Goal: Task Accomplishment & Management: Manage account settings

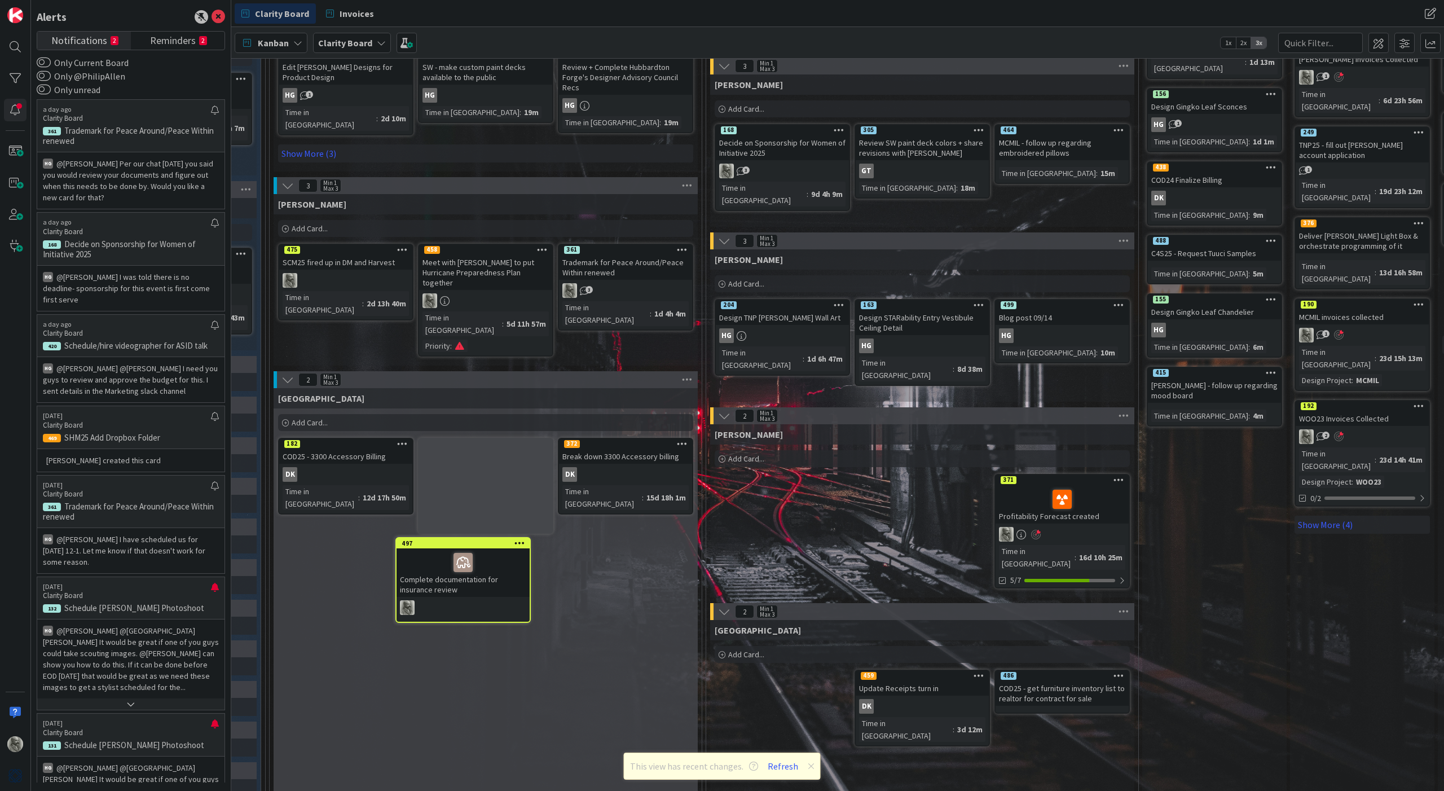
scroll to position [522, 690]
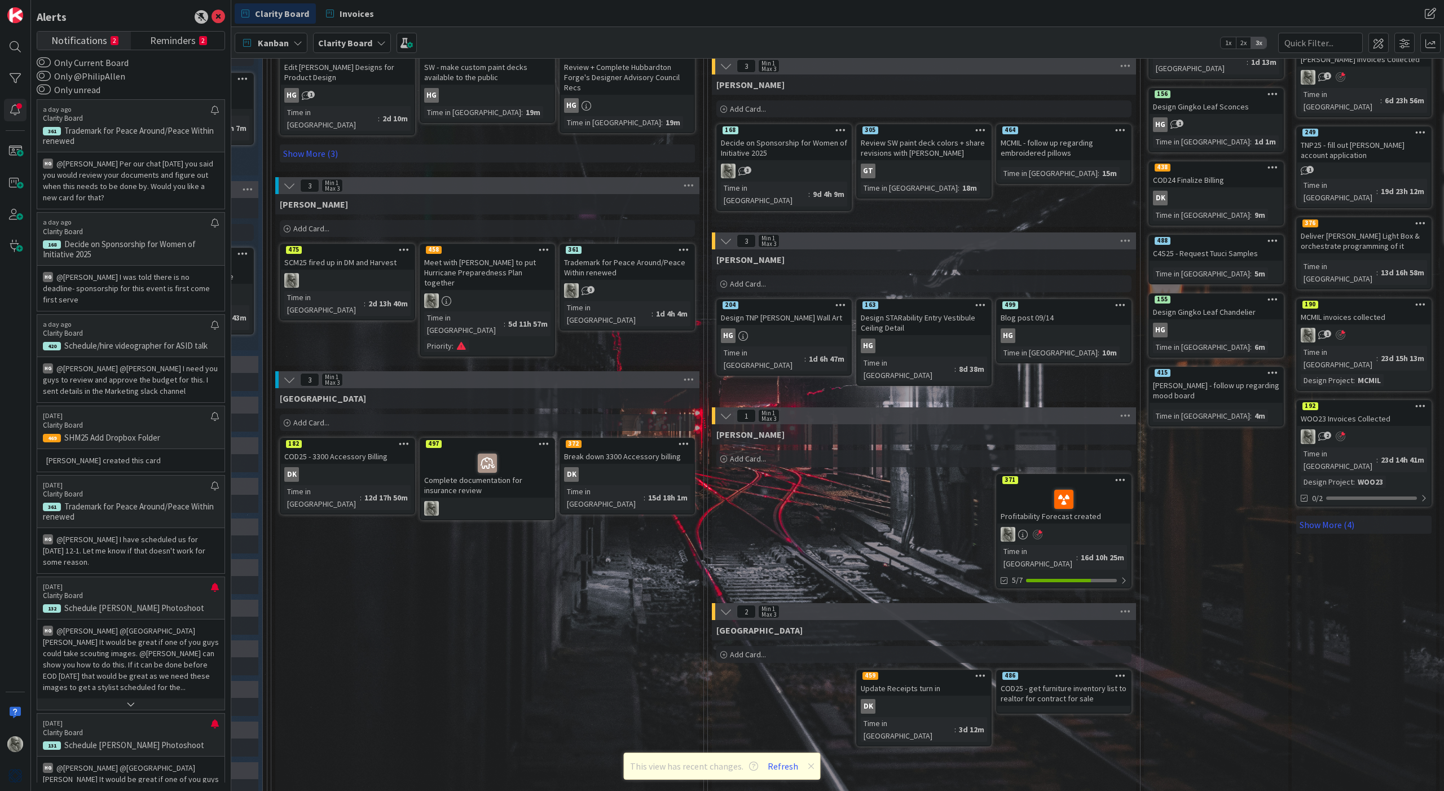
click at [545, 439] on icon at bounding box center [544, 443] width 11 height 8
click at [459, 551] on link "Copy Card..." at bounding box center [478, 559] width 152 height 16
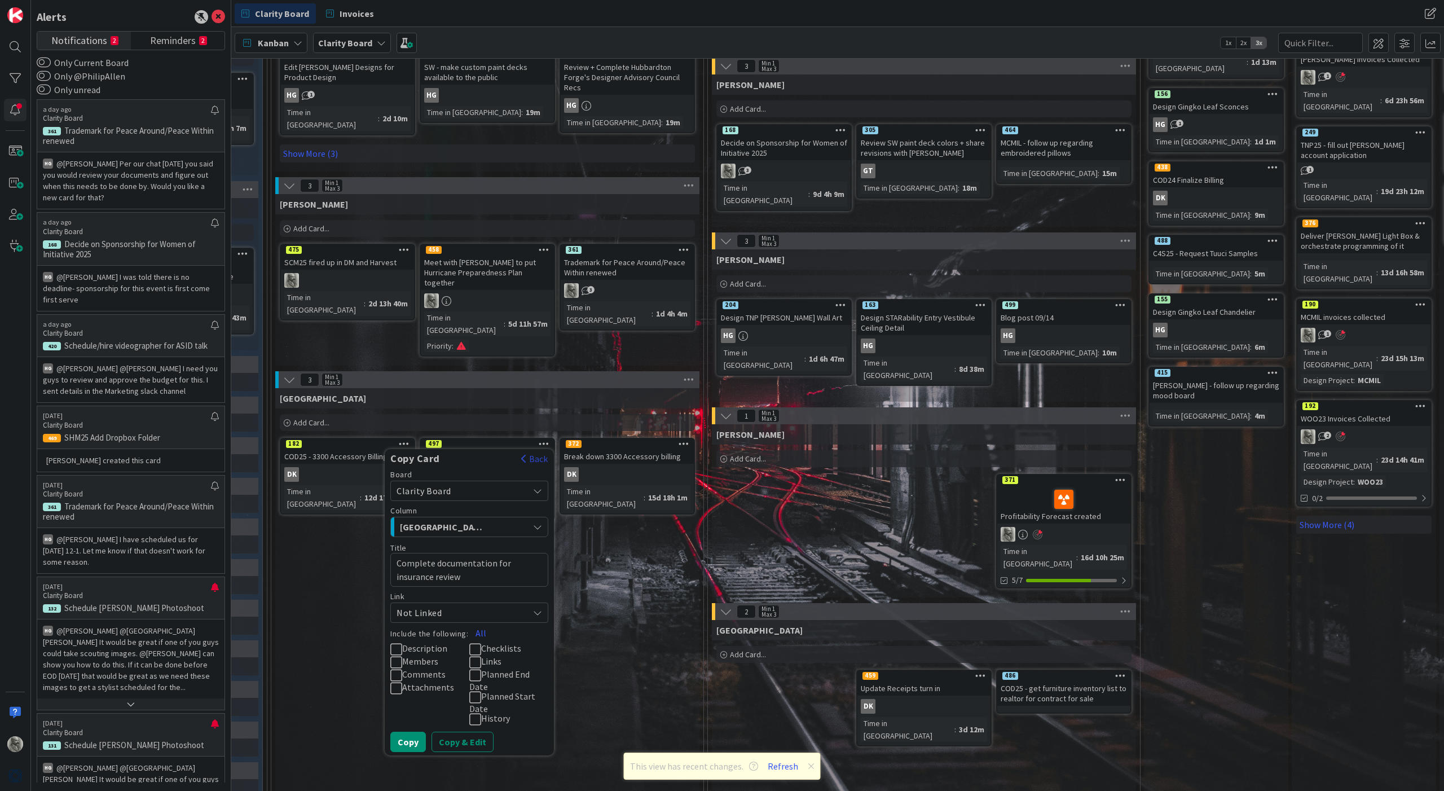
click at [544, 452] on button "Back" at bounding box center [535, 458] width 28 height 12
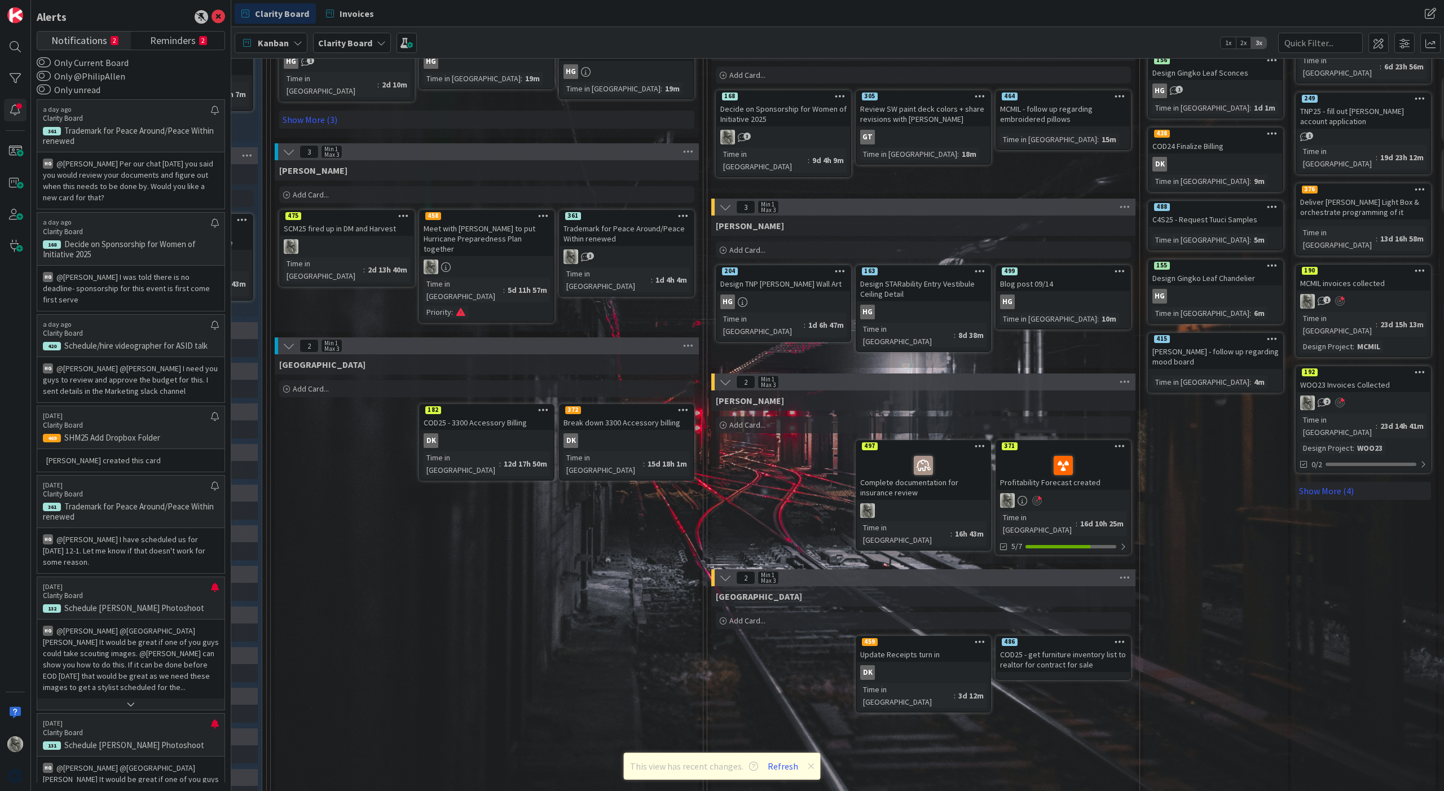
scroll to position [555, 690]
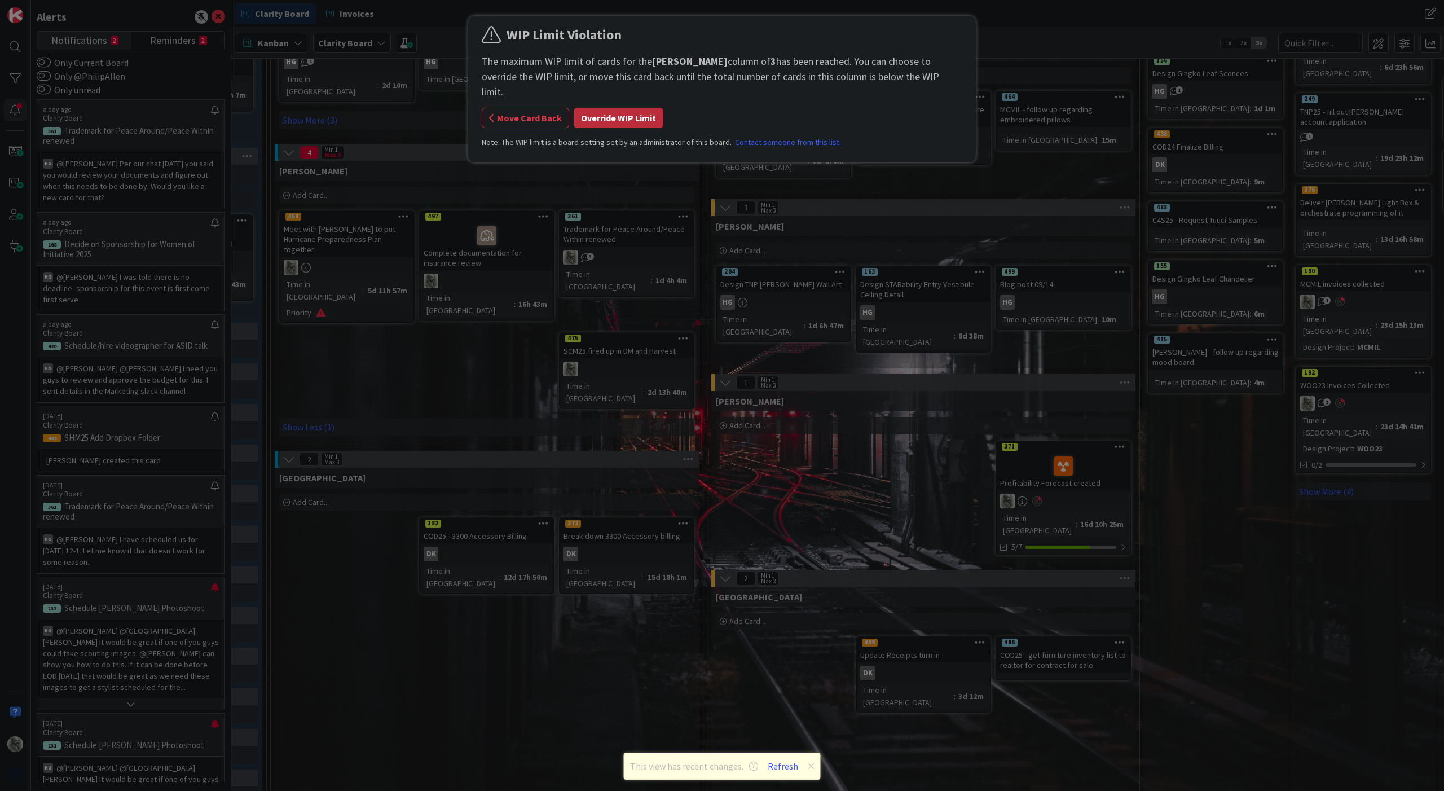
click at [618, 108] on button "Override WIP Limit" at bounding box center [619, 118] width 90 height 20
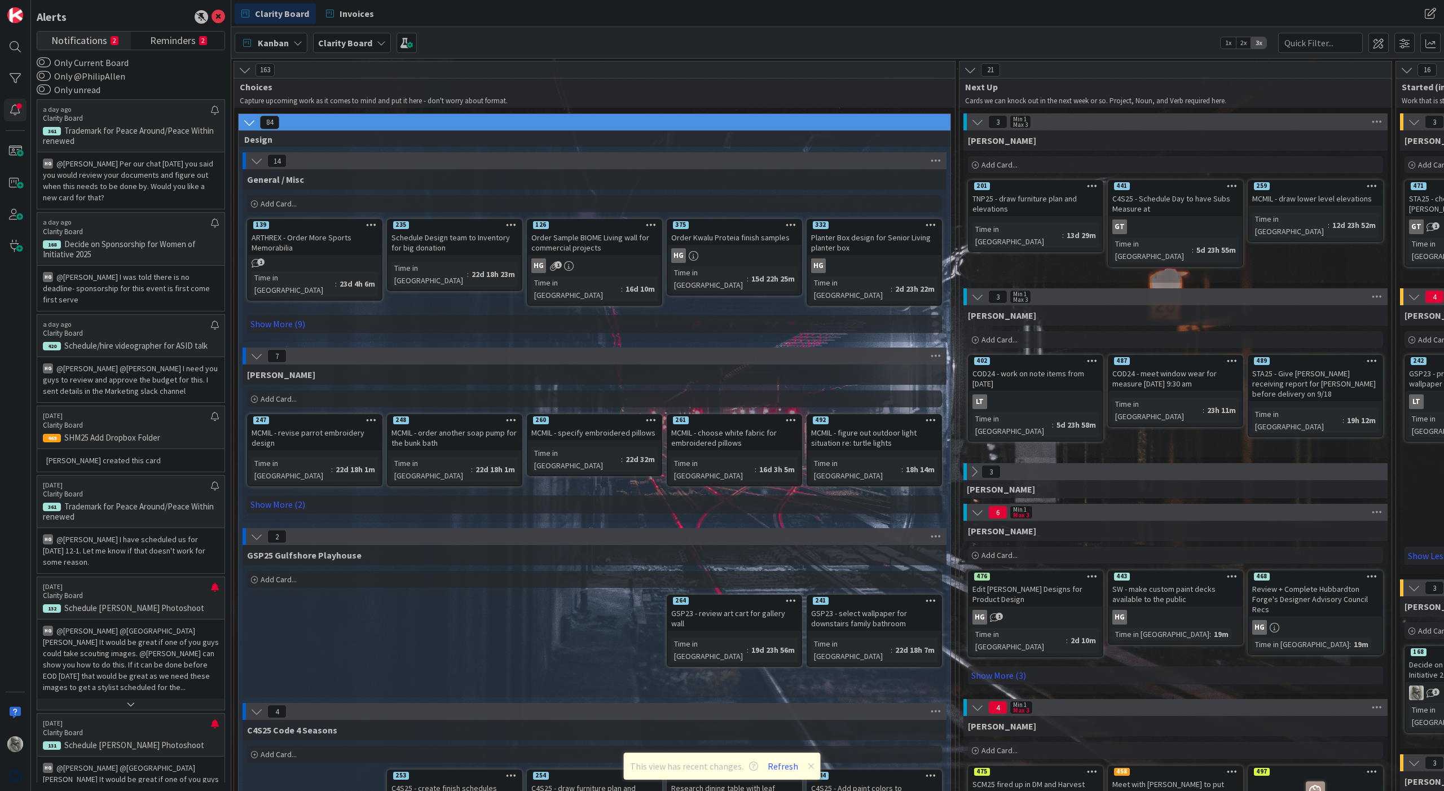
scroll to position [0, 2]
click at [247, 122] on icon at bounding box center [249, 122] width 12 height 12
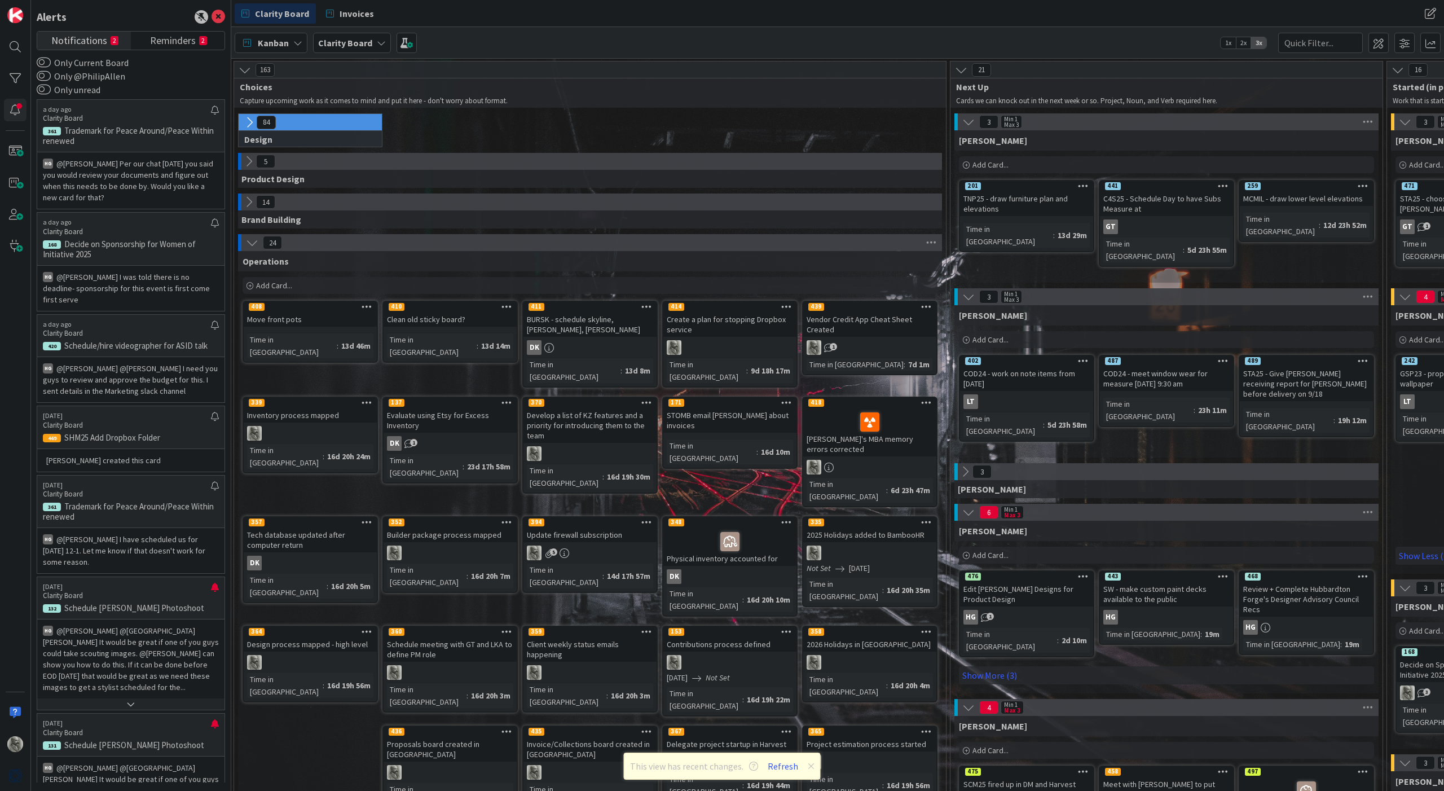
click at [250, 200] on icon at bounding box center [249, 202] width 12 height 12
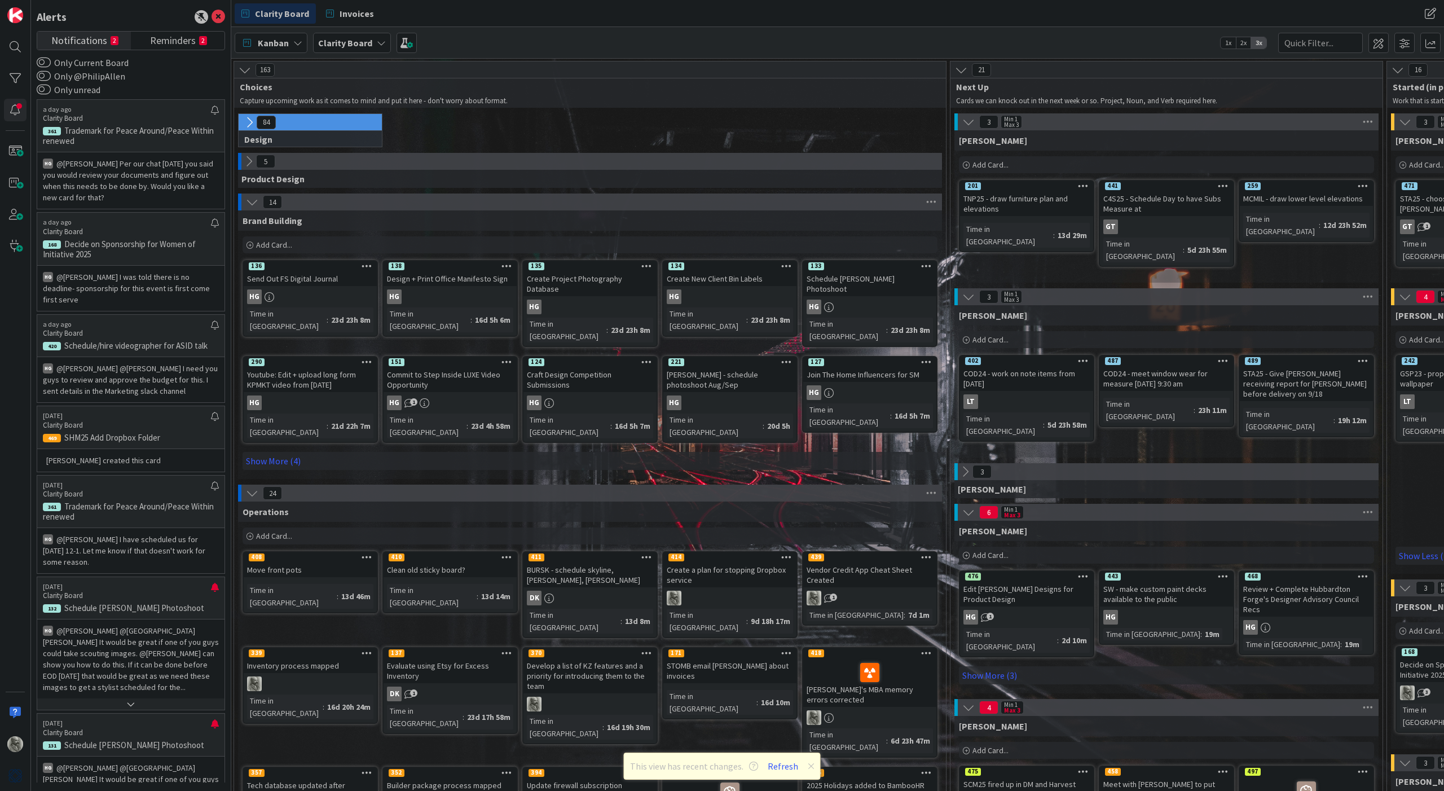
click at [968, 122] on icon at bounding box center [968, 122] width 12 height 12
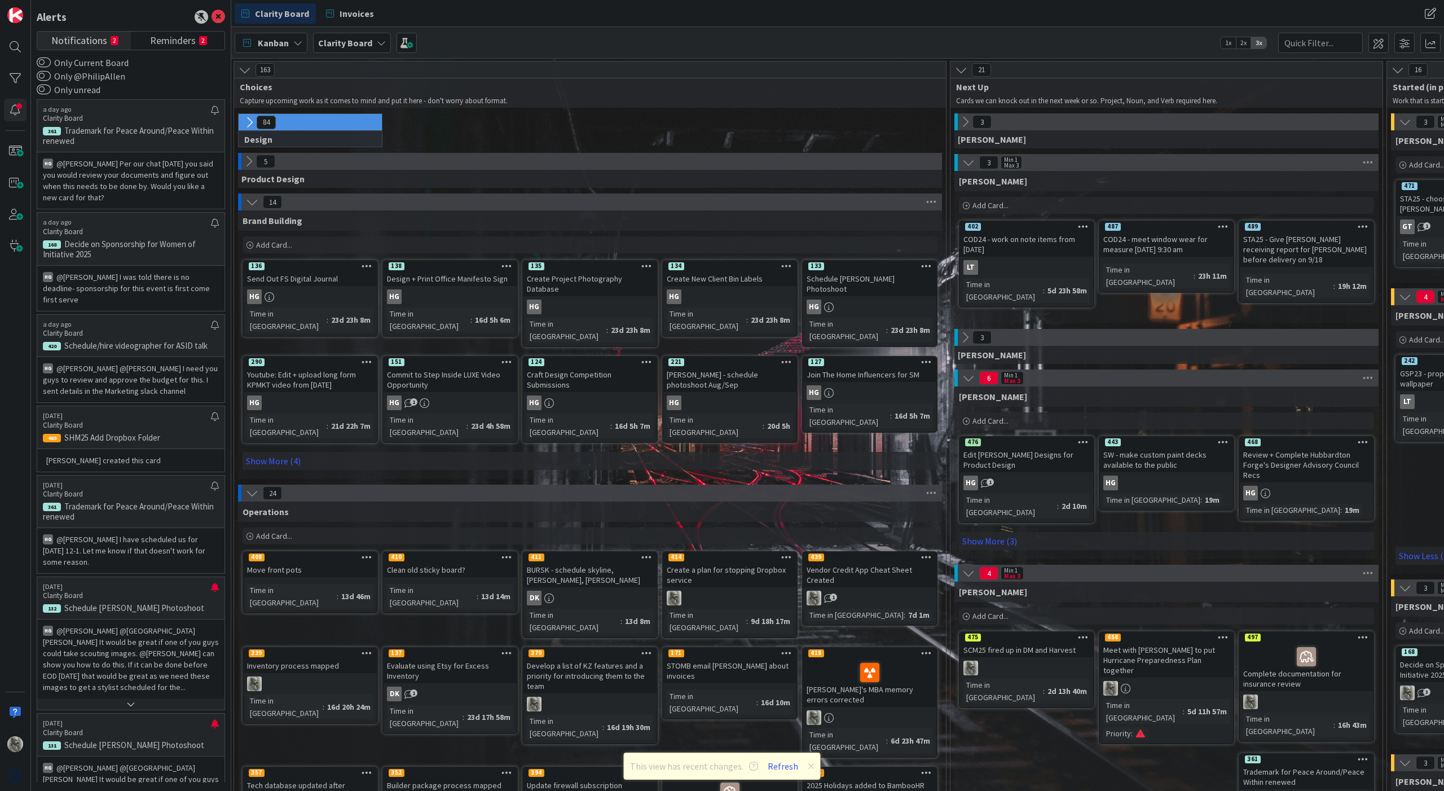
click at [968, 162] on icon at bounding box center [968, 162] width 12 height 12
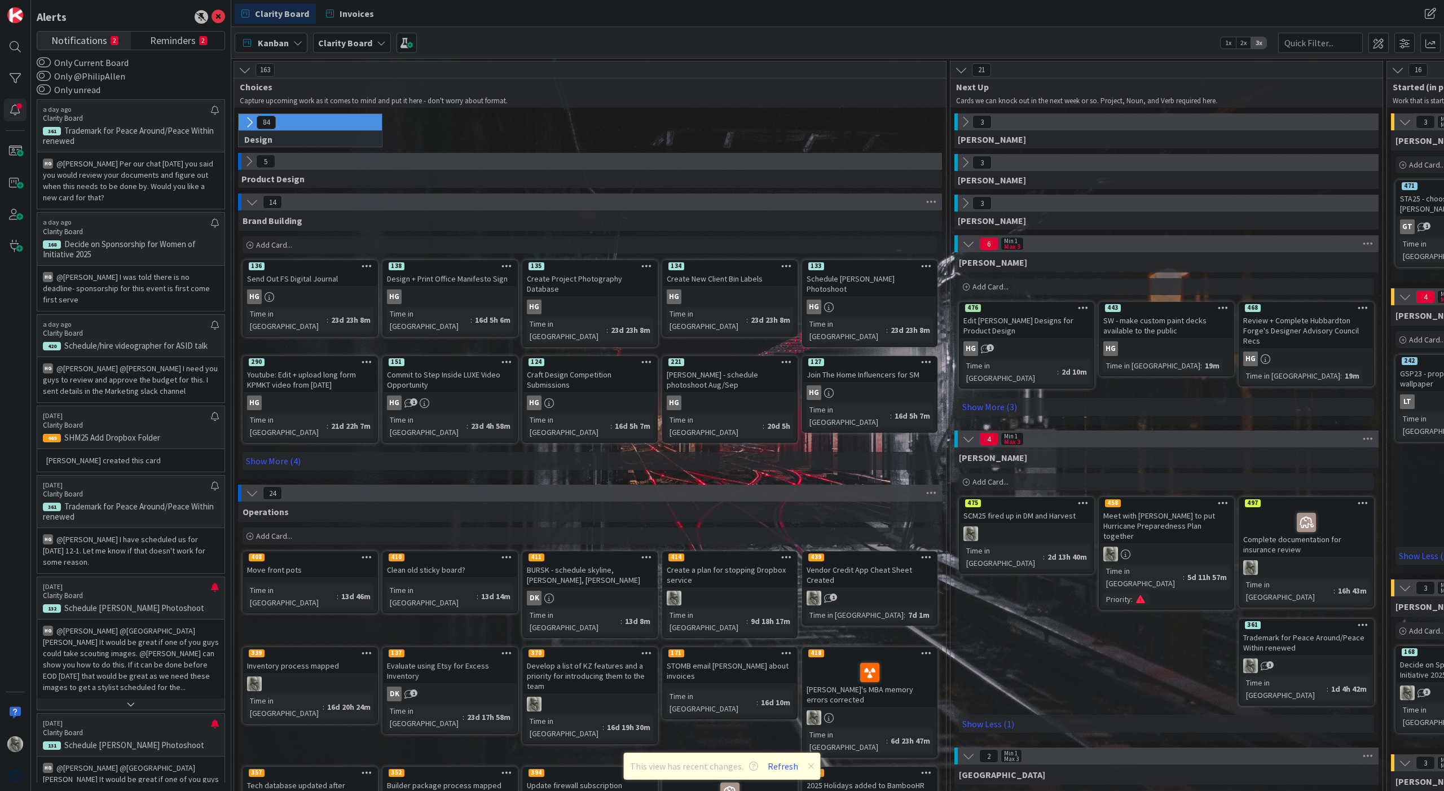
click at [965, 240] on icon at bounding box center [968, 243] width 12 height 12
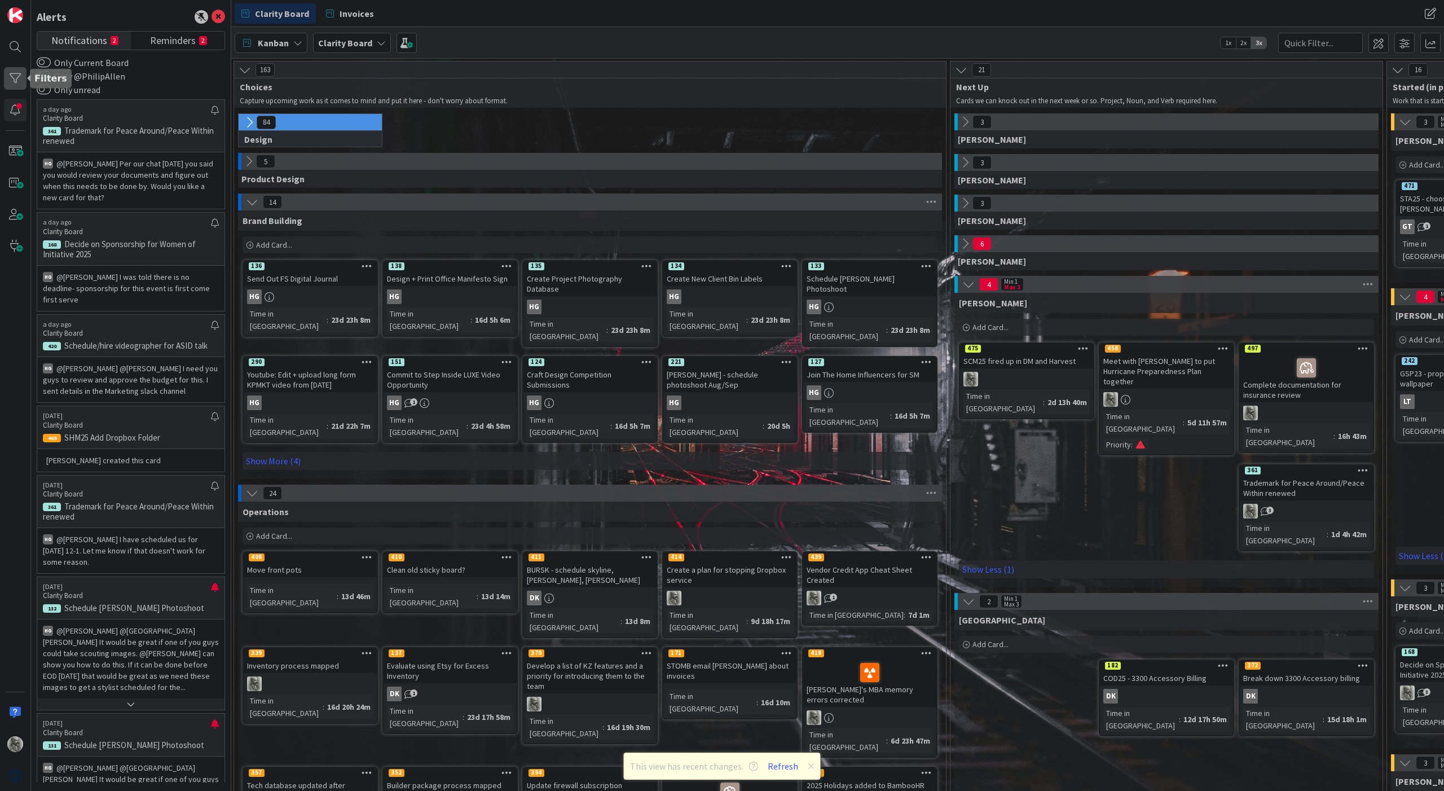
click at [18, 77] on div at bounding box center [15, 78] width 23 height 23
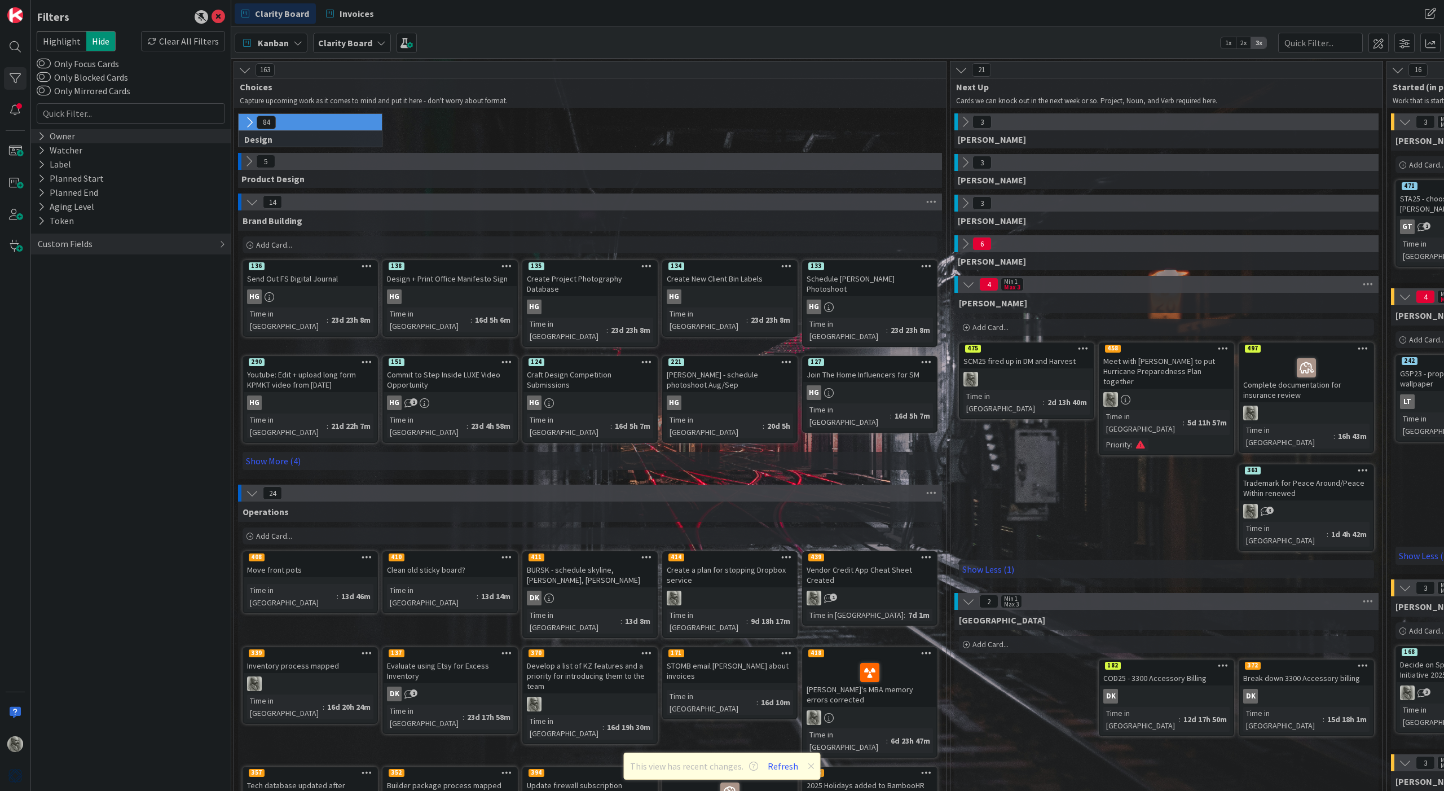
click at [66, 135] on div "Owner" at bounding box center [56, 136] width 39 height 14
click at [85, 224] on span "[PERSON_NAME]" at bounding box center [103, 226] width 67 height 15
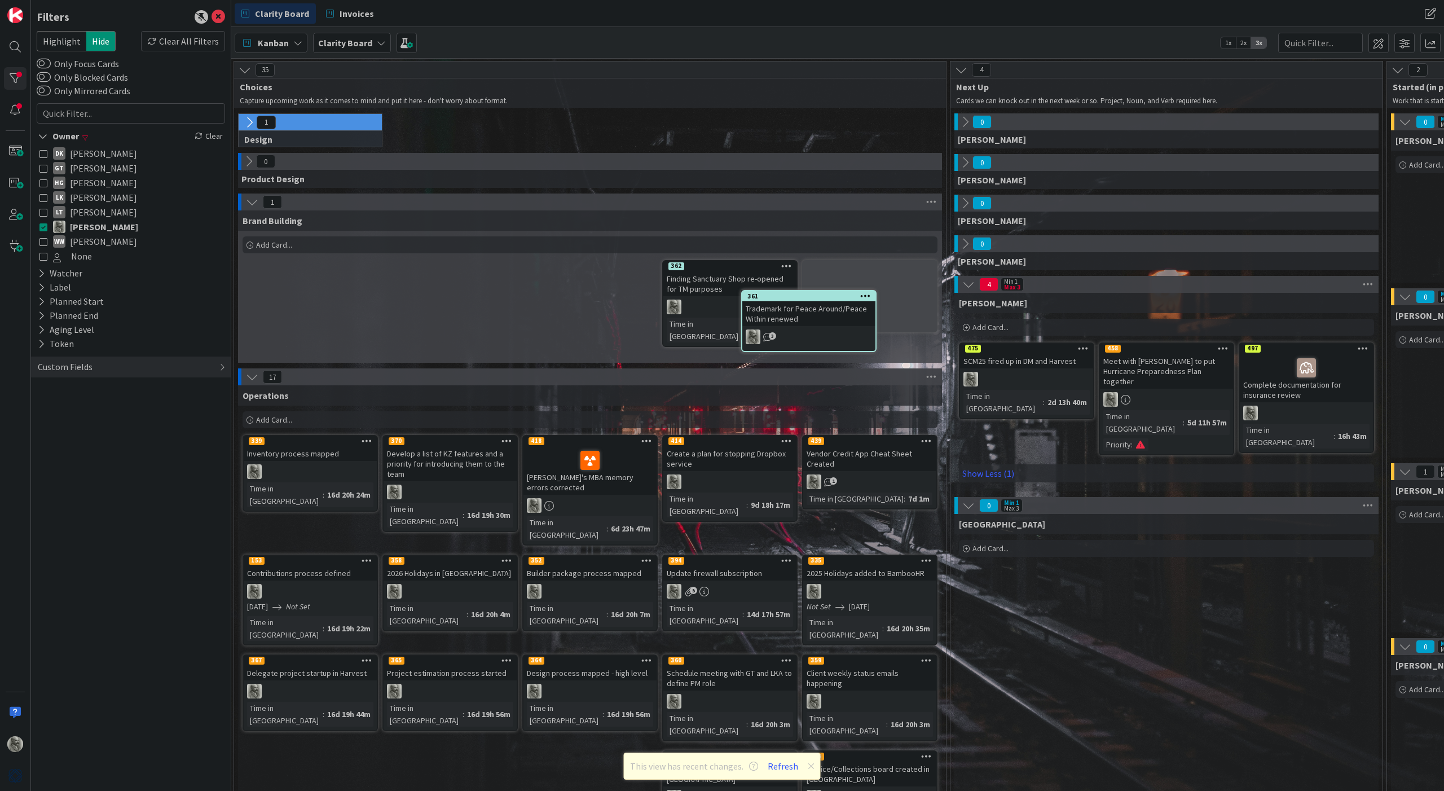
scroll to position [0, 7]
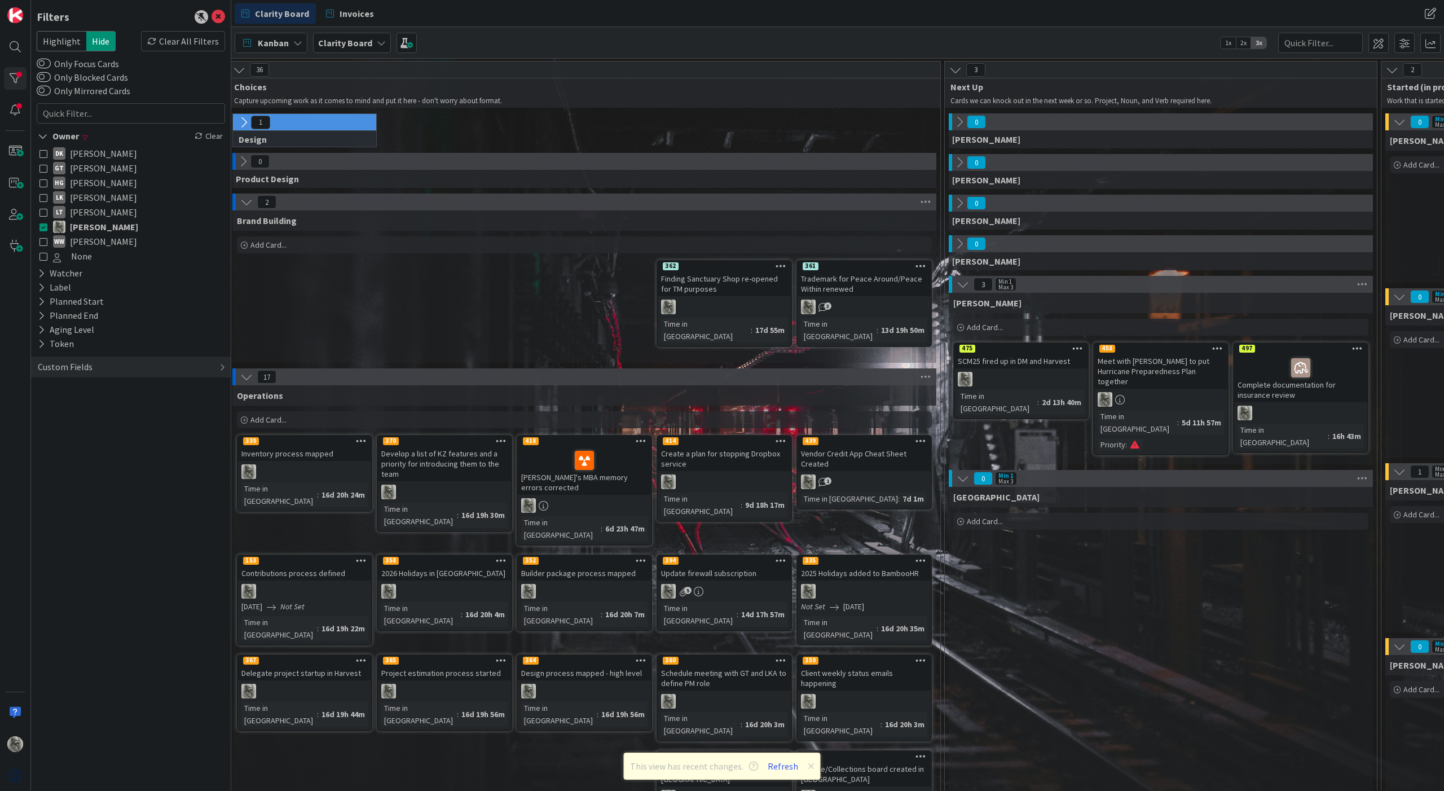
click at [848, 289] on div "Trademark for Peace Around/Peace Within renewed" at bounding box center [863, 283] width 133 height 25
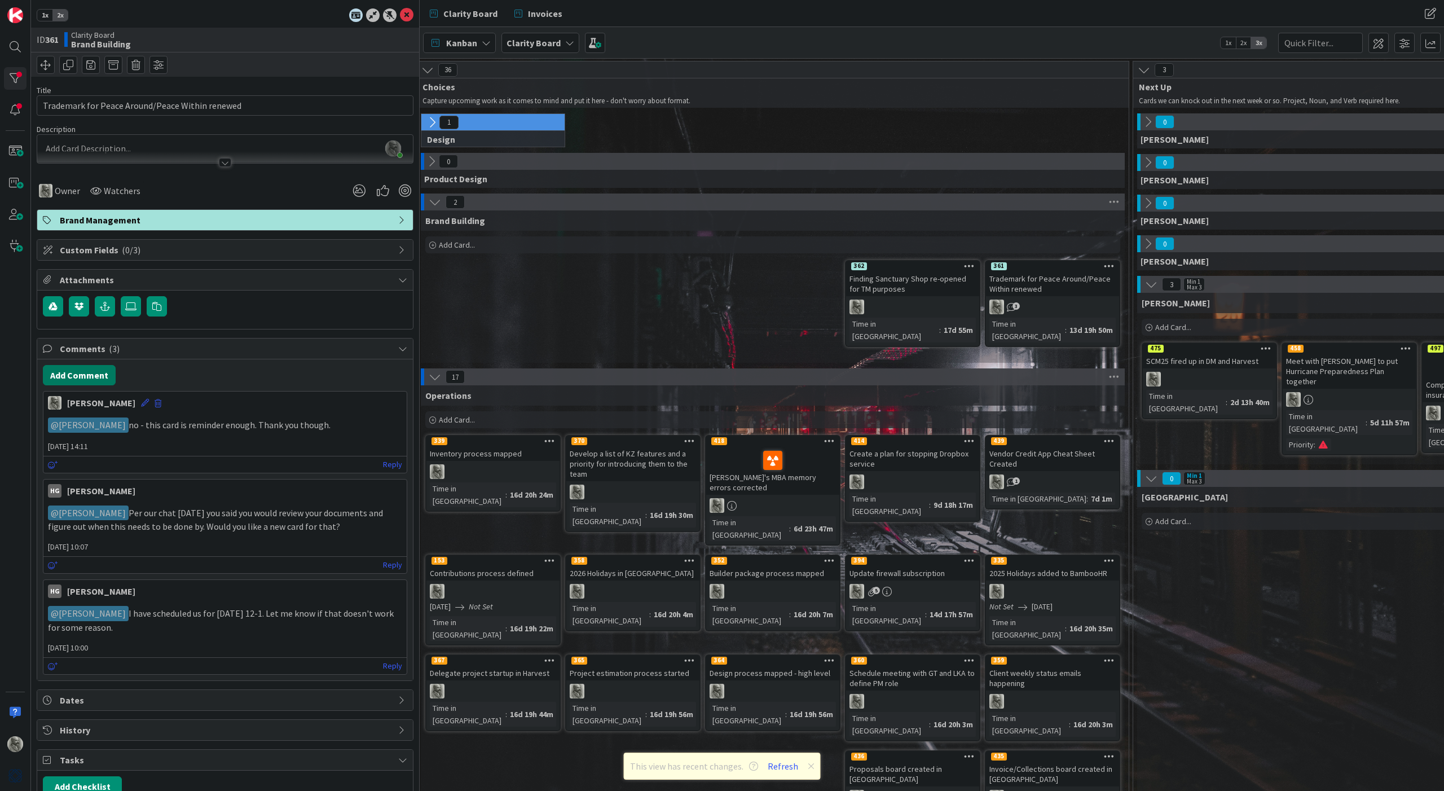
click at [87, 372] on button "Add Comment" at bounding box center [79, 375] width 73 height 20
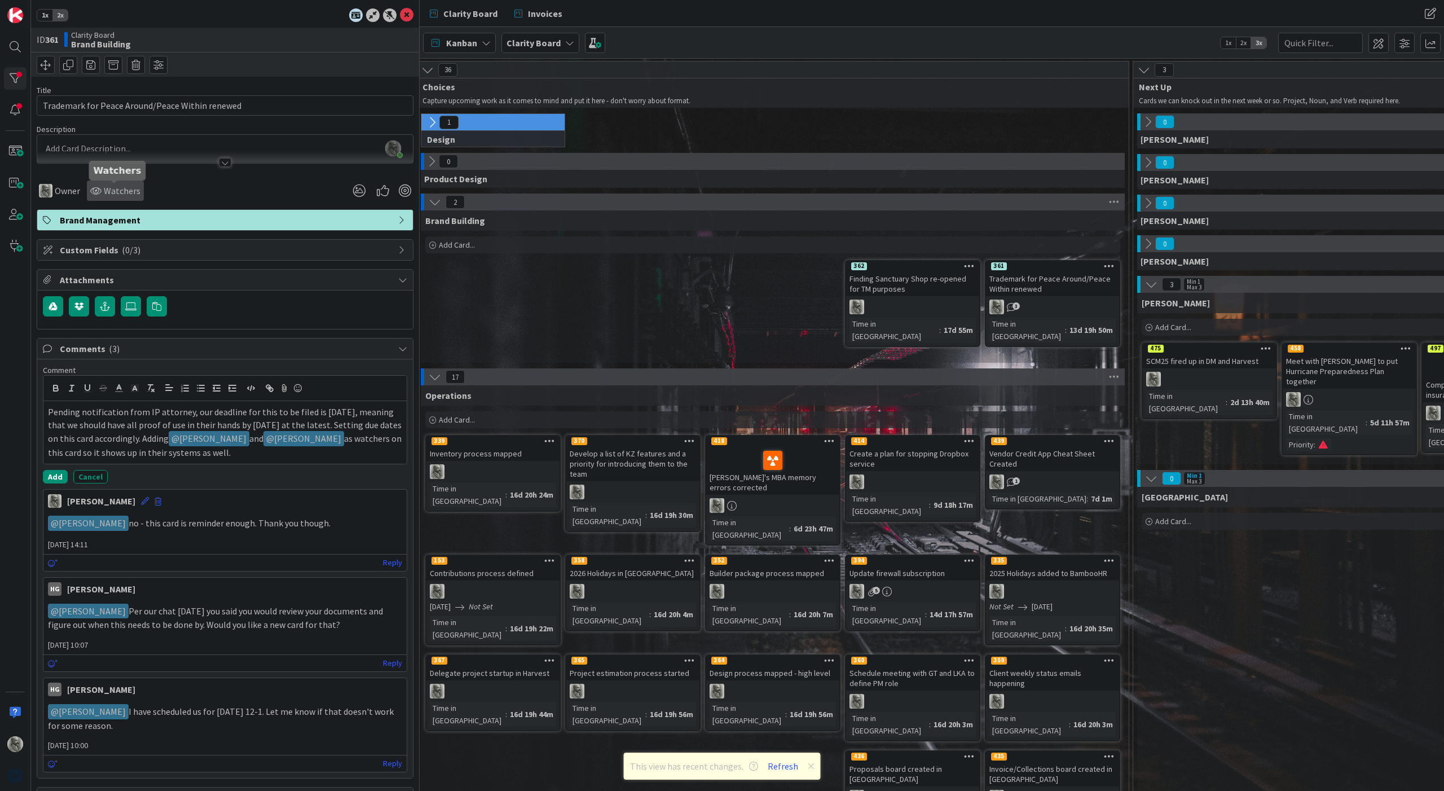
click at [121, 191] on span "Watchers" at bounding box center [122, 191] width 37 height 14
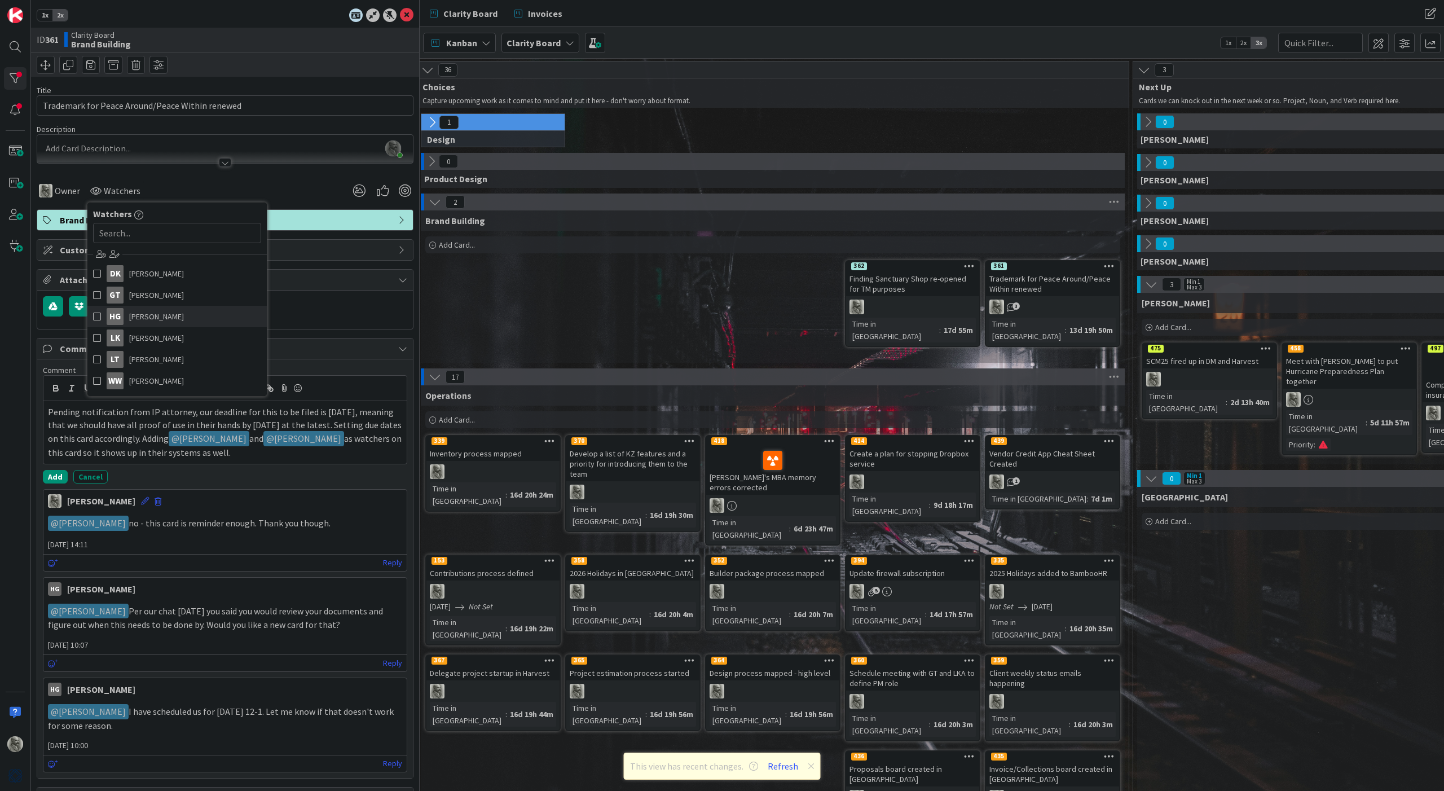
click at [98, 315] on span at bounding box center [97, 316] width 8 height 17
click at [109, 337] on span at bounding box center [109, 337] width 8 height 17
click at [475, 312] on div "Brand Building Add Card... 361 Trademark for Peace Around/Peace Within renewed …" at bounding box center [773, 286] width 704 height 152
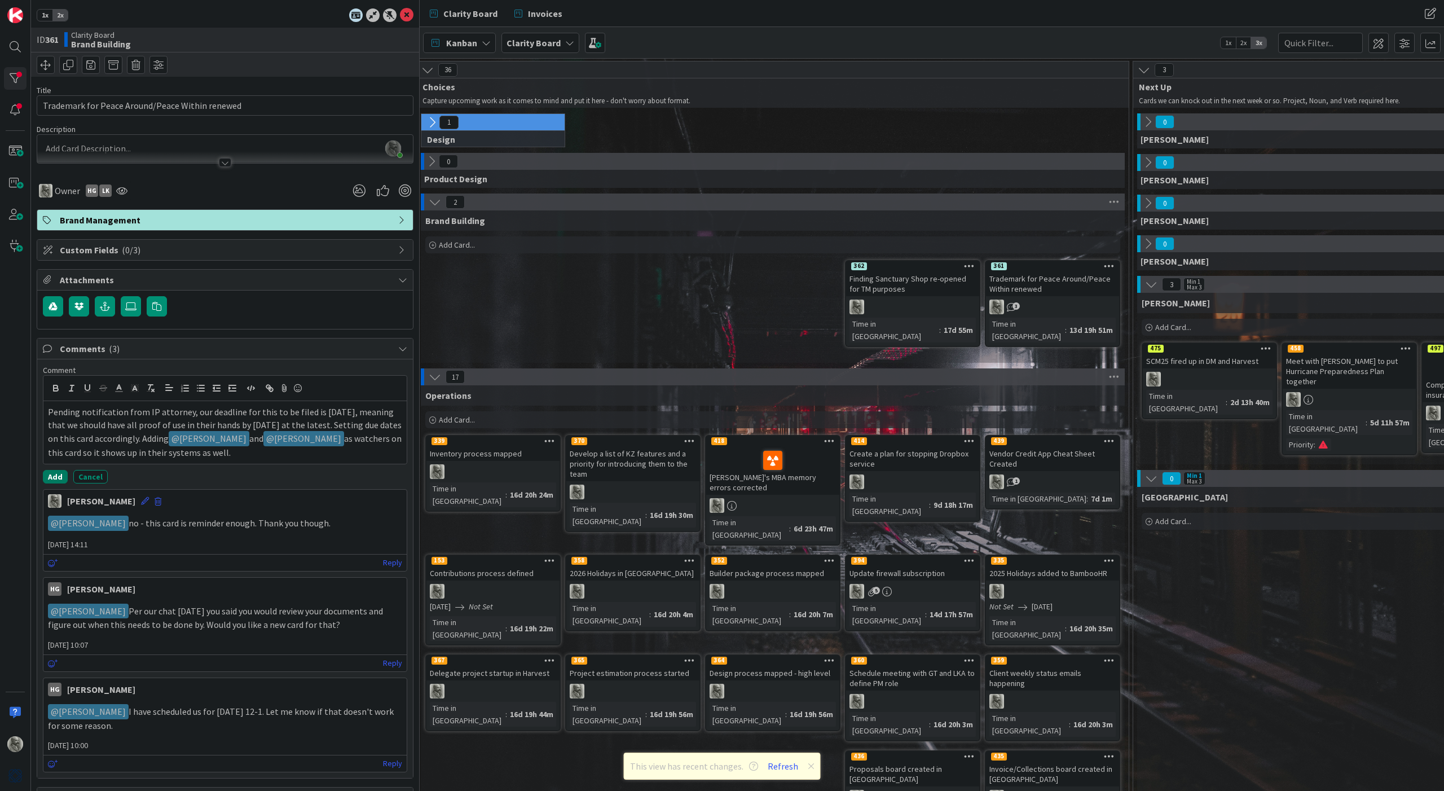
click at [56, 474] on button "Add" at bounding box center [55, 477] width 25 height 14
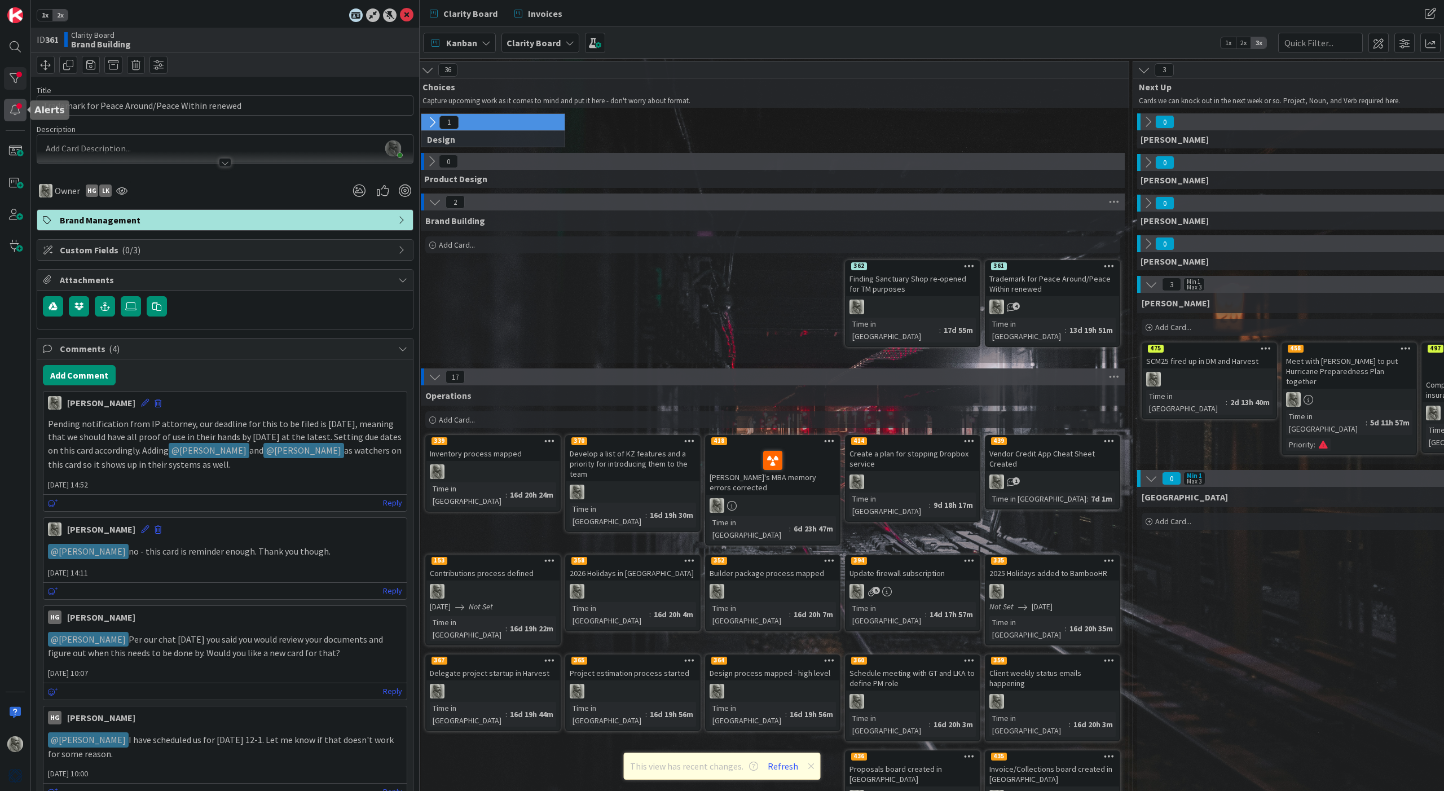
click at [17, 109] on div at bounding box center [15, 110] width 23 height 23
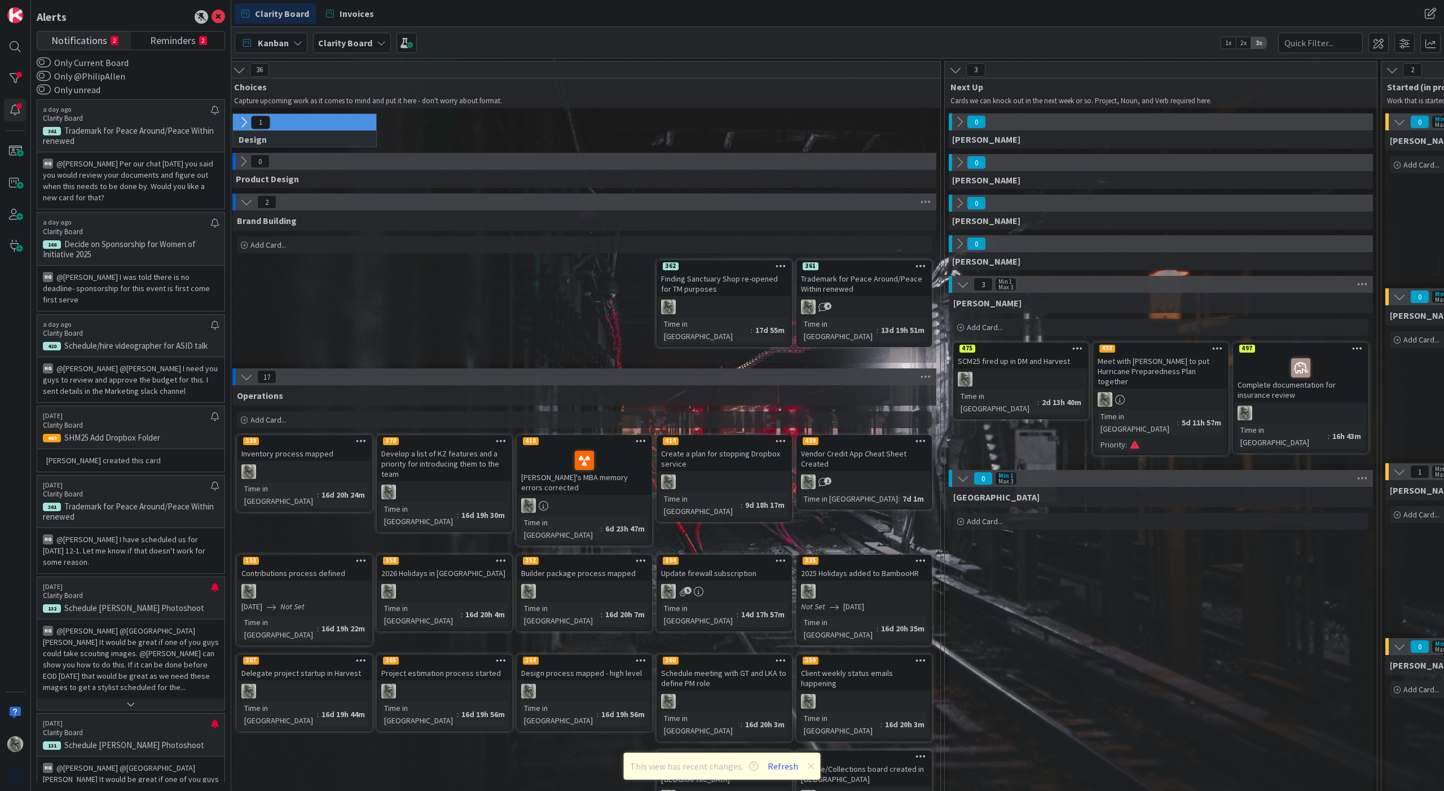
click at [73, 39] on span "Notifications" at bounding box center [79, 40] width 56 height 16
click at [170, 38] on span "Reminders" at bounding box center [173, 40] width 46 height 16
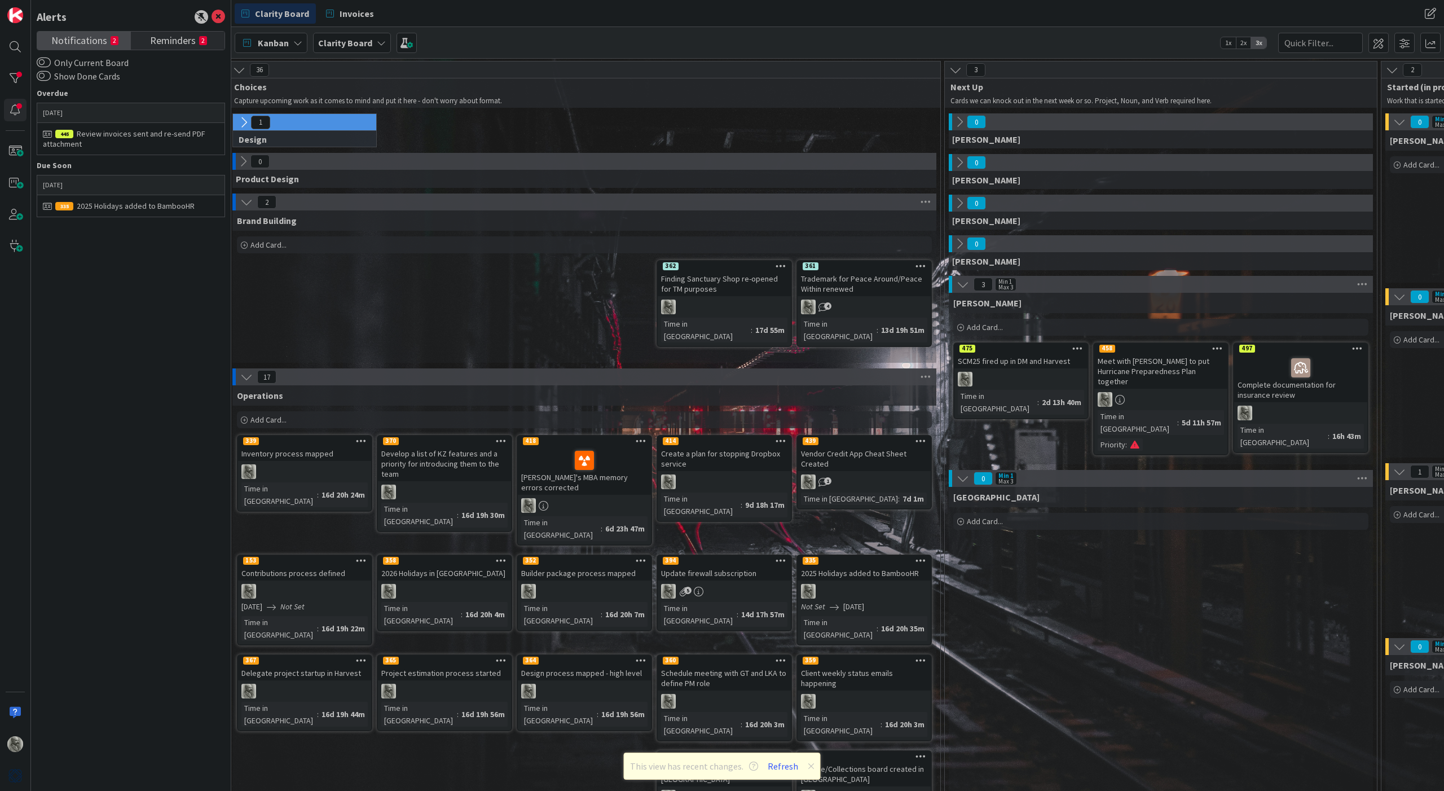
click at [77, 39] on span "Notifications" at bounding box center [79, 40] width 56 height 16
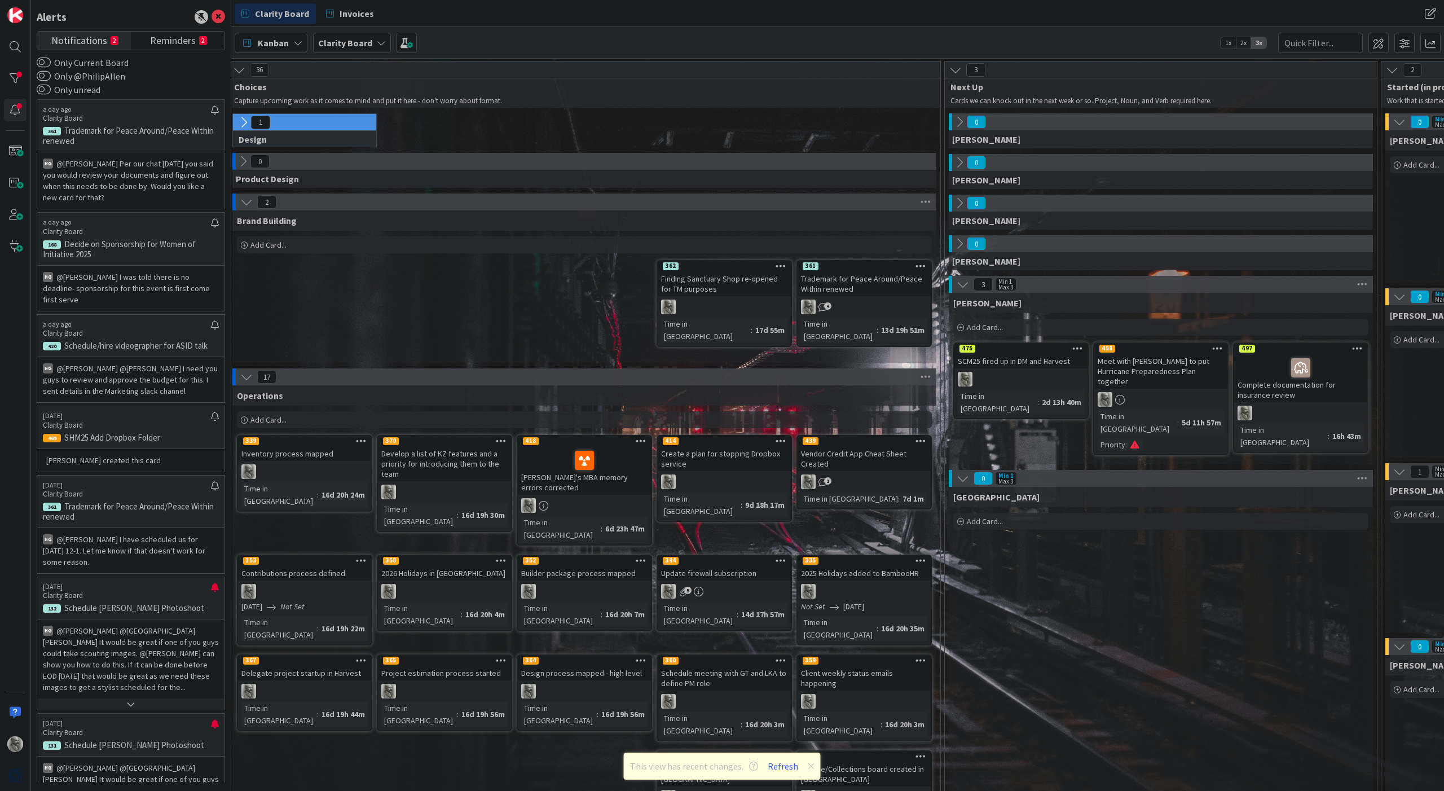
click at [861, 275] on div "Trademark for Peace Around/Peace Within renewed" at bounding box center [863, 283] width 133 height 25
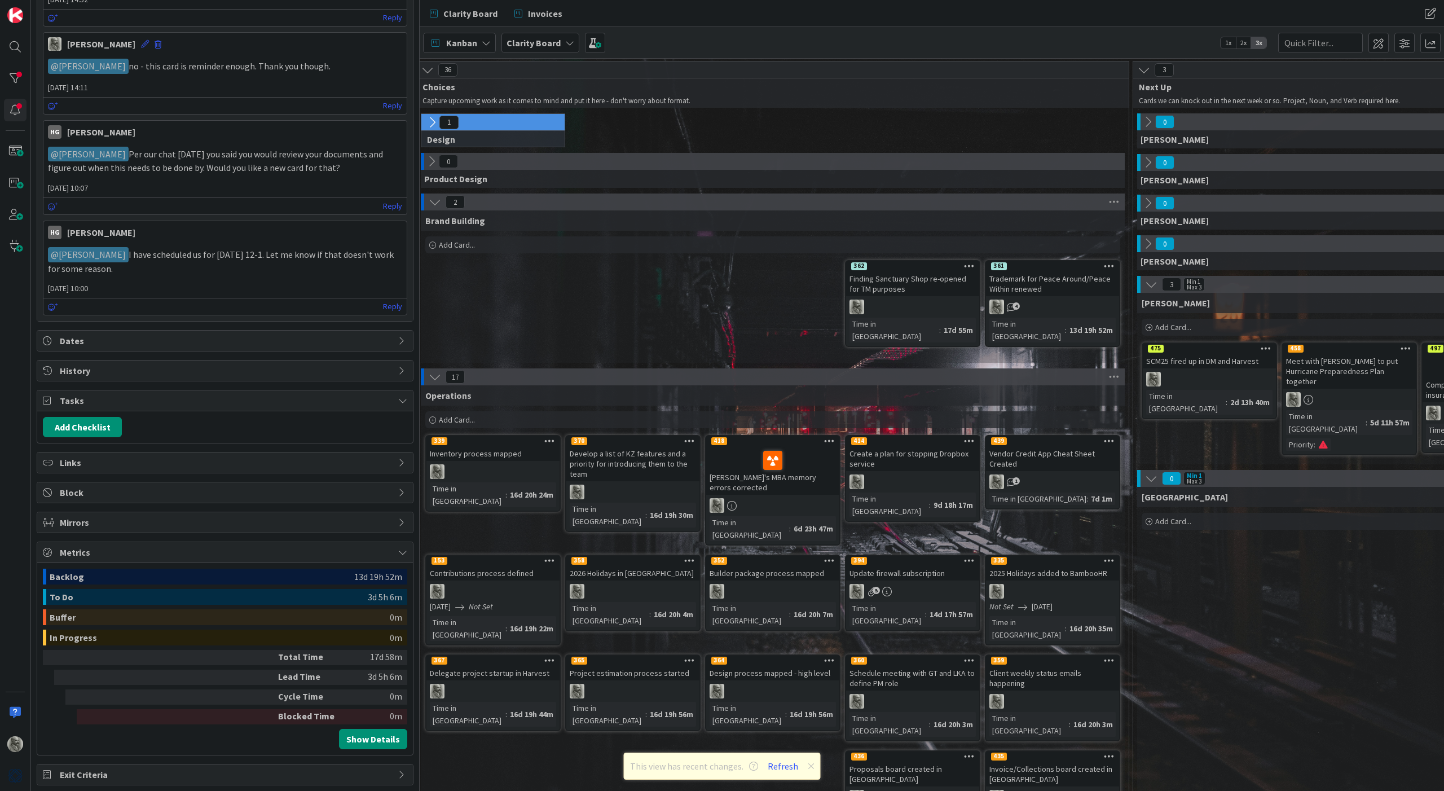
scroll to position [484, 0]
click at [276, 337] on span "Dates" at bounding box center [226, 341] width 333 height 14
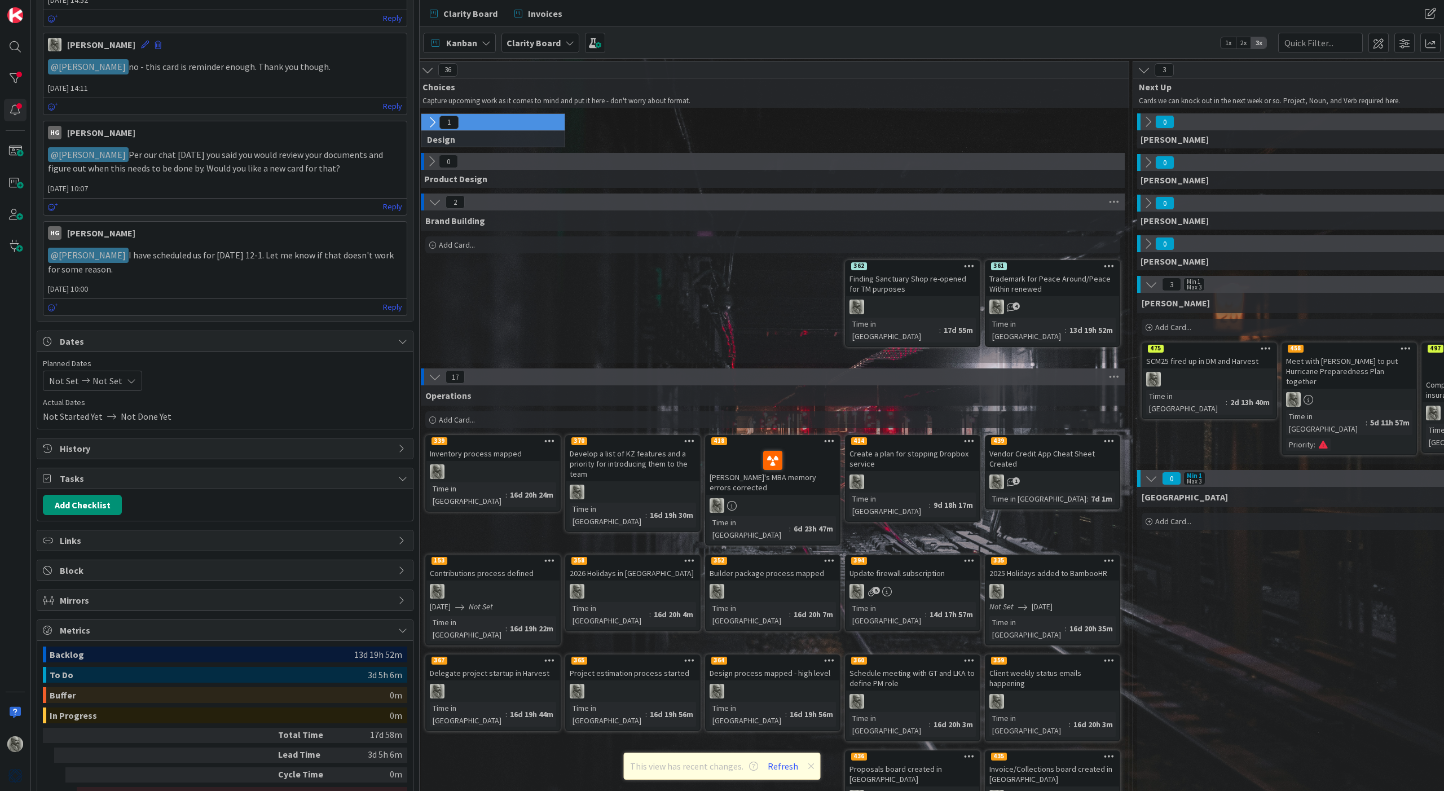
click at [110, 376] on span "Not Set" at bounding box center [107, 381] width 30 height 14
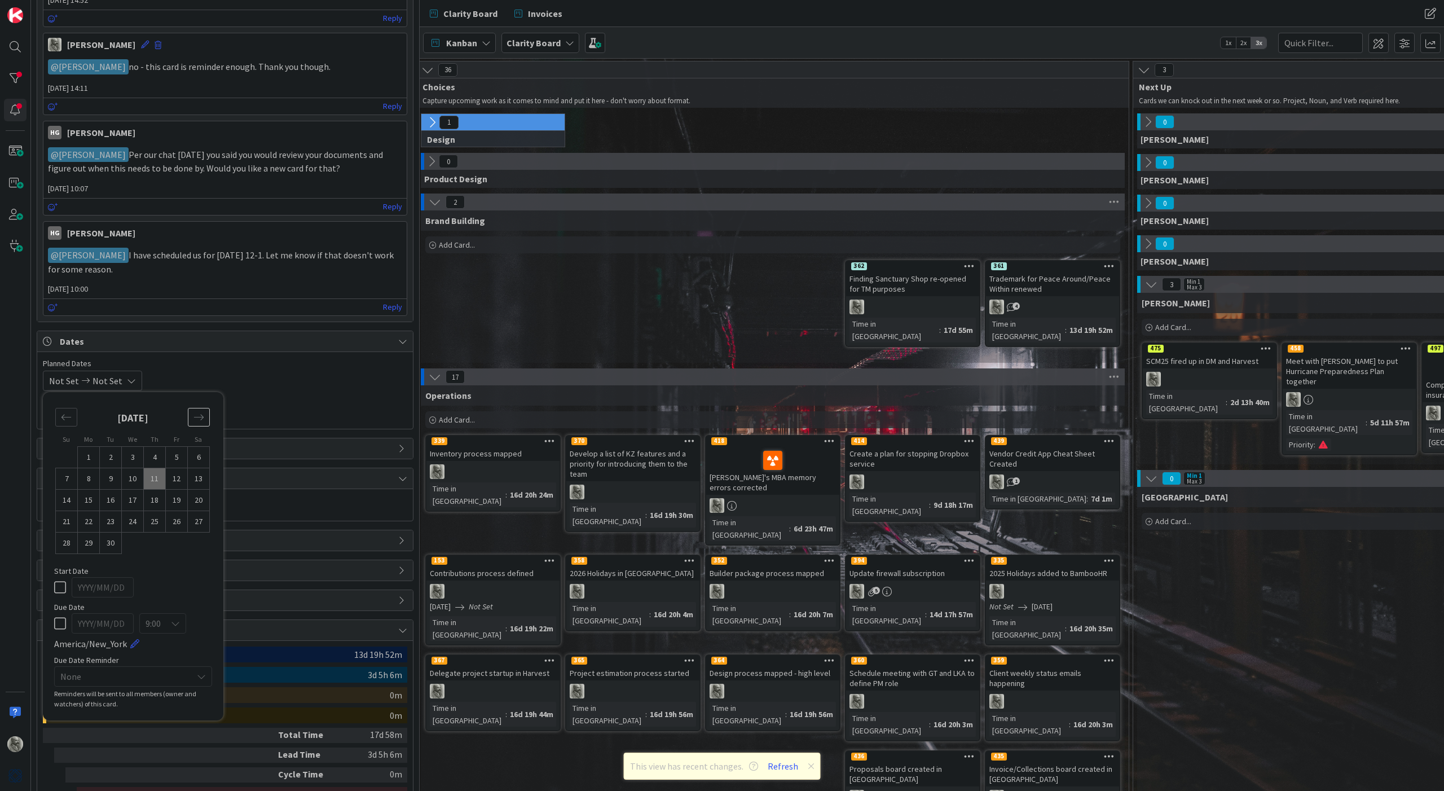
click at [196, 416] on icon "Move forward to switch to the next month." at bounding box center [198, 417] width 11 height 11
click at [88, 451] on td "1" at bounding box center [89, 457] width 22 height 21
type input "[DATE]"
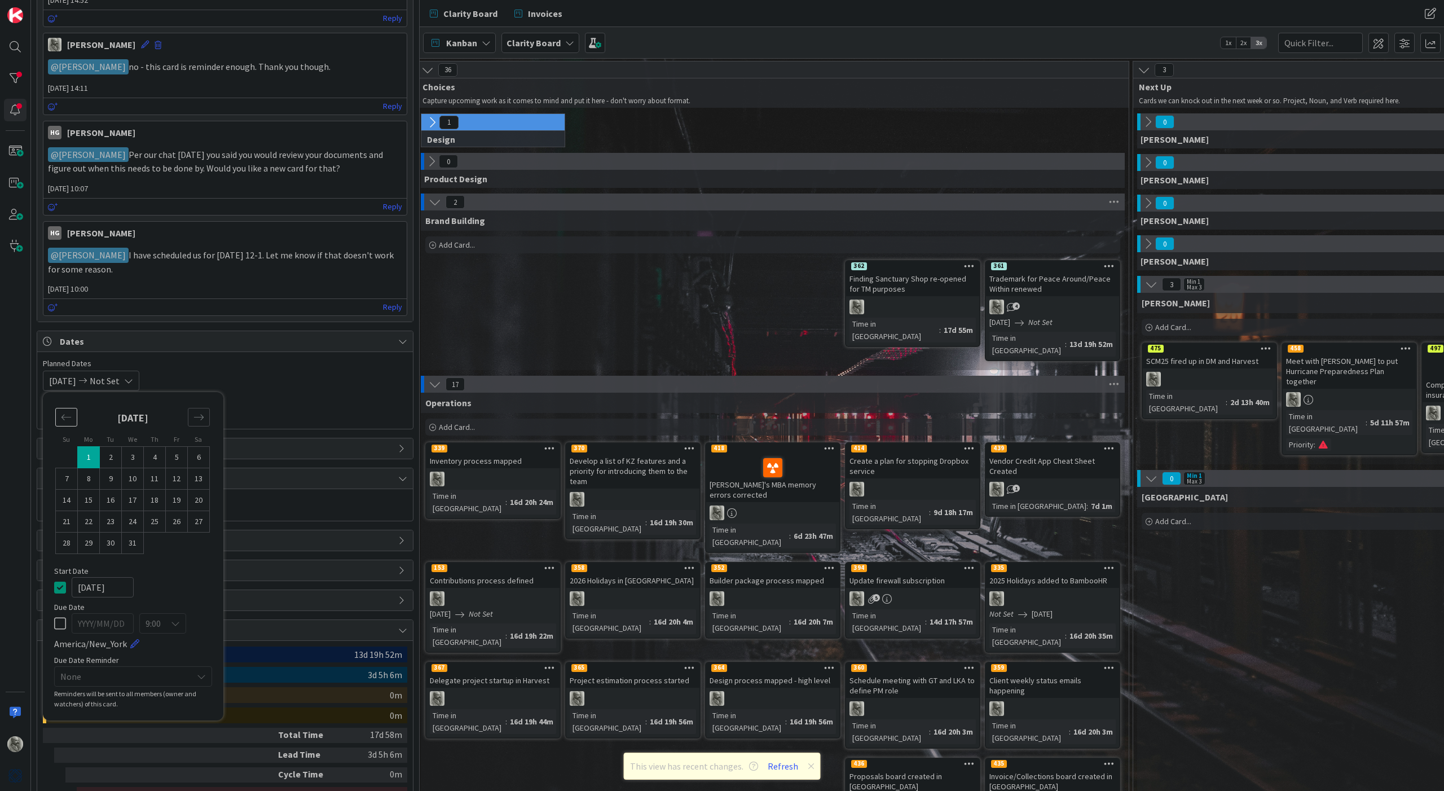
click at [65, 416] on icon "Move backward to switch to the previous month." at bounding box center [66, 417] width 11 height 11
click at [197, 415] on icon "Move forward to switch to the next month." at bounding box center [199, 418] width 10 height 6
click at [86, 456] on td "1" at bounding box center [89, 457] width 22 height 21
type input "[DATE]"
click at [60, 581] on icon at bounding box center [60, 587] width 12 height 14
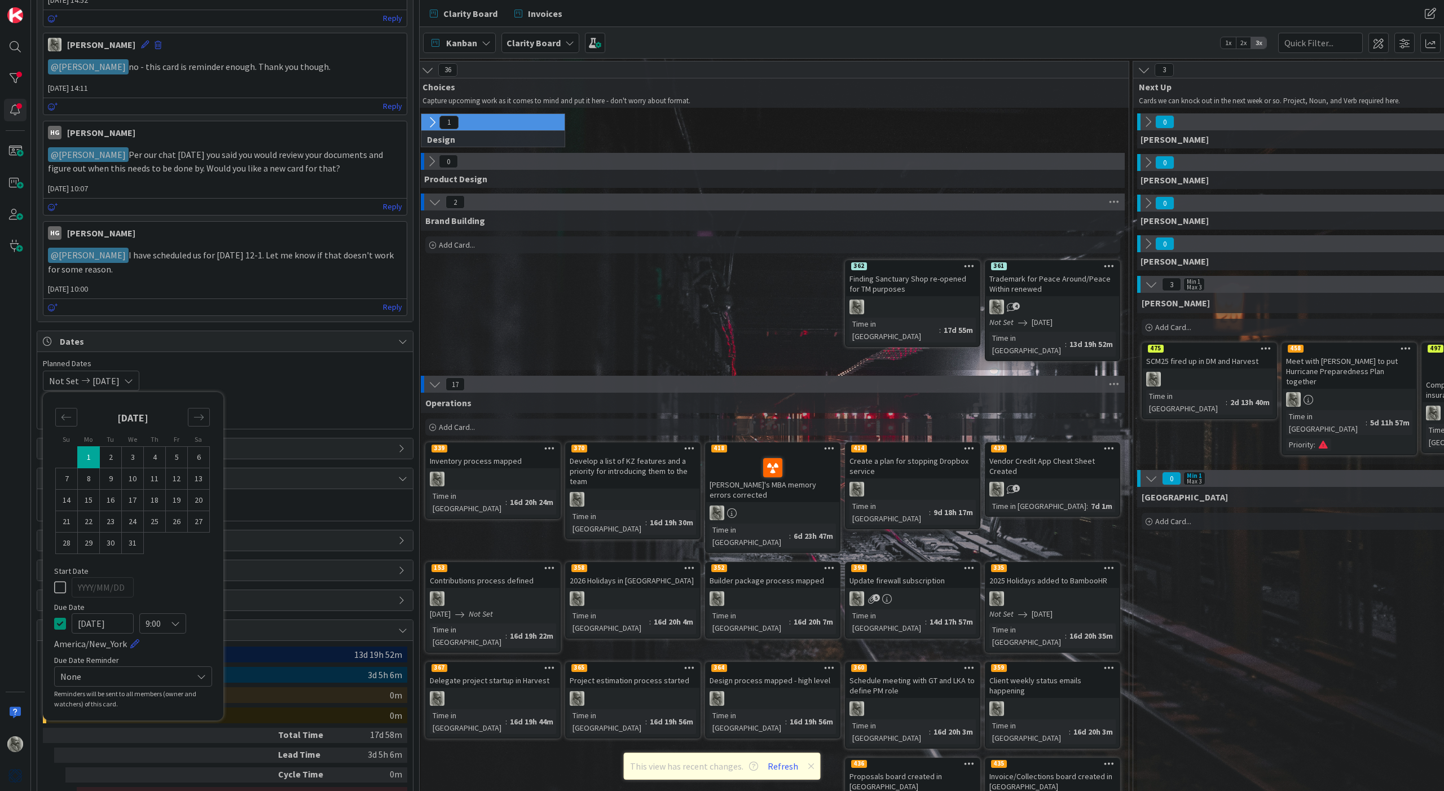
click at [259, 396] on span "Actual Dates" at bounding box center [225, 402] width 364 height 12
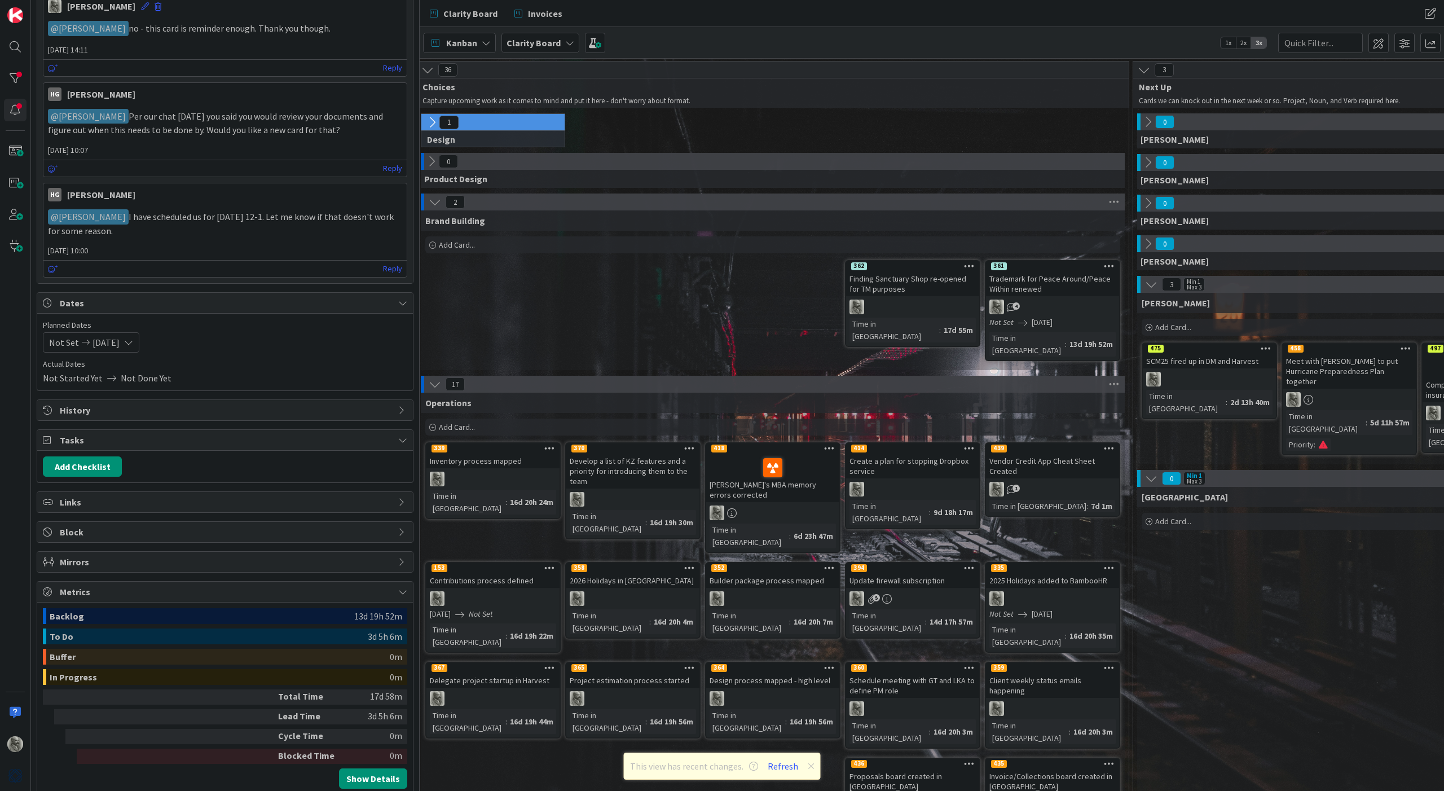
scroll to position [524, 0]
click at [774, 762] on button "Refresh" at bounding box center [783, 766] width 38 height 15
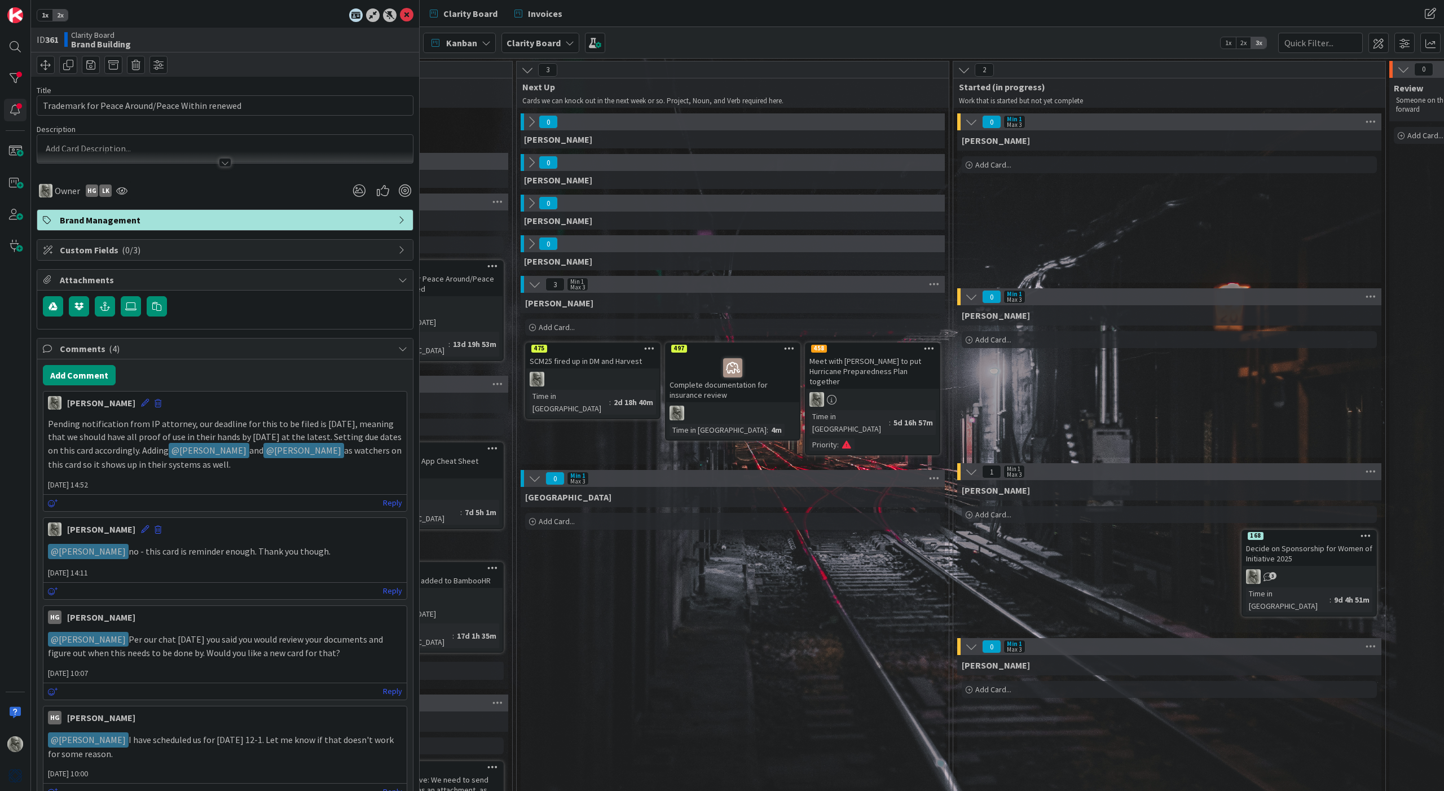
scroll to position [0, 624]
click at [535, 472] on icon at bounding box center [534, 478] width 12 height 12
click at [405, 14] on icon at bounding box center [407, 15] width 14 height 14
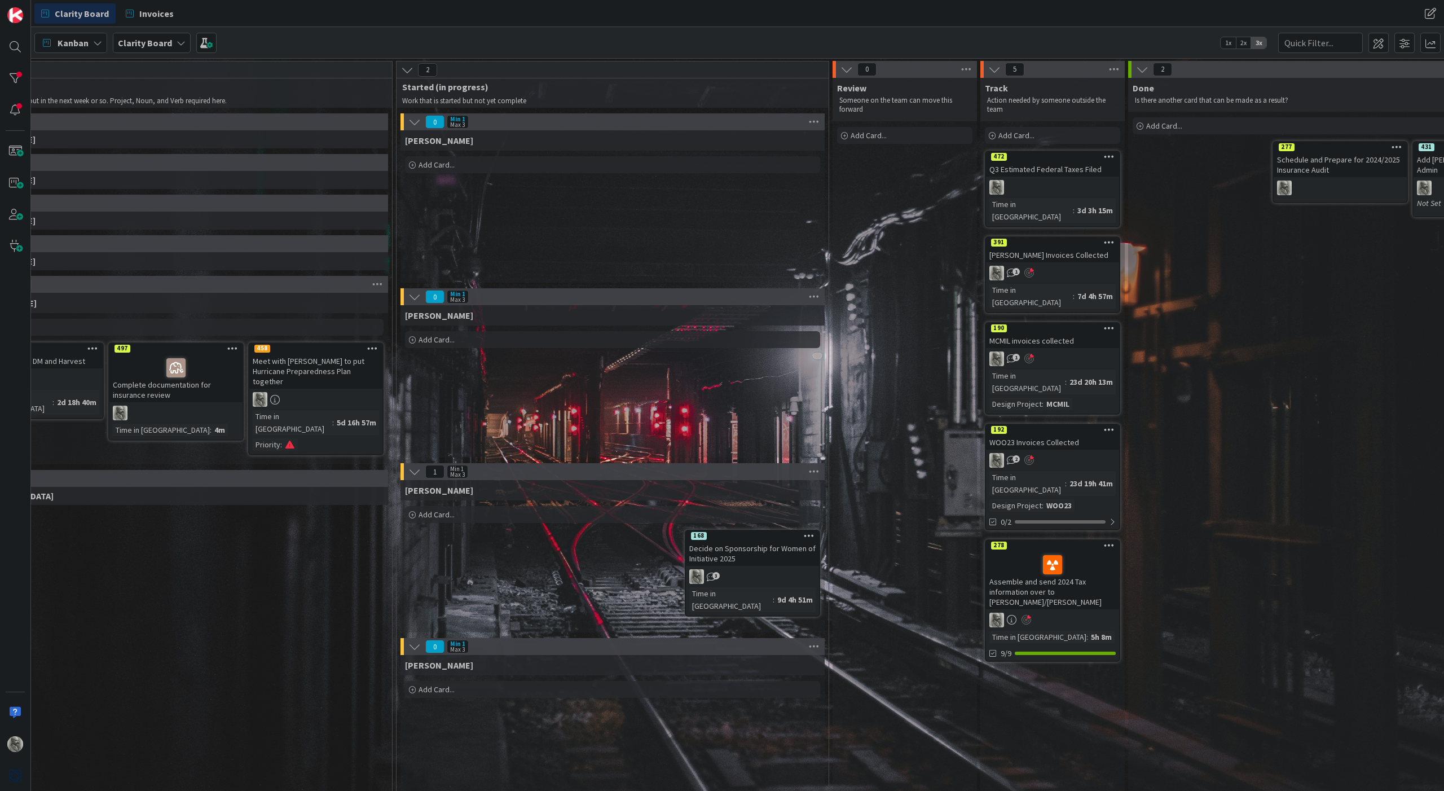
scroll to position [1, 792]
click at [737, 553] on link "168 Decide on Sponsorship for Women of Initiative 2025 3 Time in [GEOGRAPHIC_DA…" at bounding box center [752, 572] width 135 height 87
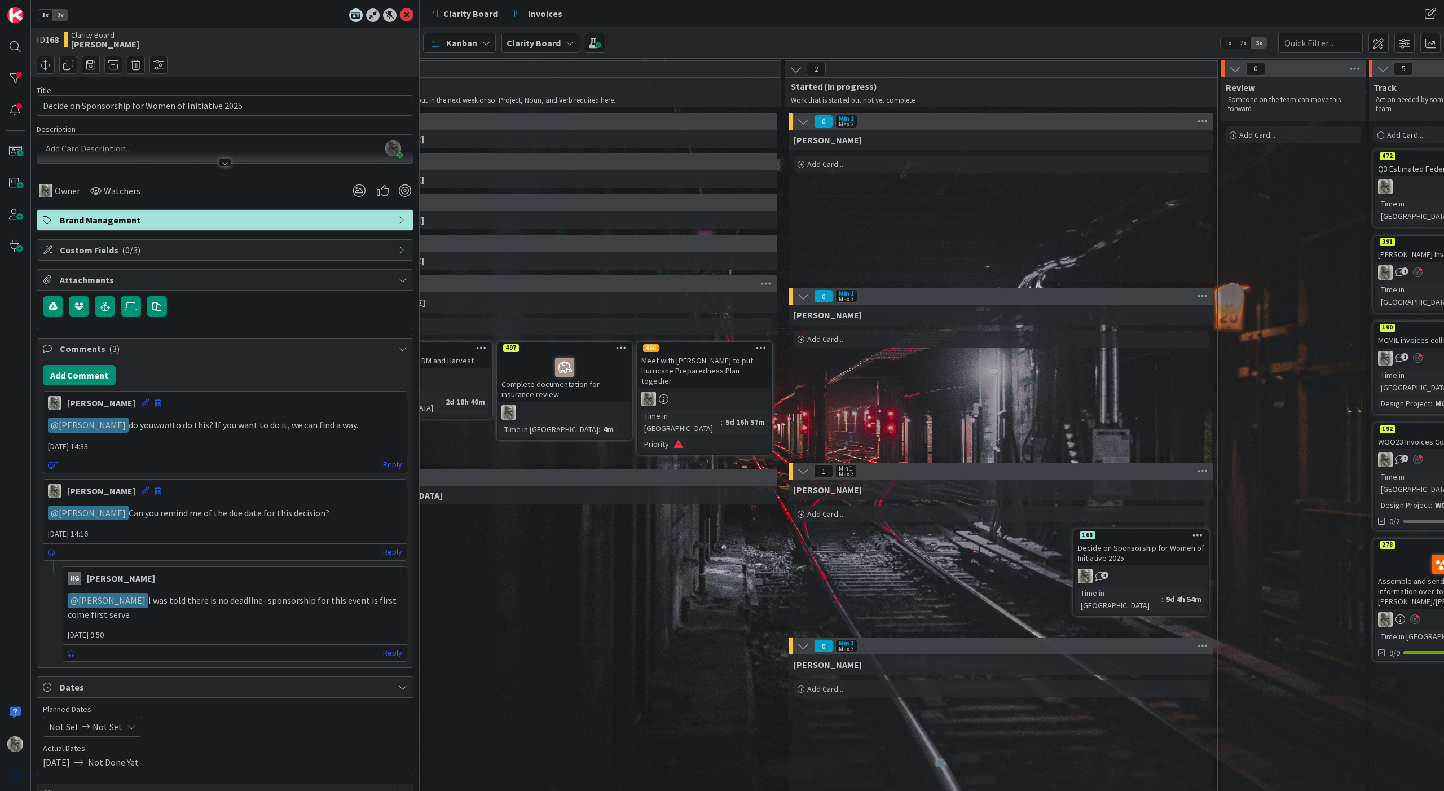
click at [1198, 534] on icon at bounding box center [1197, 535] width 11 height 8
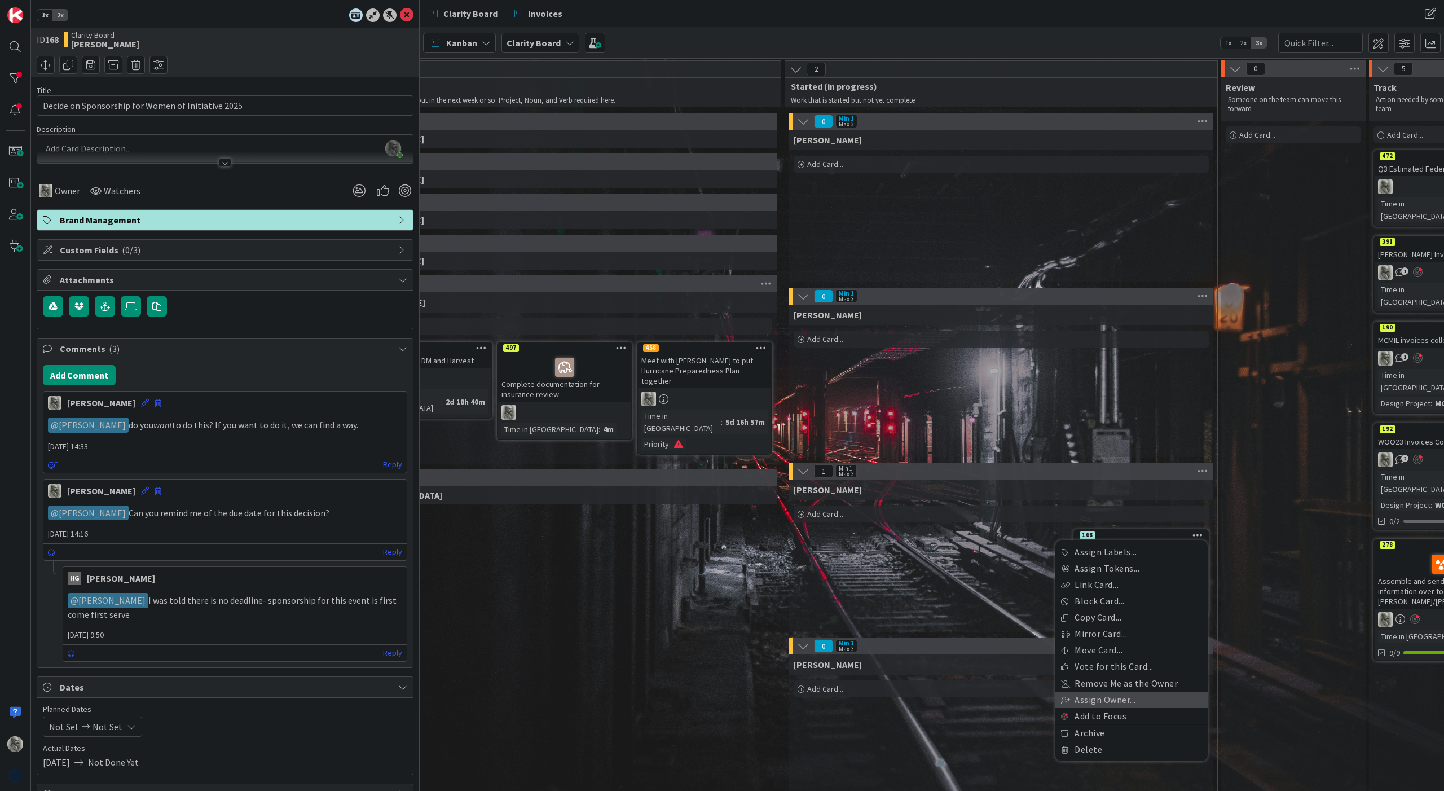
click at [1106, 702] on link "Assign Owner..." at bounding box center [1131, 699] width 152 height 16
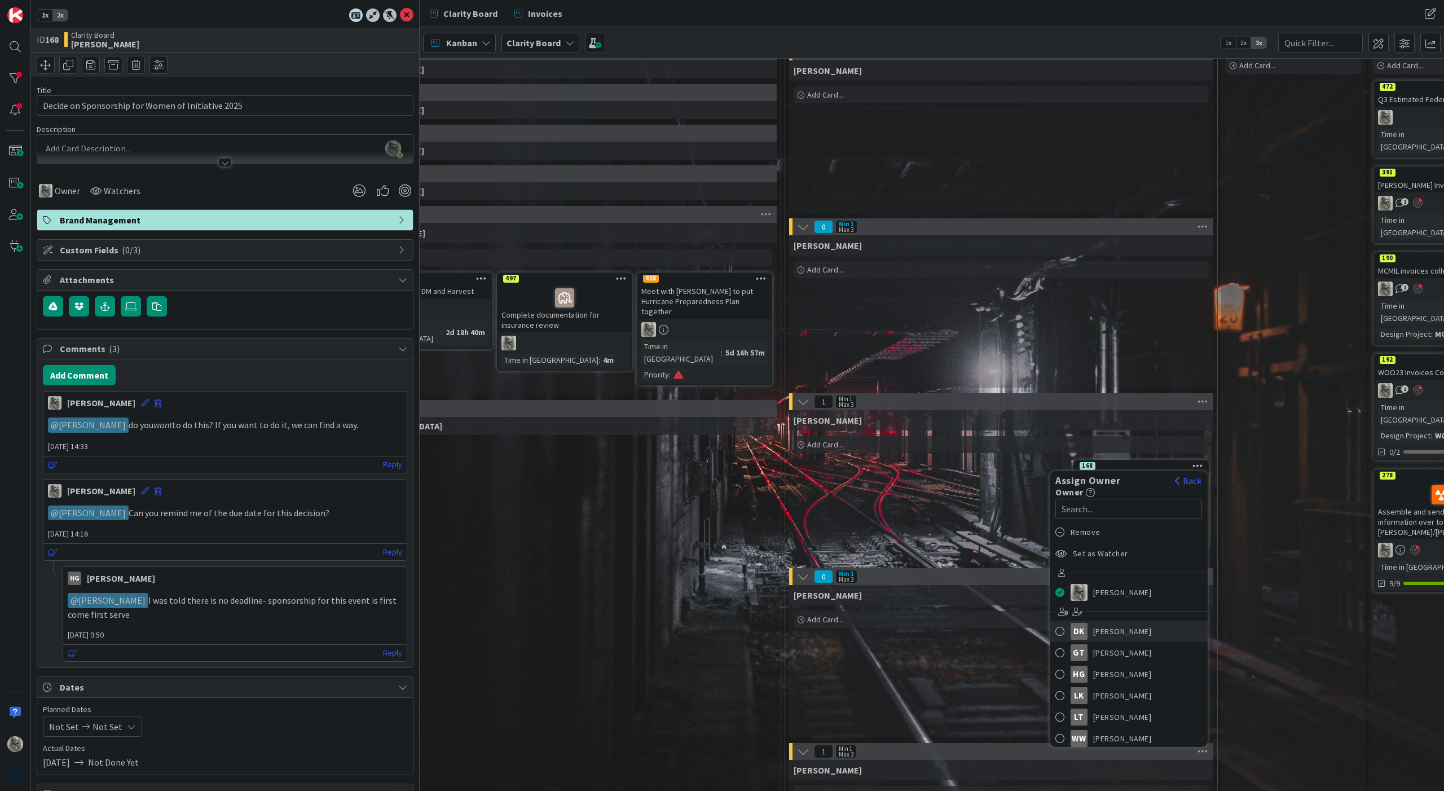
scroll to position [80, 792]
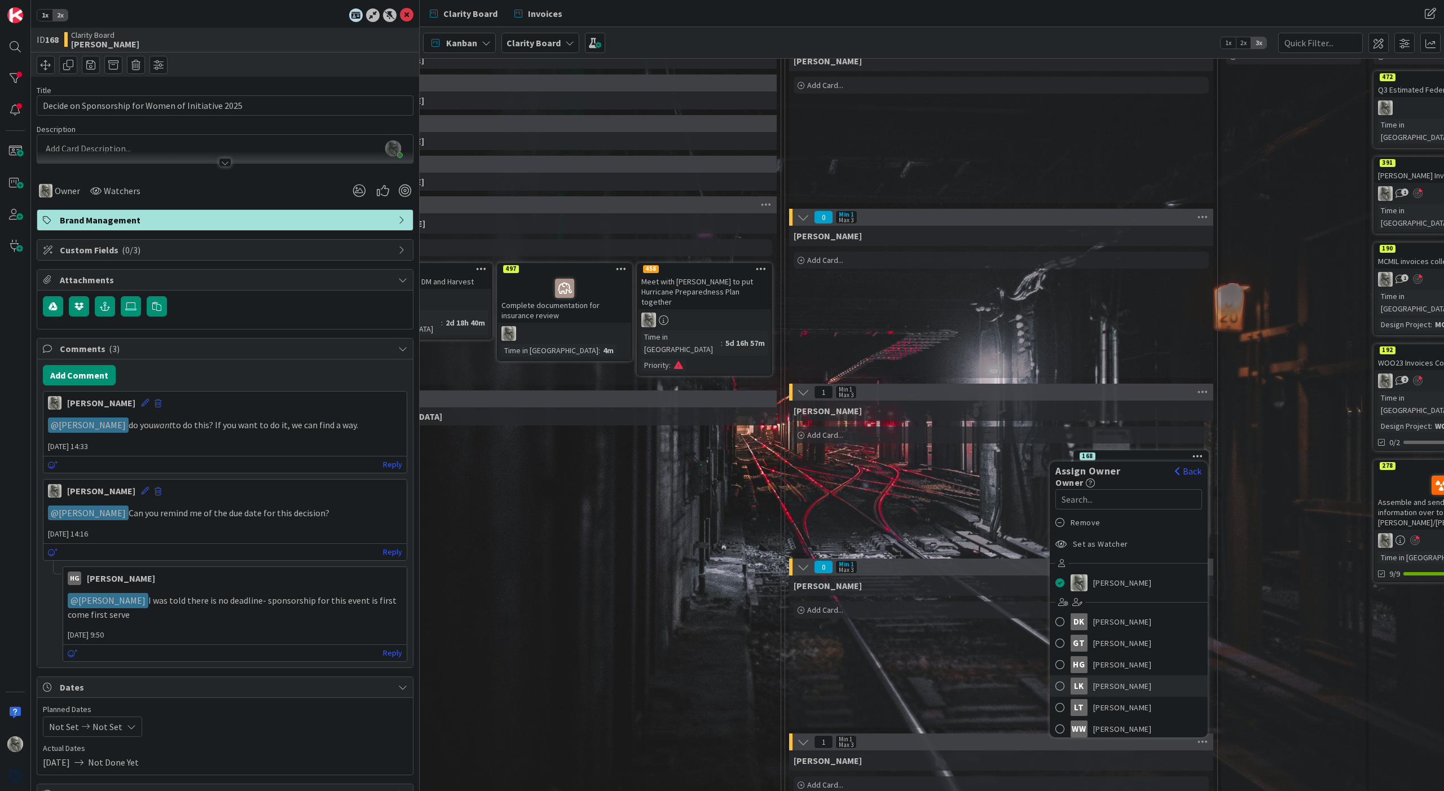
click at [1105, 686] on span "[PERSON_NAME]" at bounding box center [1122, 685] width 59 height 17
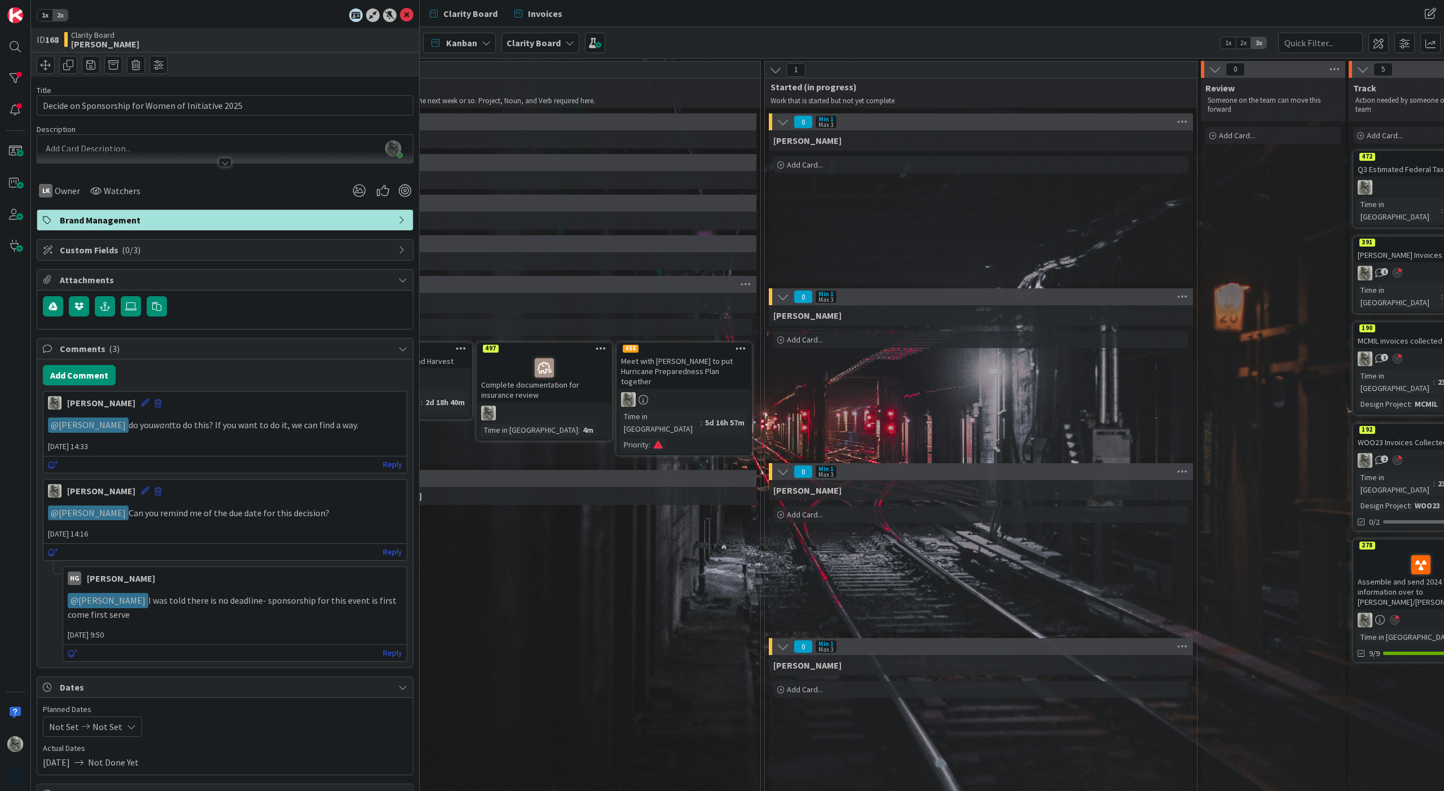
scroll to position [0, 812]
click at [782, 122] on icon at bounding box center [783, 122] width 12 height 12
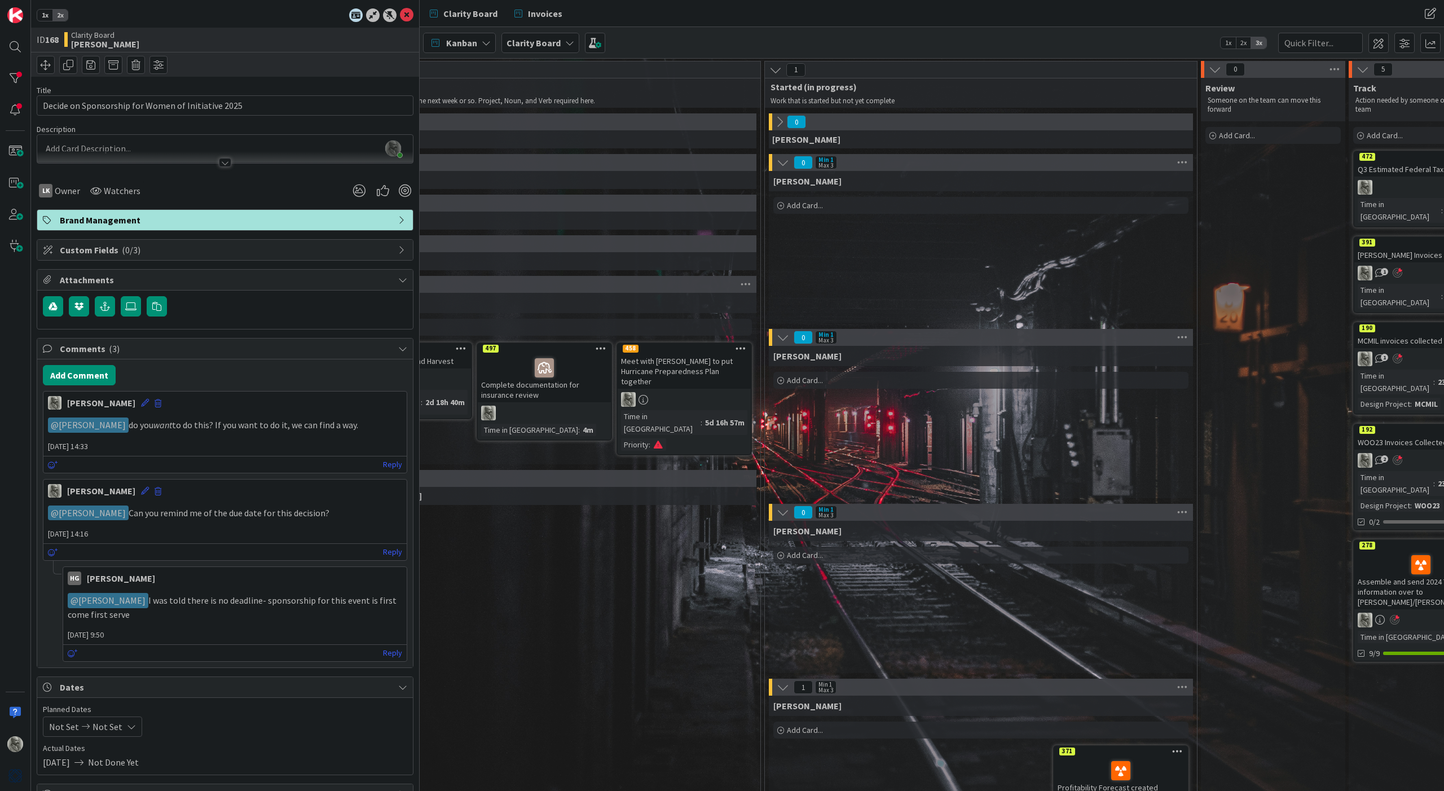
click at [784, 159] on icon at bounding box center [783, 162] width 12 height 12
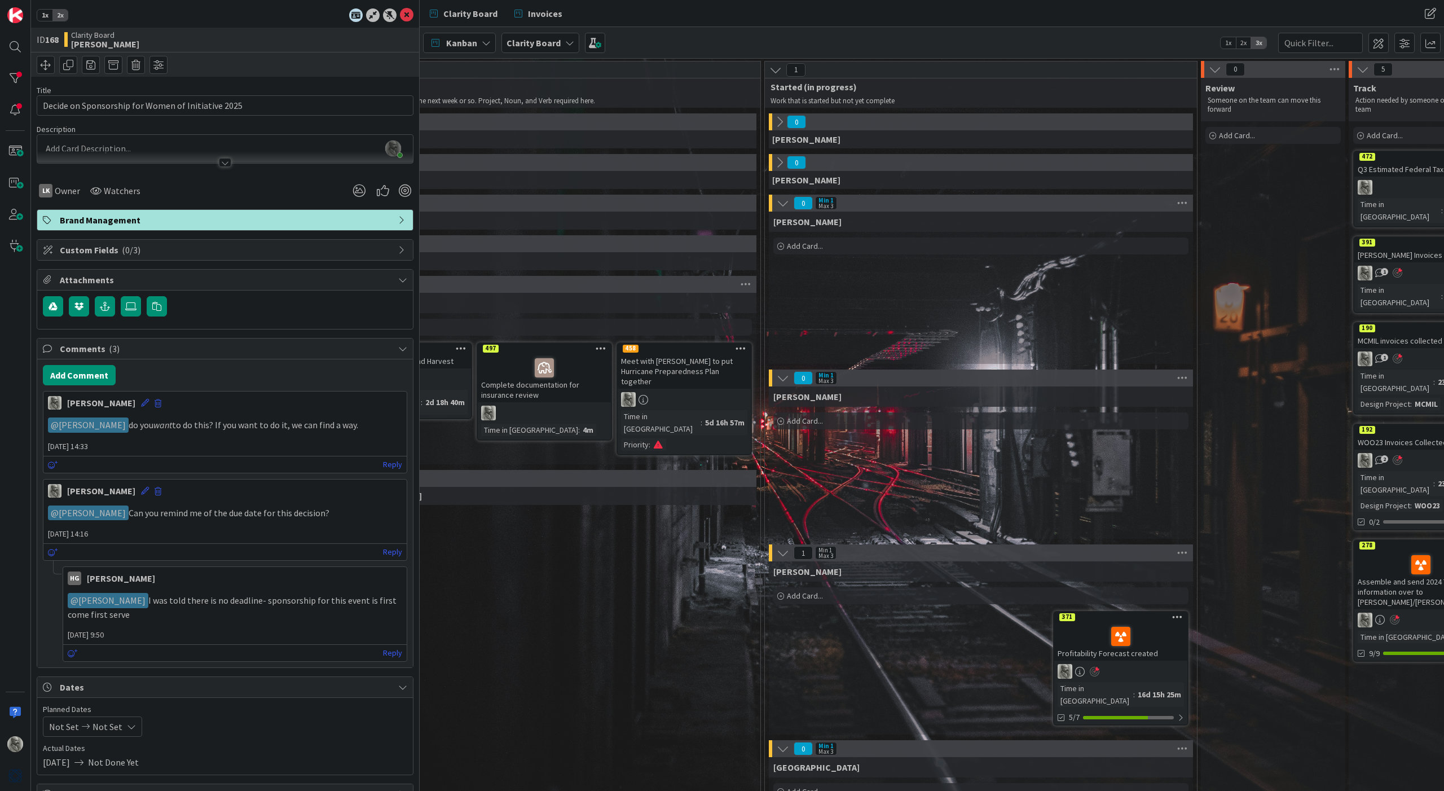
click at [783, 202] on icon at bounding box center [783, 203] width 12 height 12
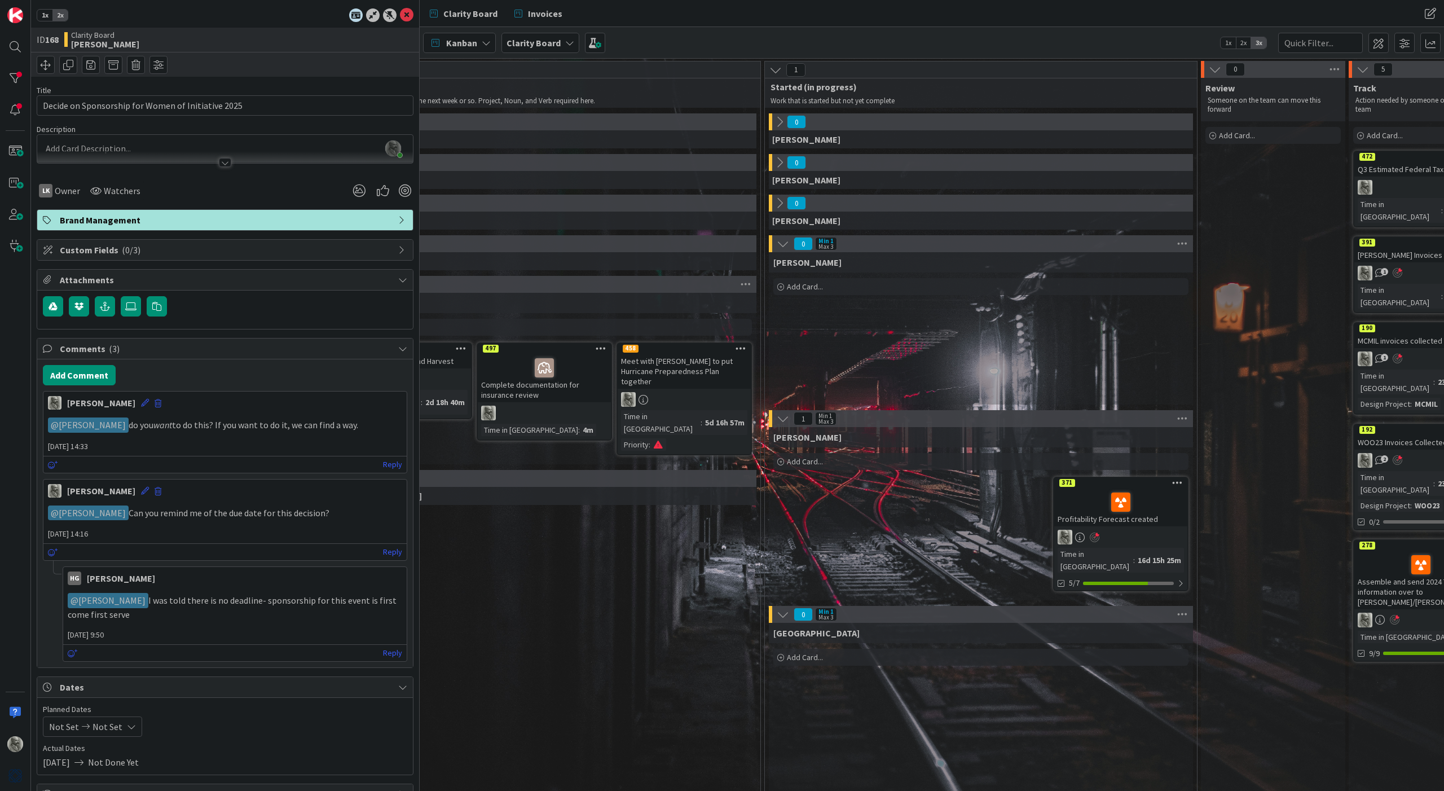
click at [782, 248] on icon at bounding box center [783, 243] width 12 height 12
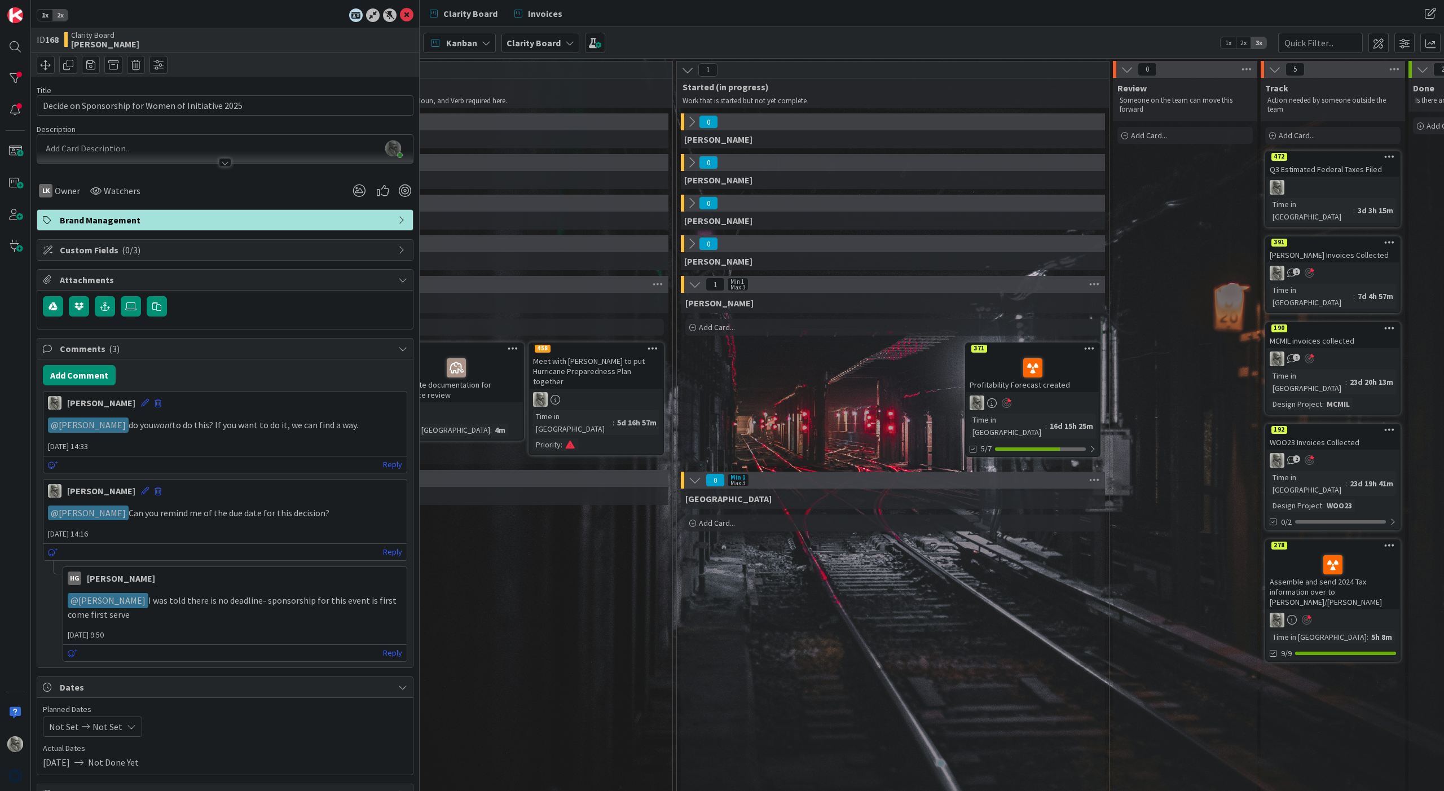
scroll to position [0, 902]
click at [18, 77] on div at bounding box center [15, 78] width 23 height 23
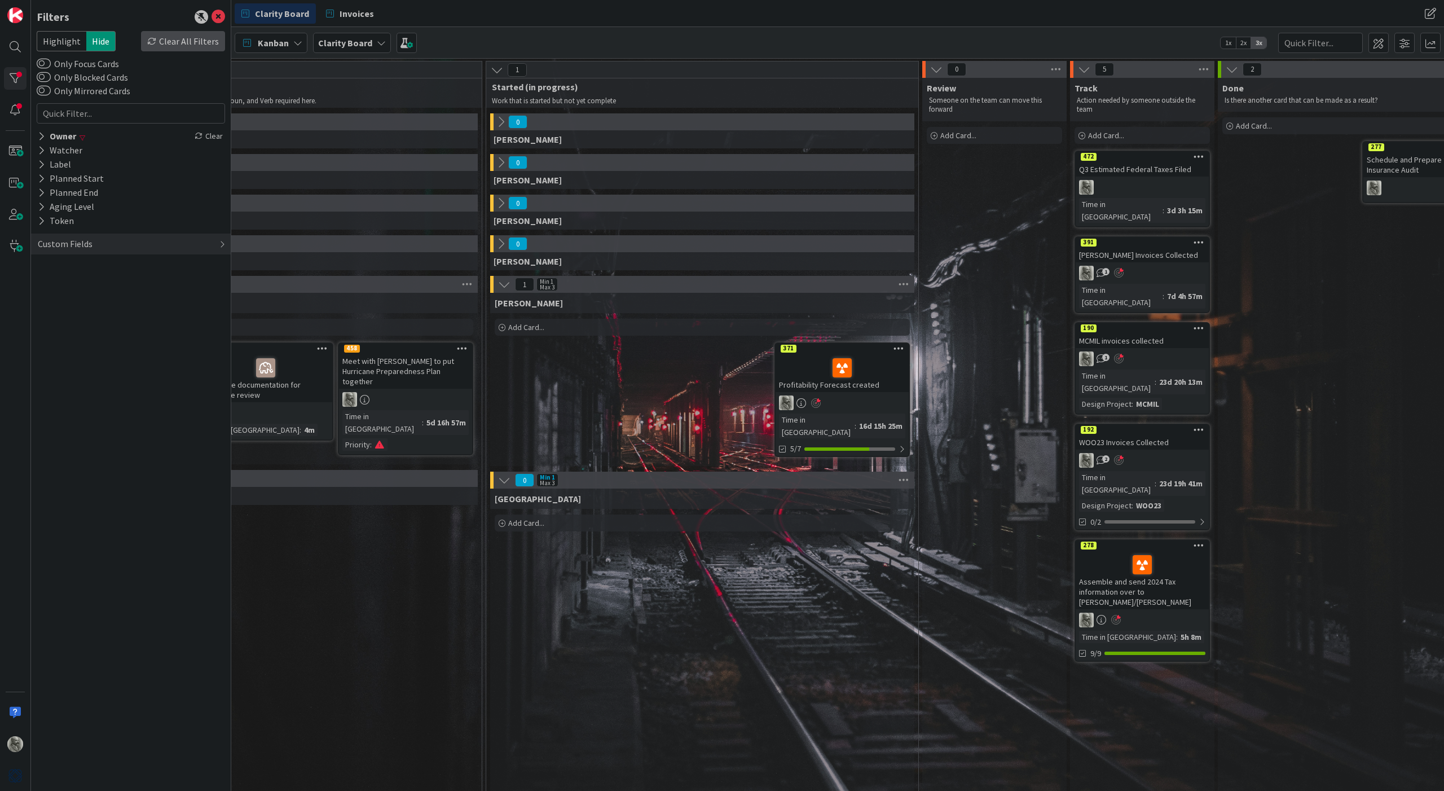
click at [195, 42] on div "Clear All Filters" at bounding box center [183, 41] width 84 height 20
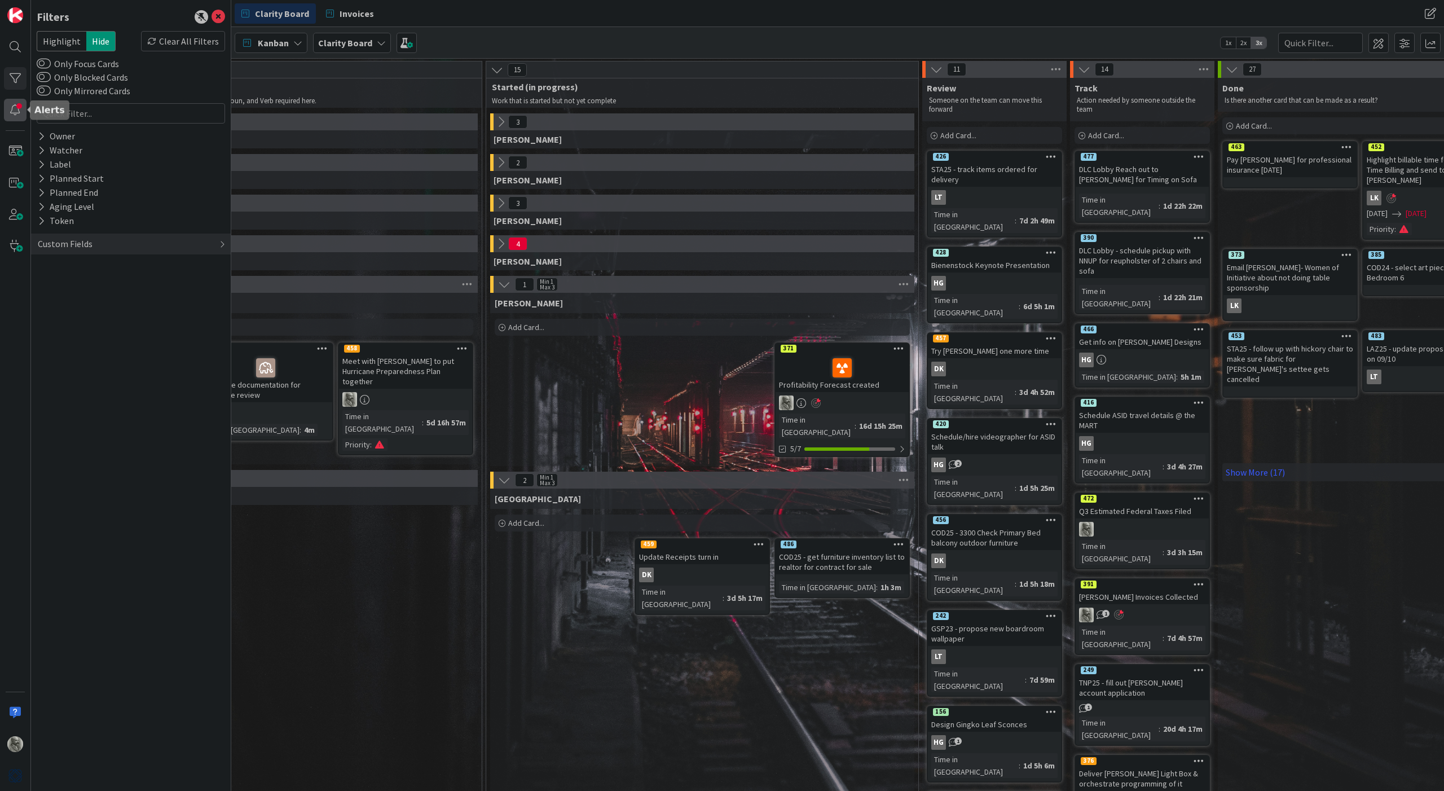
click at [16, 108] on div at bounding box center [15, 110] width 23 height 23
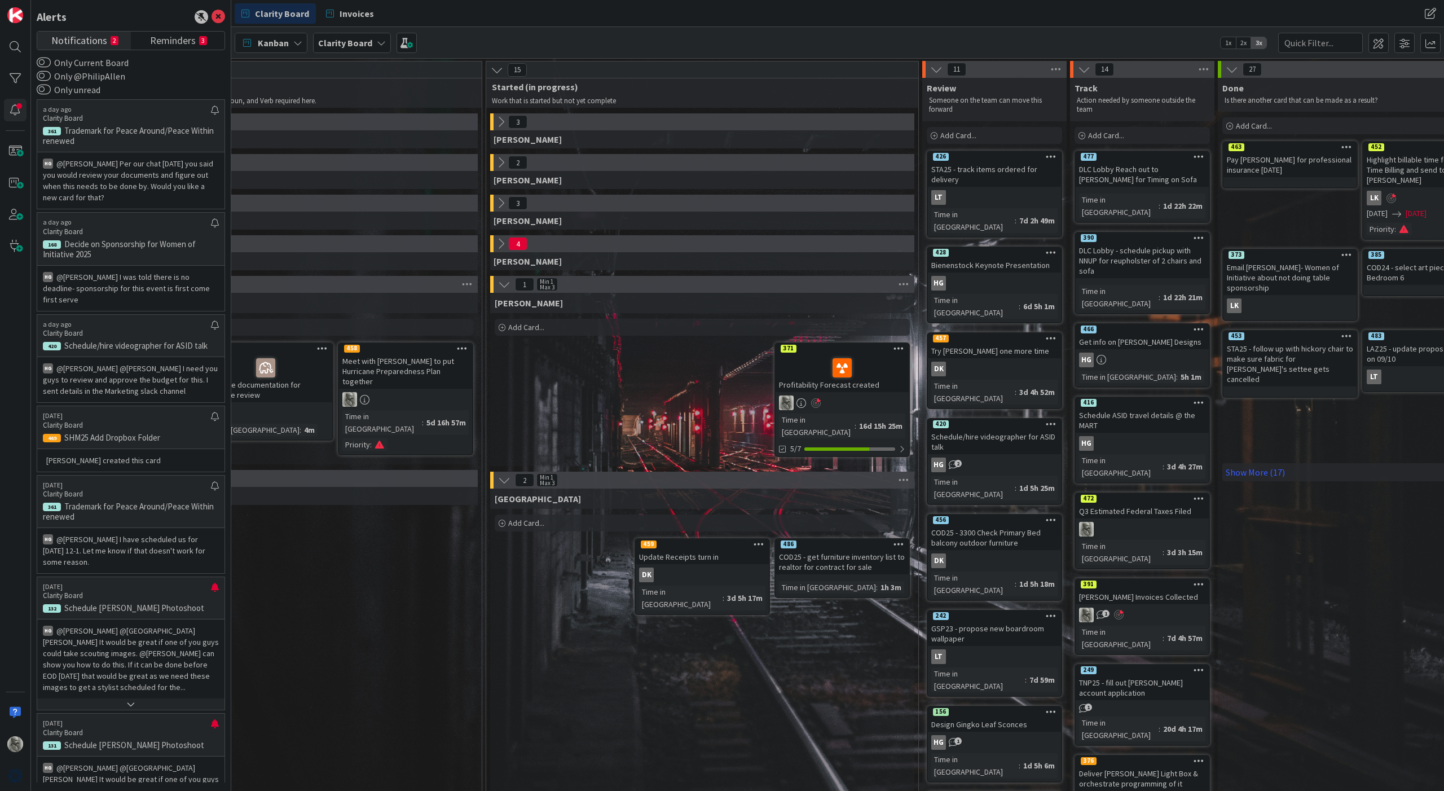
click at [90, 42] on span "Notifications" at bounding box center [79, 40] width 56 height 16
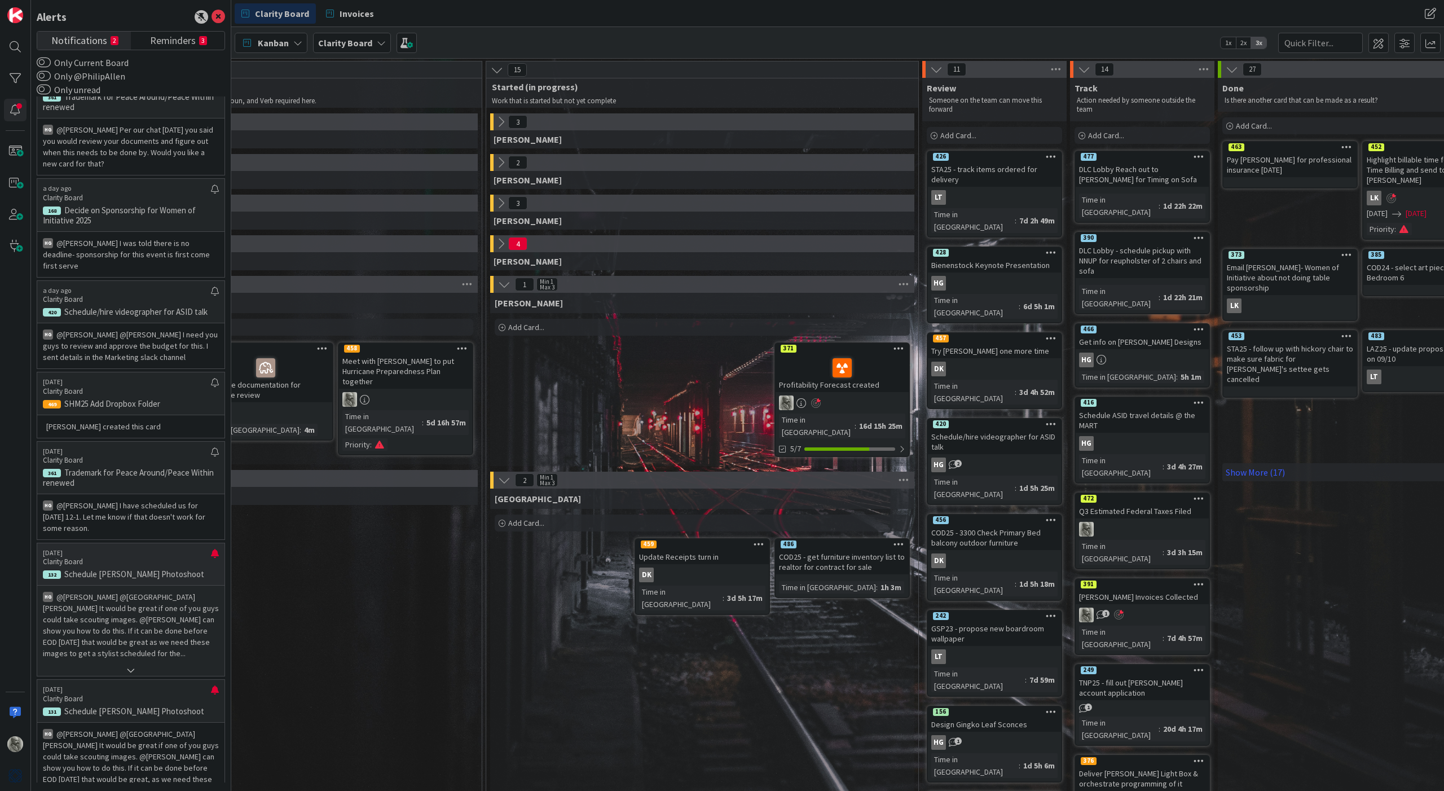
scroll to position [33, 0]
click at [215, 550] on div at bounding box center [215, 559] width 8 height 18
click at [123, 623] on p "@[PERSON_NAME]﻿ ﻿@[GEOGRAPHIC_DATA][PERSON_NAME]﻿ It would be great if one of y…" at bounding box center [131, 626] width 176 height 68
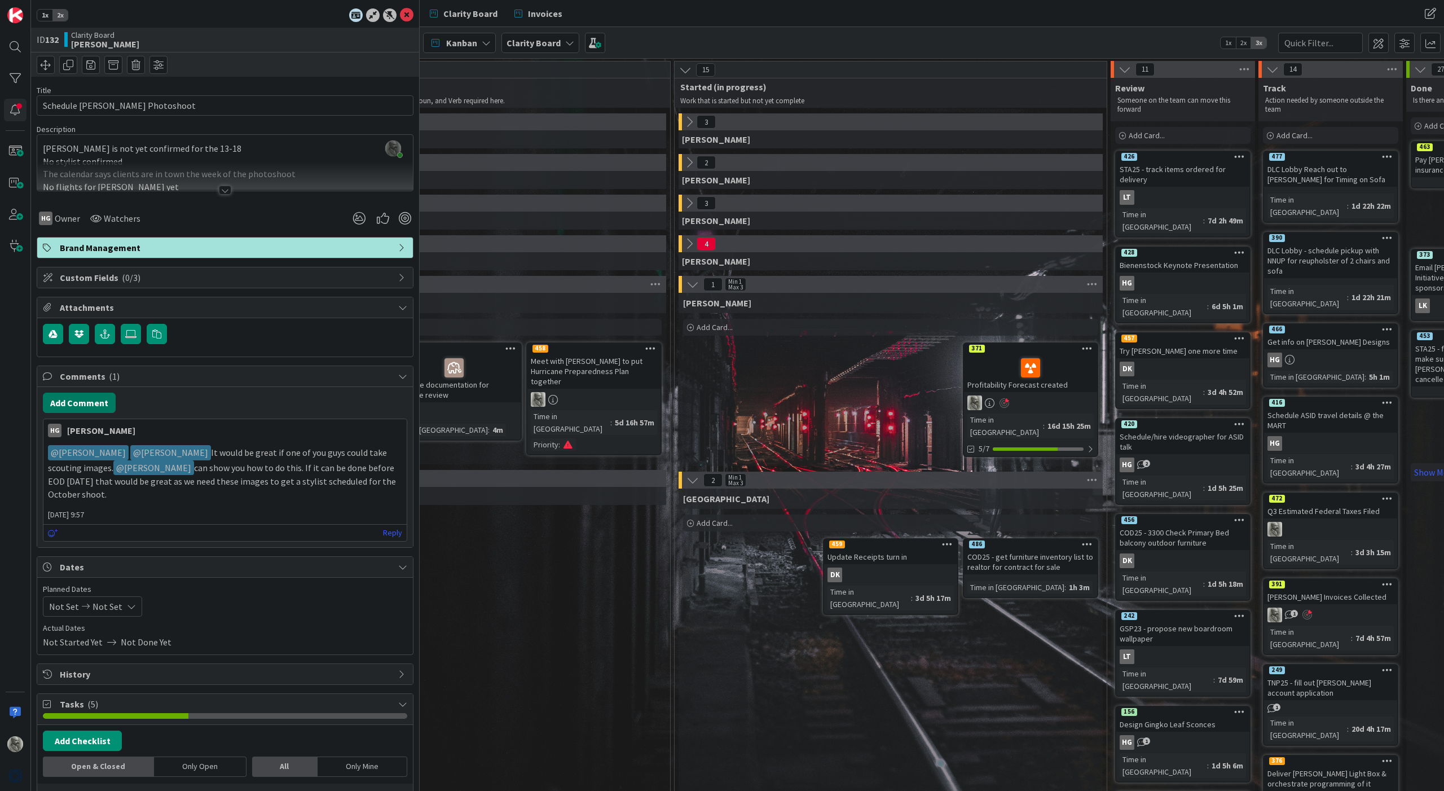
click at [82, 403] on button "Add Comment" at bounding box center [79, 403] width 73 height 20
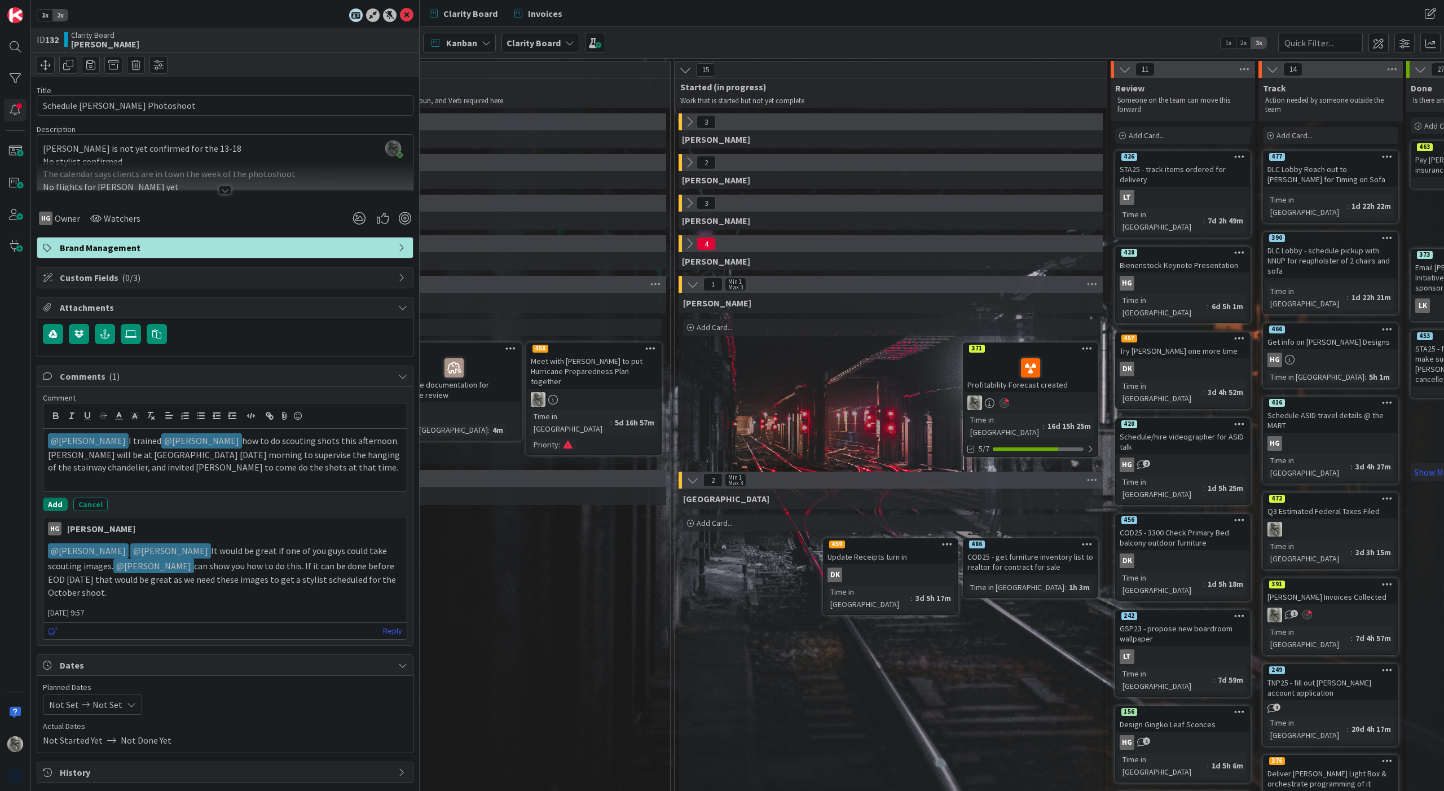
click at [56, 504] on button "Add" at bounding box center [55, 504] width 25 height 14
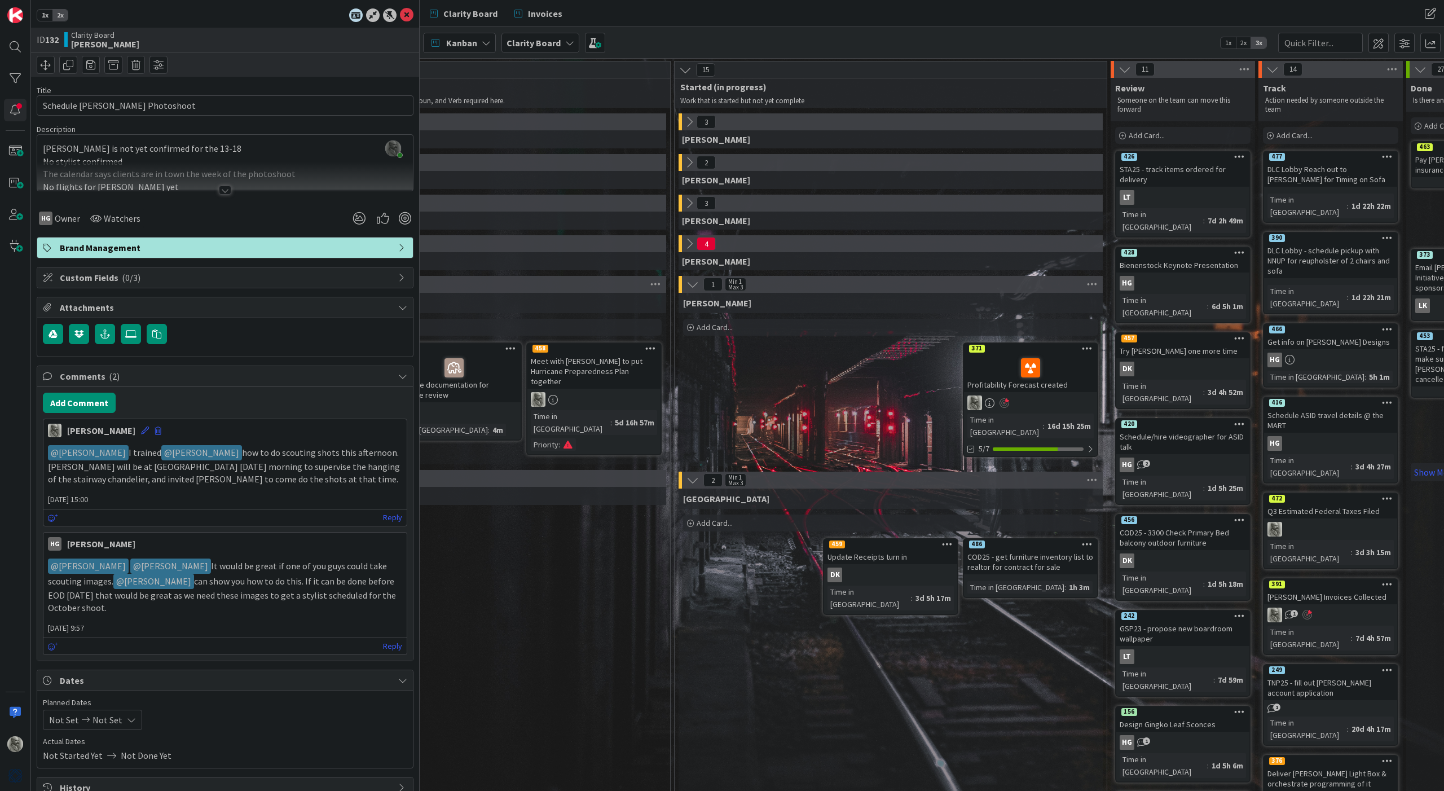
click at [224, 189] on div at bounding box center [225, 190] width 12 height 9
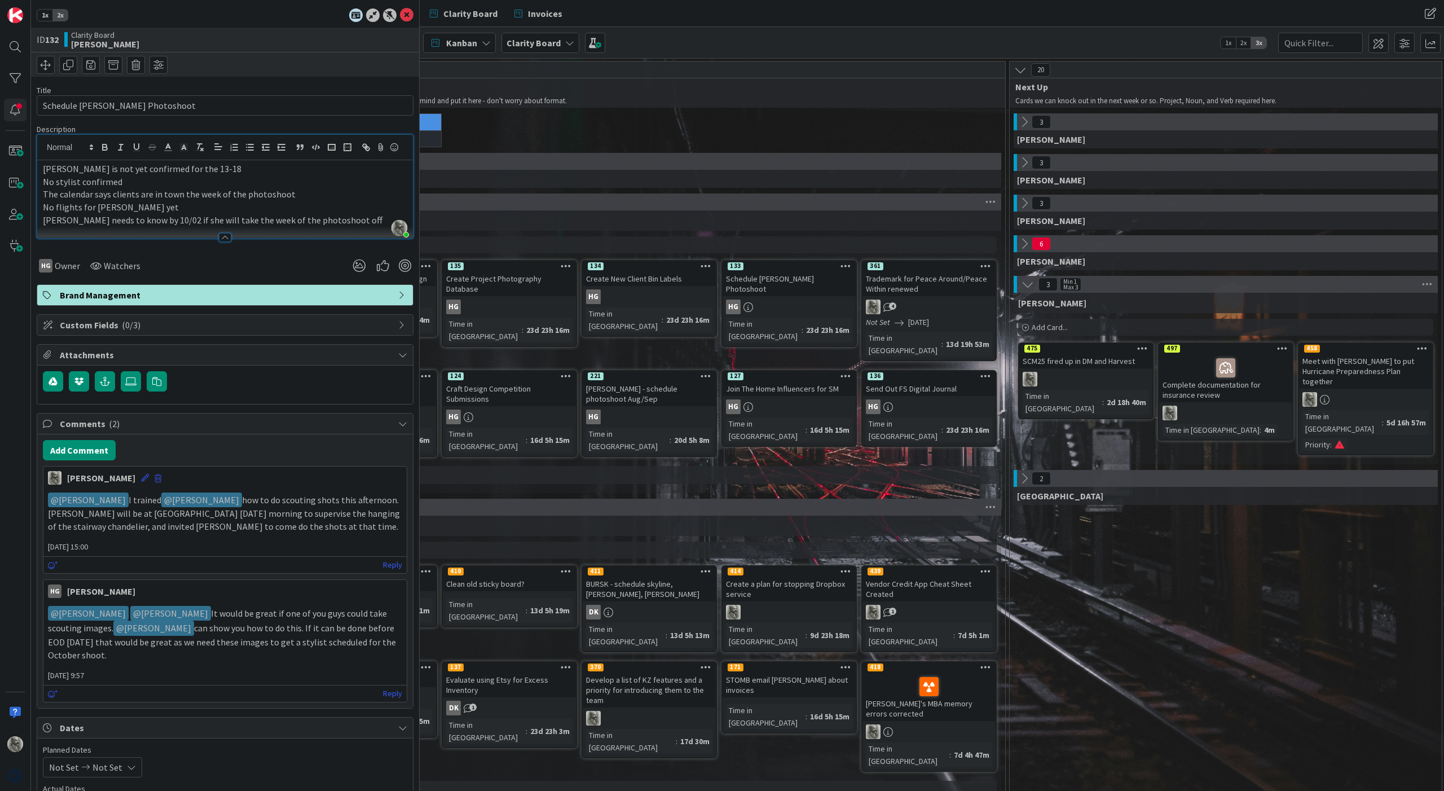
scroll to position [0, 125]
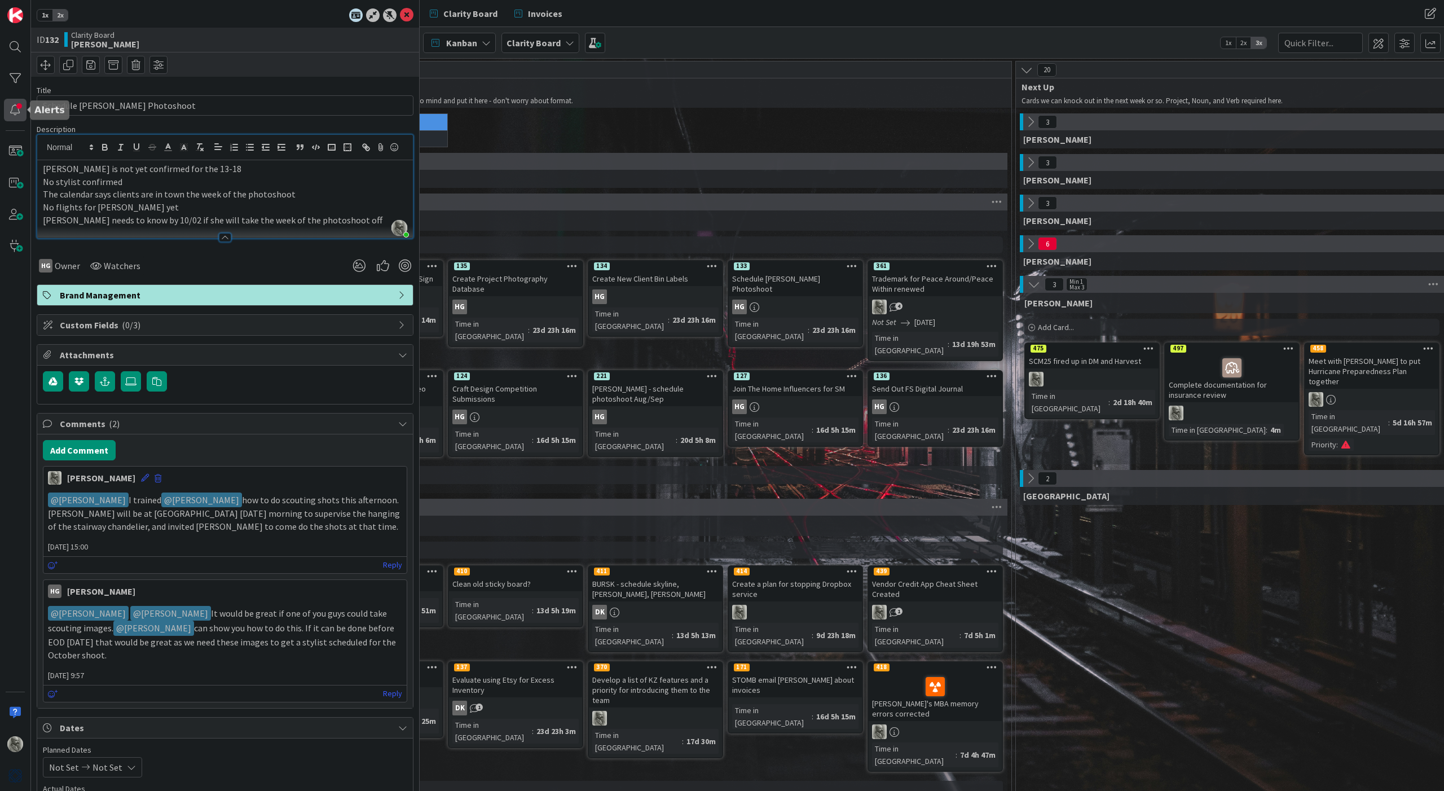
click at [16, 108] on div at bounding box center [15, 110] width 23 height 23
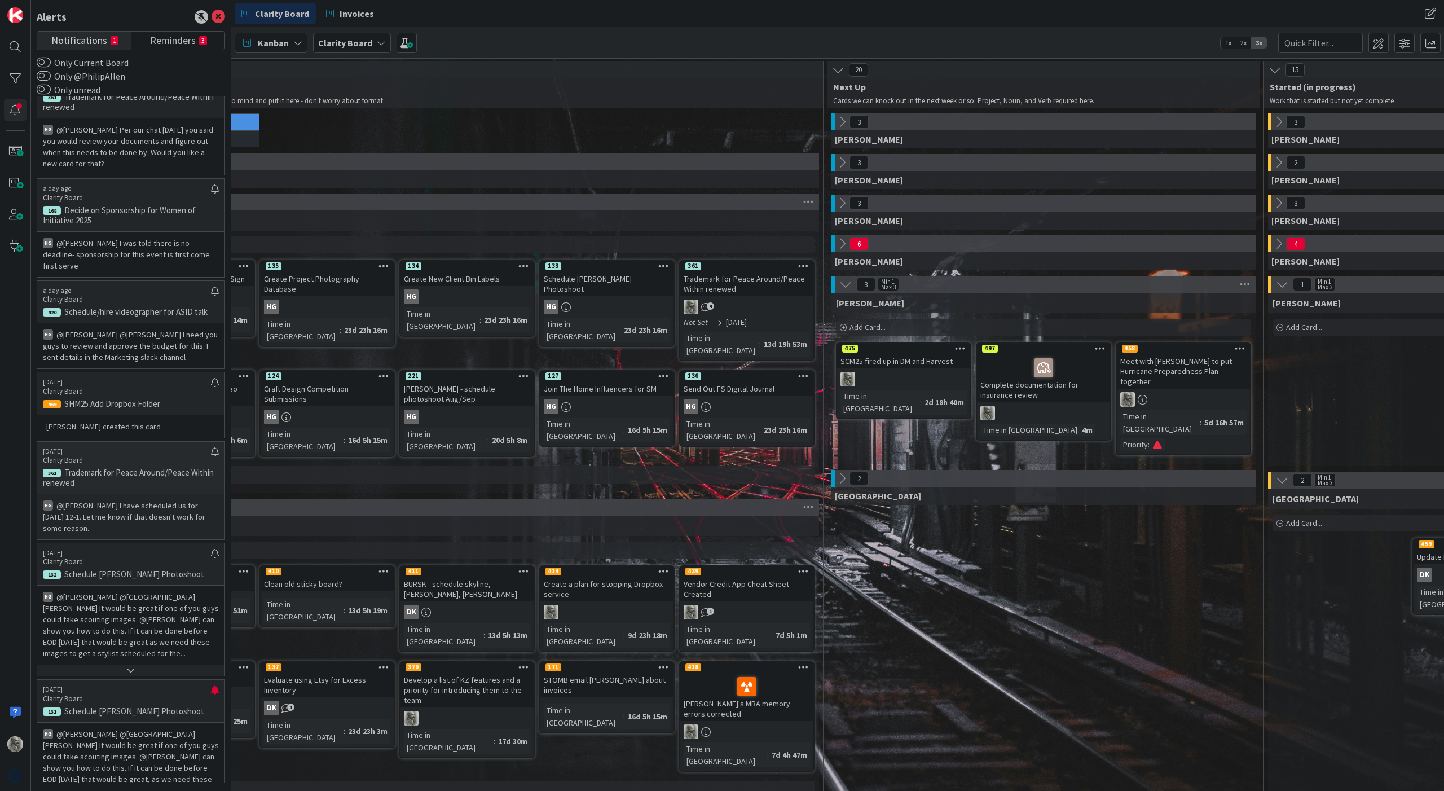
scroll to position [33, 0]
click at [216, 686] on div at bounding box center [215, 695] width 8 height 18
click at [175, 41] on span "Reminders" at bounding box center [173, 40] width 46 height 16
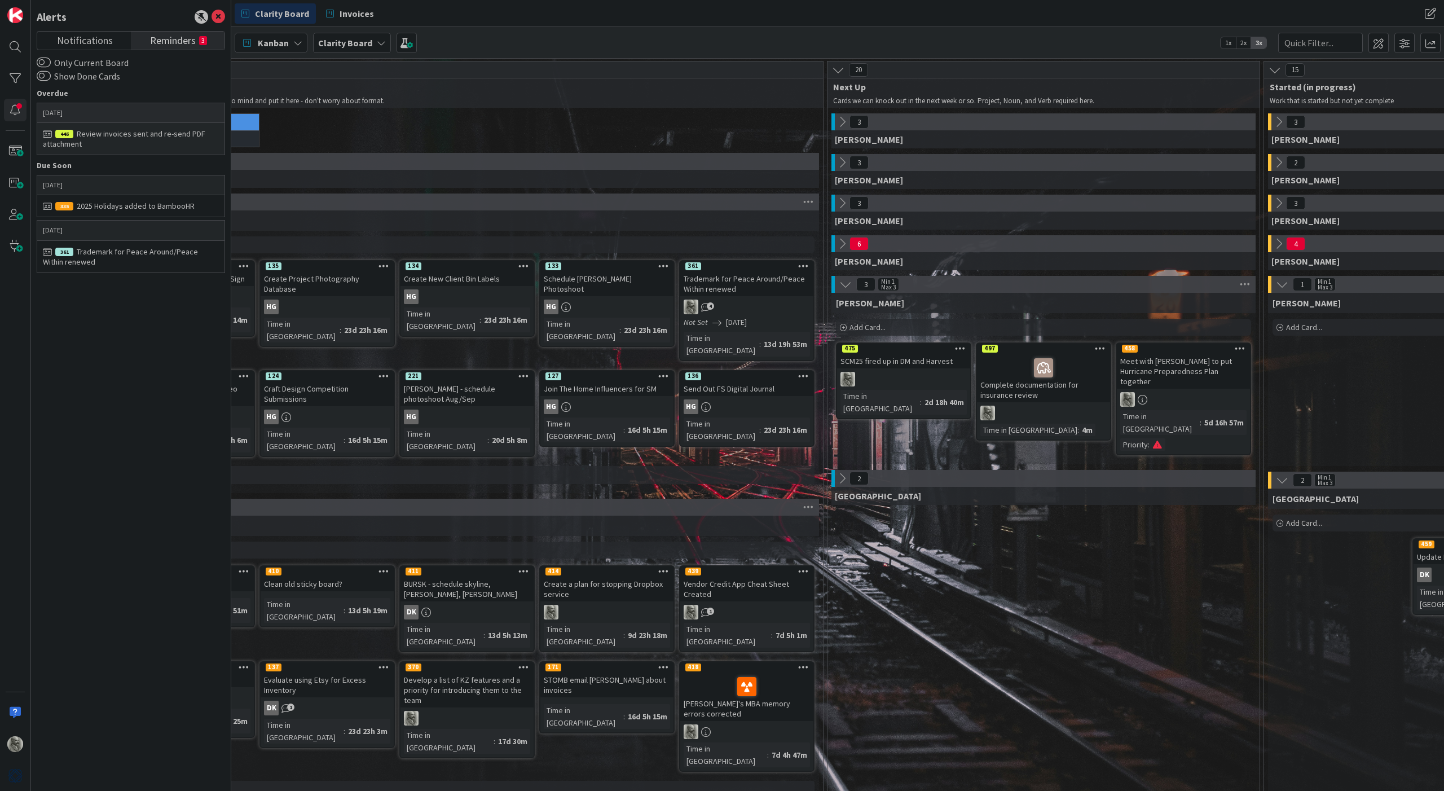
click at [152, 134] on div "Review invoices sent and re-send PDF attachment" at bounding box center [131, 139] width 176 height 20
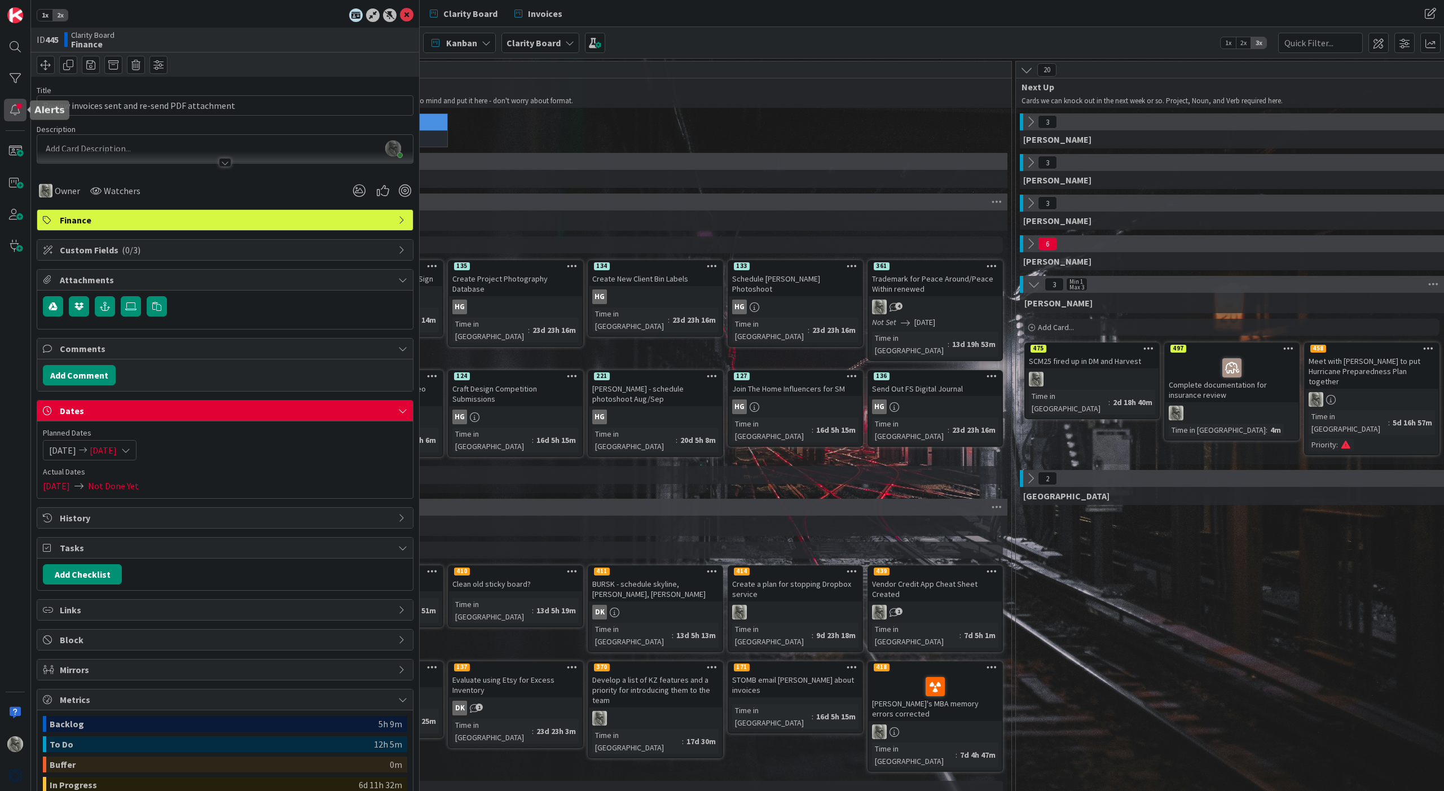
click at [14, 110] on div at bounding box center [15, 110] width 23 height 23
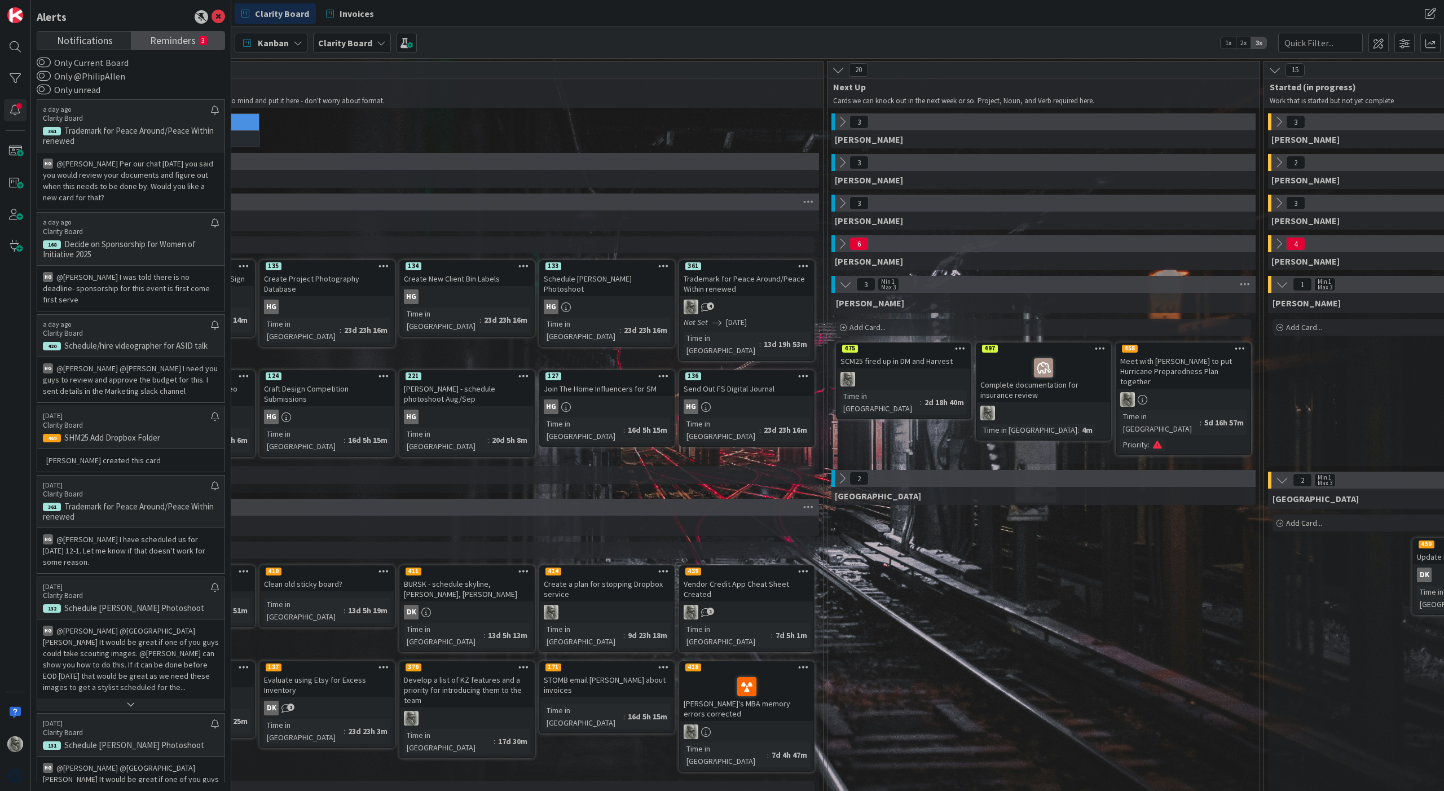
click at [178, 36] on span "Reminders" at bounding box center [173, 40] width 46 height 16
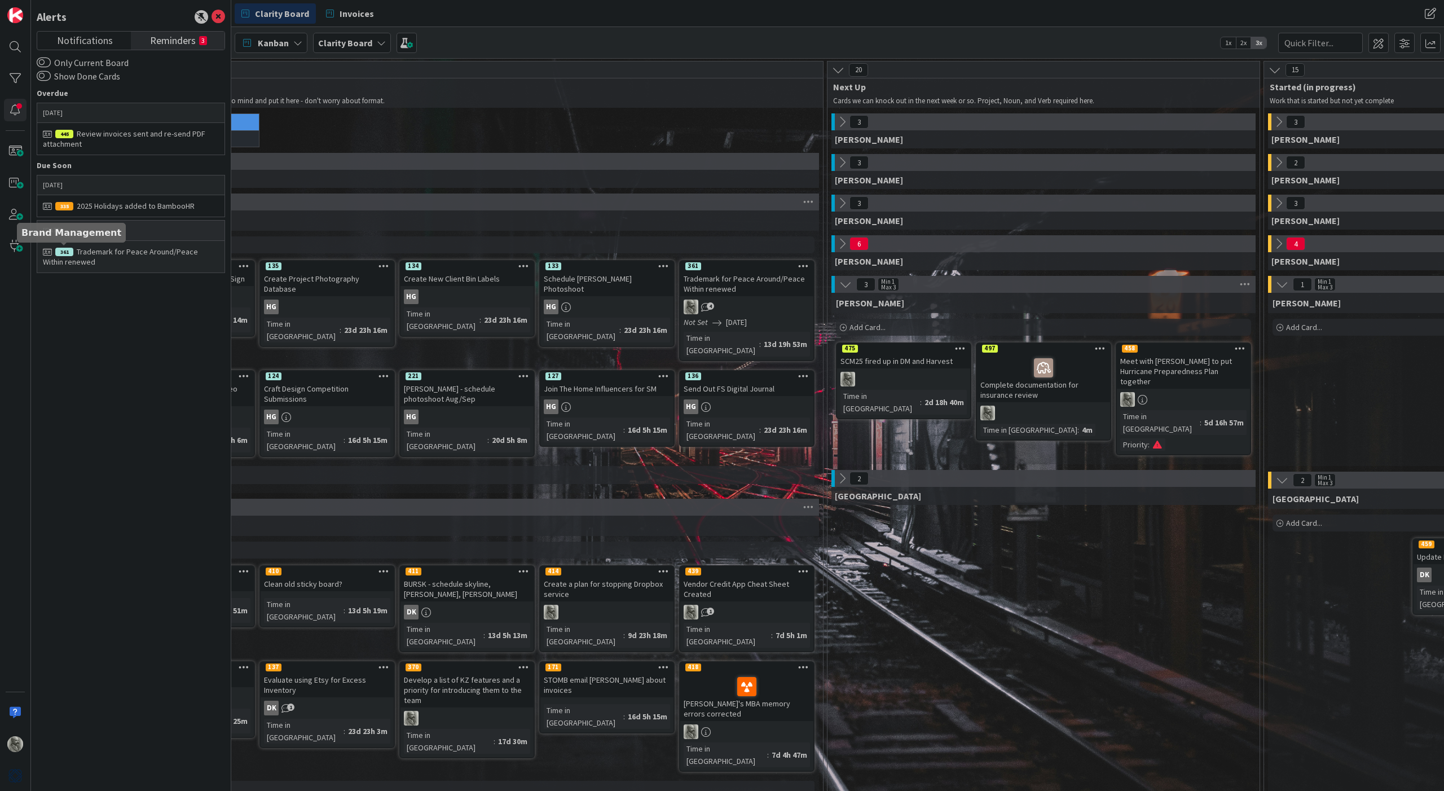
click at [63, 249] on div "361" at bounding box center [64, 252] width 18 height 8
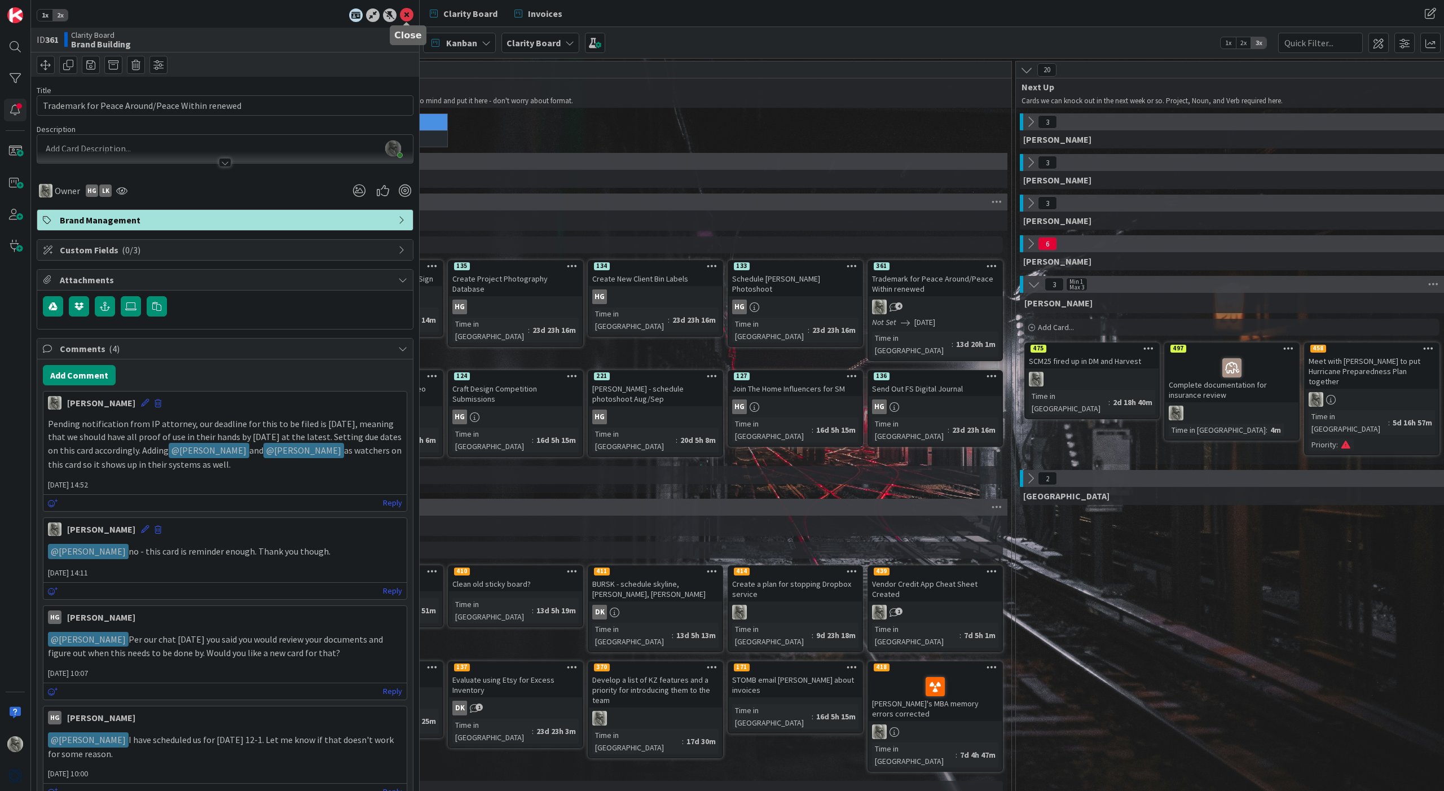
click at [407, 13] on icon at bounding box center [407, 15] width 14 height 14
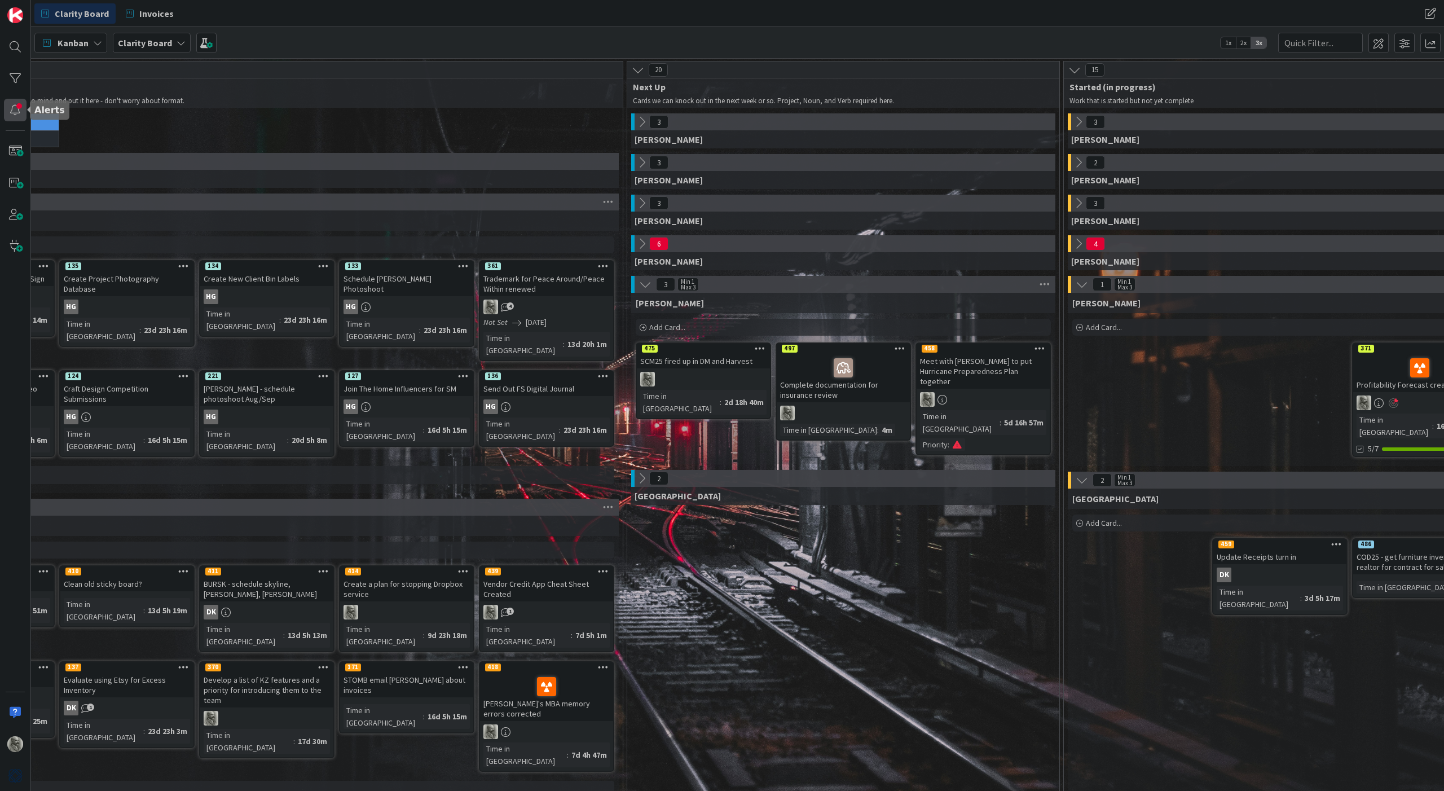
click at [11, 116] on div at bounding box center [15, 110] width 23 height 23
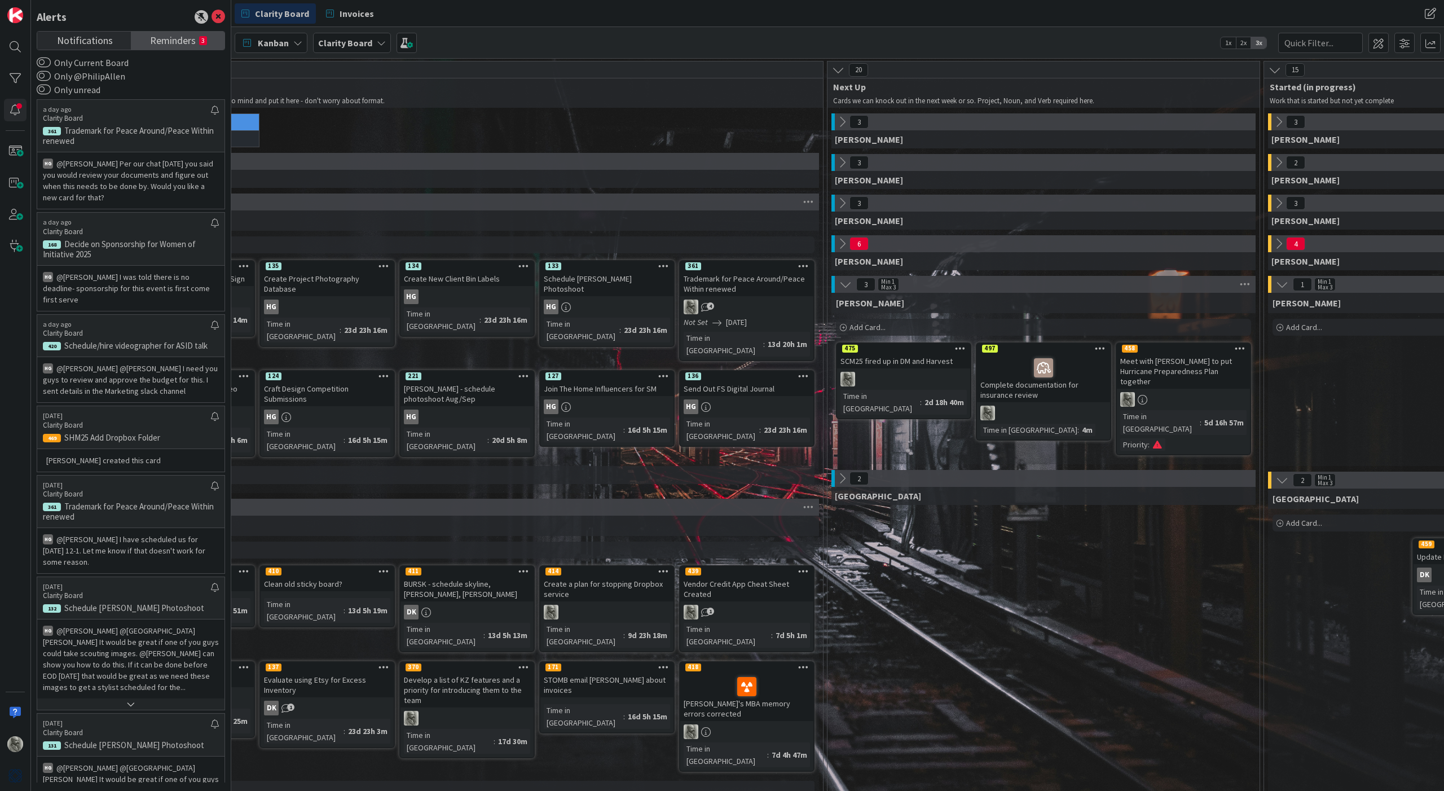
click at [186, 43] on span "Reminders" at bounding box center [173, 40] width 46 height 16
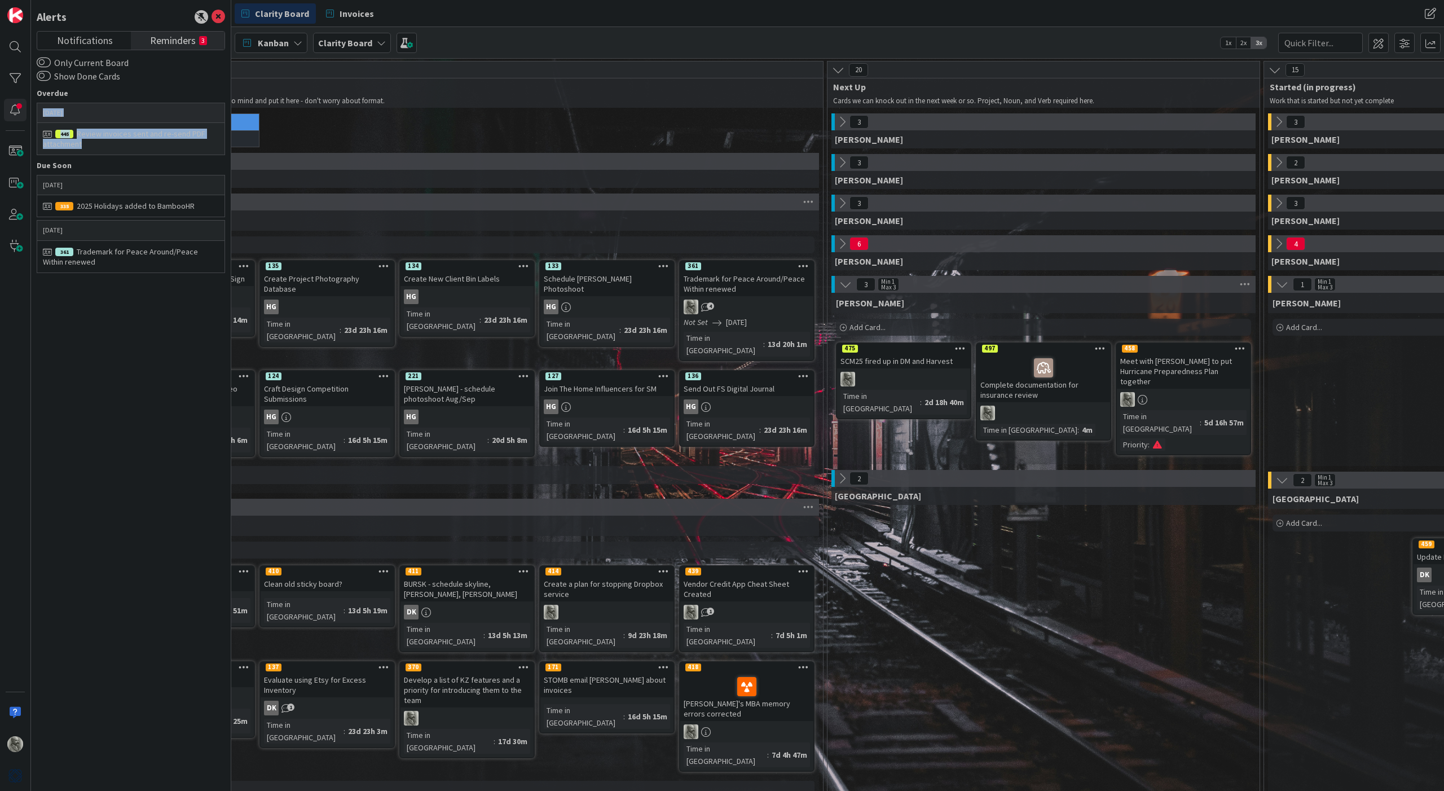
click at [133, 139] on div "Review invoices sent and re-send PDF attachment" at bounding box center [131, 139] width 176 height 20
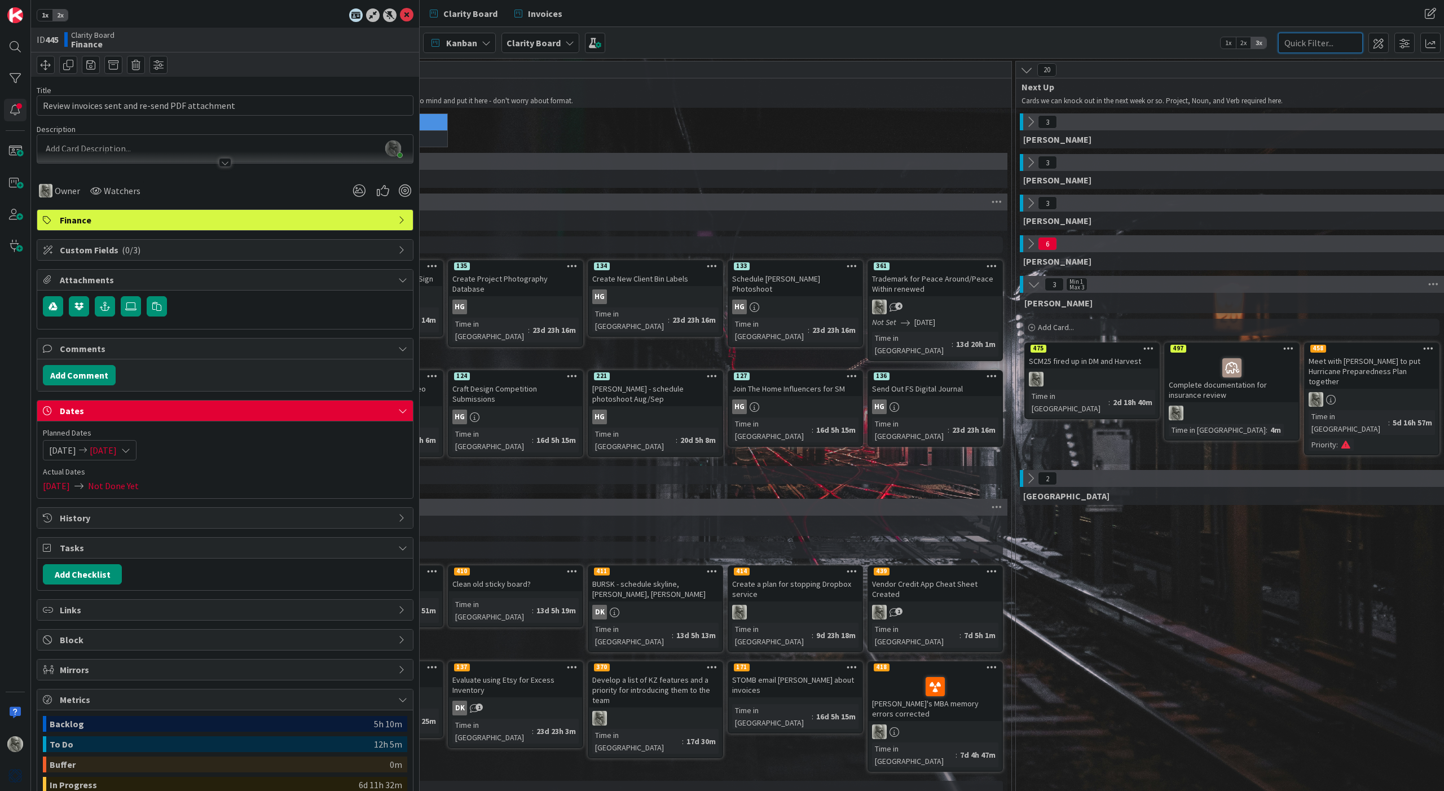
click at [1306, 45] on input "text" at bounding box center [1320, 43] width 85 height 20
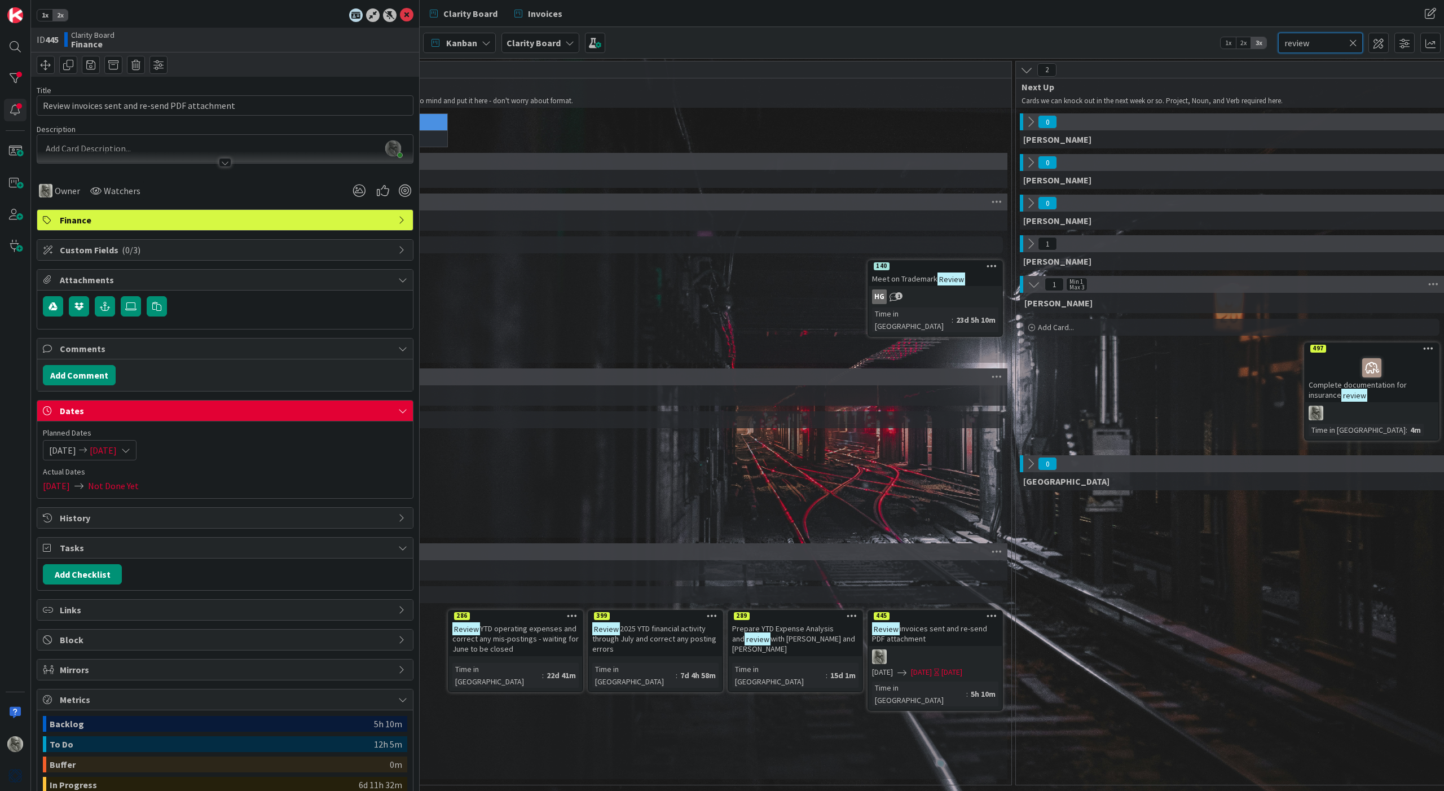
type input "review"
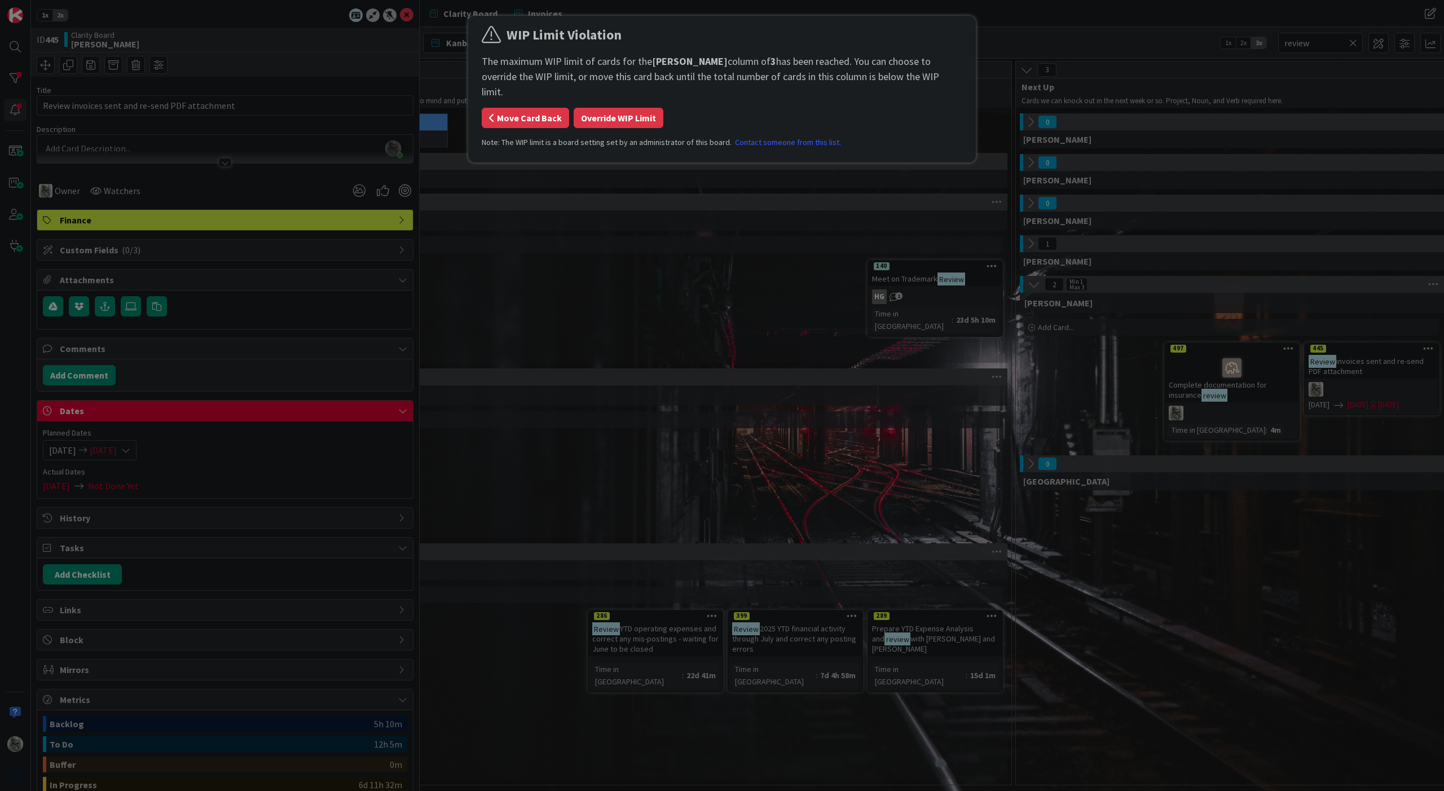
click at [520, 108] on button "Move Card Back" at bounding box center [525, 118] width 87 height 20
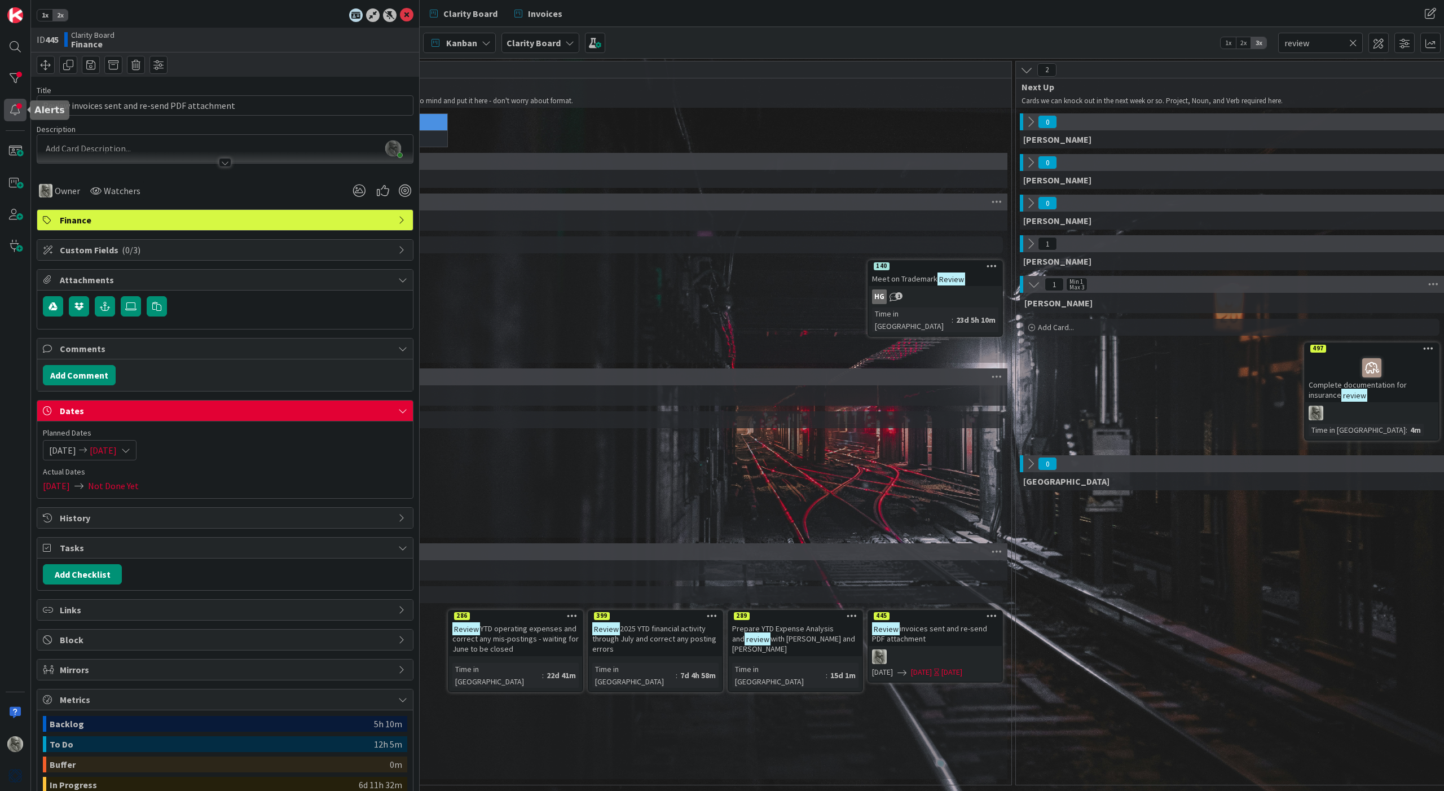
click at [14, 111] on div at bounding box center [15, 110] width 23 height 23
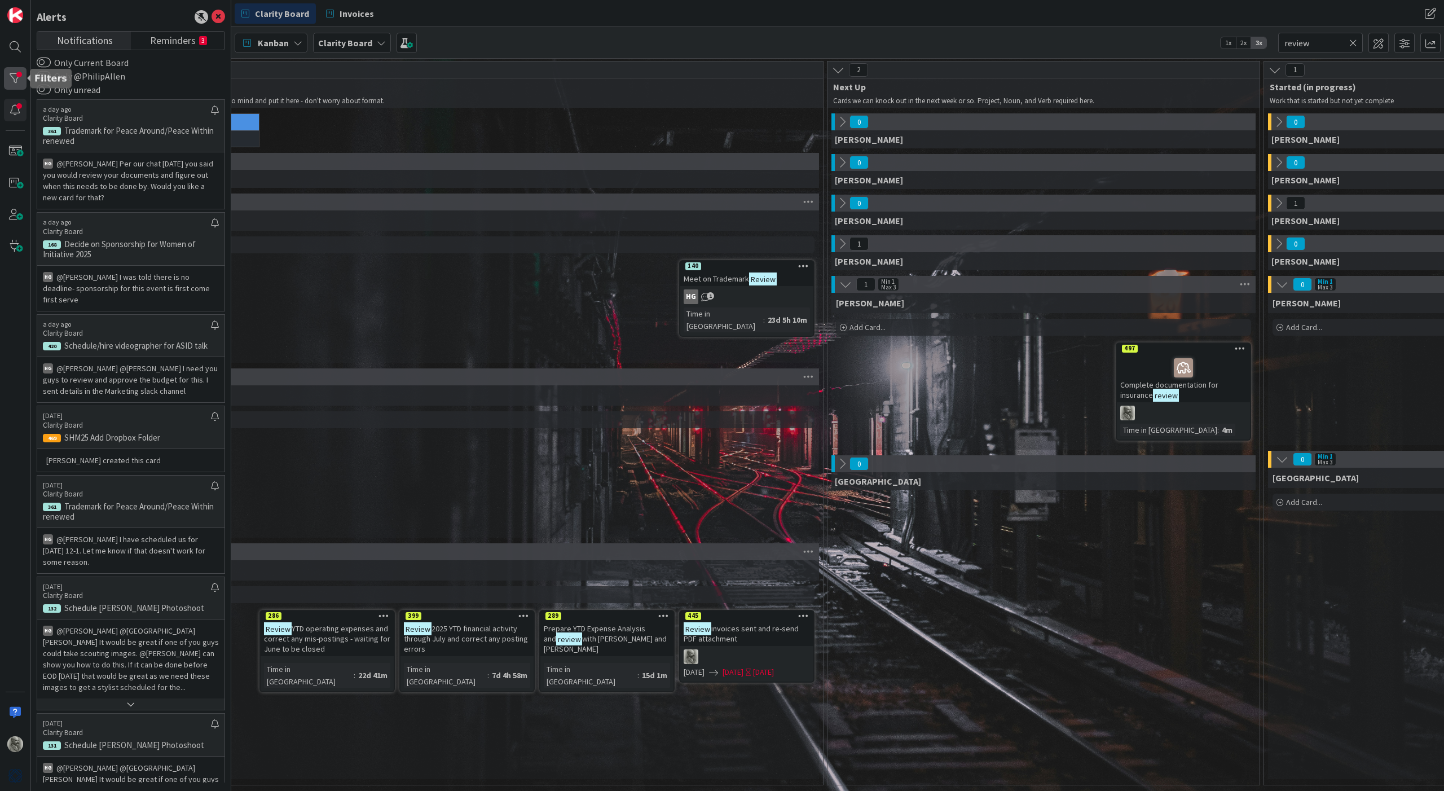
click at [15, 83] on div at bounding box center [15, 78] width 23 height 23
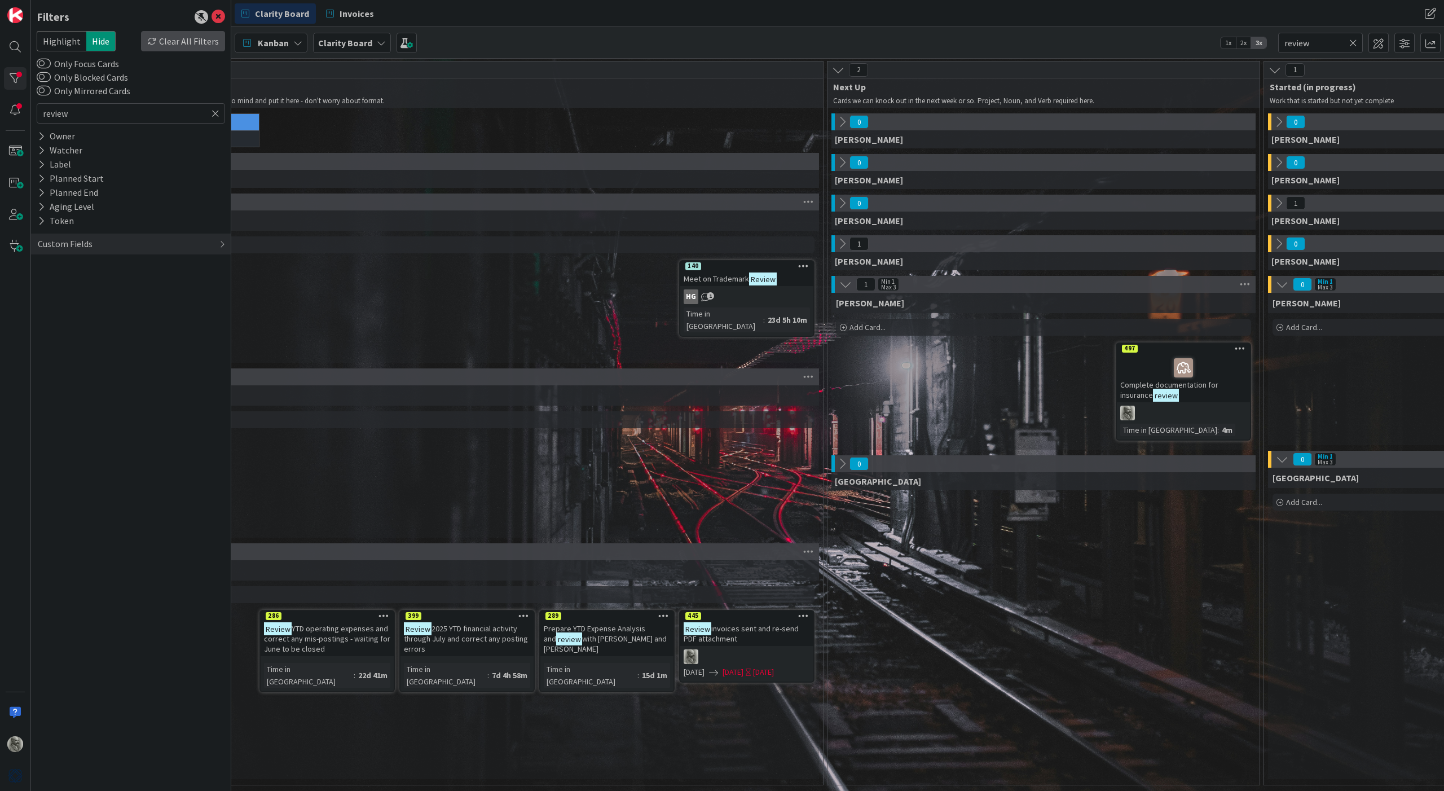
click at [191, 43] on div "Clear All Filters" at bounding box center [183, 41] width 84 height 20
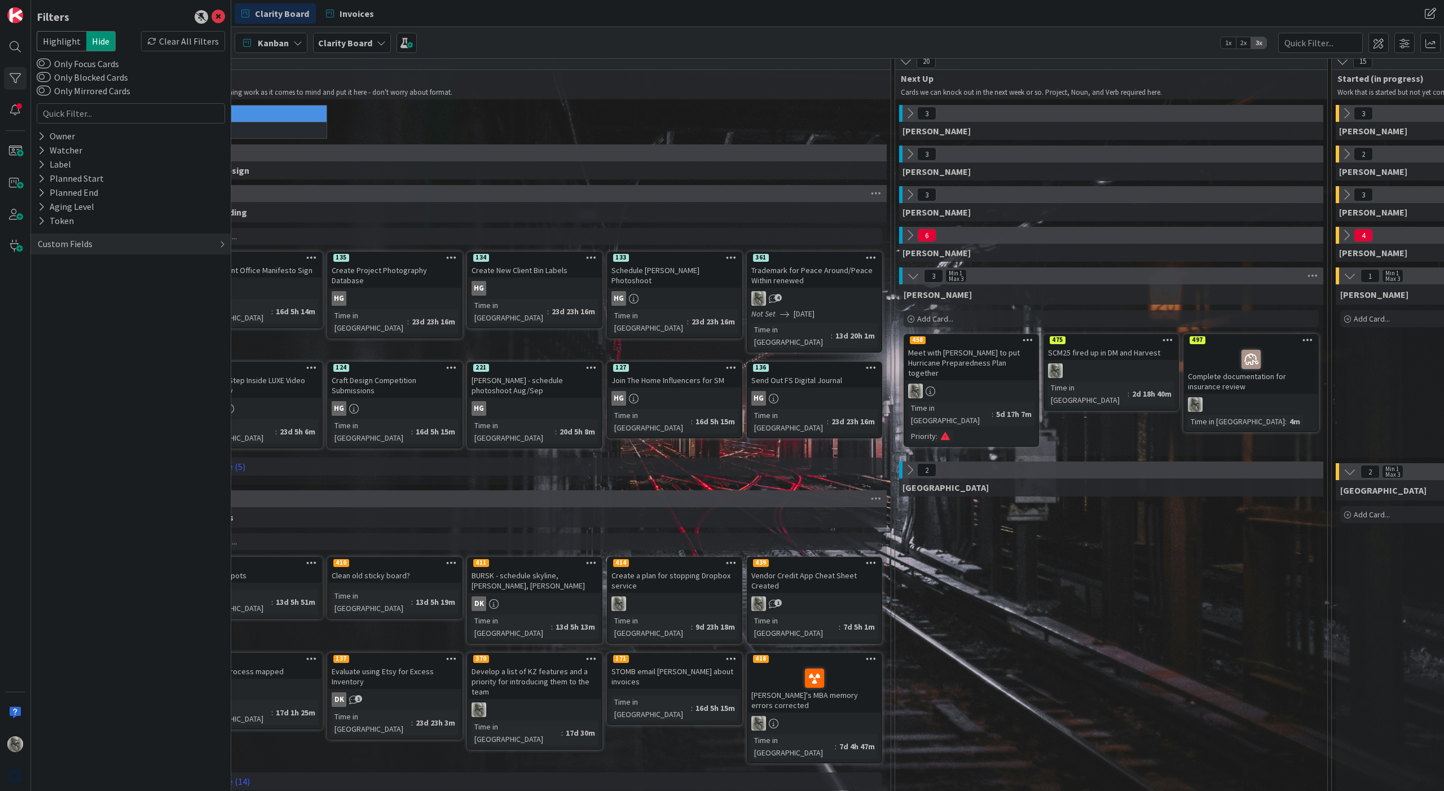
scroll to position [8, 56]
click at [1299, 43] on input "text" at bounding box center [1320, 43] width 85 height 20
type input "in"
type input "inv"
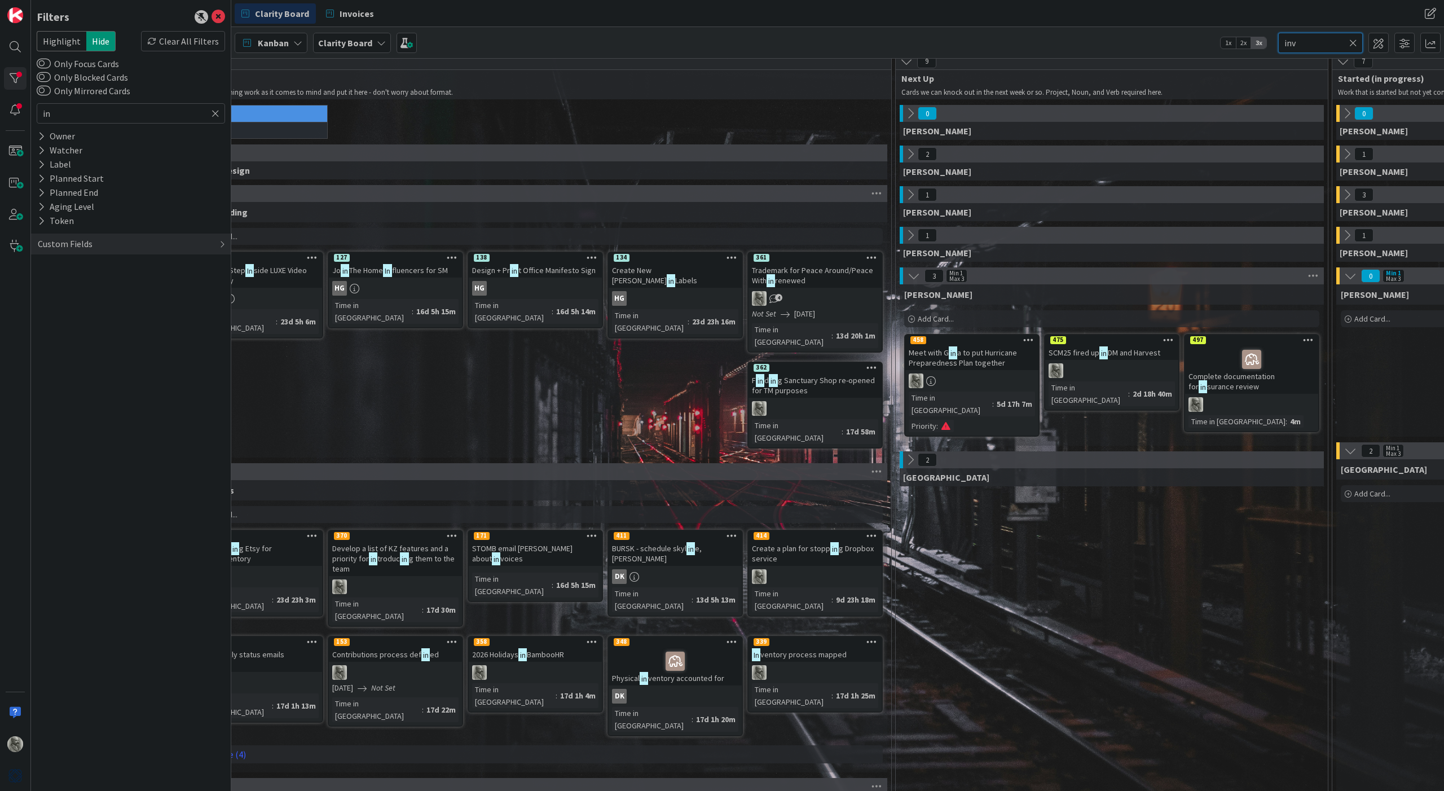
type input "inv"
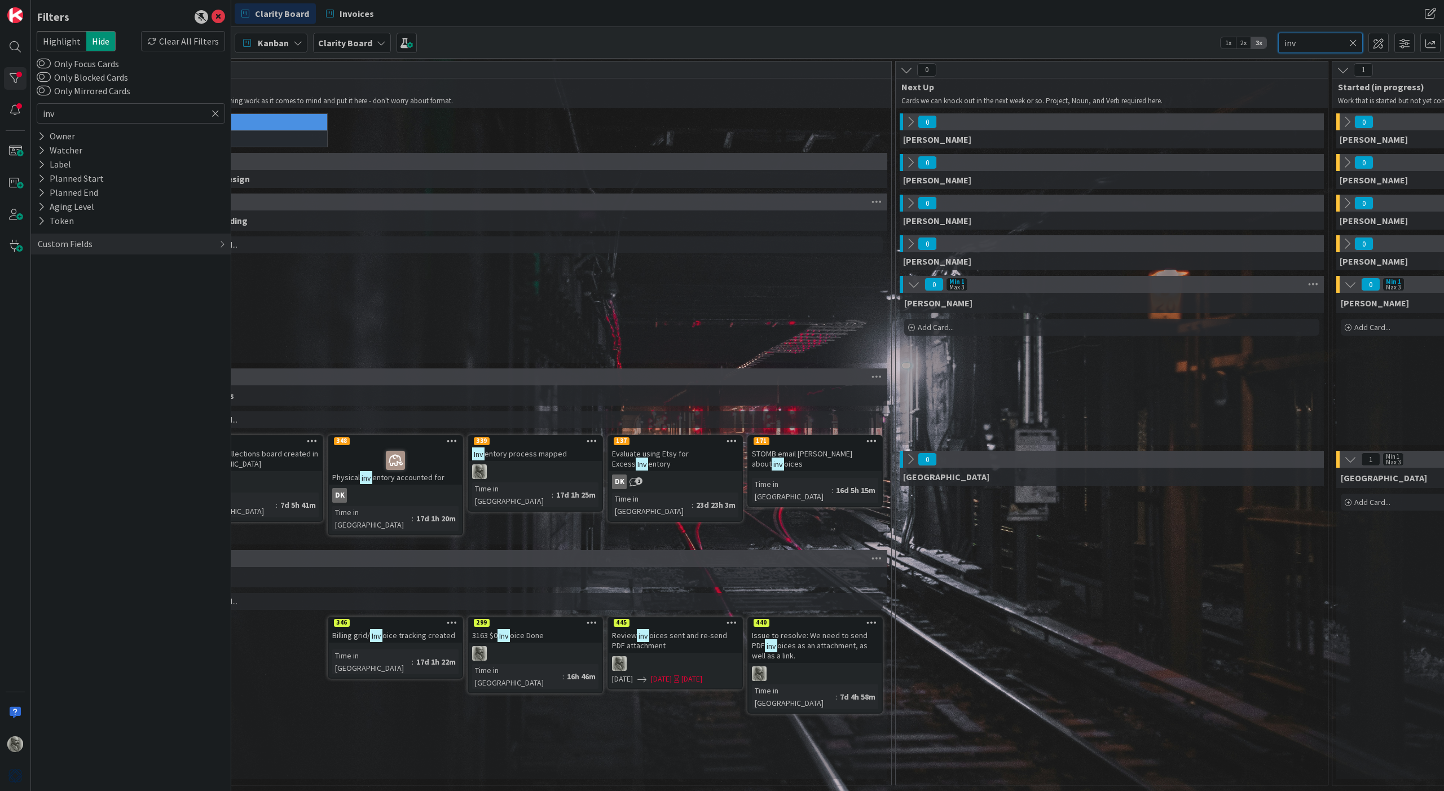
type input "inv"
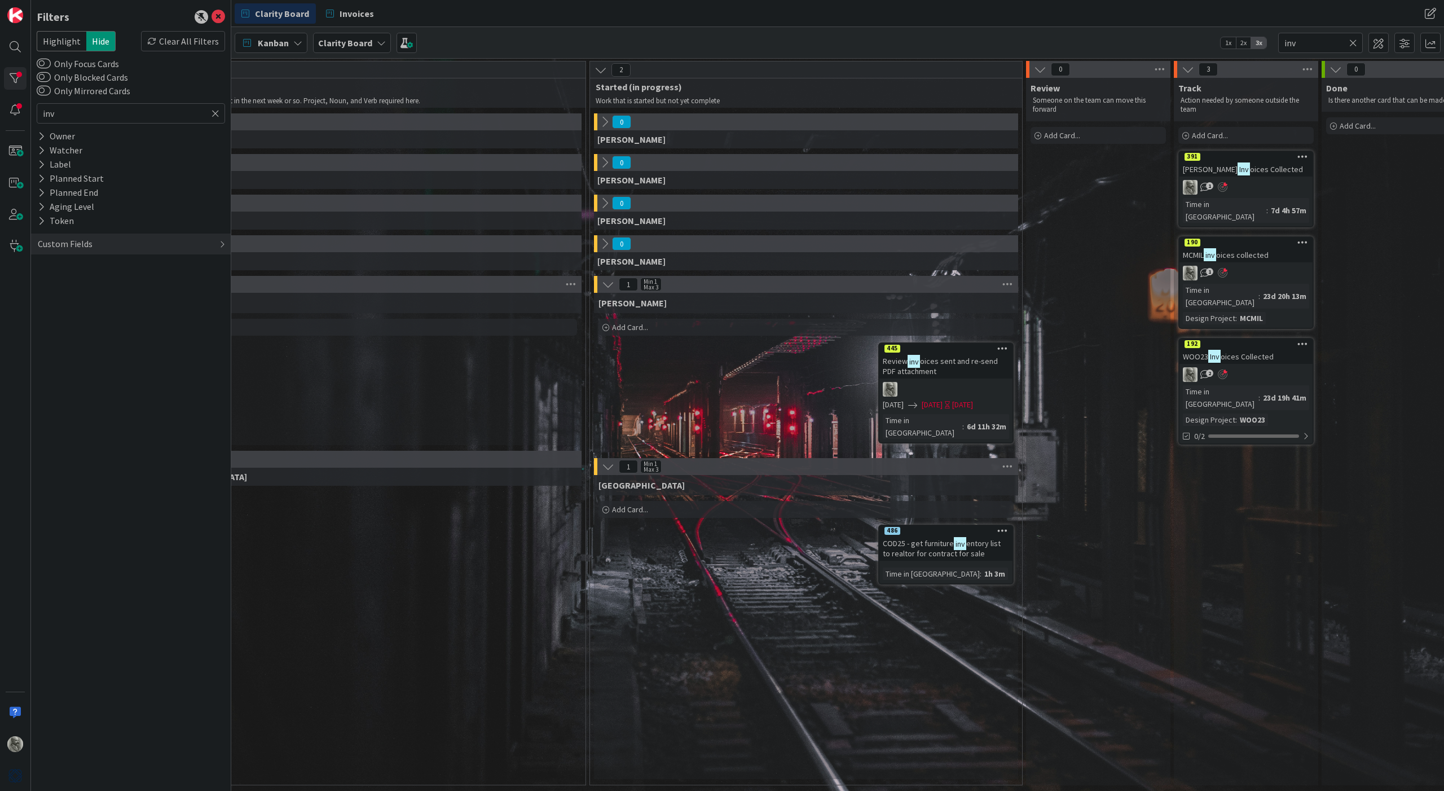
scroll to position [0, 799]
click at [1352, 41] on icon at bounding box center [1353, 43] width 8 height 10
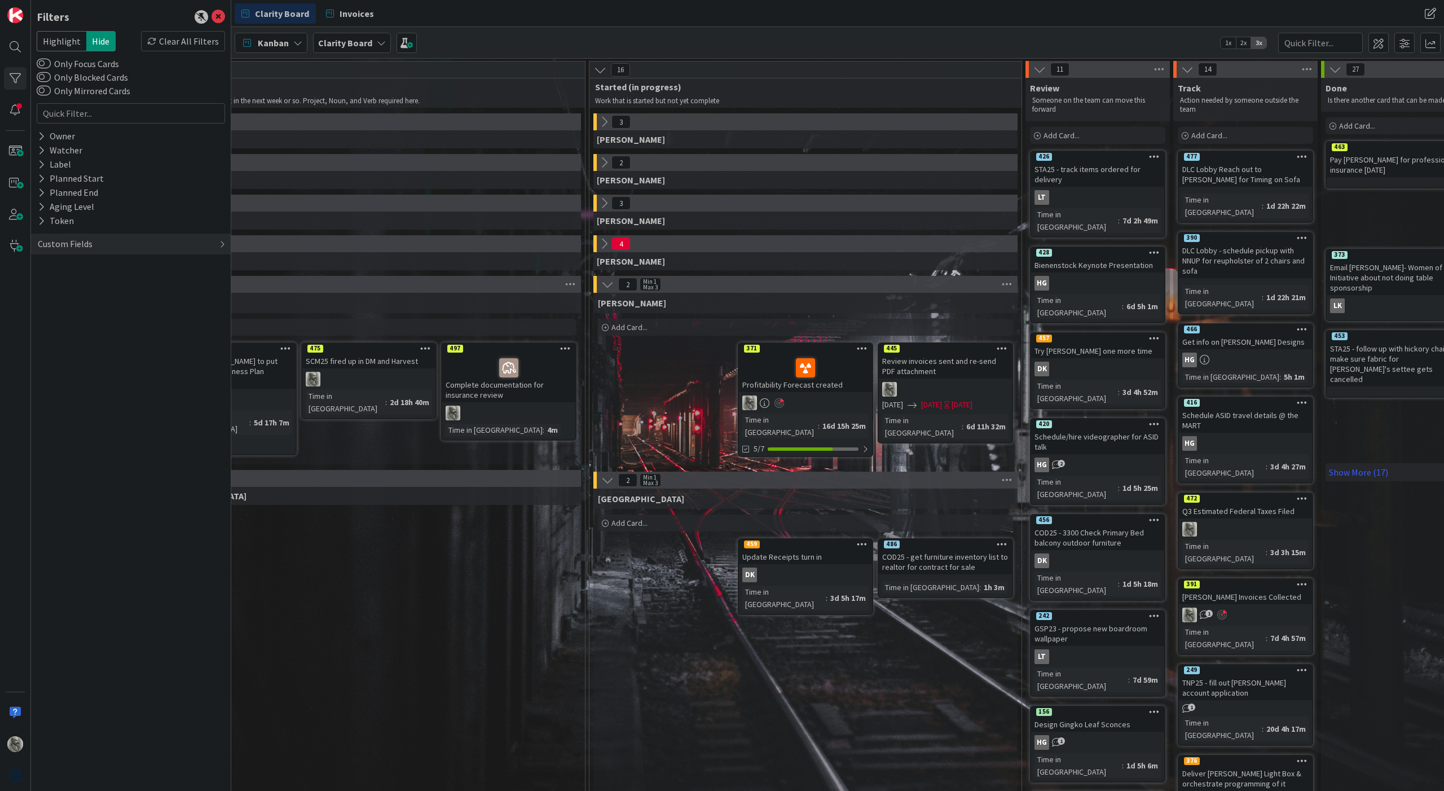
click at [909, 367] on div "Review invoices sent and re-send PDF attachment" at bounding box center [945, 366] width 133 height 25
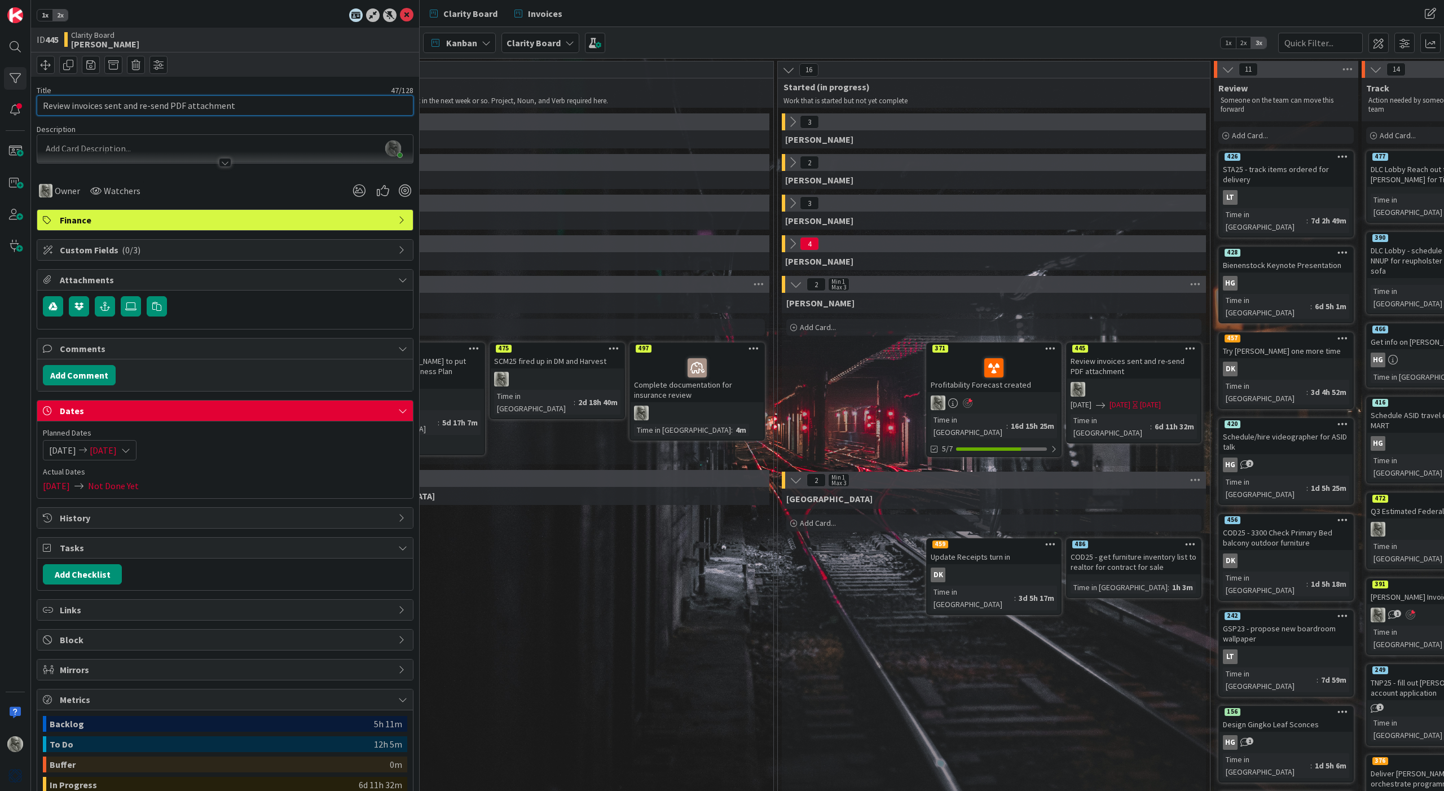
drag, startPoint x: 249, startPoint y: 105, endPoint x: 100, endPoint y: 104, distance: 148.9
click at [100, 104] on input "Review invoices sent and re-send PDF attachment" at bounding box center [225, 105] width 377 height 20
type input "Review invoice, populate invoice board, and resend recent invoices as PDF attac…"
click at [407, 11] on icon at bounding box center [407, 15] width 14 height 14
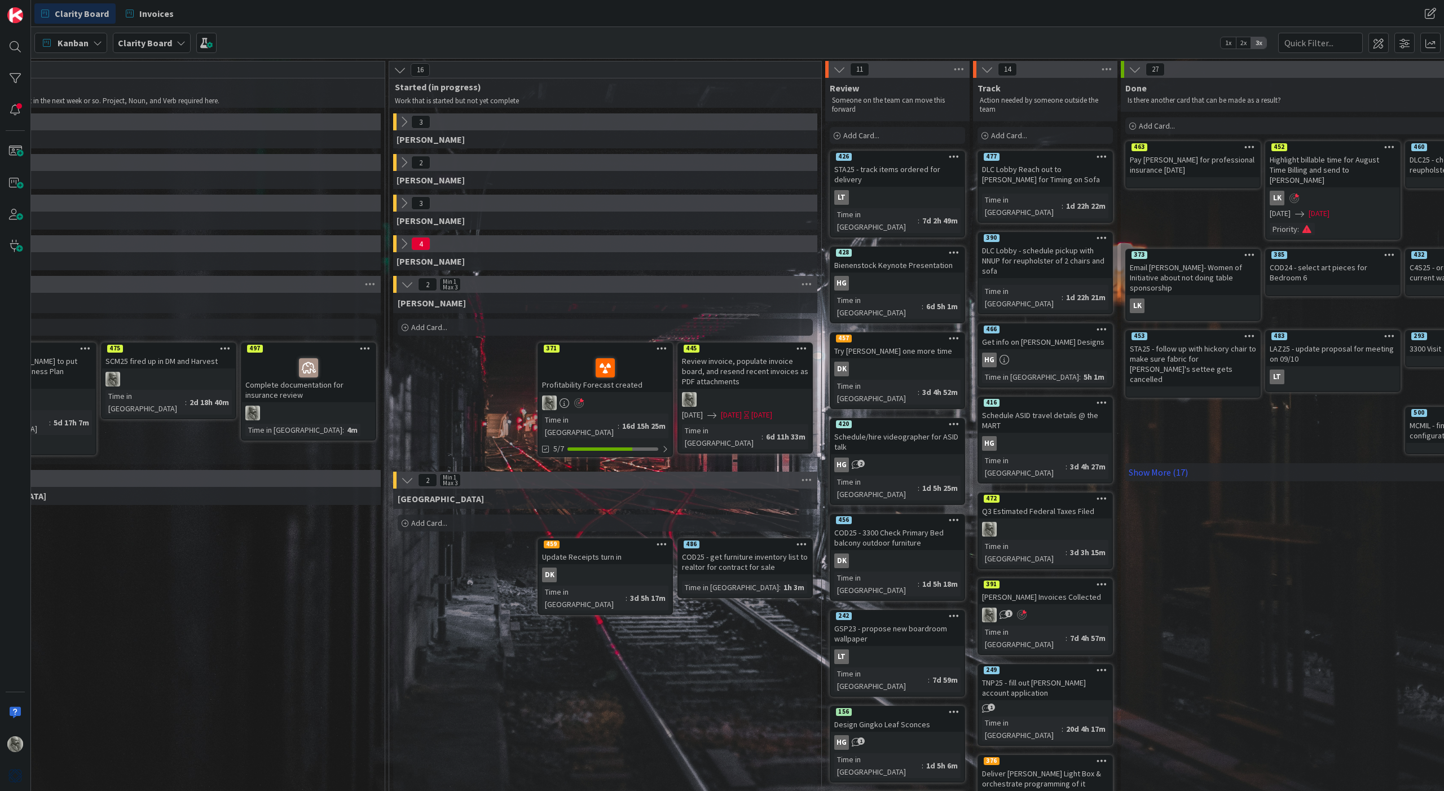
click at [803, 349] on icon at bounding box center [801, 348] width 11 height 8
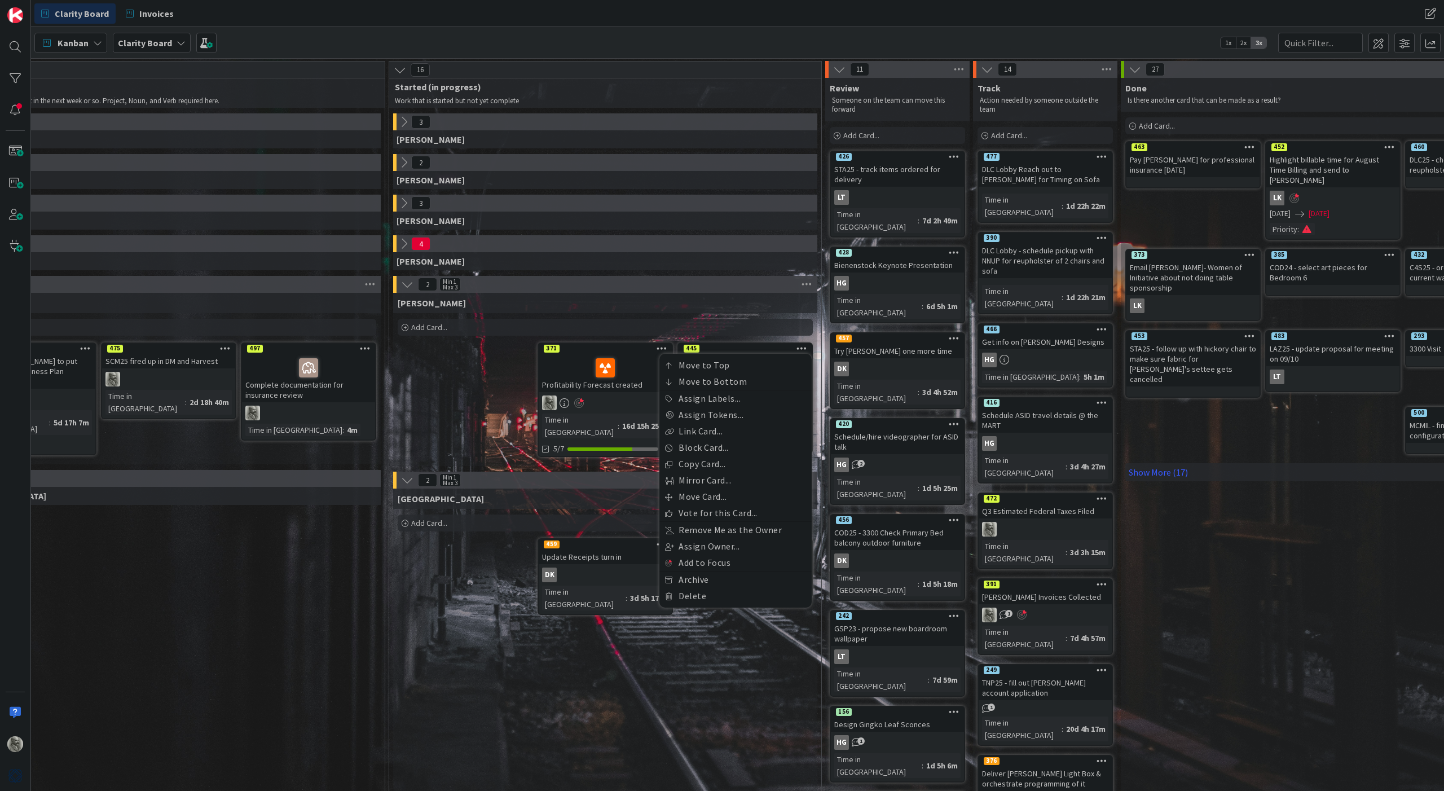
click at [484, 389] on div "[PERSON_NAME] Add Card... 445 Move to Top Move to Bottom Assign Labels... Assig…" at bounding box center [605, 379] width 424 height 173
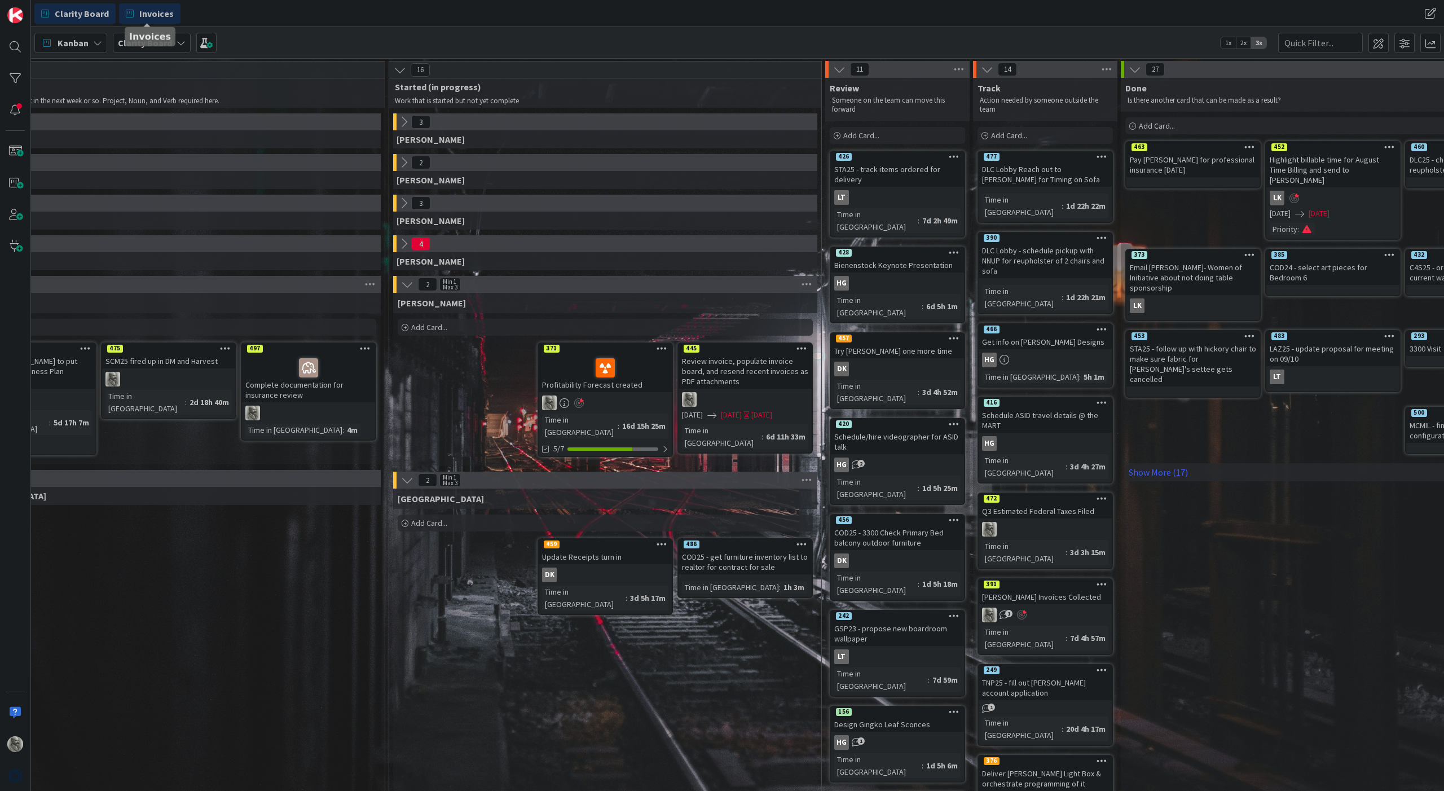
click at [154, 16] on span "Invoices" at bounding box center [156, 14] width 34 height 14
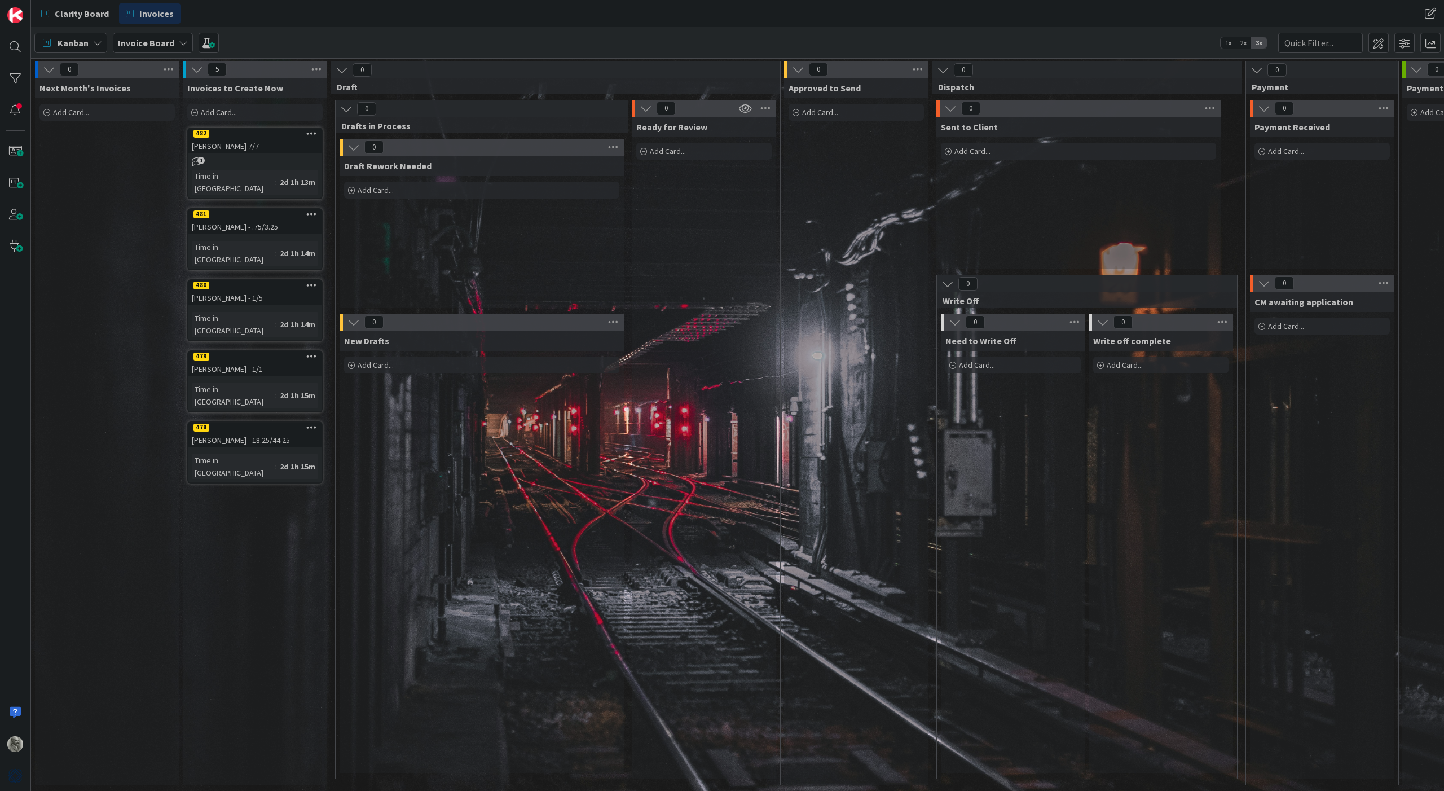
click at [962, 151] on span "Add Card..." at bounding box center [972, 151] width 36 height 10
type textarea "x"
type textarea "1"
type textarea "x"
type textarea "19"
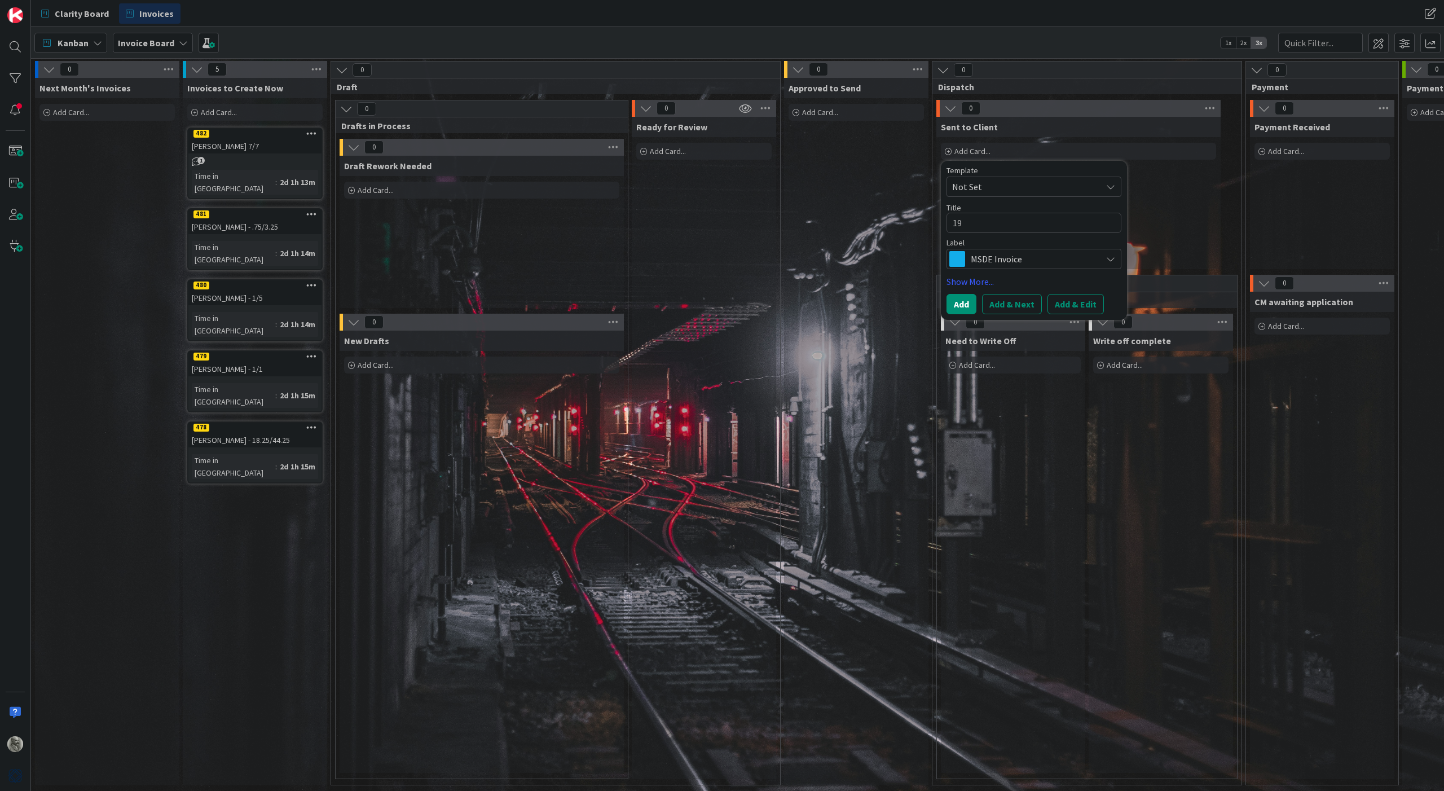
type textarea "x"
type textarea "198"
type textarea "x"
type textarea "1980"
type textarea "x"
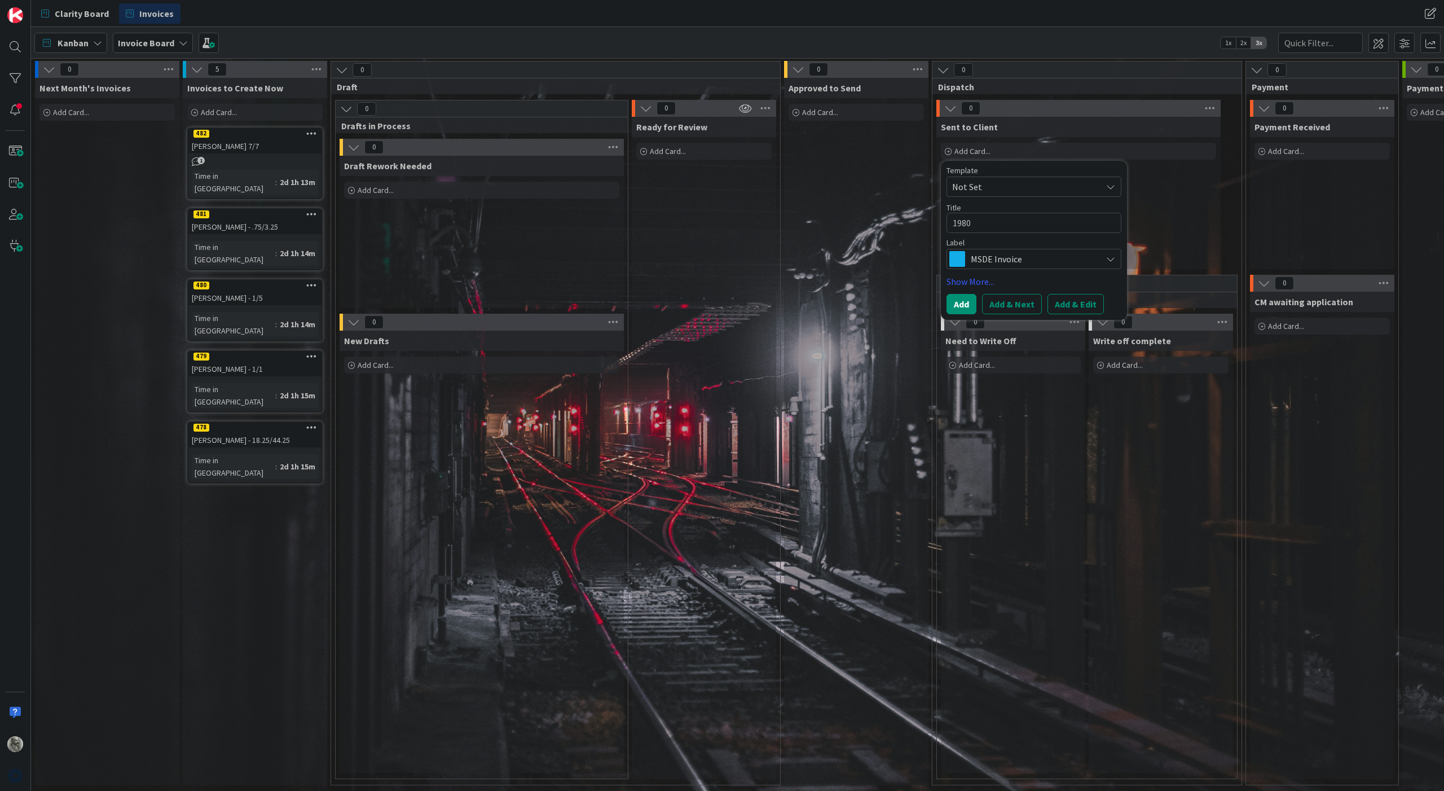
type textarea "19803"
type textarea "x"
type textarea "19803"
type textarea "x"
type textarea "19803 G"
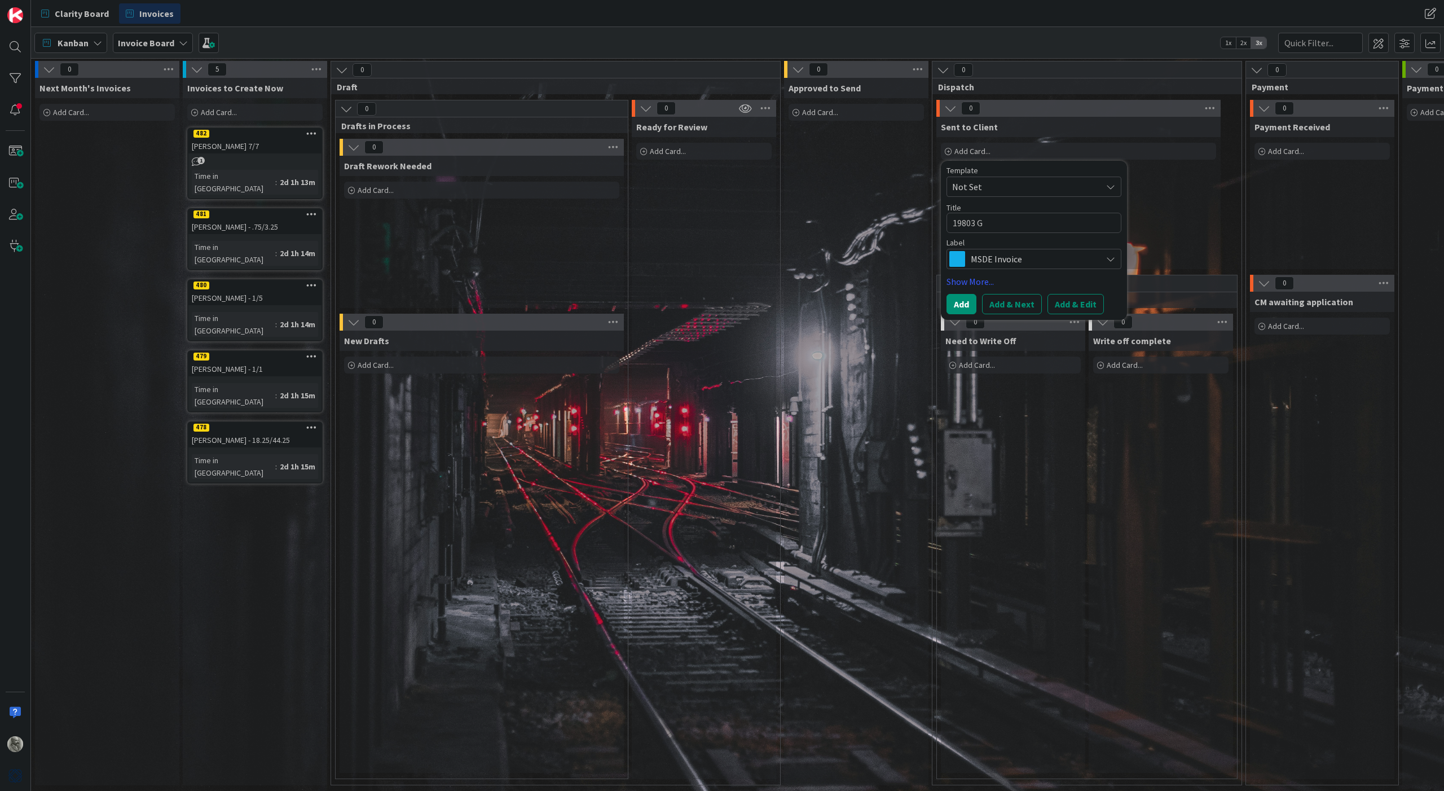
type textarea "x"
type textarea "19803 Gs"
type textarea "x"
type textarea "19803 G"
type textarea "x"
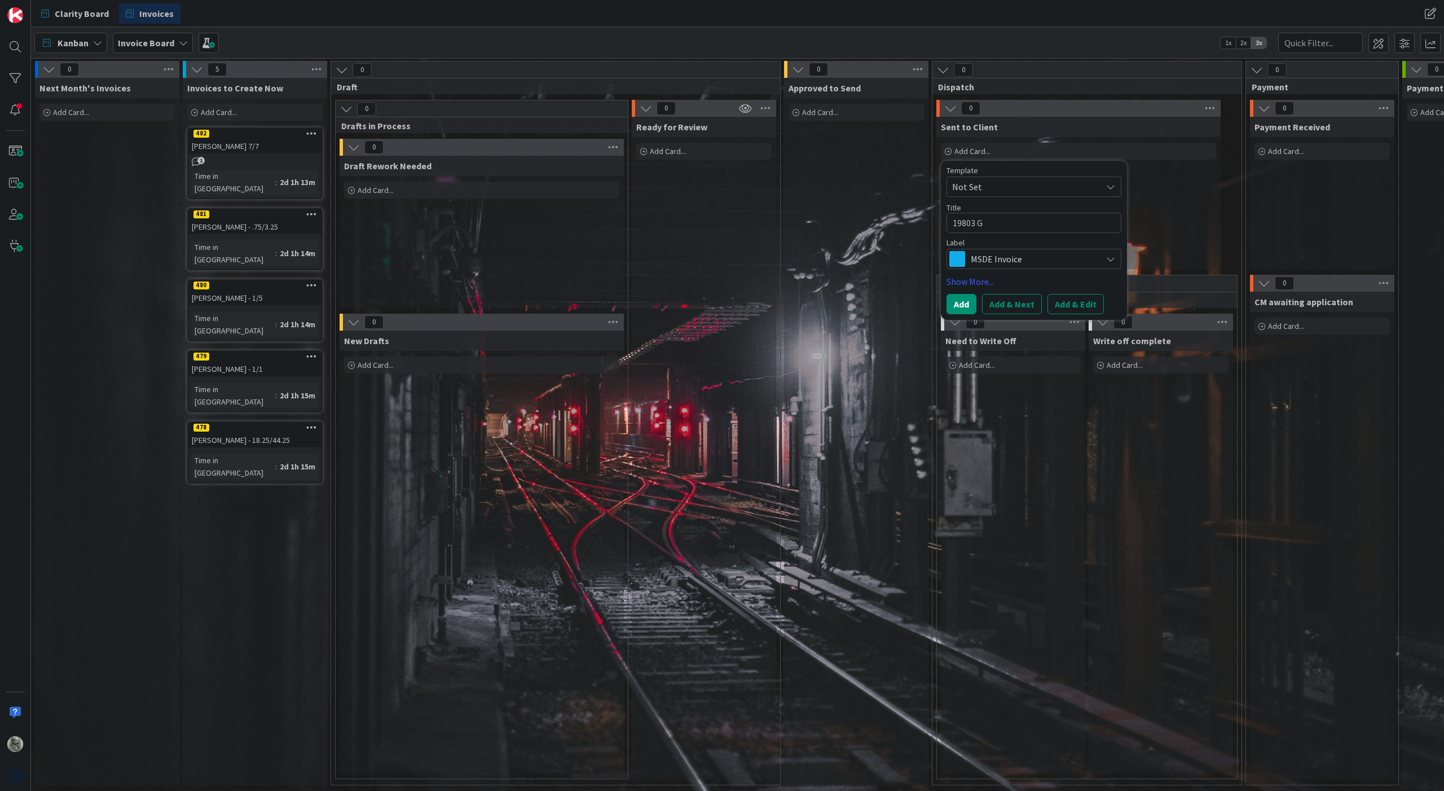
type textarea "19803 GS"
type textarea "x"
type textarea "19803 GSP"
type textarea "x"
type textarea "19803 GS"
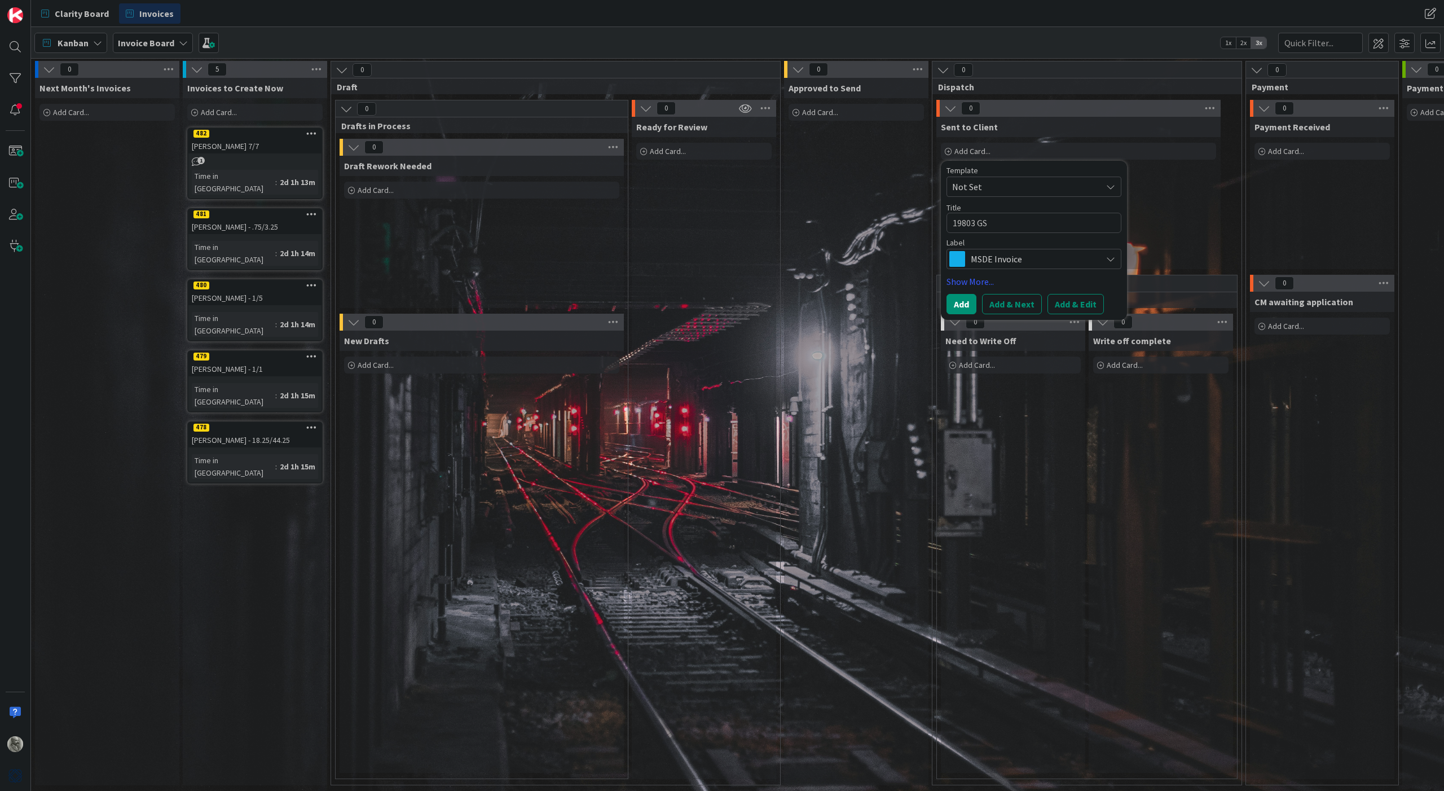
type textarea "x"
type textarea "19803 G"
type textarea "x"
type textarea "19803"
type textarea "x"
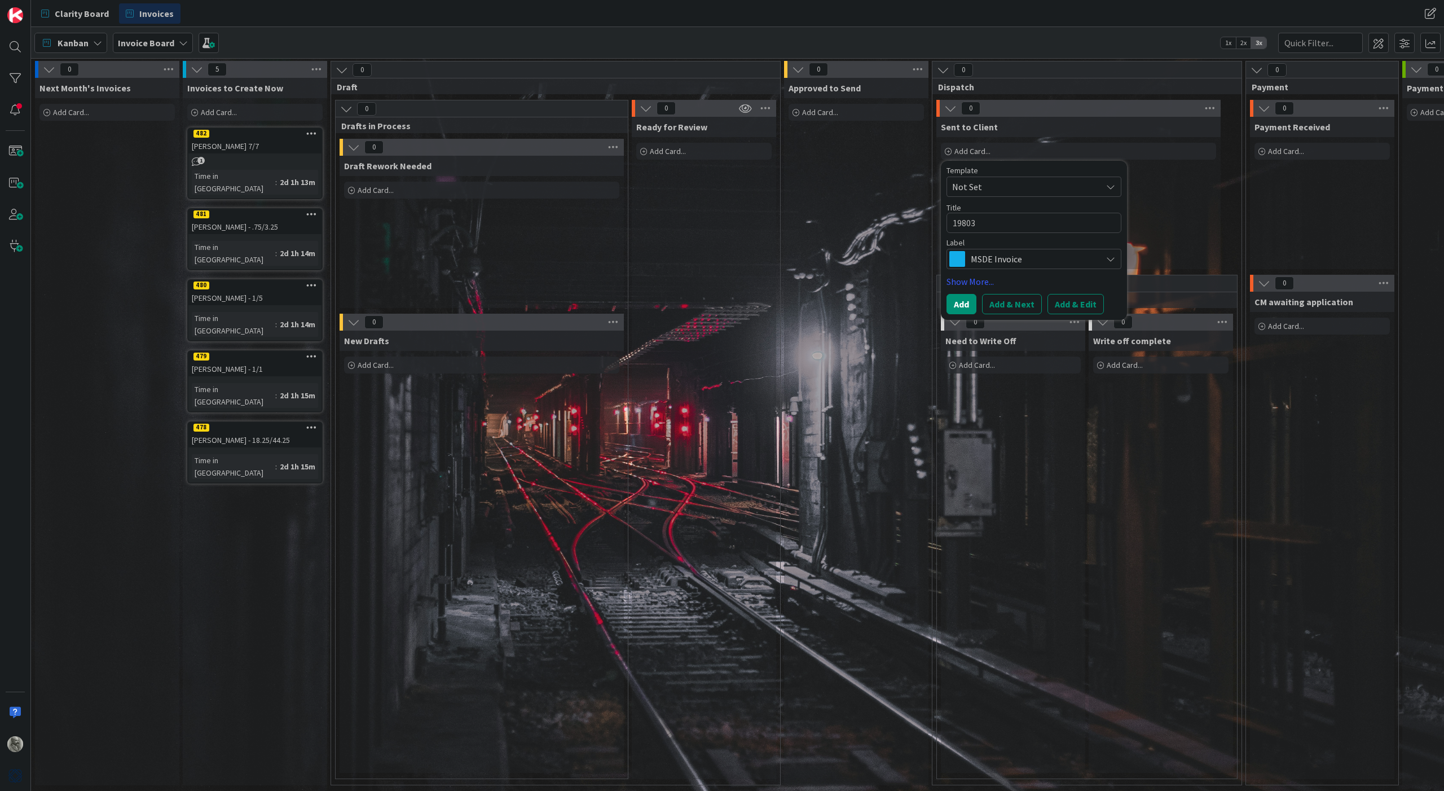
type textarea "19803 E"
type textarea "x"
type textarea "19803 ED"
type textarea "x"
type textarea "19803 [PERSON_NAME]"
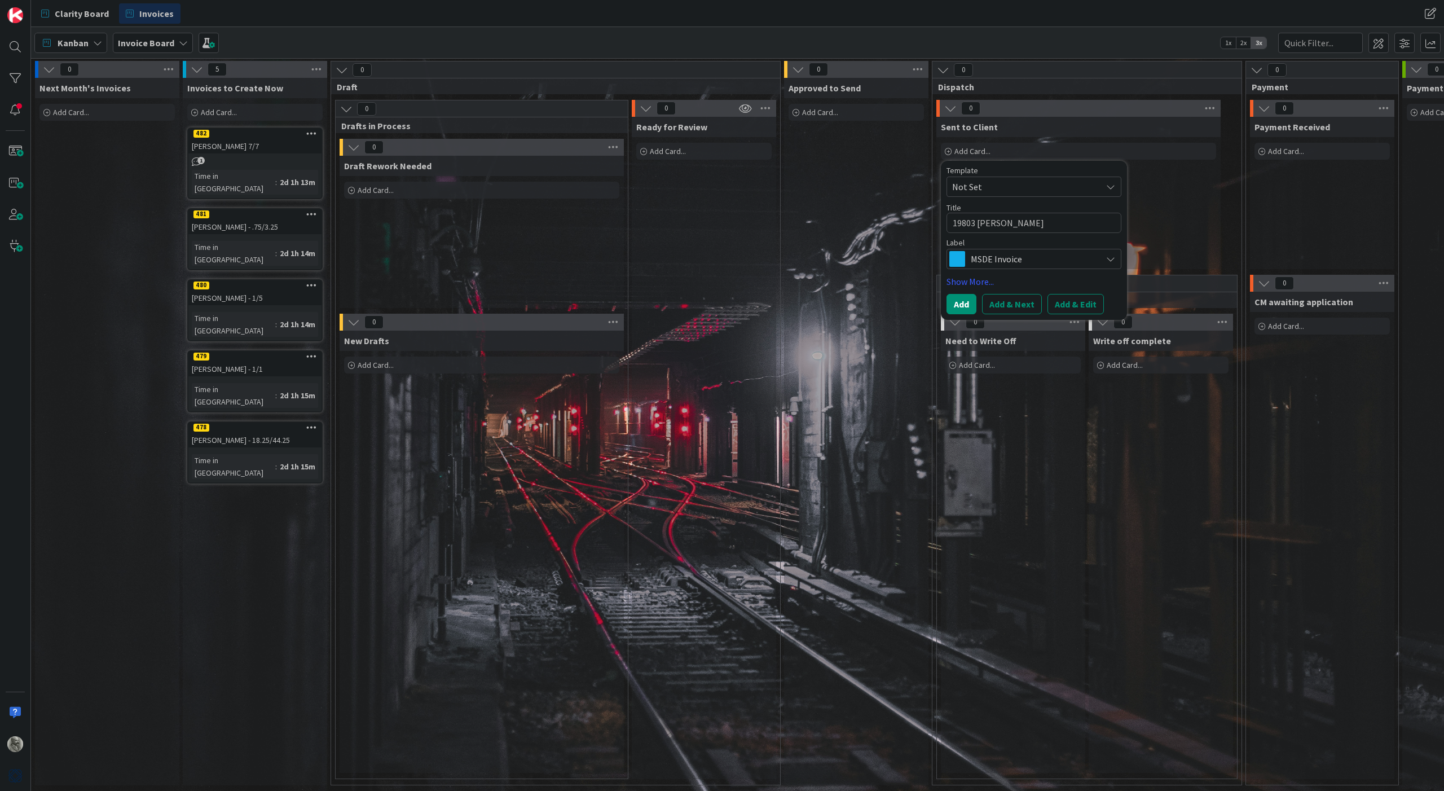
type textarea "x"
type textarea "19803 EDW2"
type textarea "x"
type textarea "19803 EDW23"
click at [1012, 305] on button "Add & Next" at bounding box center [1012, 304] width 60 height 20
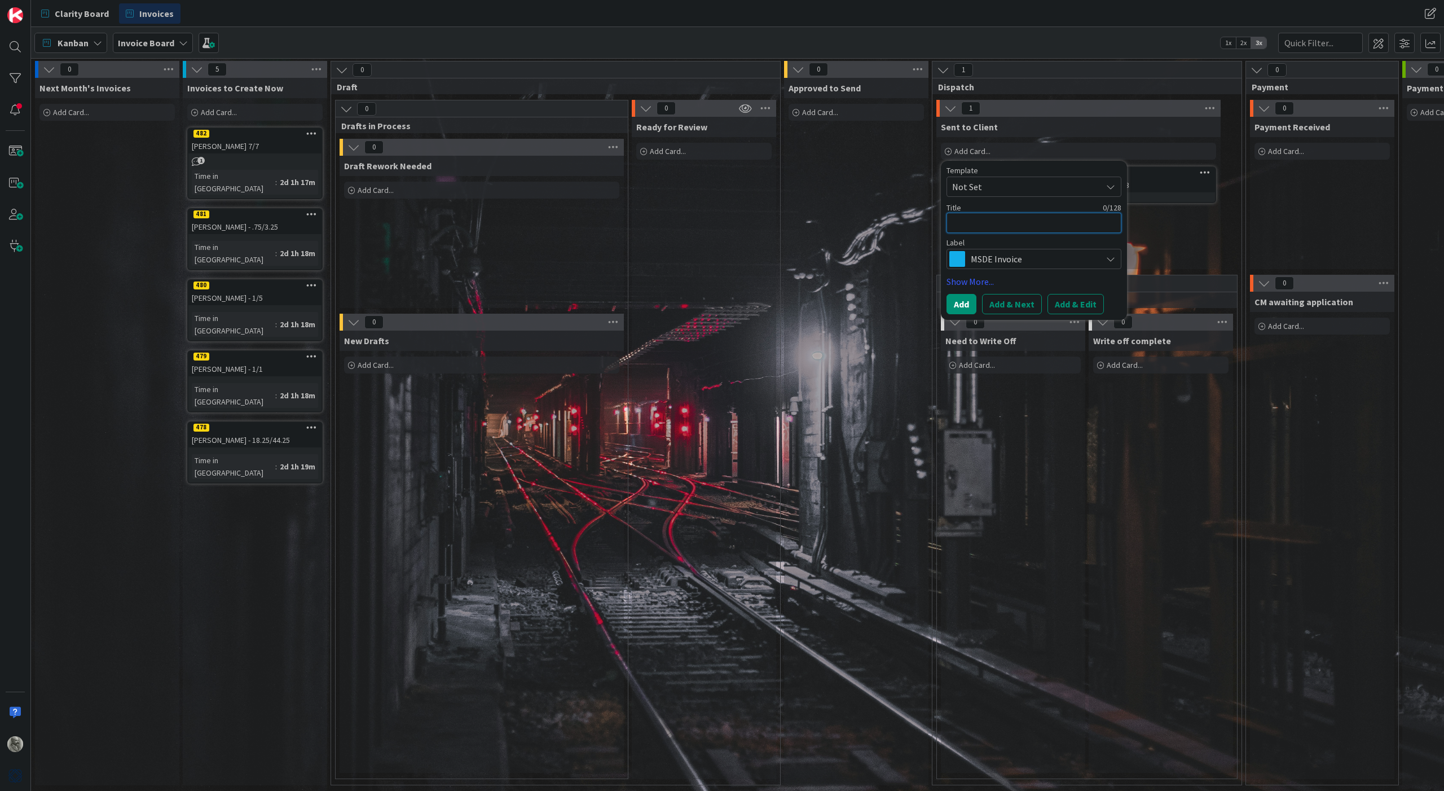
click at [971, 221] on textarea at bounding box center [1033, 223] width 175 height 20
type textarea "x"
type textarea "1"
type textarea "x"
type textarea "19"
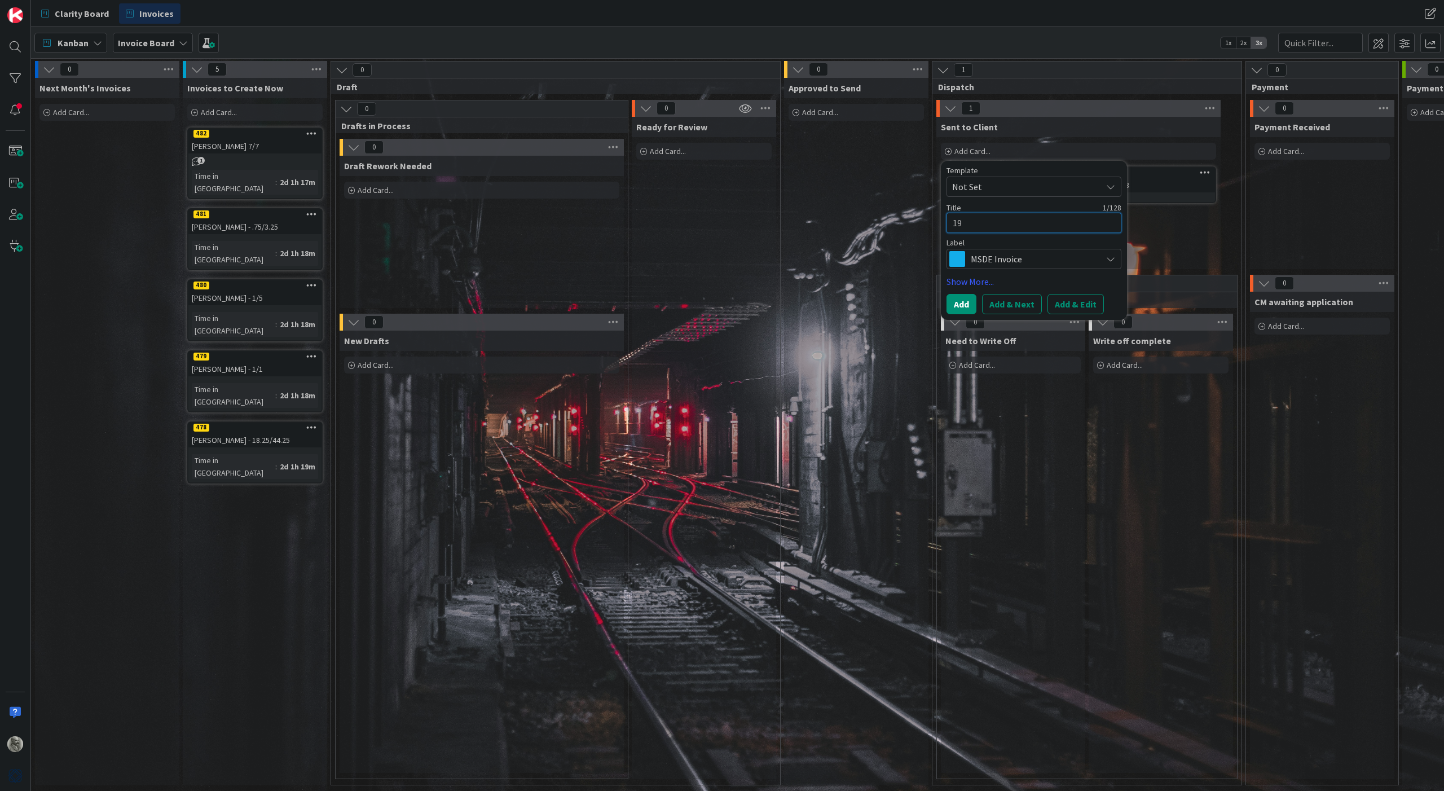
type textarea "x"
type textarea "198"
type textarea "x"
type textarea "1980"
type textarea "x"
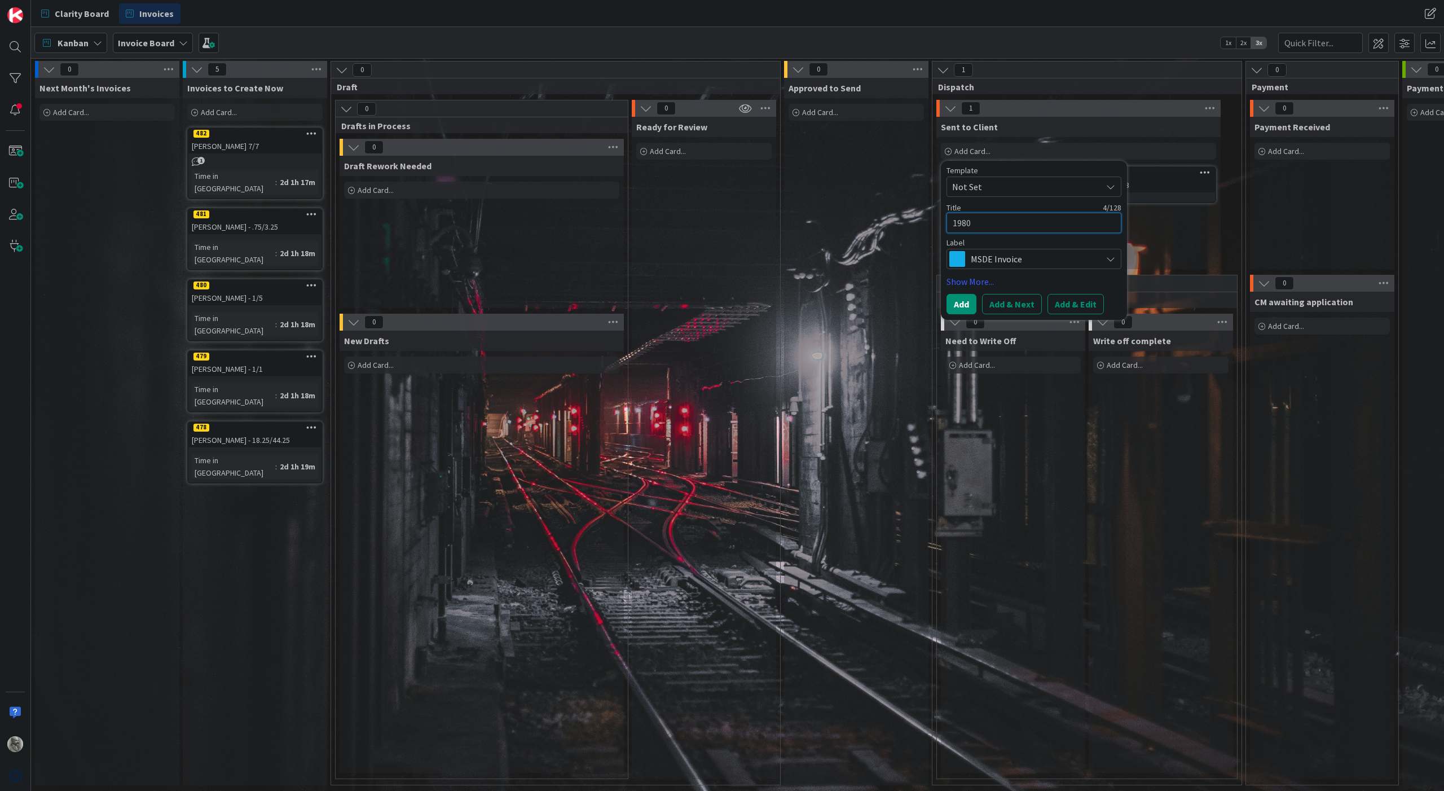
type textarea "19801"
type textarea "x"
type textarea "19801"
type textarea "x"
type textarea "19801 G"
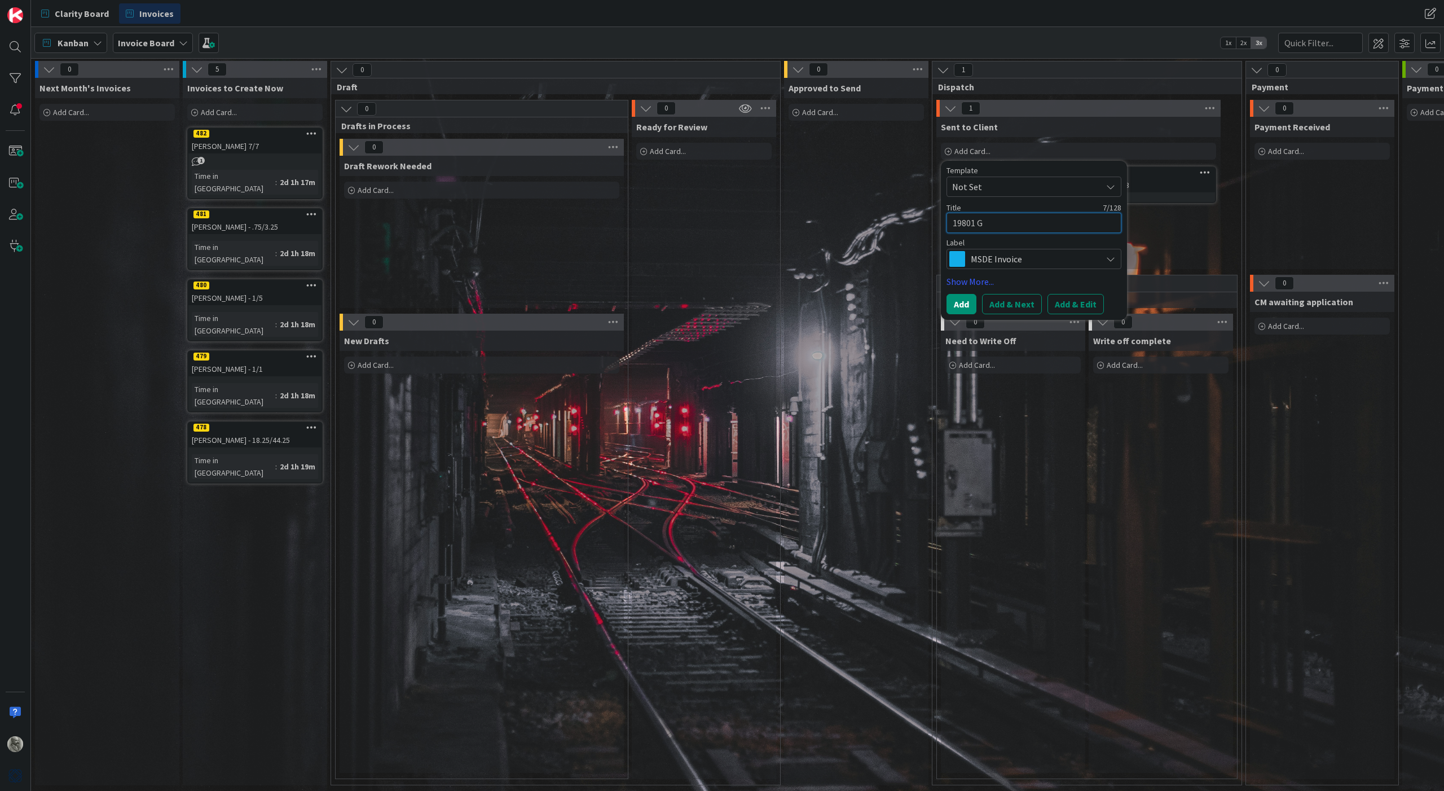
type textarea "x"
type textarea "19801 GS"
type textarea "x"
type textarea "19801 GSP"
type textarea "x"
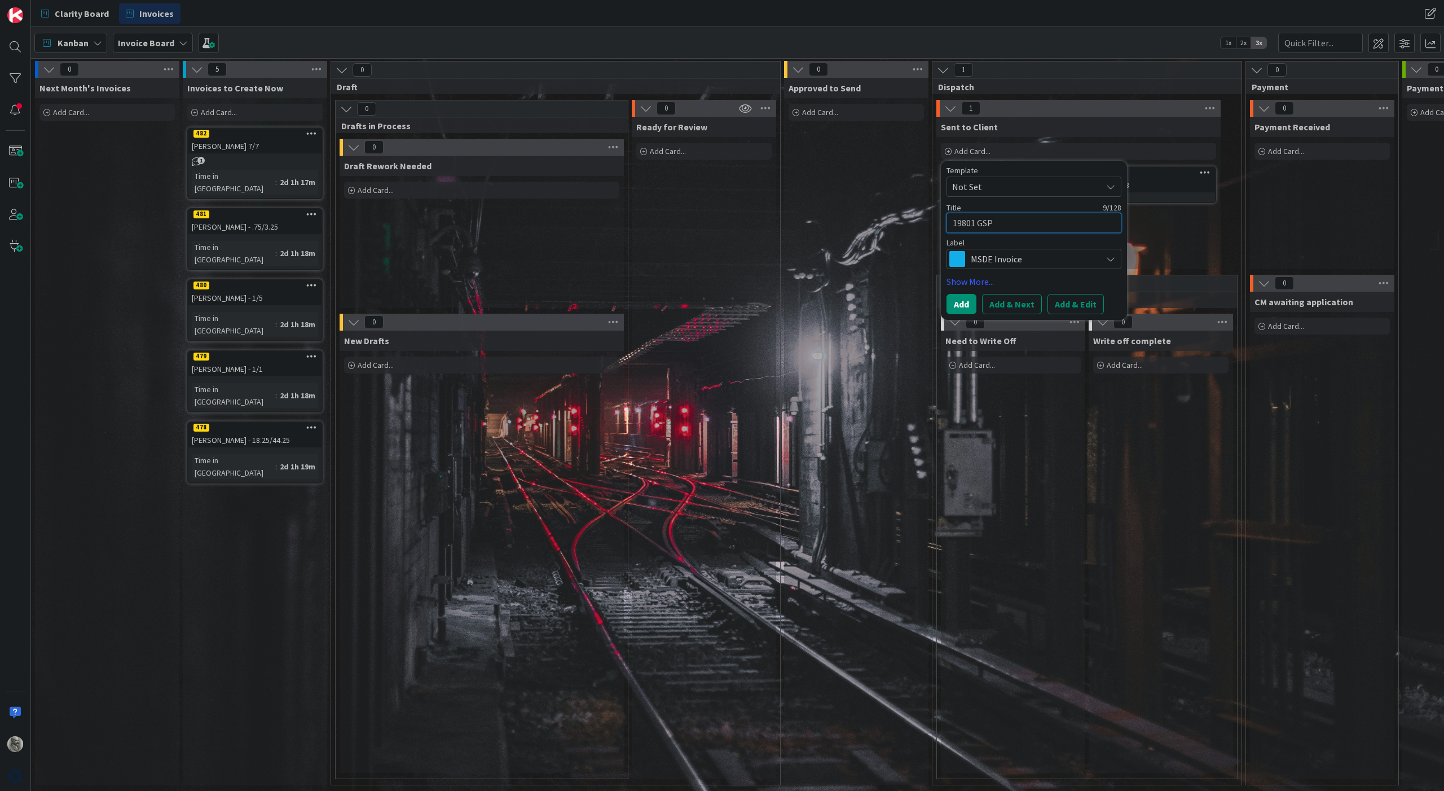
type textarea "19801 GSP2"
type textarea "x"
type textarea "19801 GSP23"
click at [1014, 305] on button "Add & Next" at bounding box center [1012, 304] width 60 height 20
click at [994, 223] on textarea at bounding box center [1033, 223] width 175 height 20
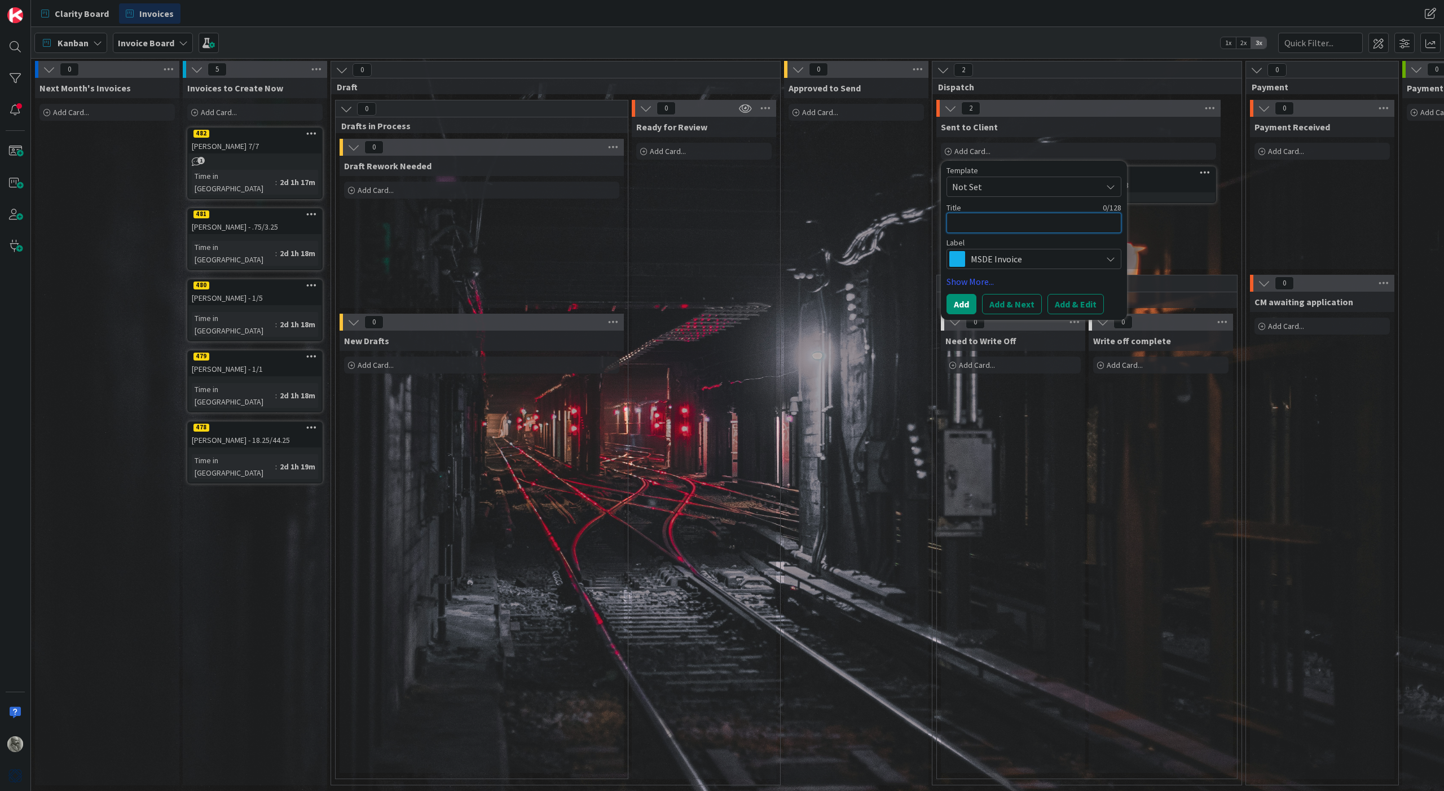
type textarea "x"
type textarea "1"
type textarea "x"
type textarea "19"
type textarea "x"
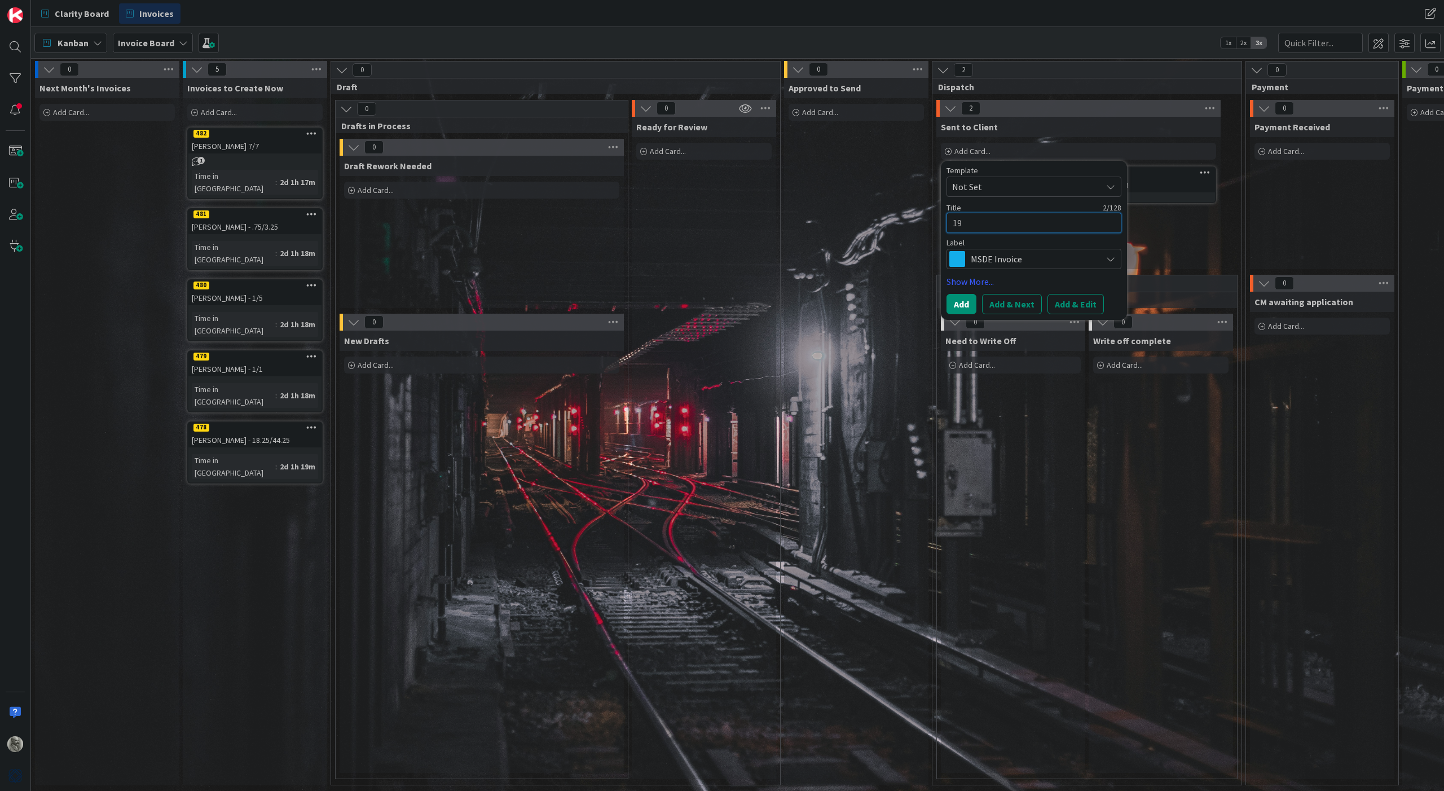
type textarea "197"
type textarea "x"
type textarea "1979"
type textarea "x"
type textarea "19797"
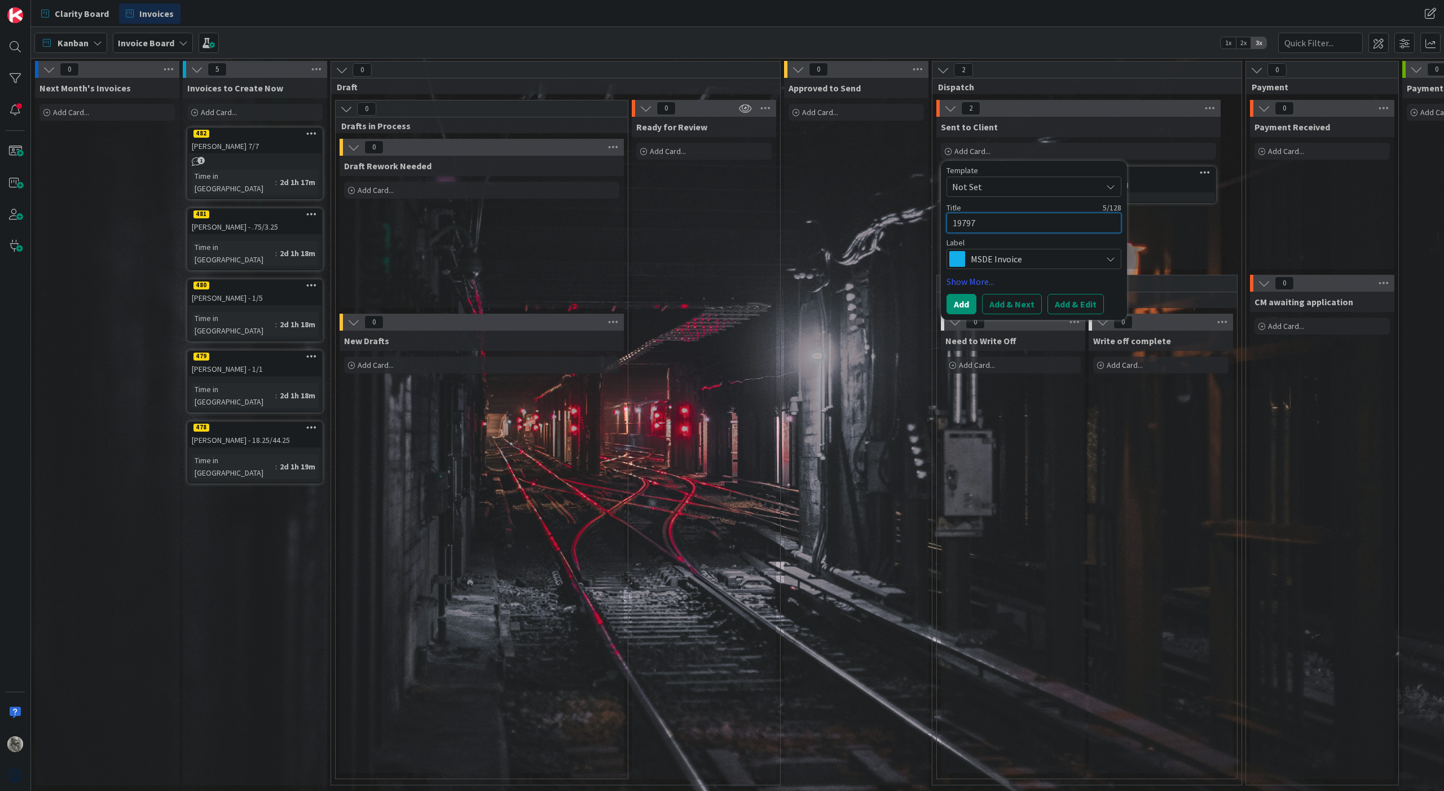
type textarea "x"
type textarea "19797"
type textarea "x"
type textarea "19797 D"
type textarea "x"
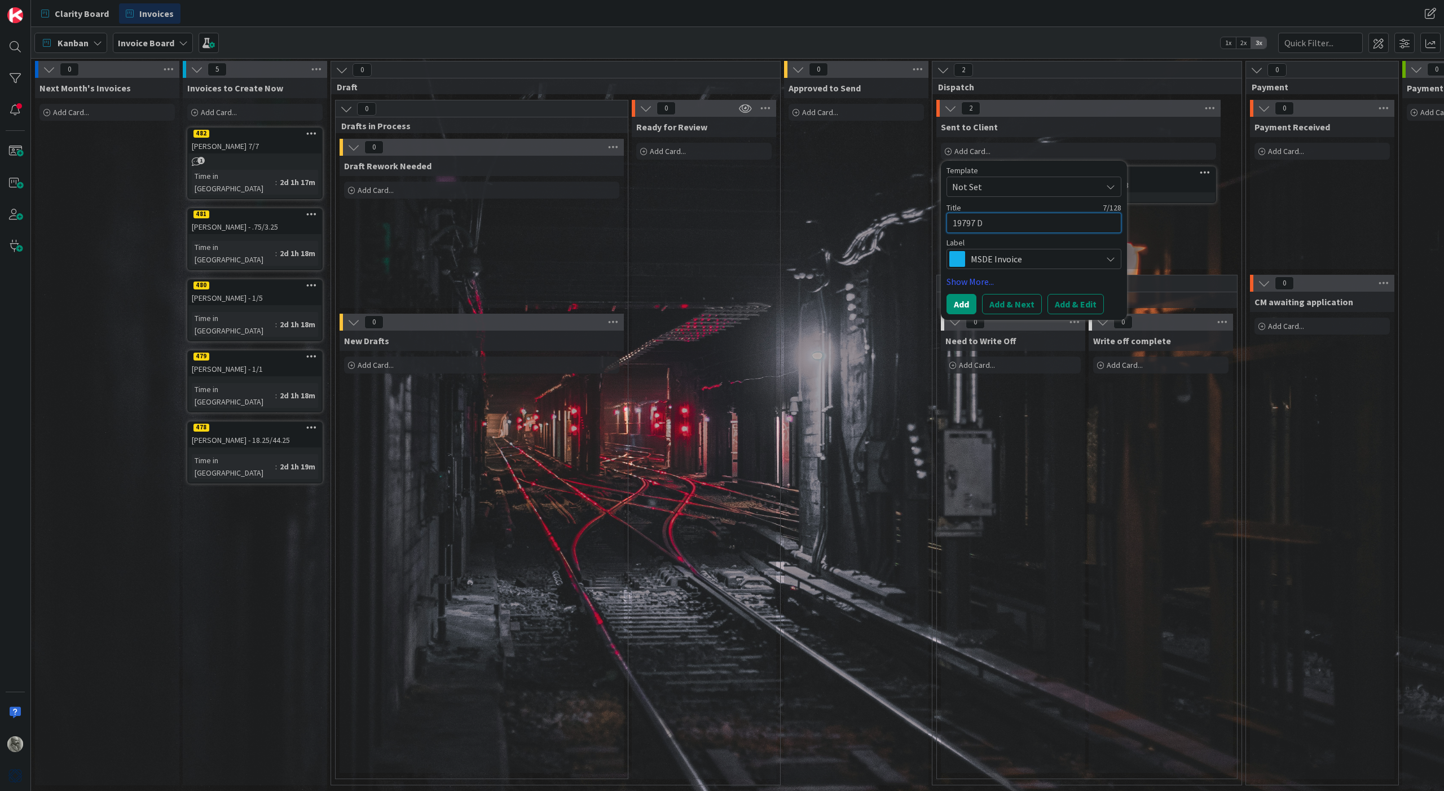
type textarea "19797 DL"
type textarea "x"
type textarea "19797 DLC"
type textarea "x"
type textarea "19797 DLC2"
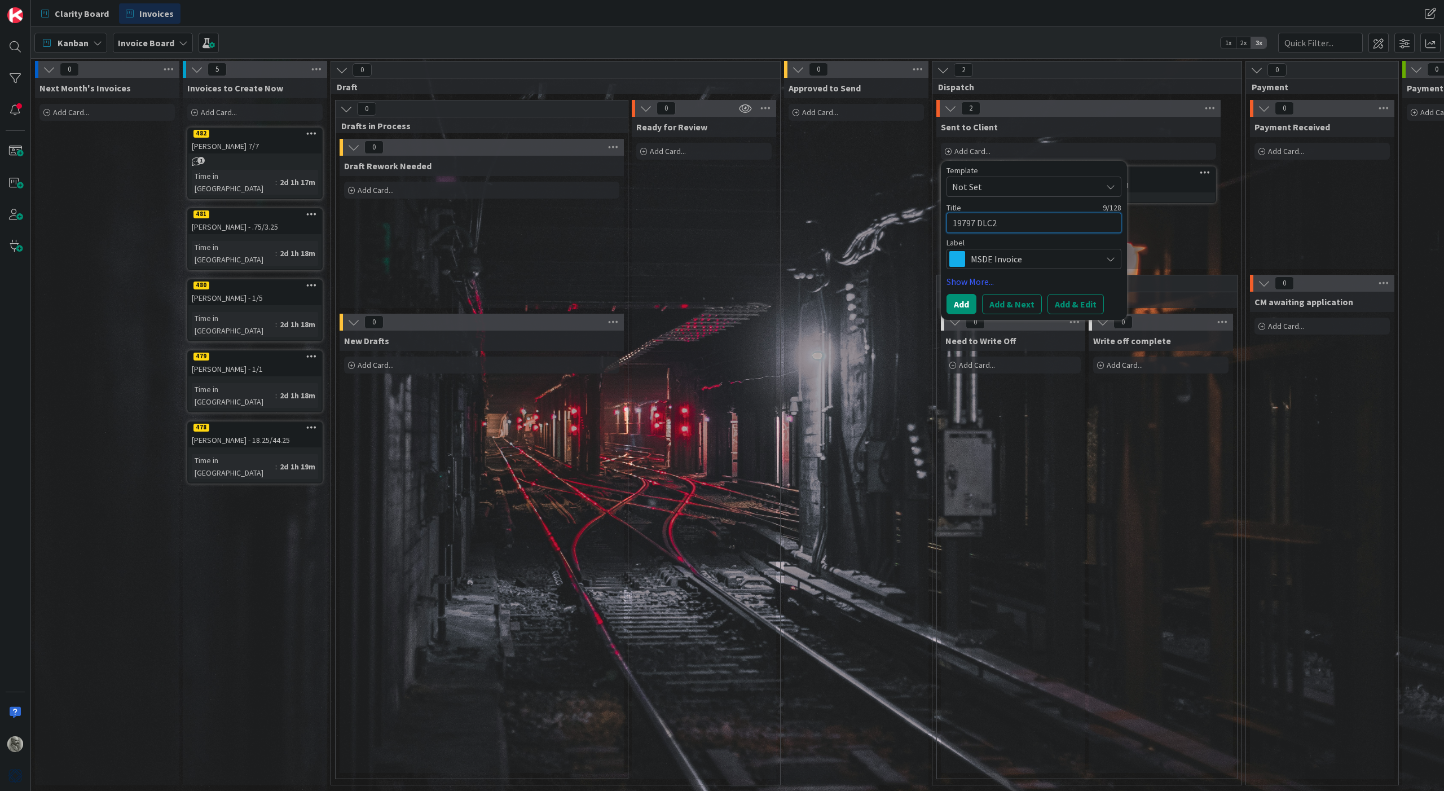
type textarea "x"
type textarea "19797 DLC25"
click at [1016, 299] on button "Add & Next" at bounding box center [1012, 304] width 60 height 20
click at [991, 220] on textarea at bounding box center [1033, 223] width 175 height 20
type textarea "x"
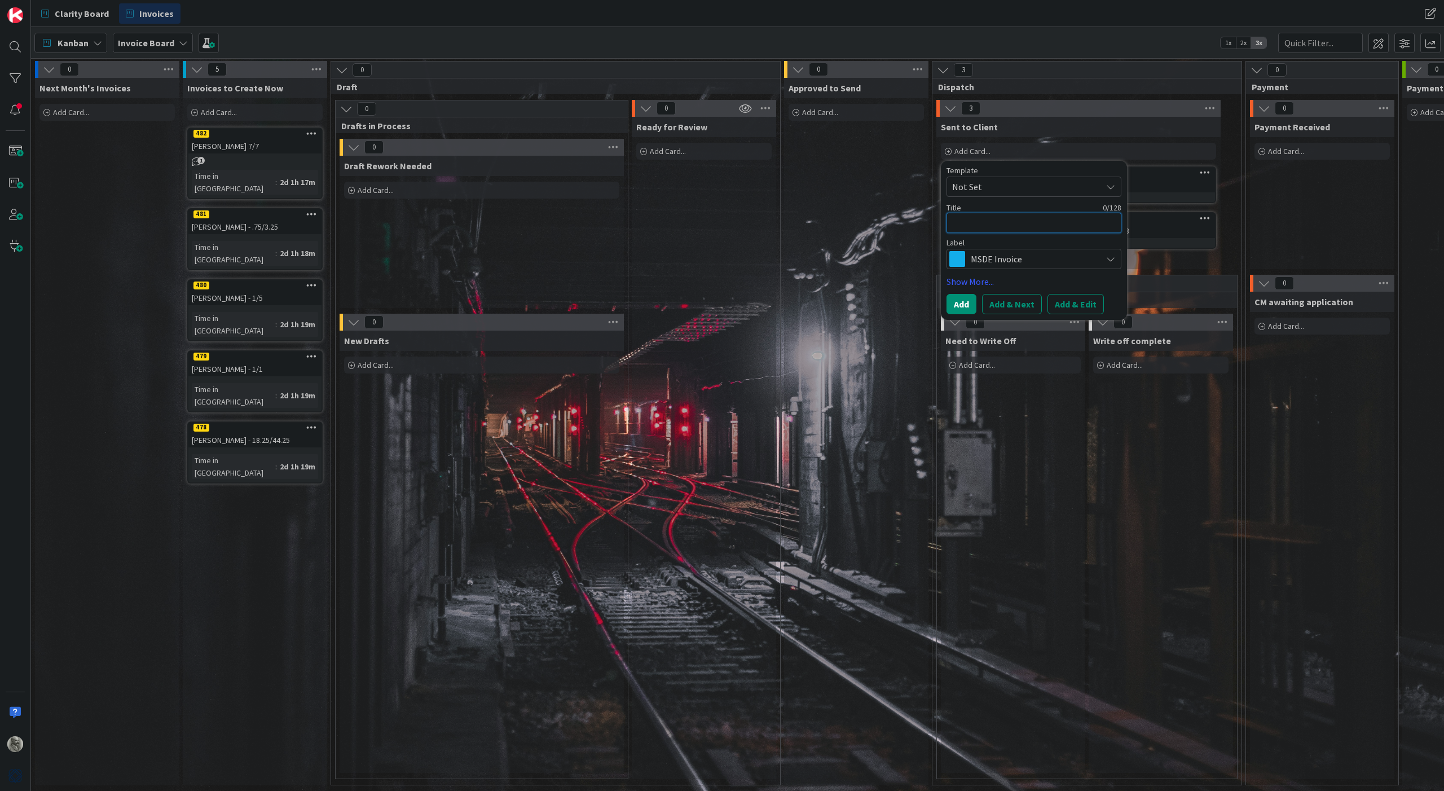
type textarea "1"
type textarea "x"
type textarea "19"
type textarea "x"
type textarea "197"
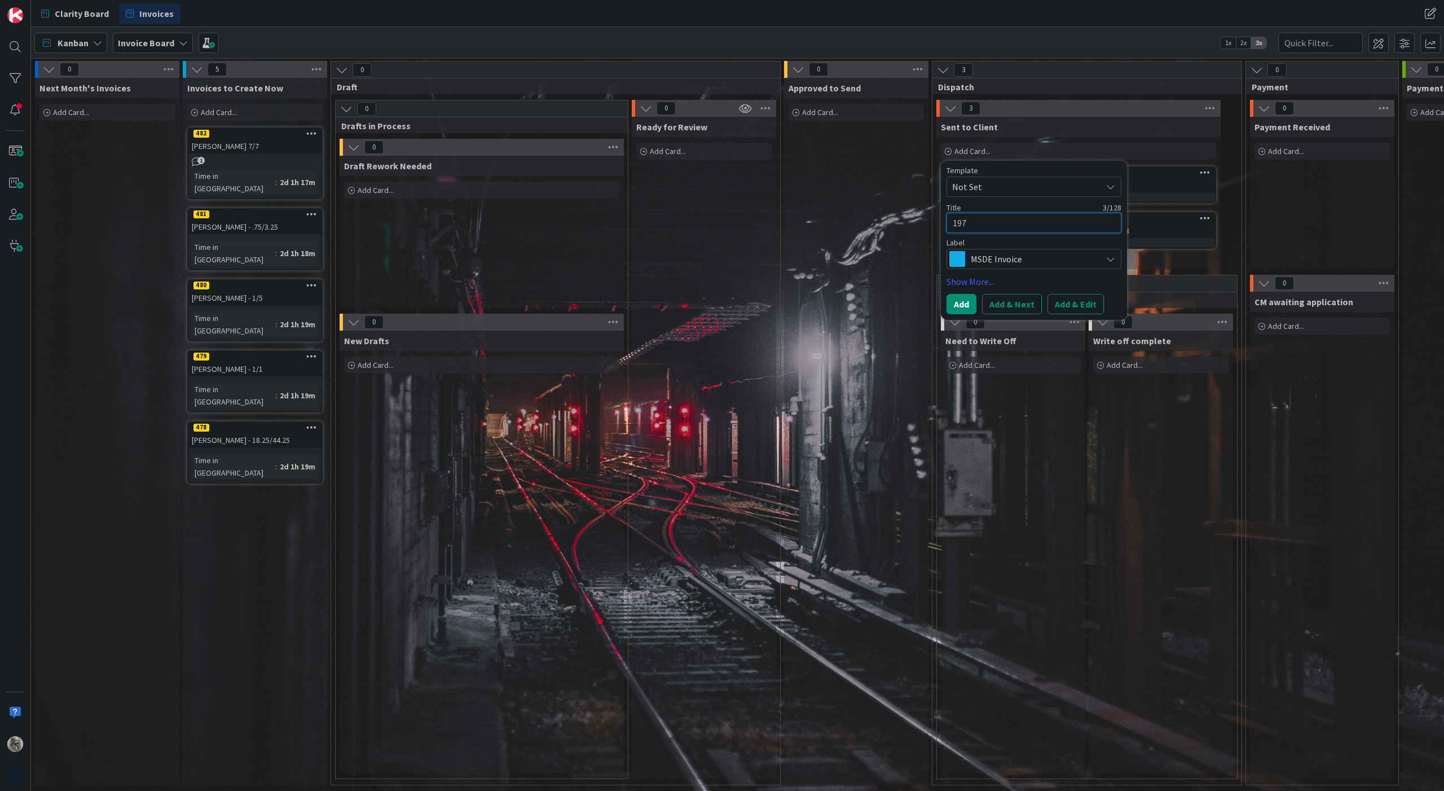
type textarea "x"
type textarea "1979"
type textarea "x"
type textarea "19793"
type textarea "x"
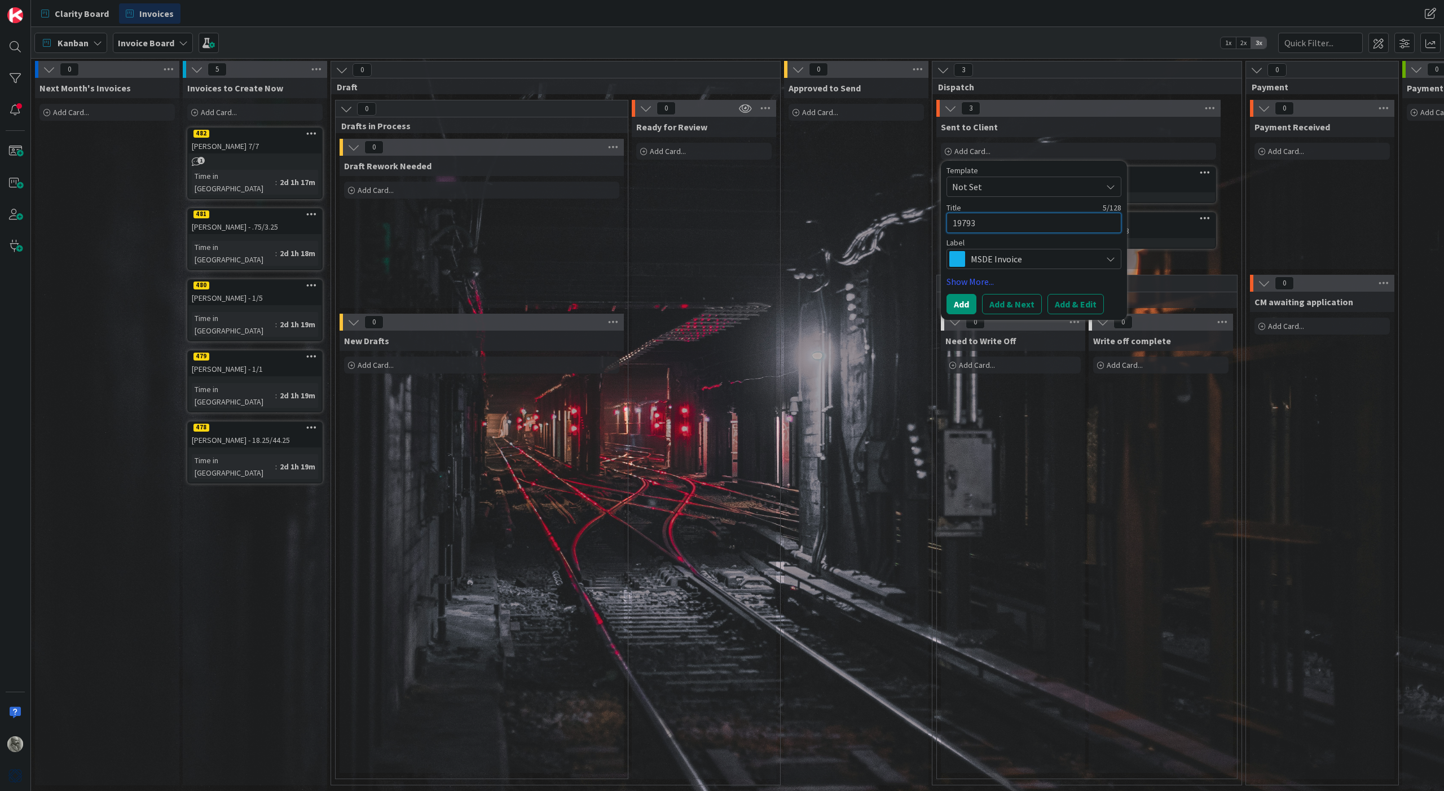
type textarea "19793"
type textarea "x"
type textarea "19793 G"
type textarea "x"
type textarea "19793 Gr"
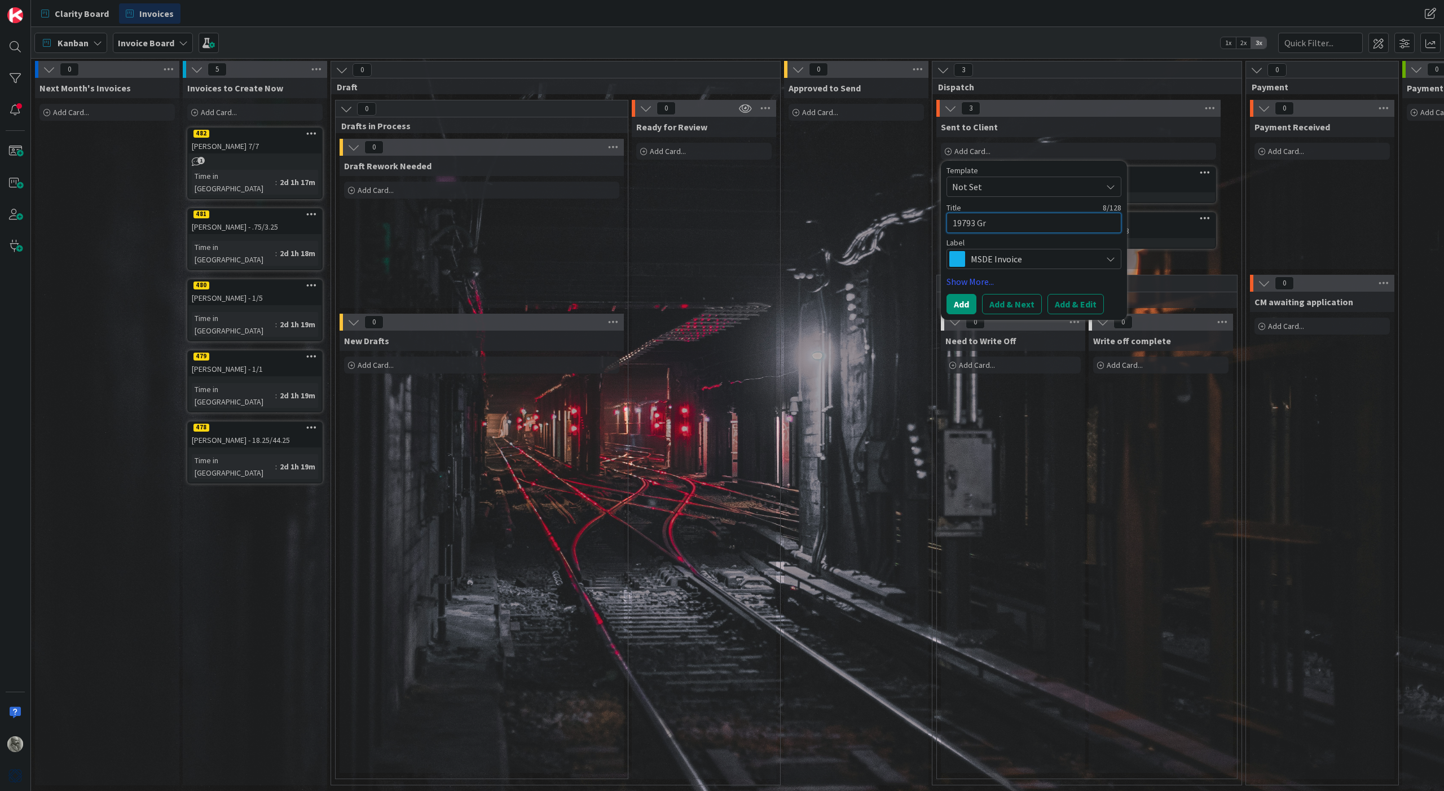
type textarea "x"
type textarea "19793 G"
type textarea "x"
type textarea "19793 GR"
type textarea "x"
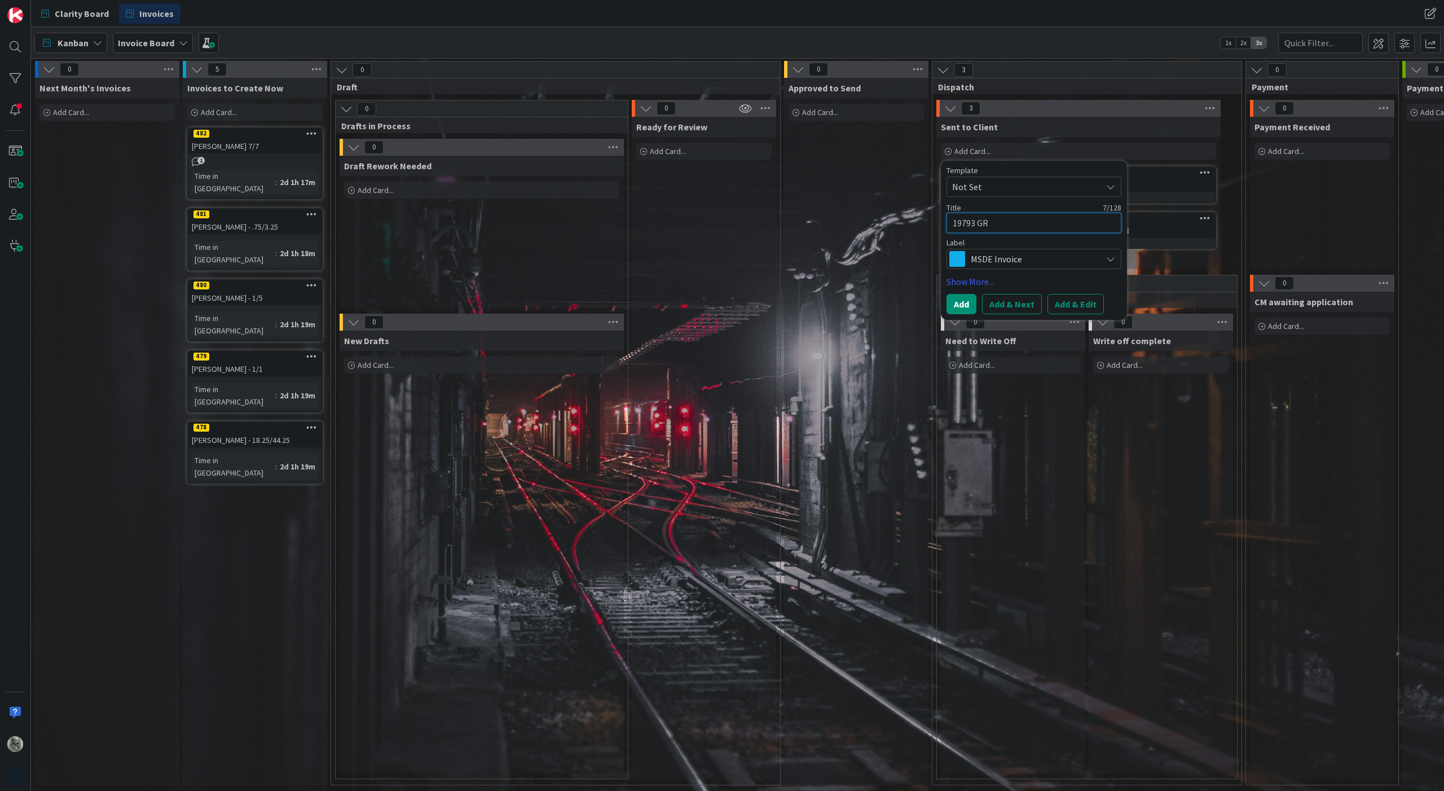
type textarea "19793 GRA"
type textarea "x"
type textarea "19793 GRA0"
type textarea "x"
type textarea "19793 GRA02"
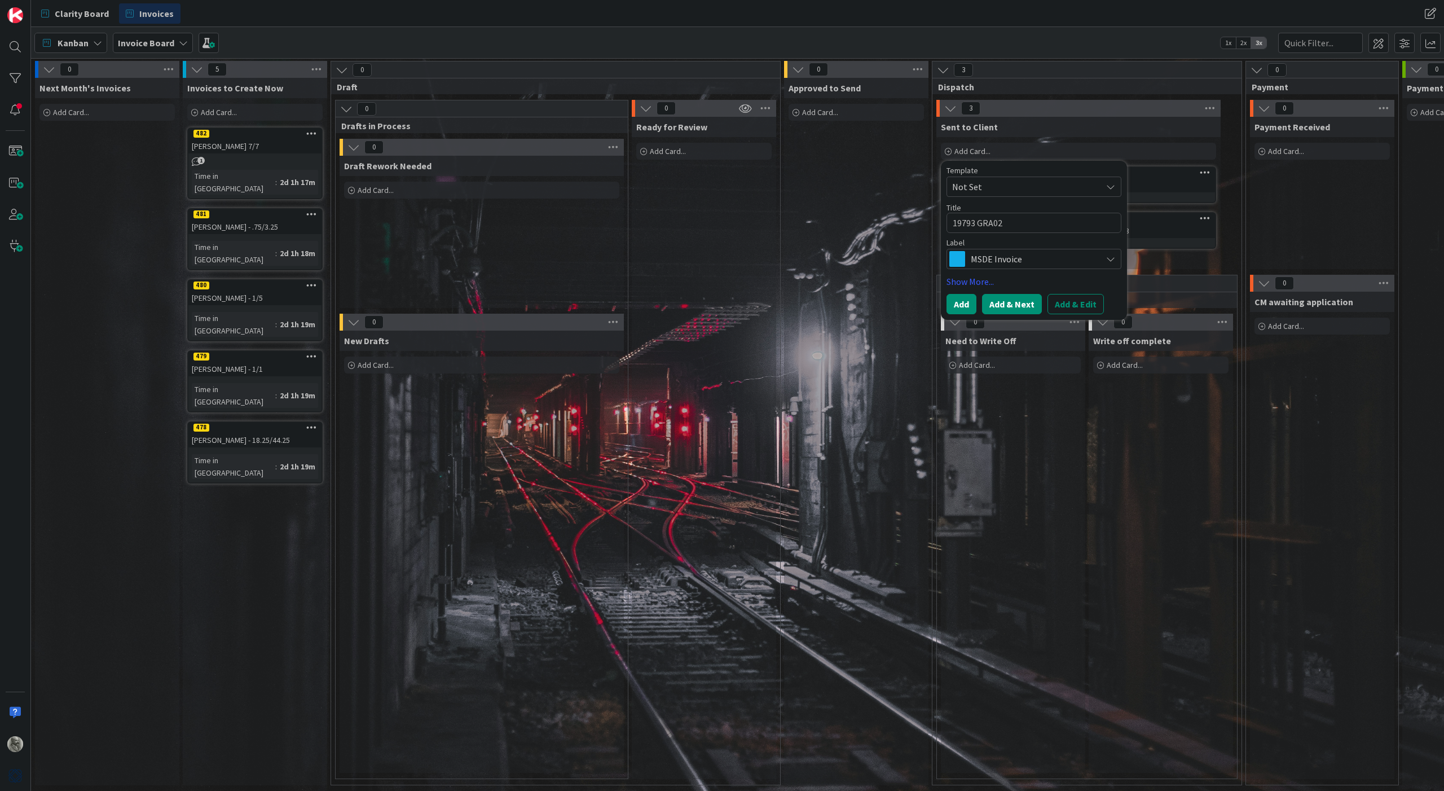
click at [1022, 303] on button "Add & Next" at bounding box center [1012, 304] width 60 height 20
click at [976, 221] on textarea at bounding box center [1033, 223] width 175 height 20
type textarea "x"
type textarea "1"
type textarea "x"
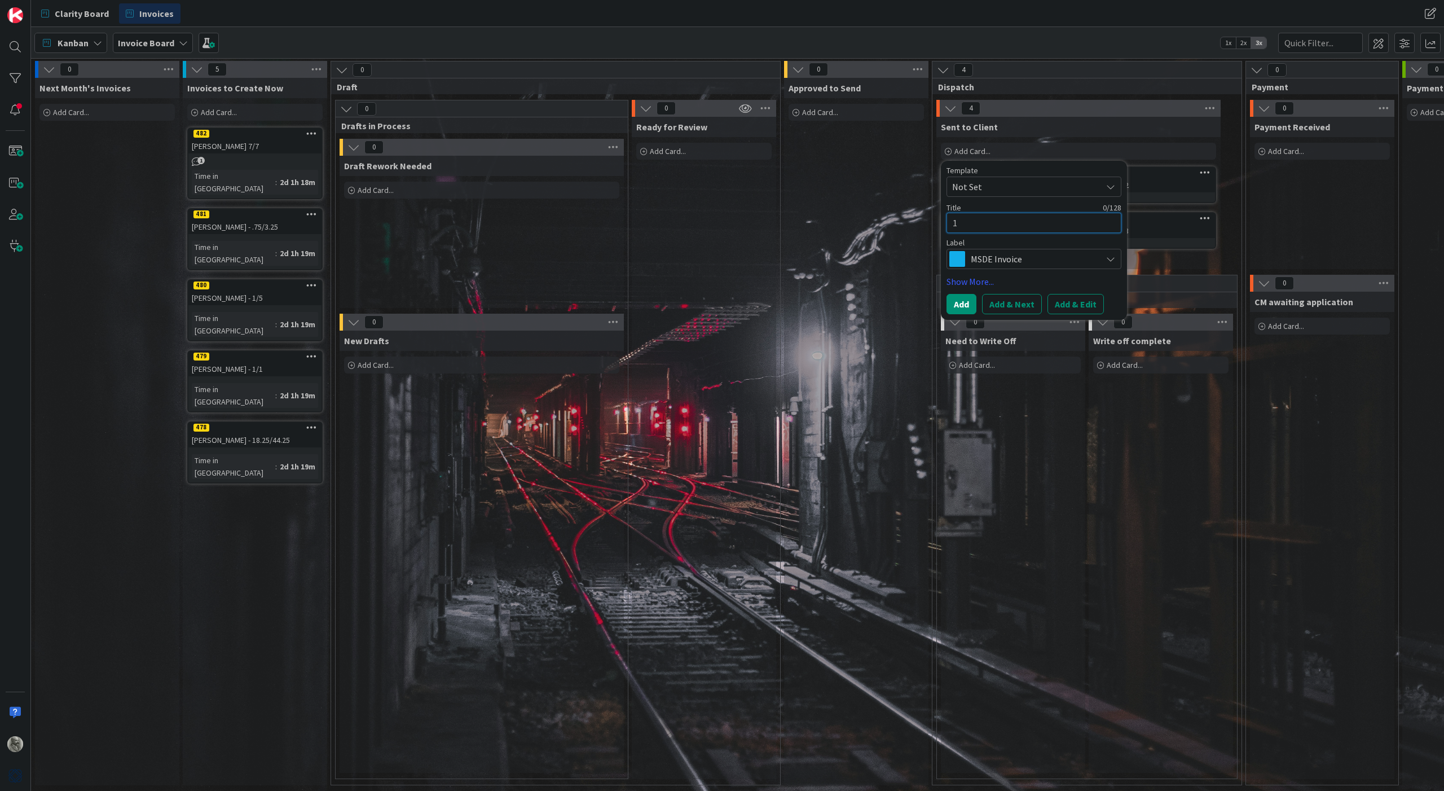
type textarea "19"
type textarea "x"
type textarea "197"
type textarea "x"
type textarea "1979"
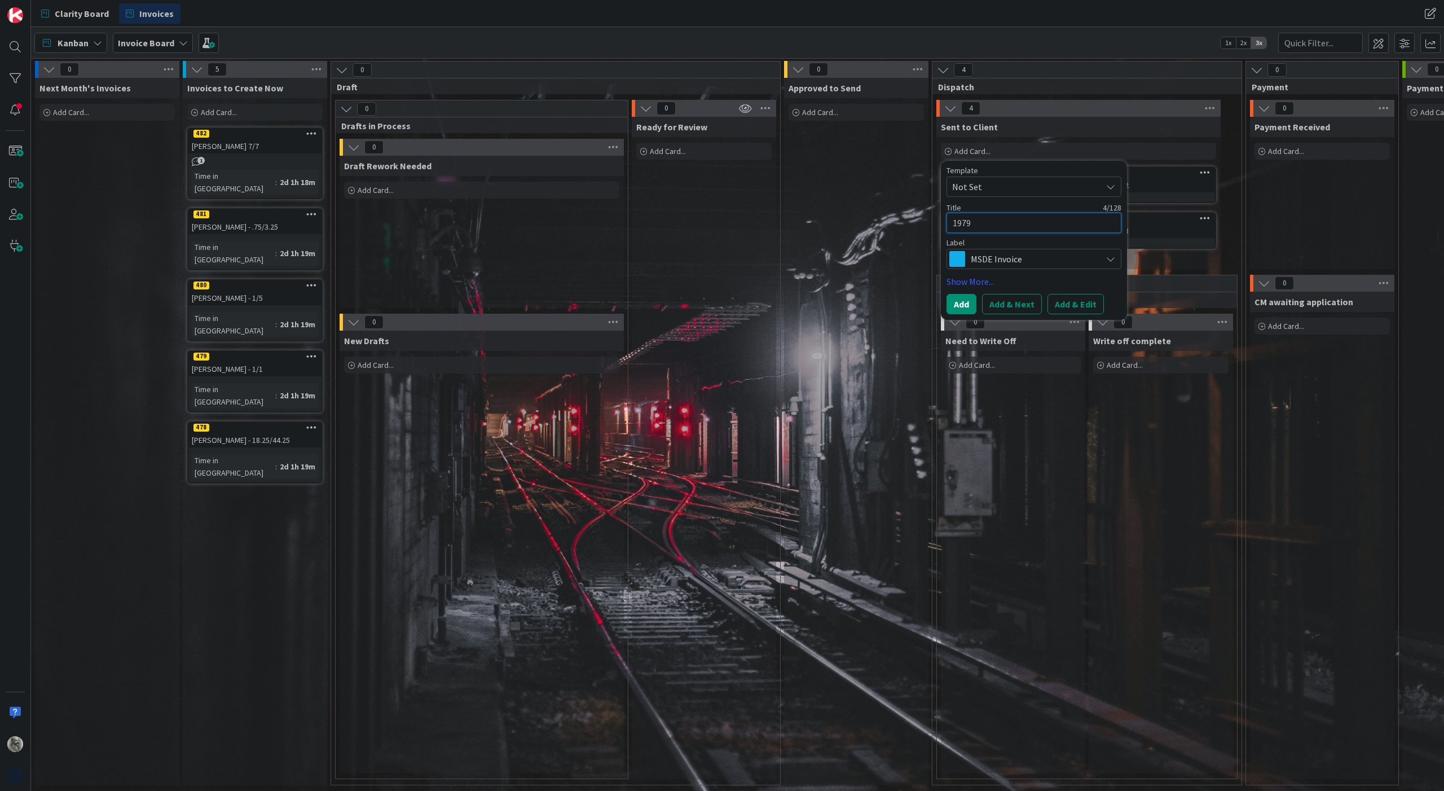
type textarea "x"
type textarea "19790"
type textarea "x"
type textarea "19790"
type textarea "x"
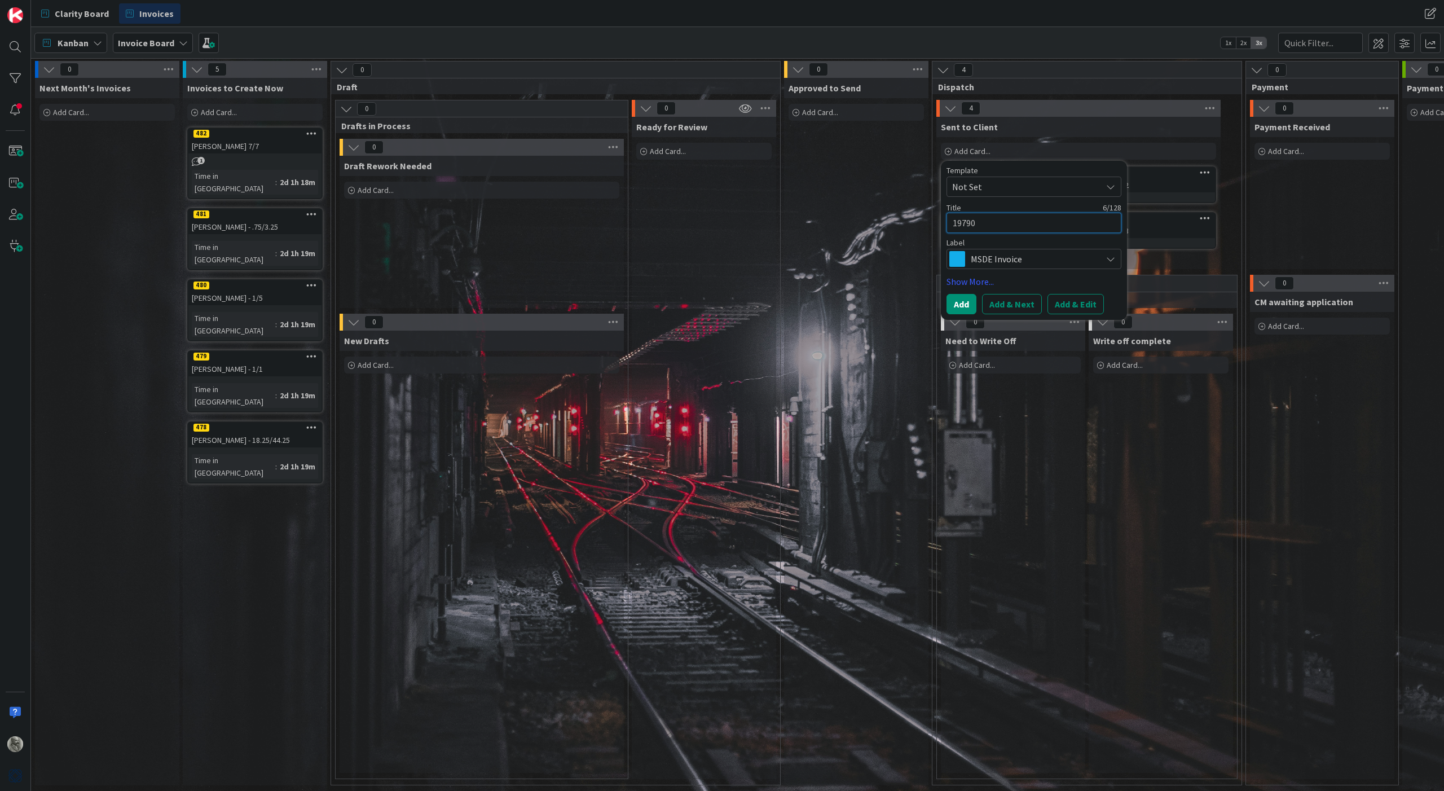
type textarea "19790 1"
type textarea "x"
type textarea "19790 19"
type textarea "x"
type textarea "19790 191"
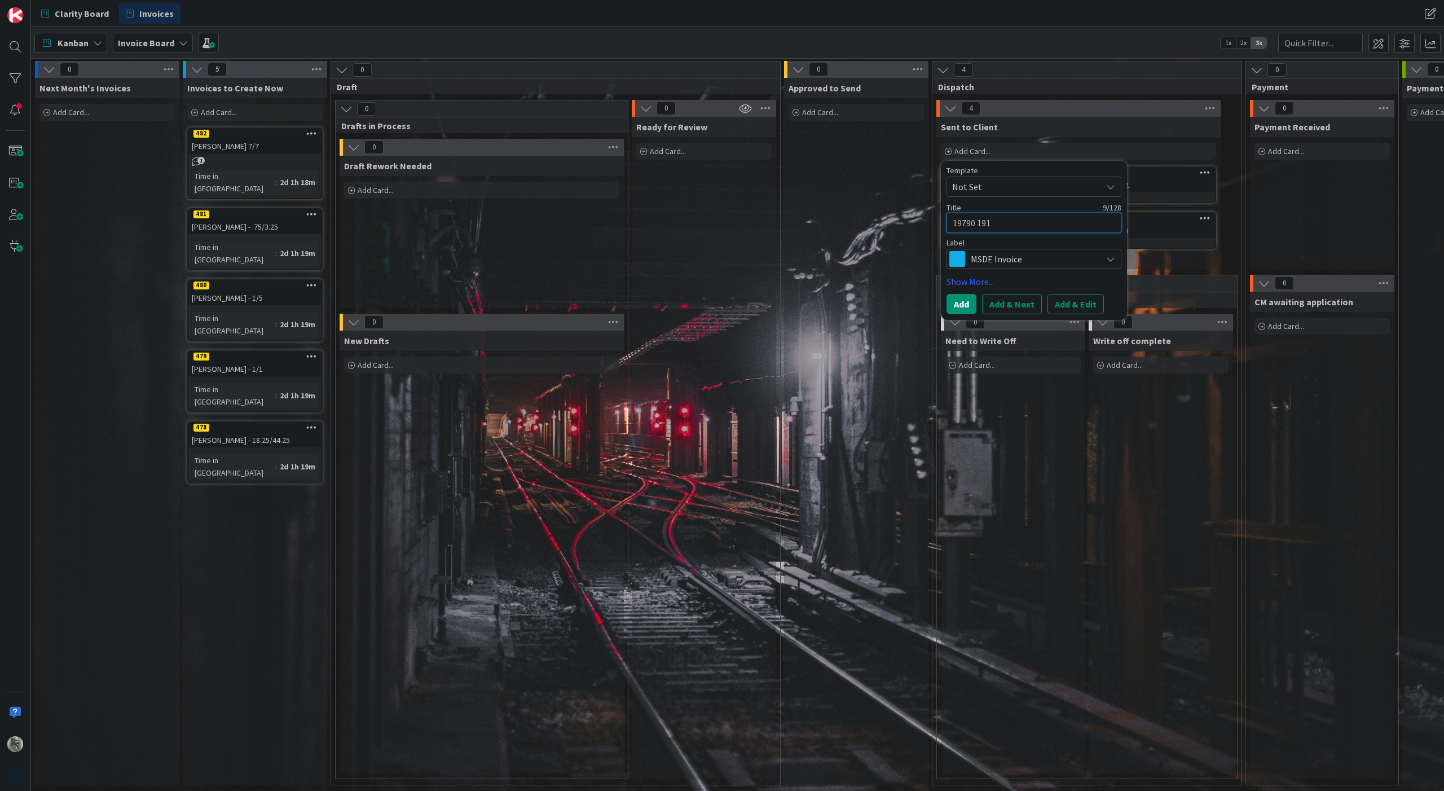
type textarea "x"
type textarea "19790 1910"
click at [1018, 308] on button "Add & Next" at bounding box center [1012, 304] width 60 height 20
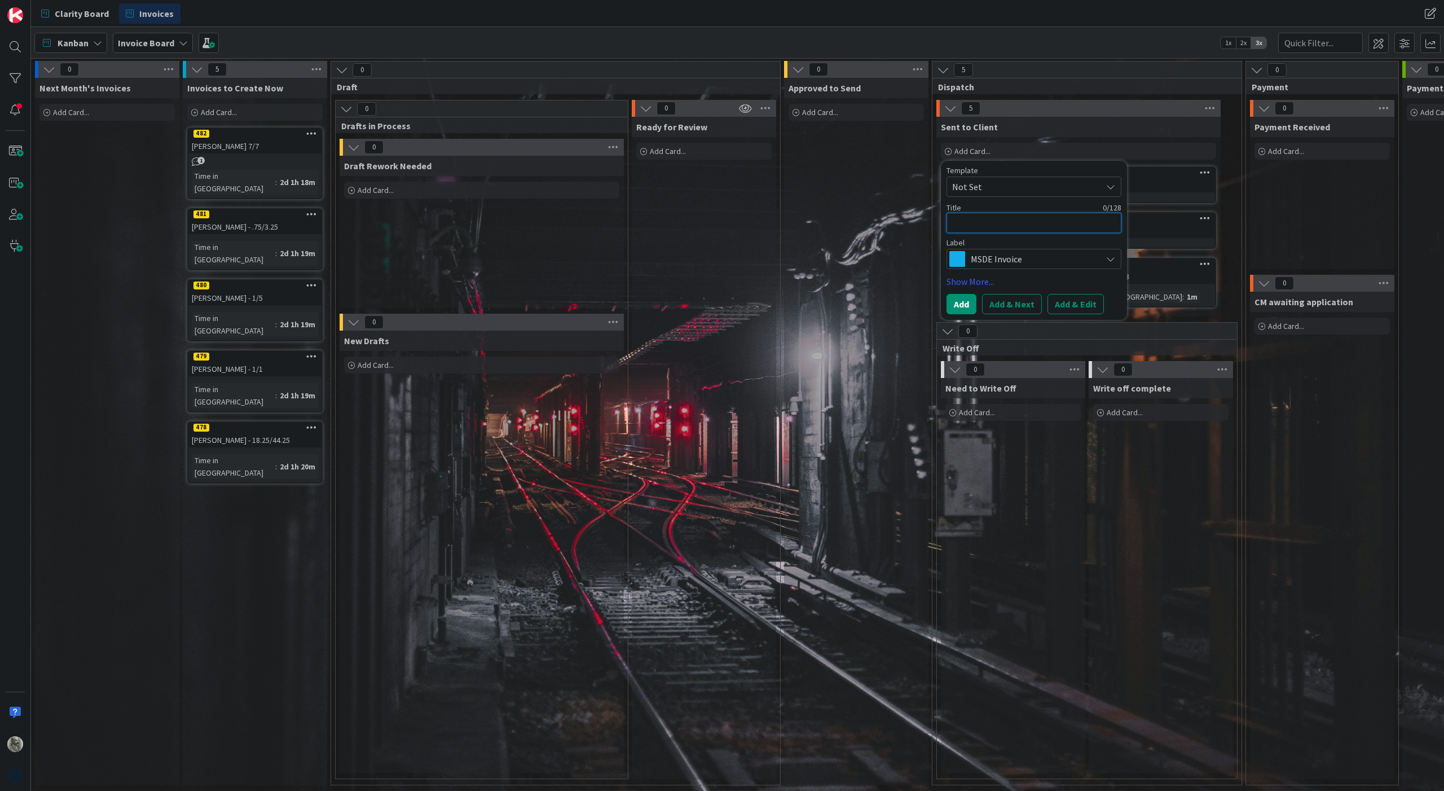
click at [997, 224] on textarea at bounding box center [1033, 223] width 175 height 20
type textarea "x"
type textarea "1"
type textarea "x"
type textarea "19"
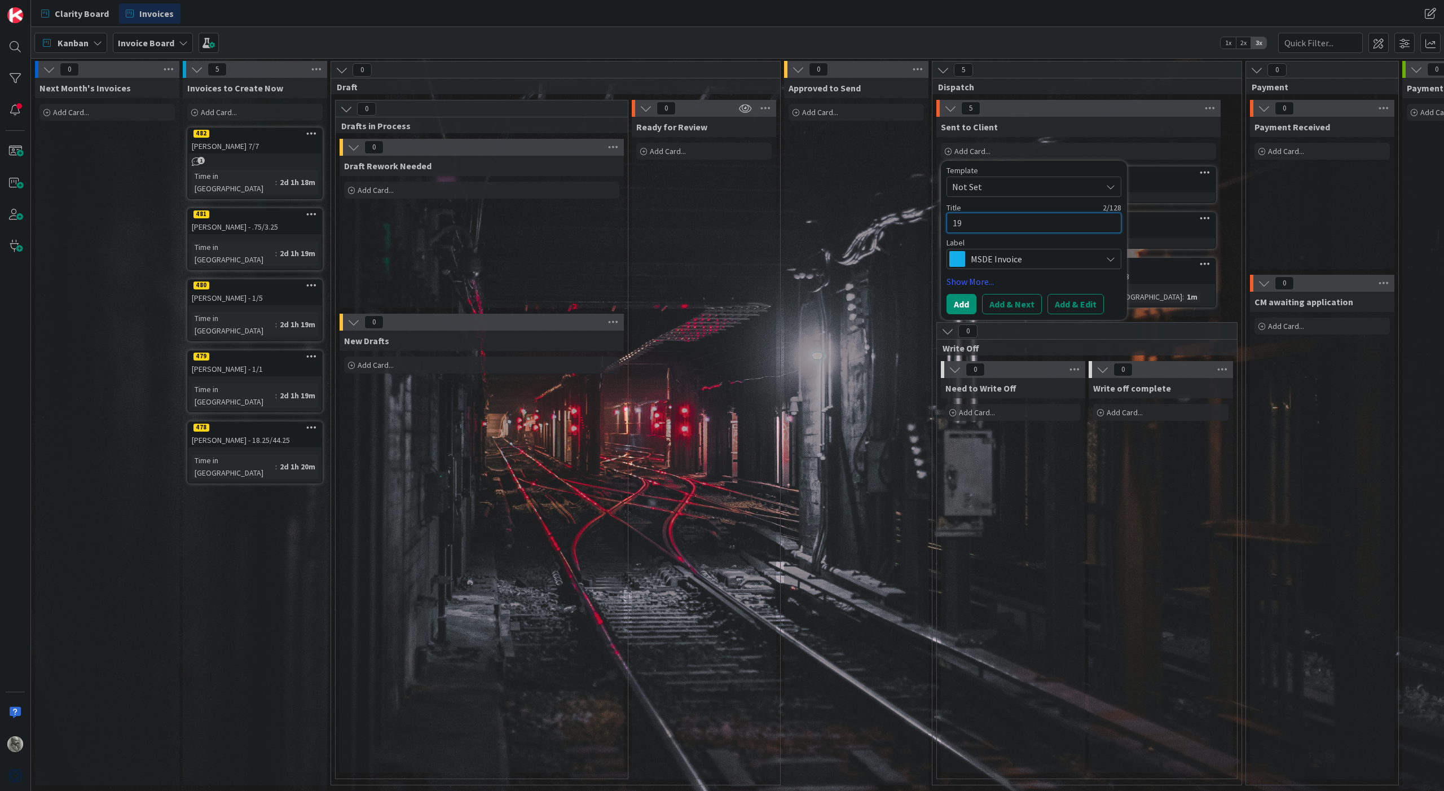
type textarea "x"
type textarea "197"
type textarea "x"
type textarea "1978"
type textarea "x"
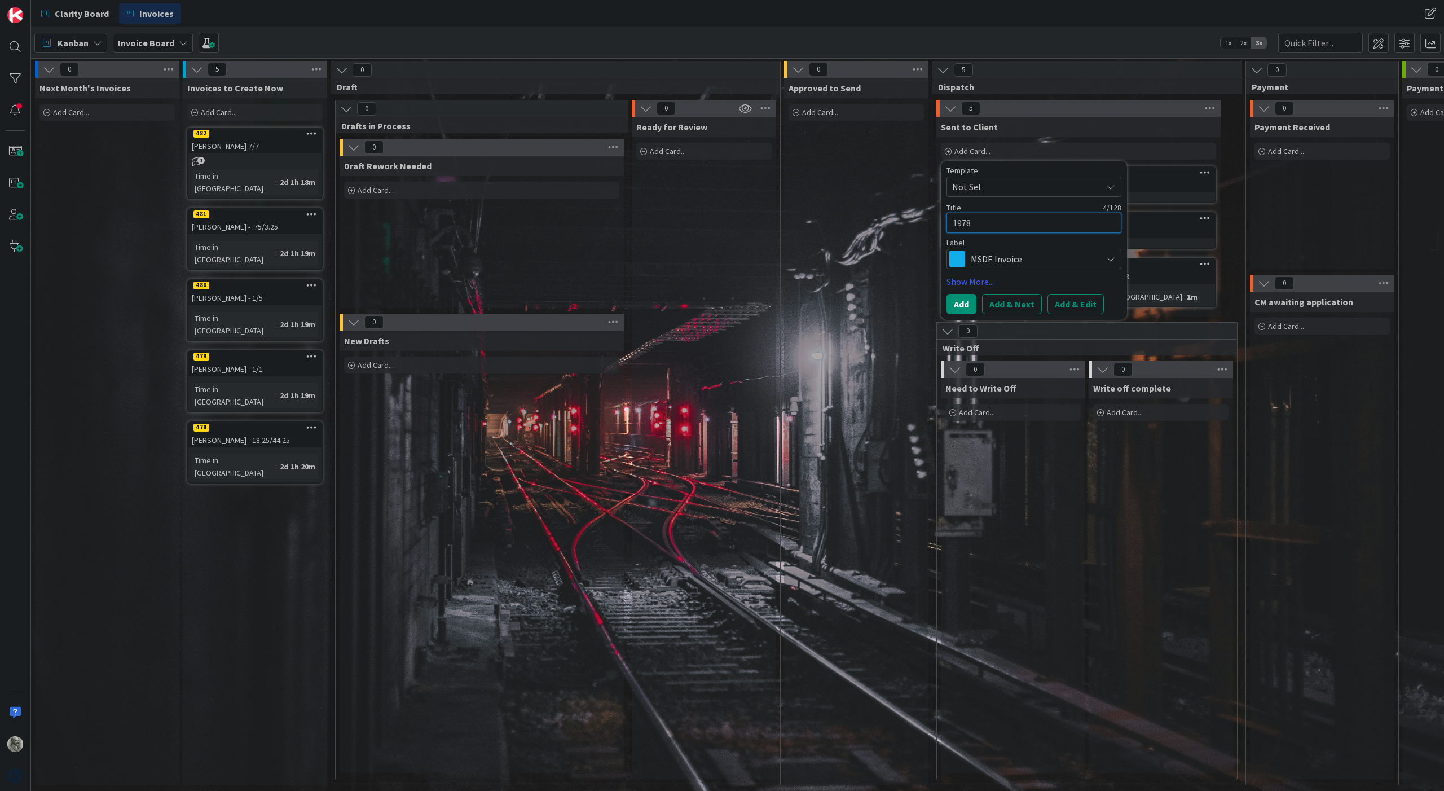
type textarea "19789"
type textarea "x"
type textarea "19789"
type textarea "x"
type textarea "19789 1"
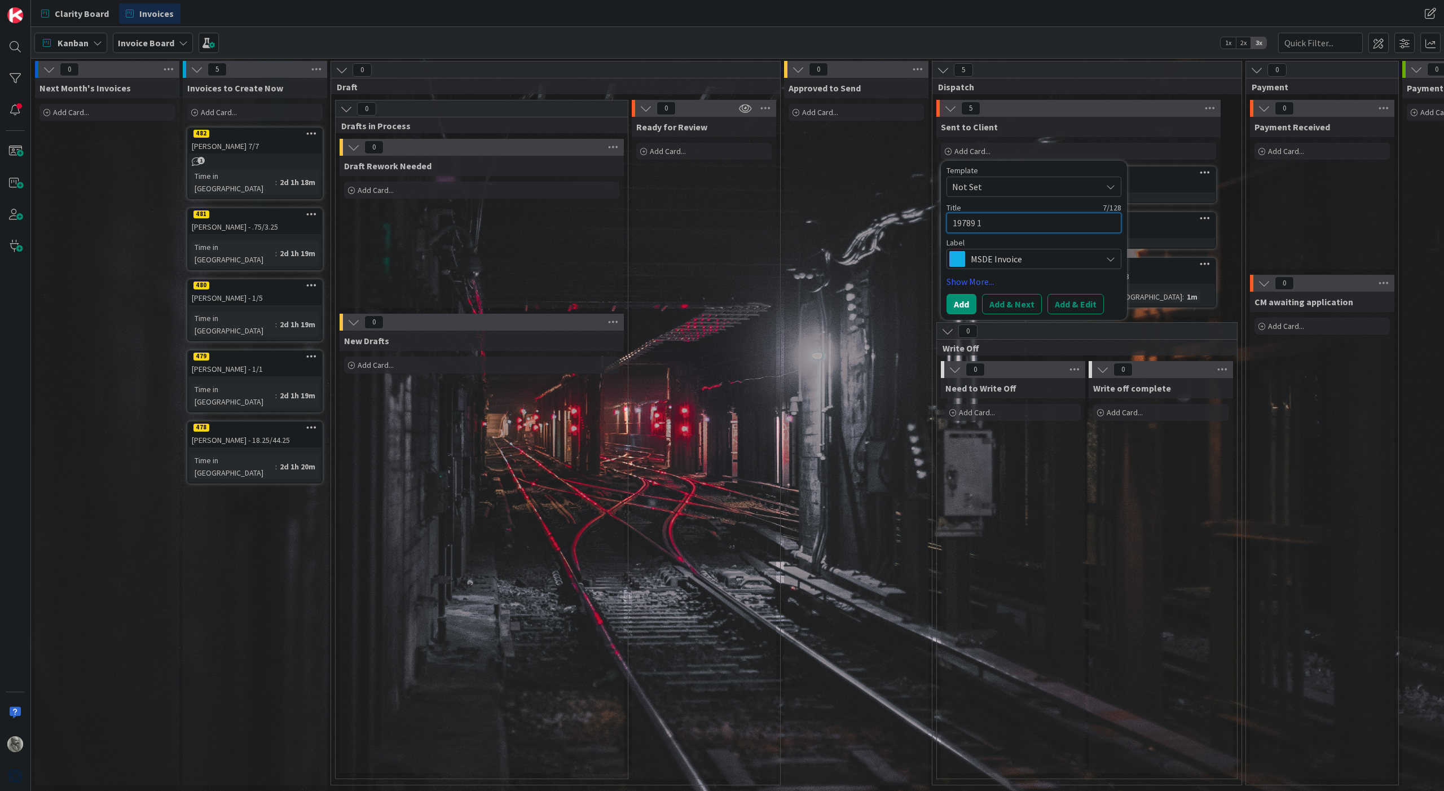
type textarea "x"
type textarea "19789 19"
type textarea "x"
type textarea "19789 191"
type textarea "x"
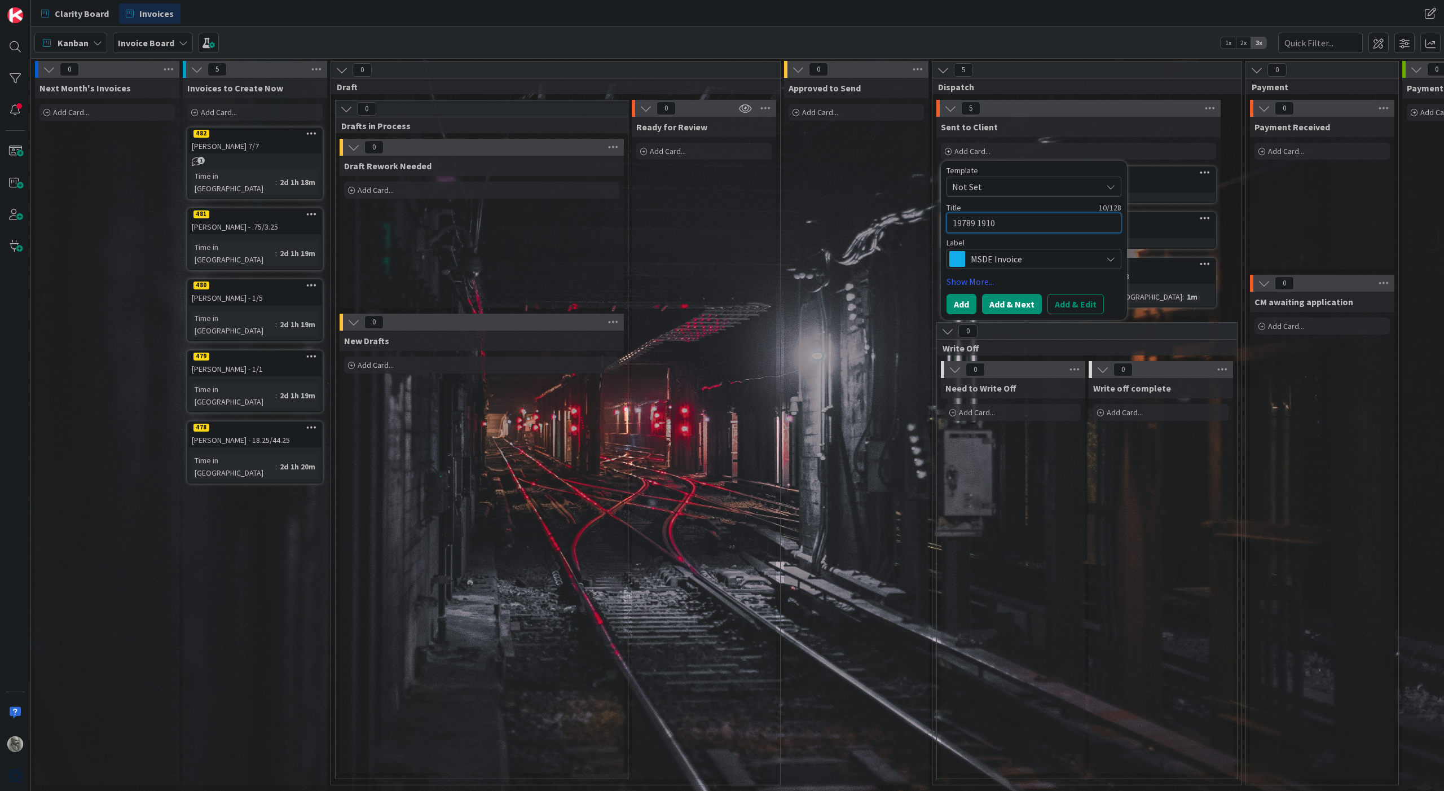
type textarea "19789 1910"
click at [1014, 308] on button "Add & Next" at bounding box center [1012, 304] width 60 height 20
click at [981, 225] on textarea at bounding box center [1033, 223] width 175 height 20
type textarea "x"
type textarea "1"
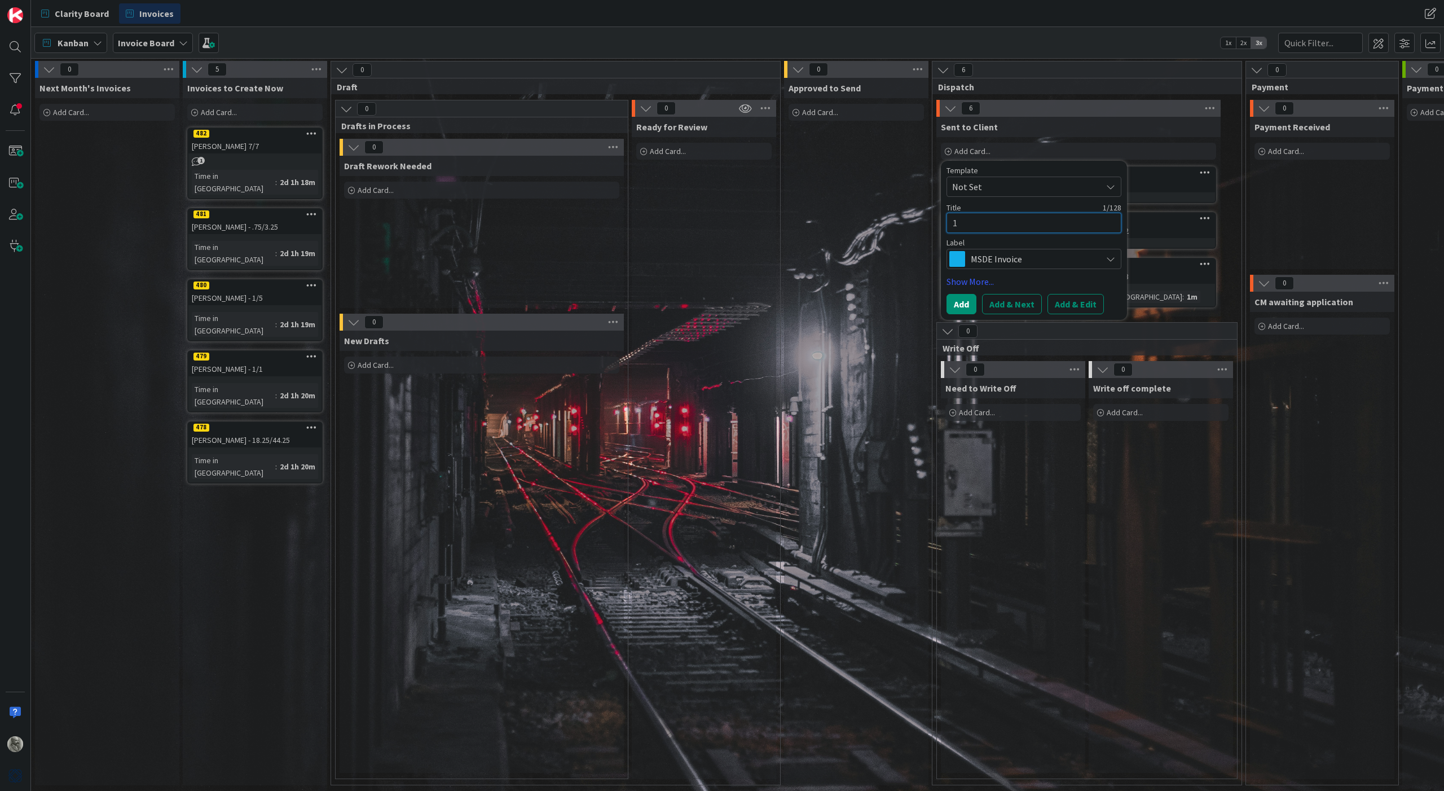
type textarea "x"
type textarea "19"
type textarea "x"
type textarea "197"
type textarea "x"
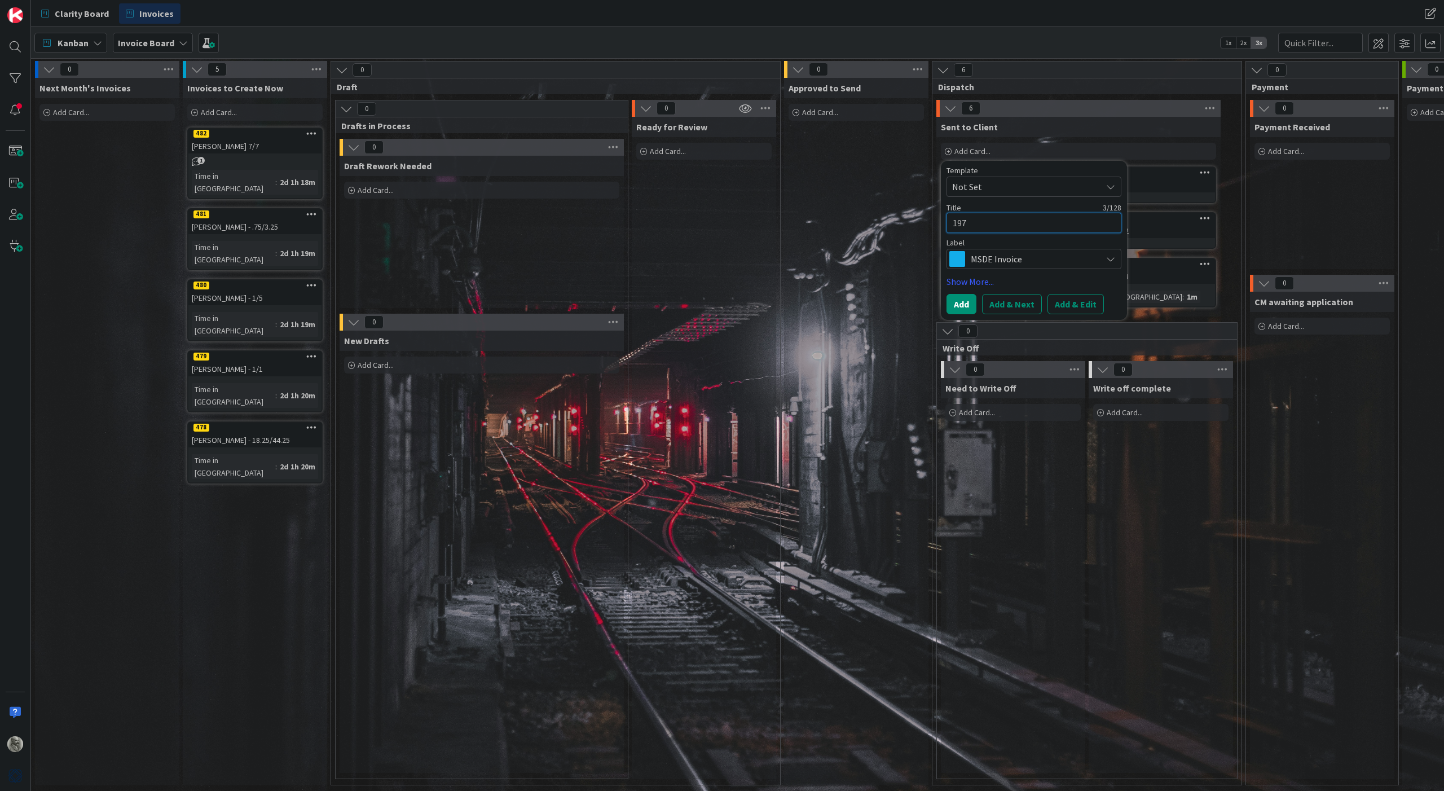
type textarea "1978"
type textarea "x"
type textarea "19786"
type textarea "x"
type textarea "19786"
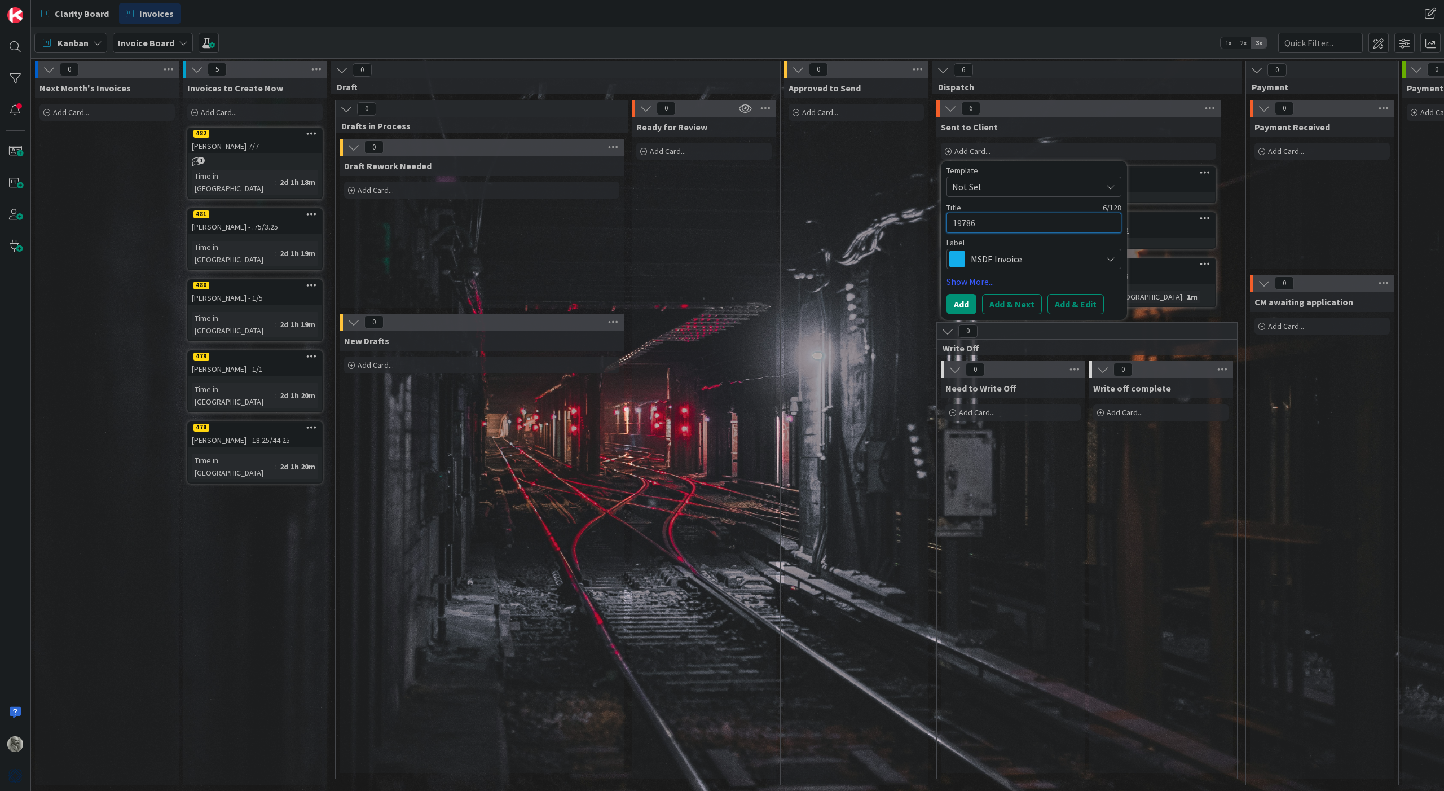
type textarea "x"
type textarea "19786 W"
type textarea "x"
type textarea "19786 [GEOGRAPHIC_DATA]"
type textarea "x"
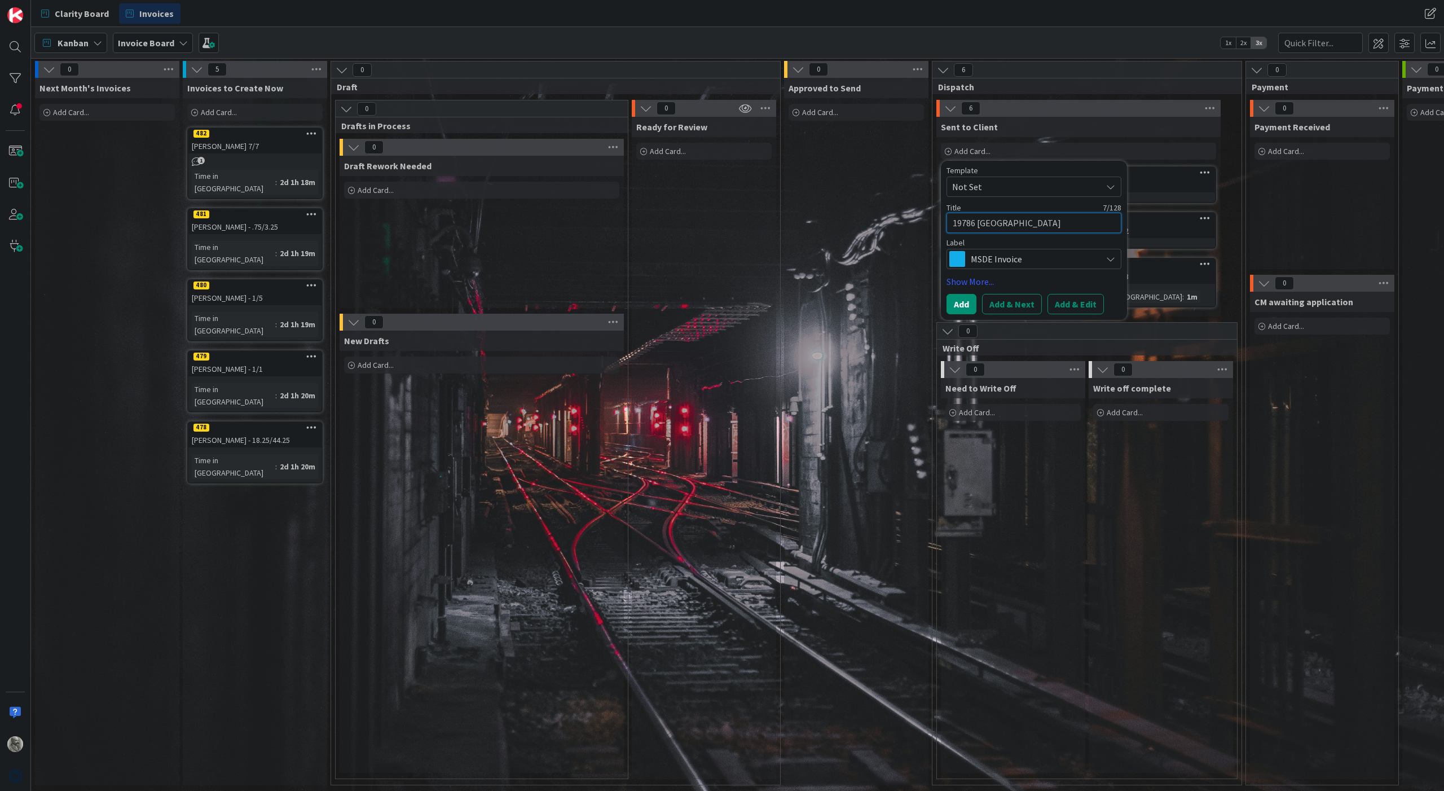
type textarea "19786 WAR"
type textarea "x"
type textarea "19786 [PERSON_NAME]"
click at [1011, 305] on button "Add & Next" at bounding box center [1012, 304] width 60 height 20
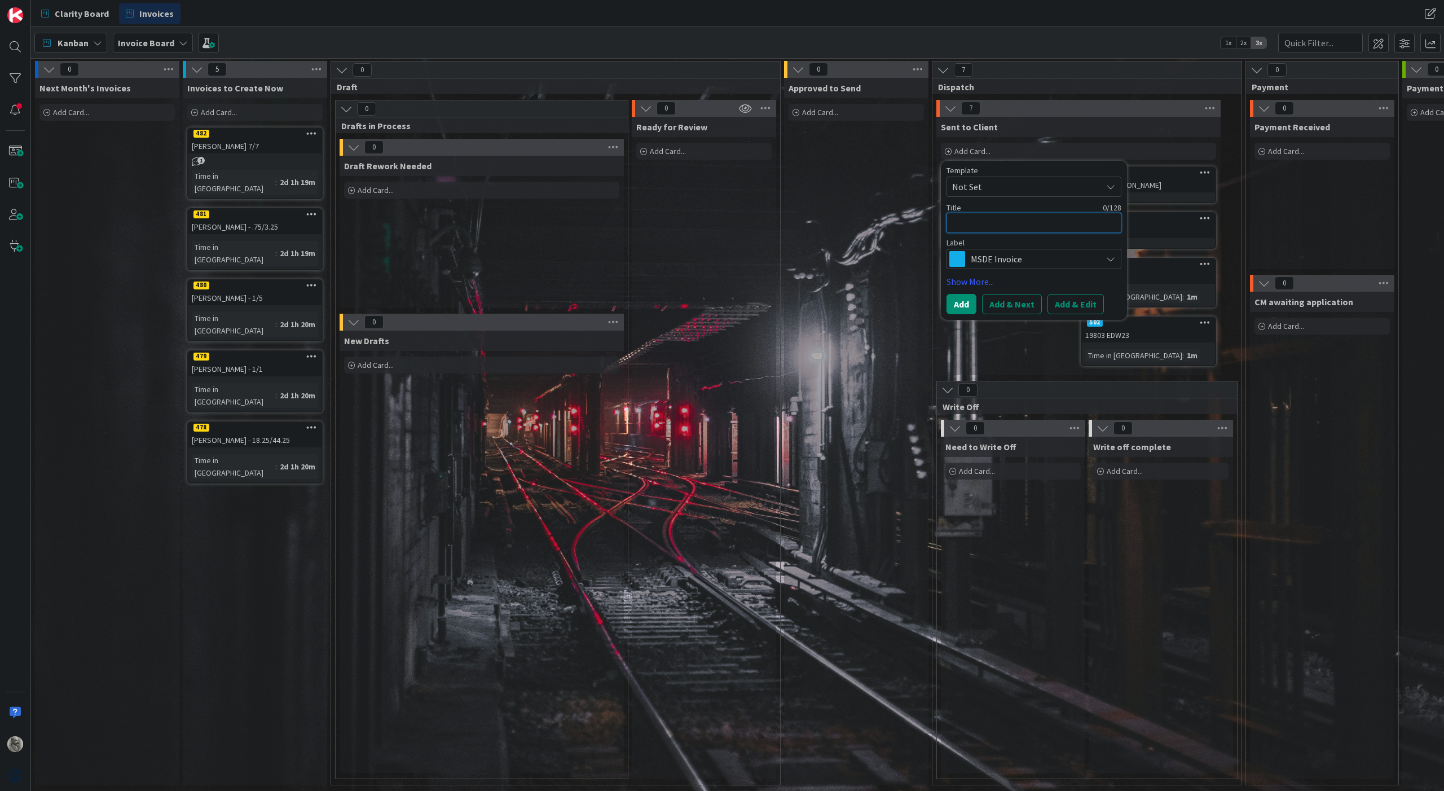
click at [982, 225] on textarea at bounding box center [1033, 223] width 175 height 20
type textarea "x"
type textarea "1"
type textarea "x"
type textarea "19"
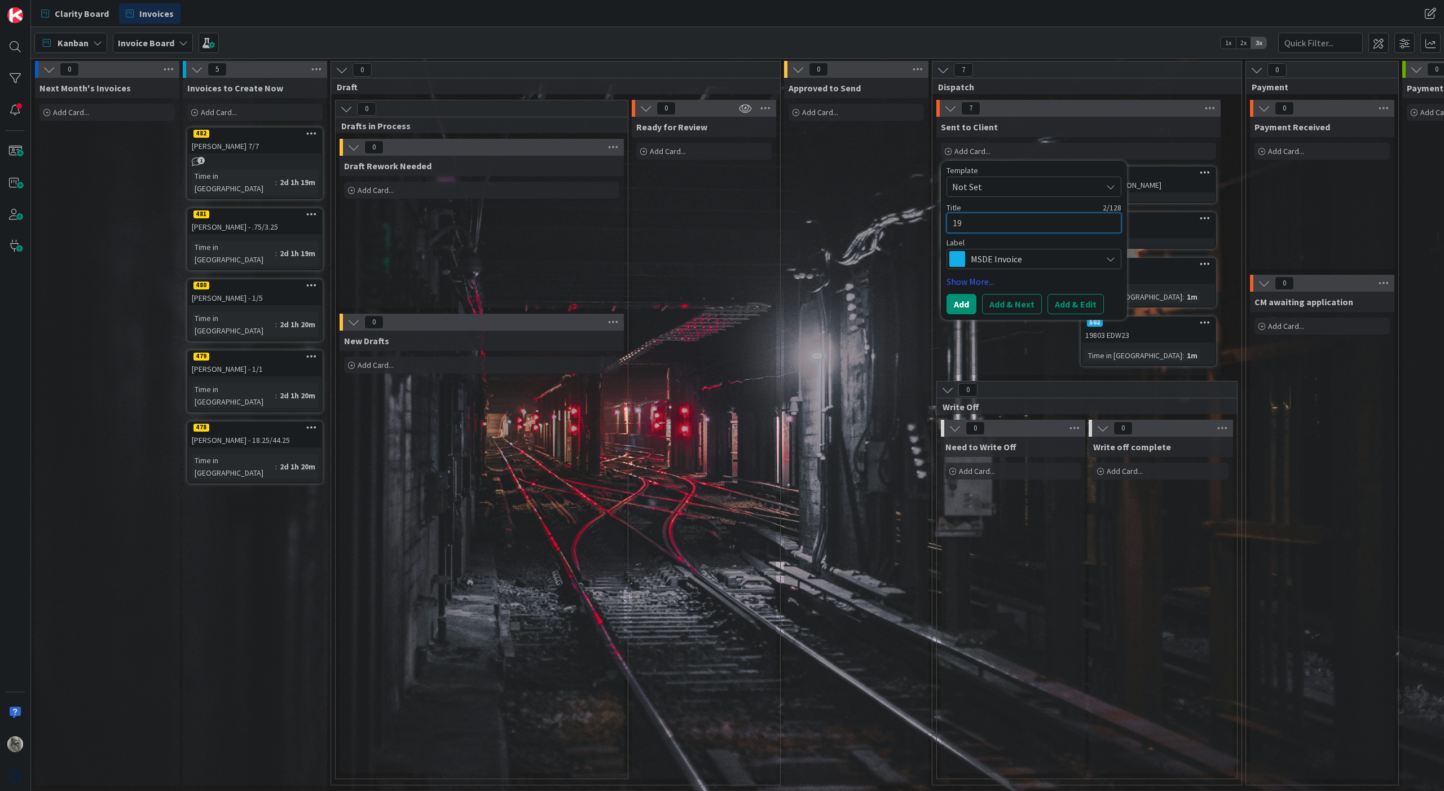
type textarea "x"
type textarea "197"
type textarea "x"
type textarea "1978"
type textarea "x"
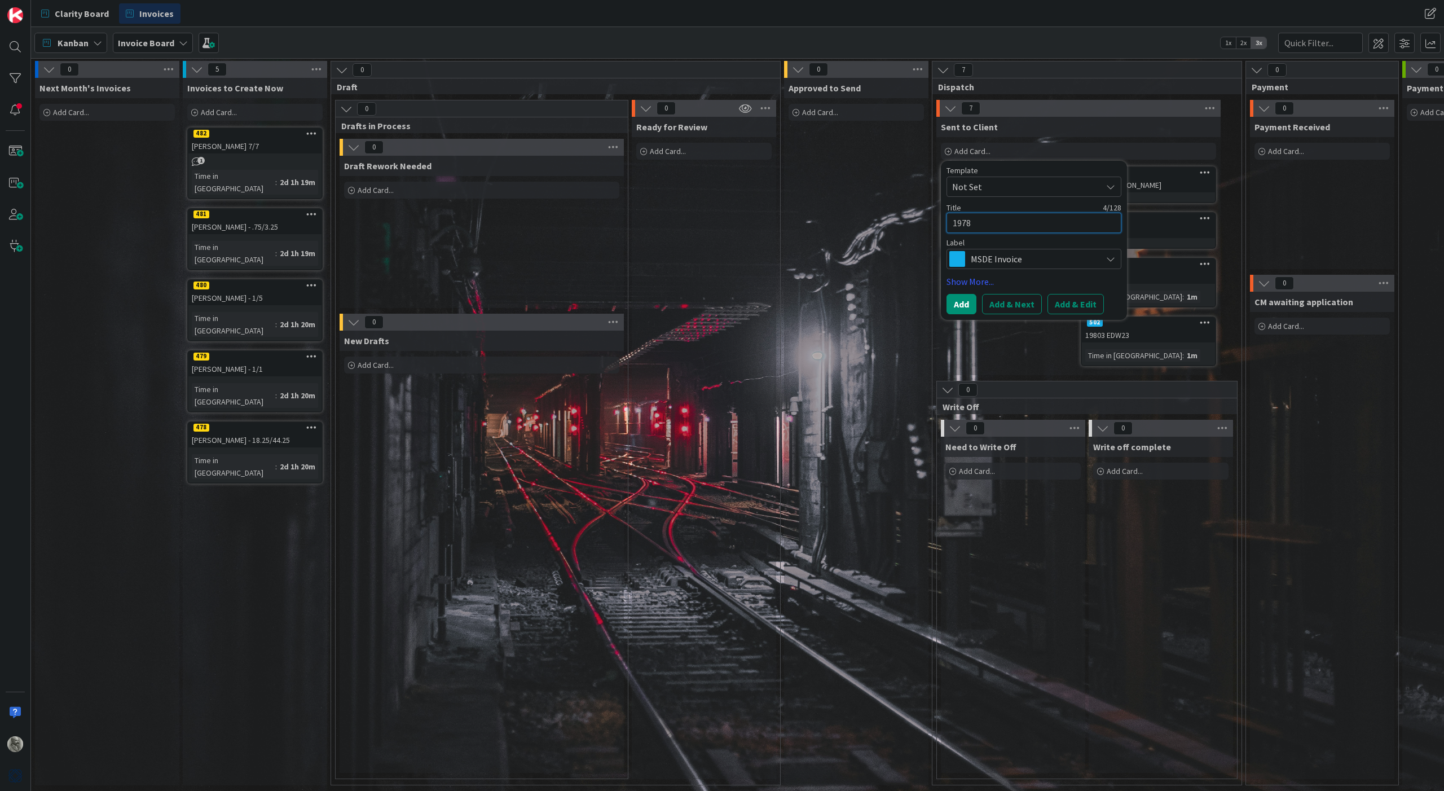
type textarea "19784"
type textarea "x"
type textarea "19784"
type textarea "x"
click at [1014, 301] on button "Add & Next" at bounding box center [1012, 304] width 60 height 20
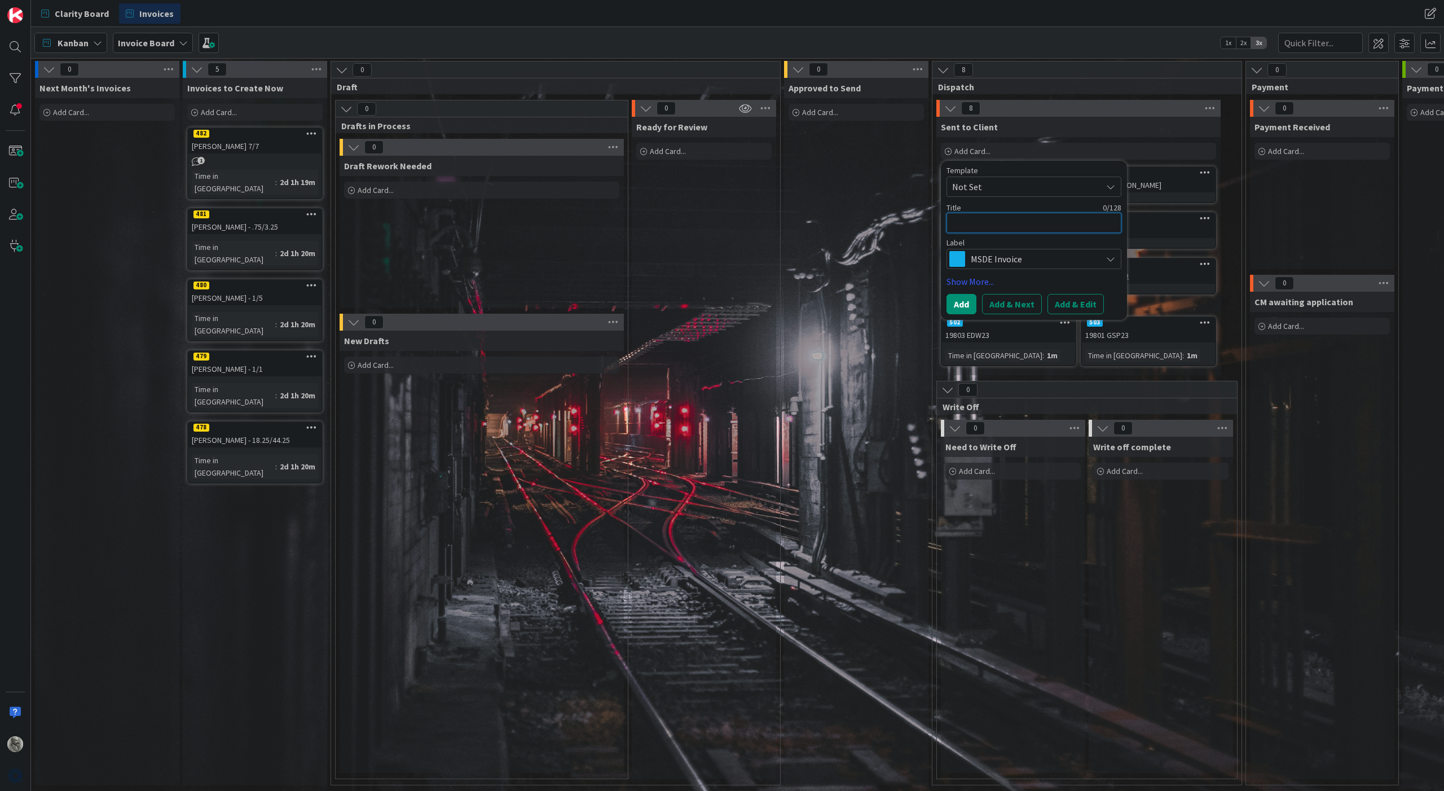
click at [1000, 223] on textarea at bounding box center [1033, 223] width 175 height 20
click at [1008, 301] on button "Add & Next" at bounding box center [1012, 304] width 60 height 20
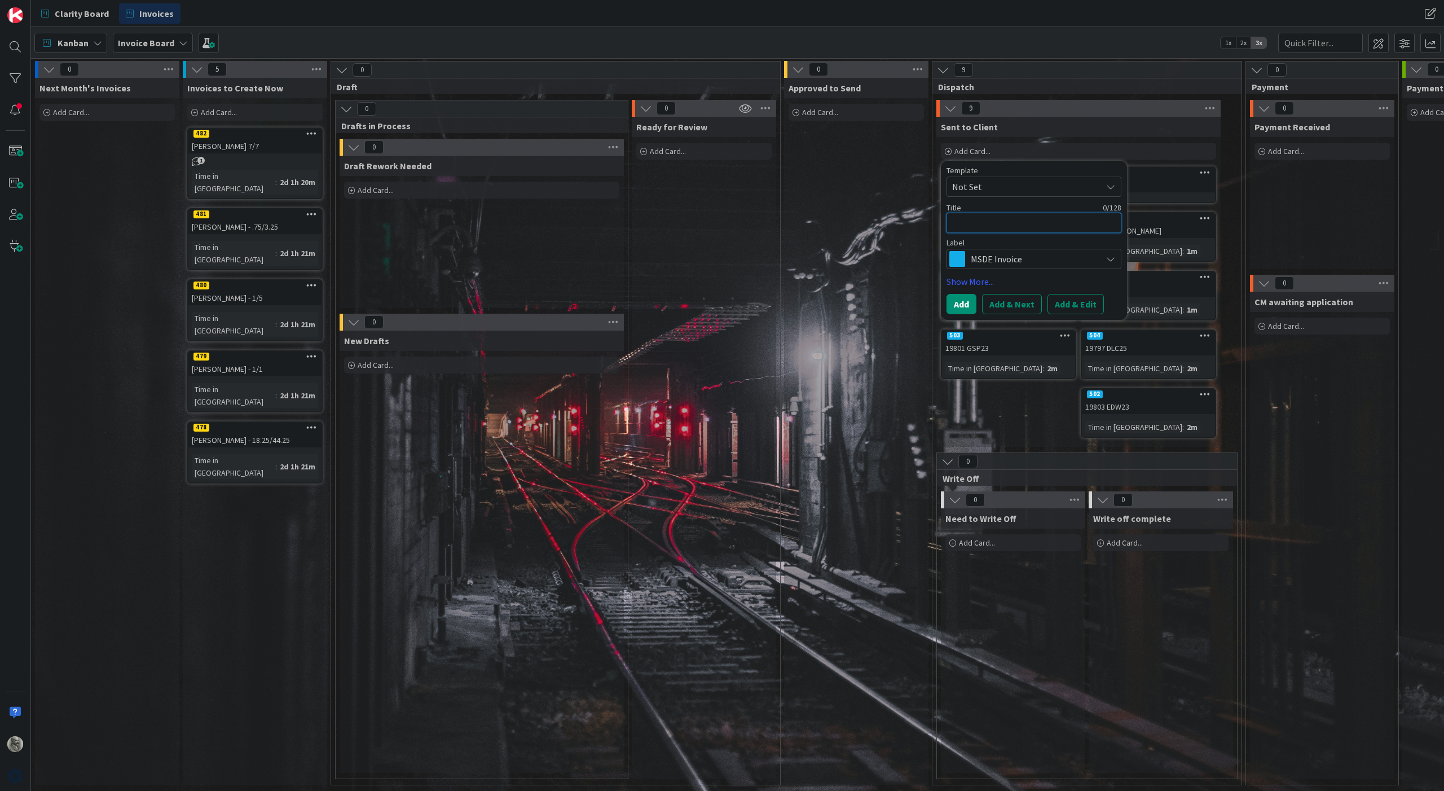
click at [988, 219] on textarea at bounding box center [1033, 223] width 175 height 20
click at [1025, 301] on button "Add & Next" at bounding box center [1012, 304] width 60 height 20
click at [1013, 221] on textarea at bounding box center [1033, 223] width 175 height 20
click at [1004, 300] on button "Add & Next" at bounding box center [1012, 304] width 60 height 20
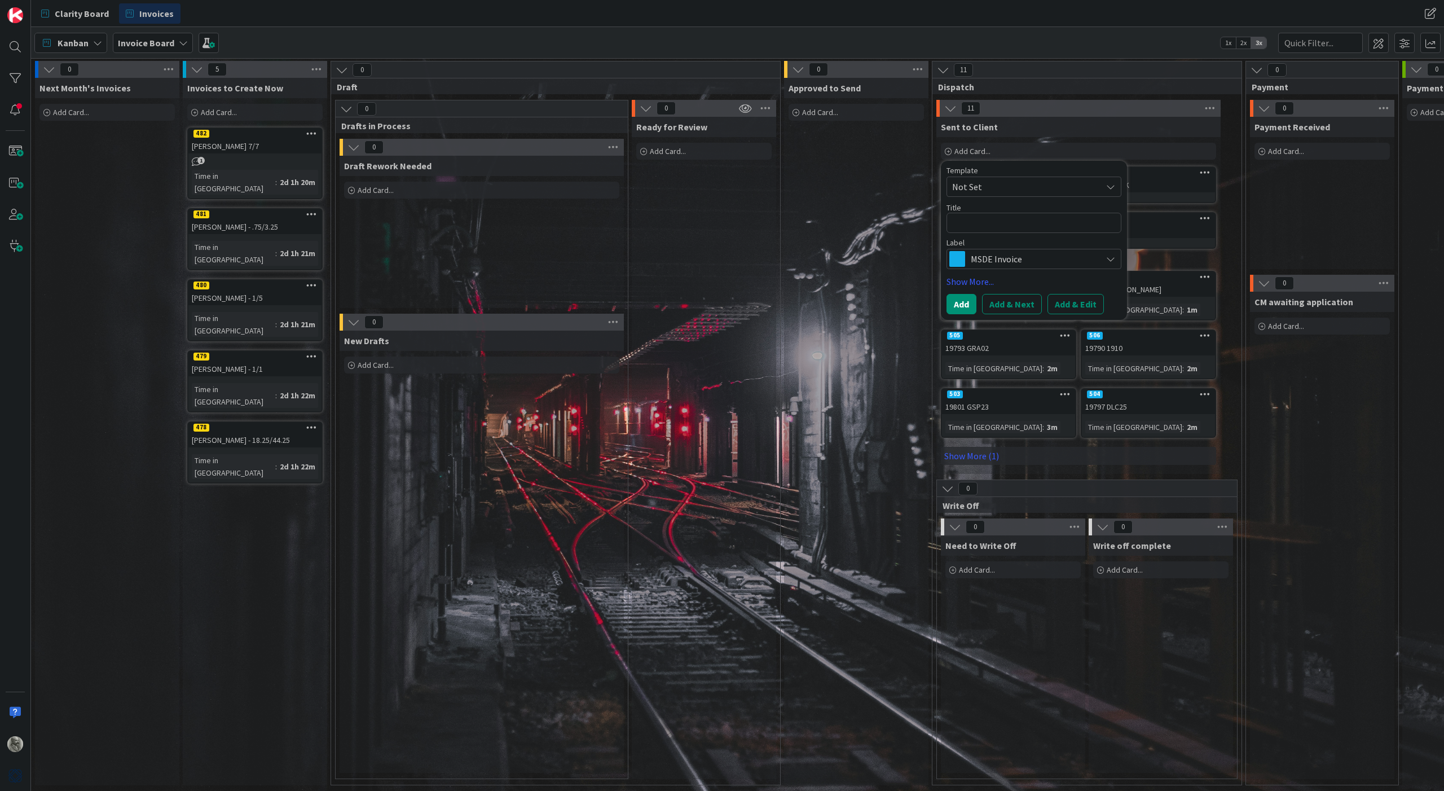
click at [1167, 656] on div "Write off complete Add Card..." at bounding box center [1160, 653] width 144 height 237
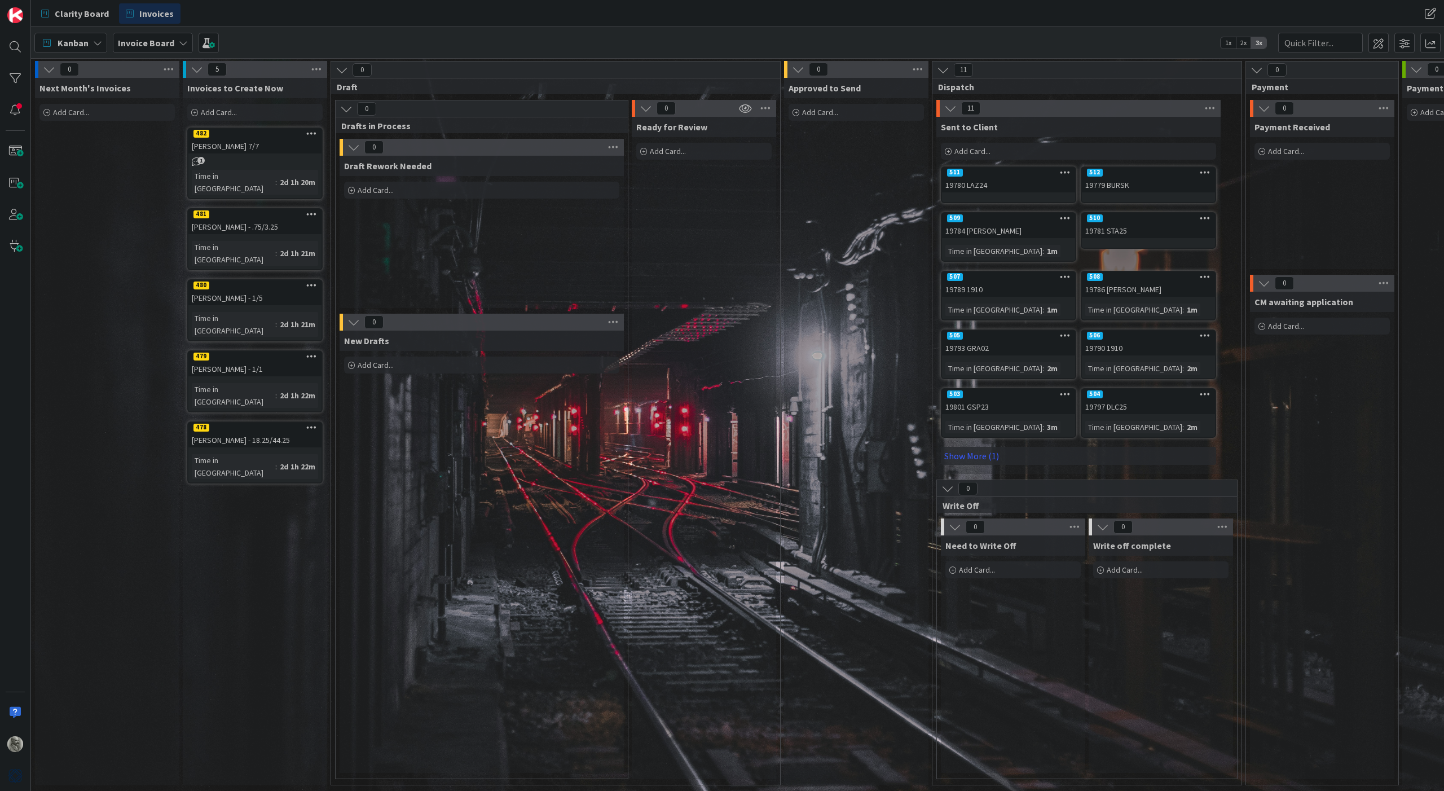
click at [985, 567] on span "Add Card..." at bounding box center [977, 570] width 36 height 10
click at [1009, 728] on button "Add & Next" at bounding box center [1016, 722] width 60 height 20
click at [986, 641] on textarea at bounding box center [1038, 641] width 175 height 20
click at [1014, 720] on button "Add & Next" at bounding box center [1016, 722] width 60 height 20
click at [1000, 638] on textarea at bounding box center [1038, 641] width 175 height 20
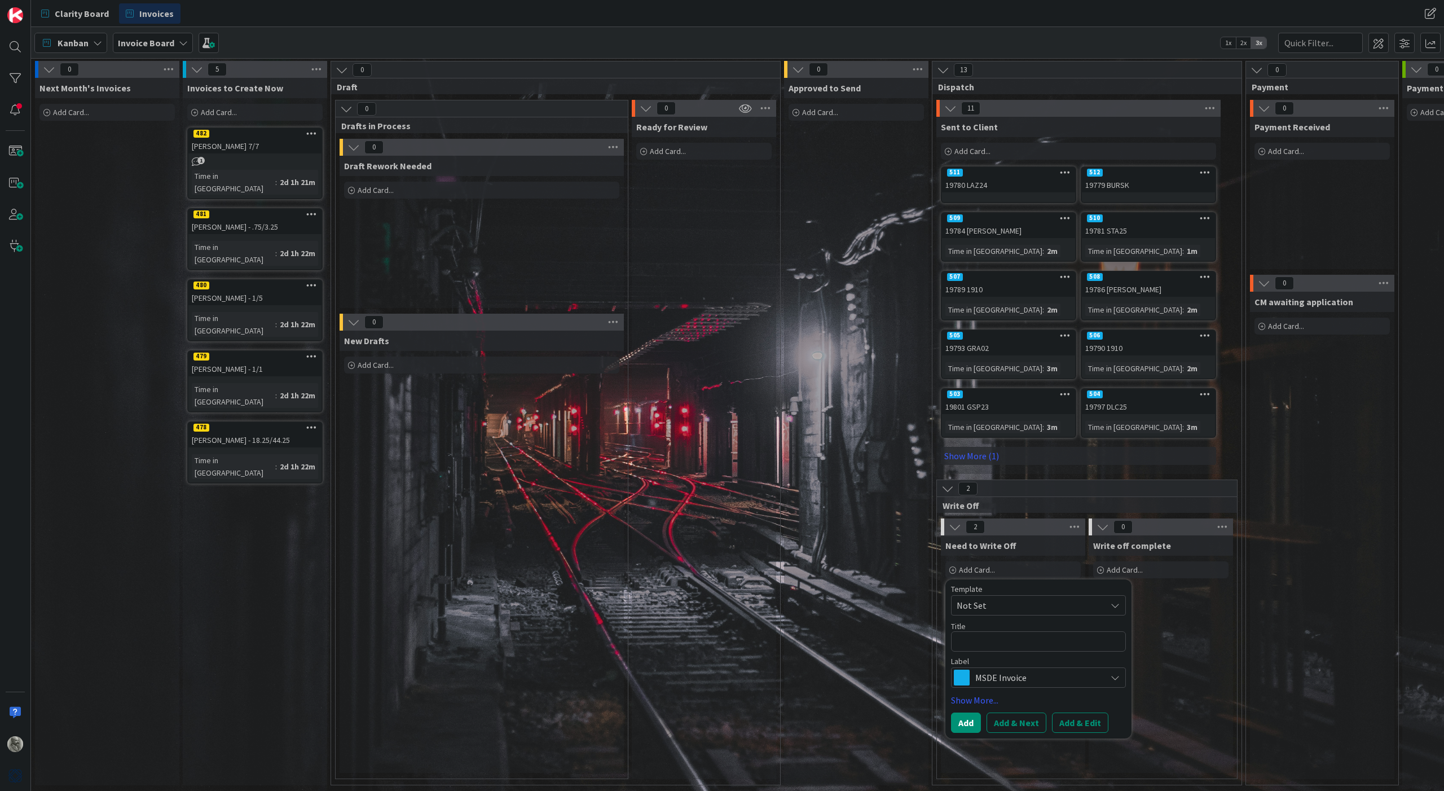
click at [1161, 620] on div "Write off complete Add Card..." at bounding box center [1160, 653] width 144 height 237
click at [976, 570] on span "Add Card..." at bounding box center [977, 570] width 36 height 10
click at [1019, 726] on button "Add & Next" at bounding box center [1016, 722] width 60 height 20
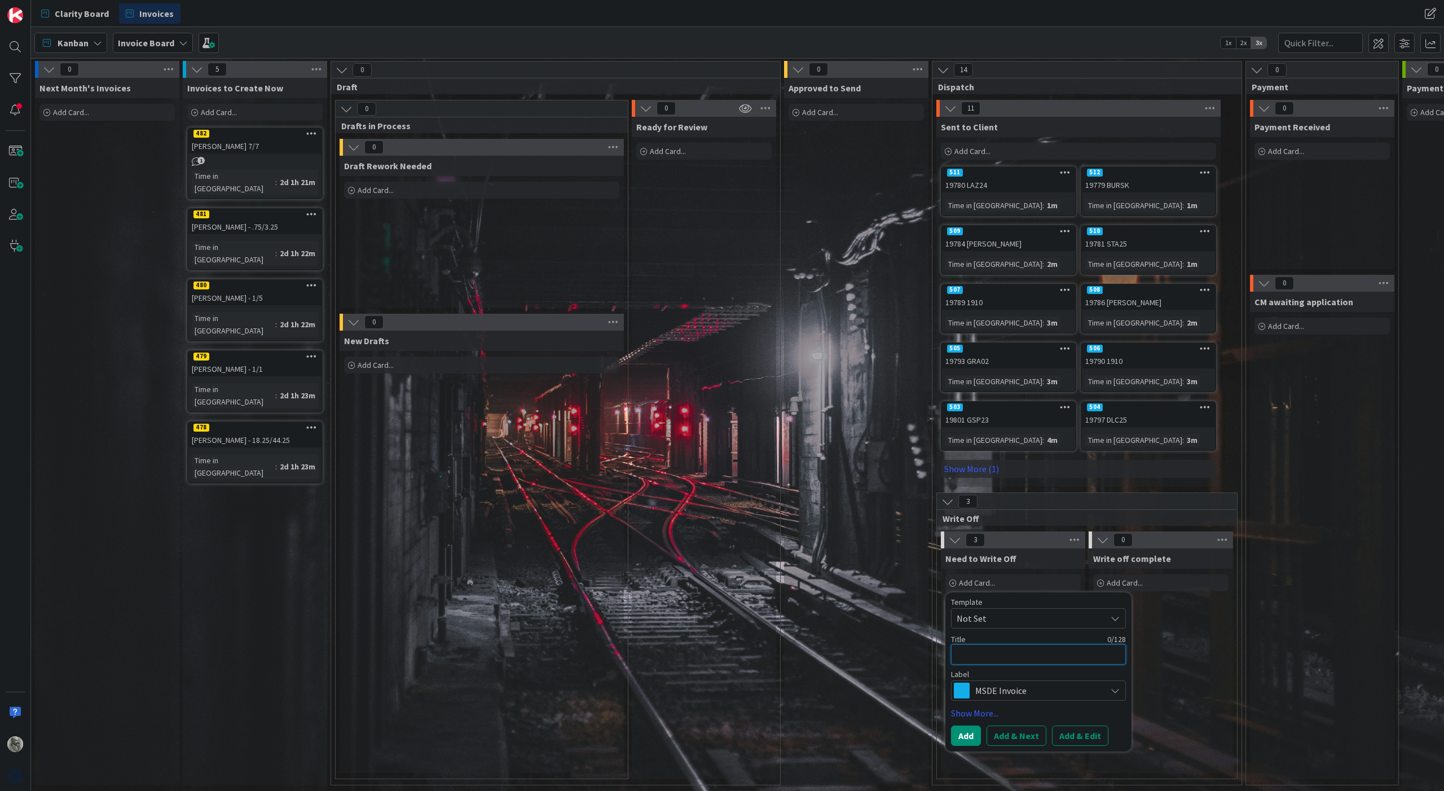
click at [1019, 655] on textarea at bounding box center [1038, 654] width 175 height 20
click at [1012, 735] on button "Add & Next" at bounding box center [1016, 735] width 60 height 20
click at [1052, 655] on textarea at bounding box center [1038, 654] width 175 height 20
click at [1021, 735] on button "Add & Next" at bounding box center [1016, 735] width 60 height 20
click at [981, 654] on textarea at bounding box center [1038, 654] width 175 height 20
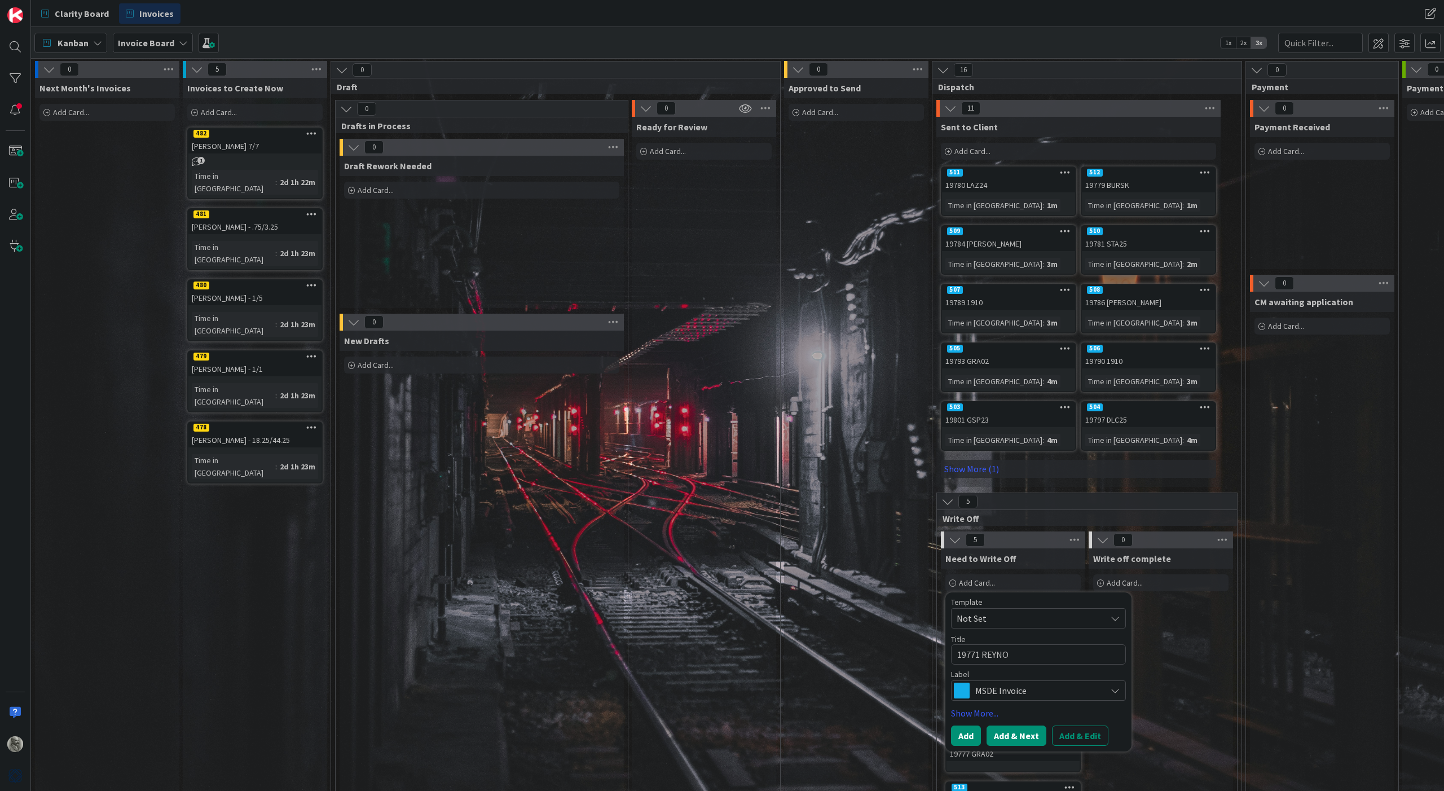
click at [1011, 732] on button "Add & Next" at bounding box center [1016, 735] width 60 height 20
click at [993, 655] on textarea at bounding box center [1038, 654] width 175 height 20
click at [1021, 738] on button "Add & Next" at bounding box center [1016, 735] width 60 height 20
click at [1012, 652] on textarea at bounding box center [1038, 654] width 175 height 20
click at [1004, 731] on button "Add & Next" at bounding box center [1016, 735] width 60 height 20
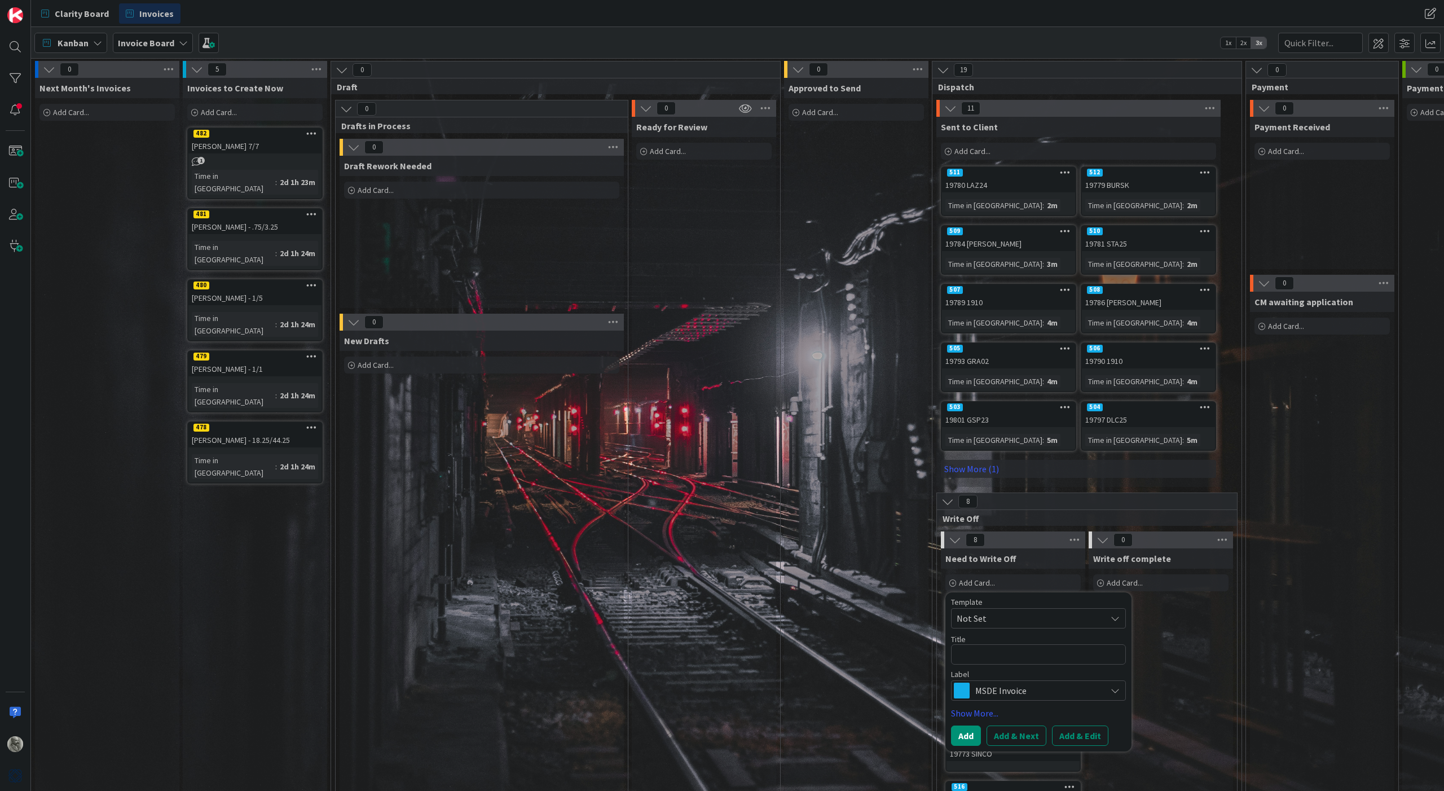
click at [1187, 633] on div "Write off complete Add Card..." at bounding box center [1160, 756] width 144 height 417
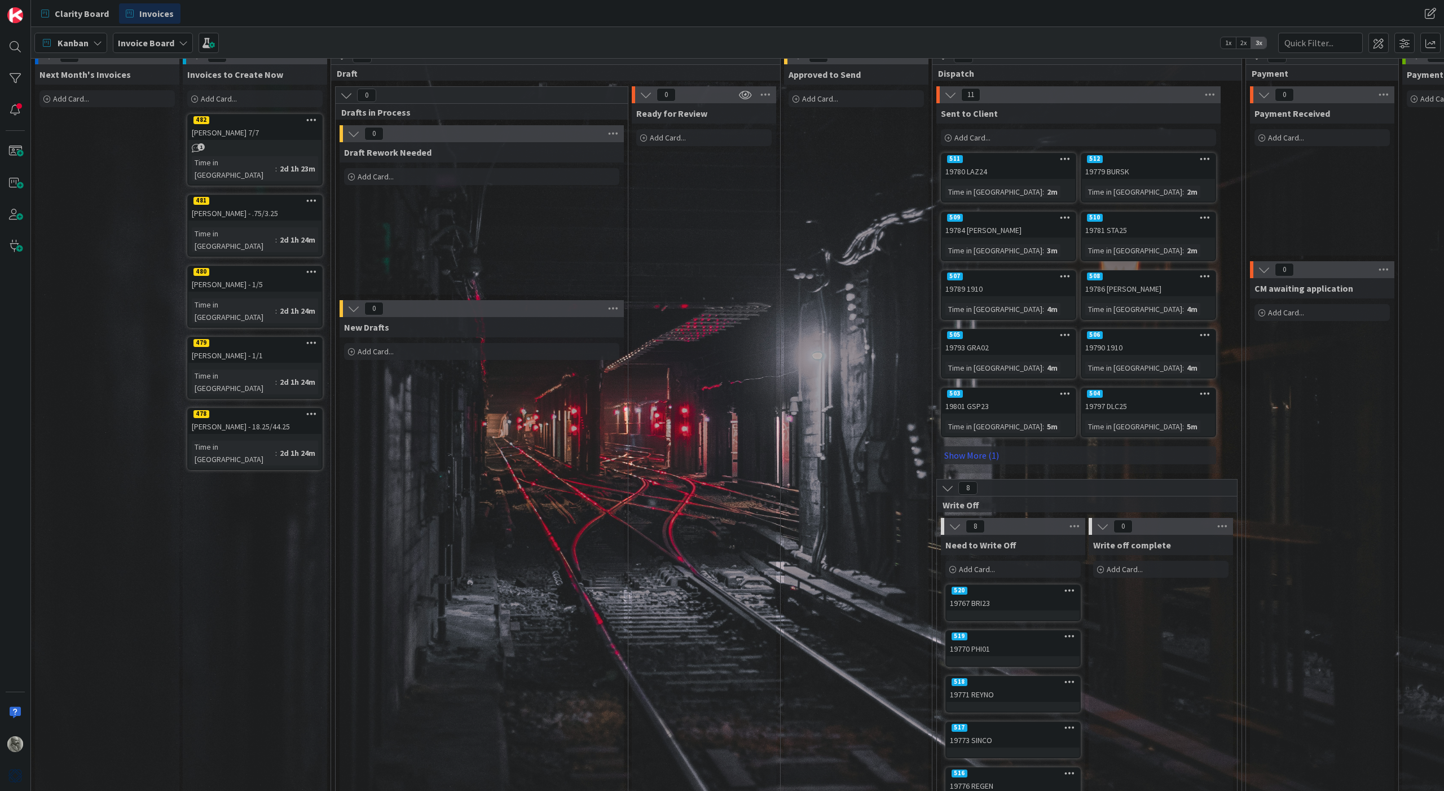
scroll to position [13, 0]
click at [78, 9] on span "Clarity Board" at bounding box center [82, 14] width 54 height 14
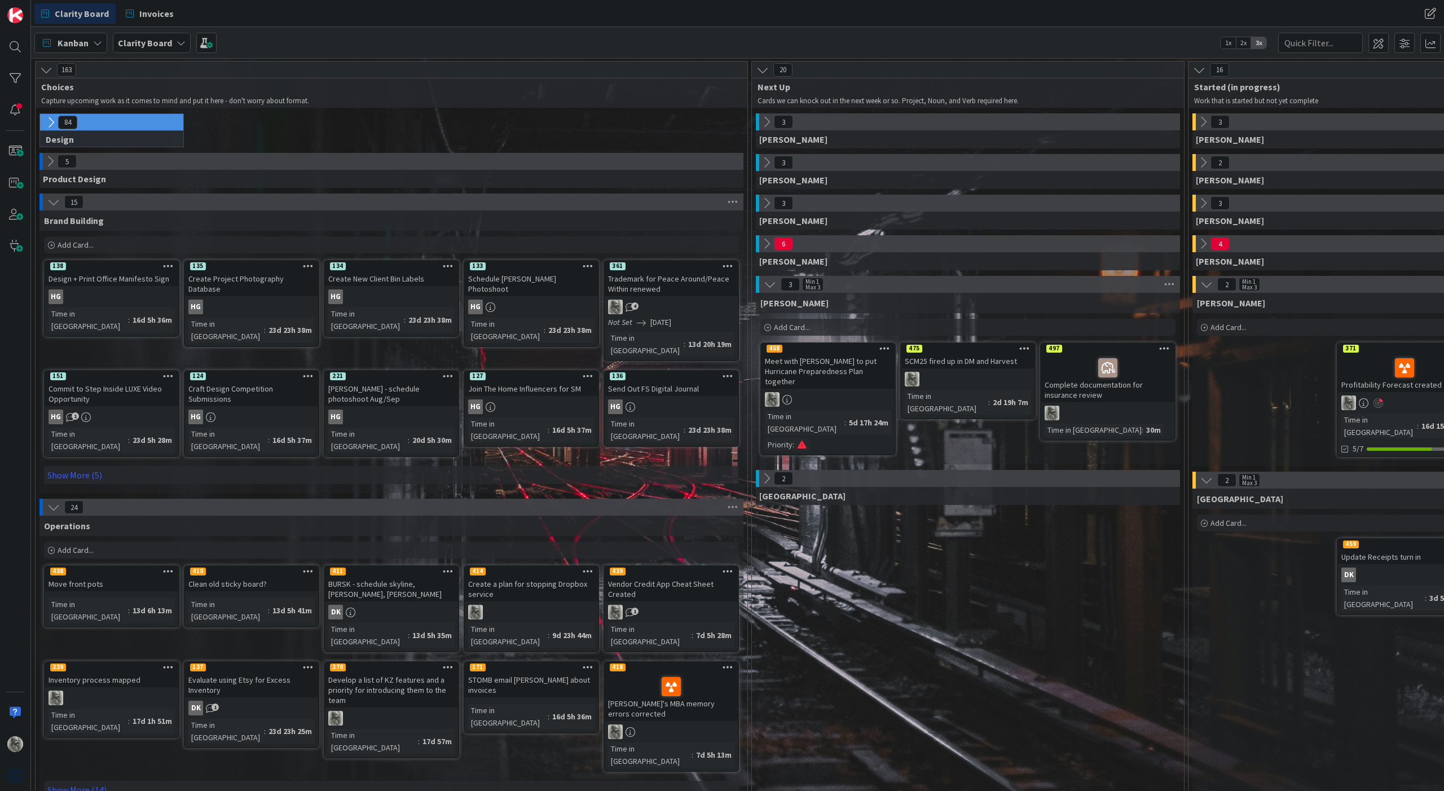
click at [804, 327] on span "Add Card..." at bounding box center [792, 327] width 36 height 10
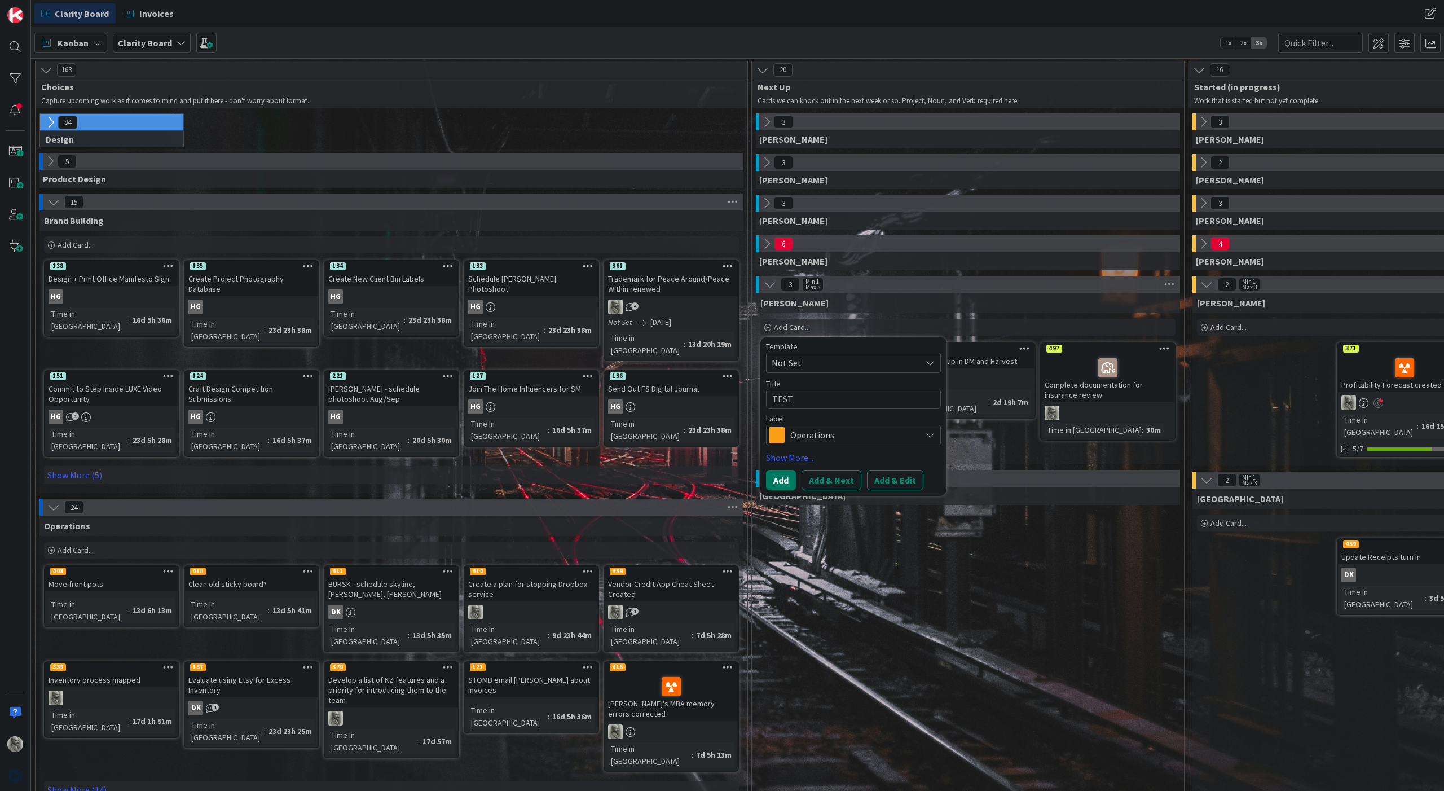
click at [777, 479] on button "Add" at bounding box center [781, 480] width 30 height 20
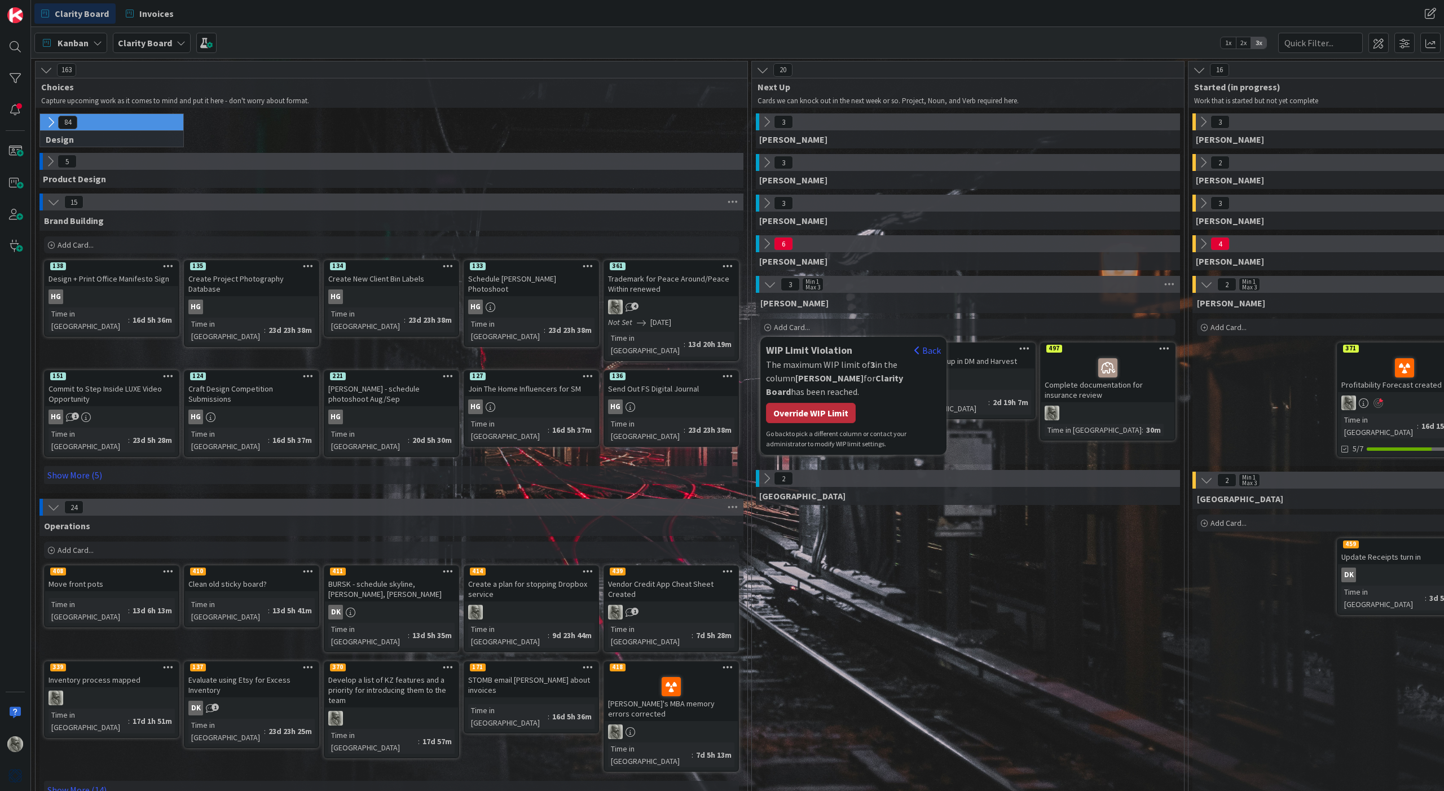
click at [808, 406] on div "Override WIP Limit" at bounding box center [811, 413] width 90 height 20
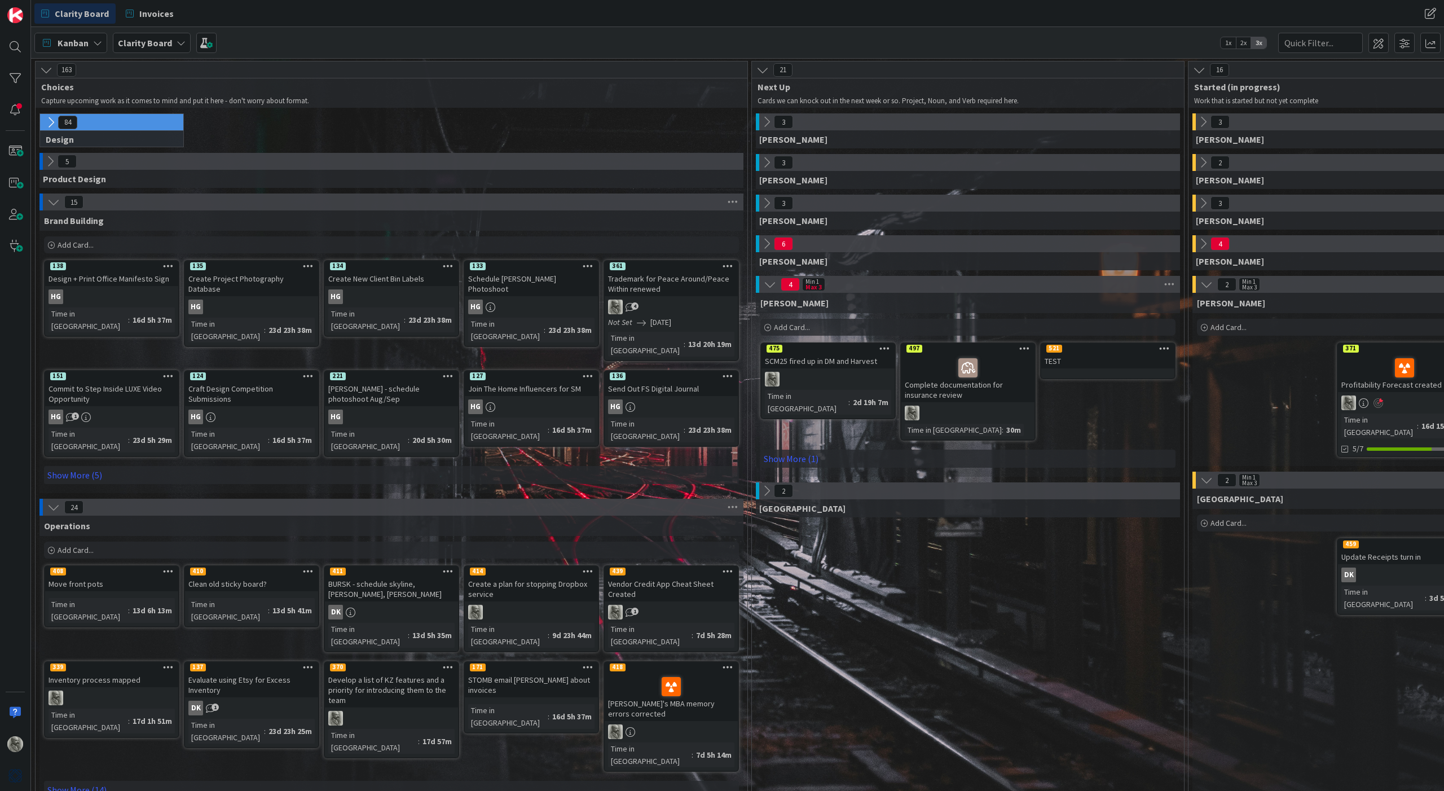
click at [1169, 347] on div at bounding box center [1164, 349] width 20 height 8
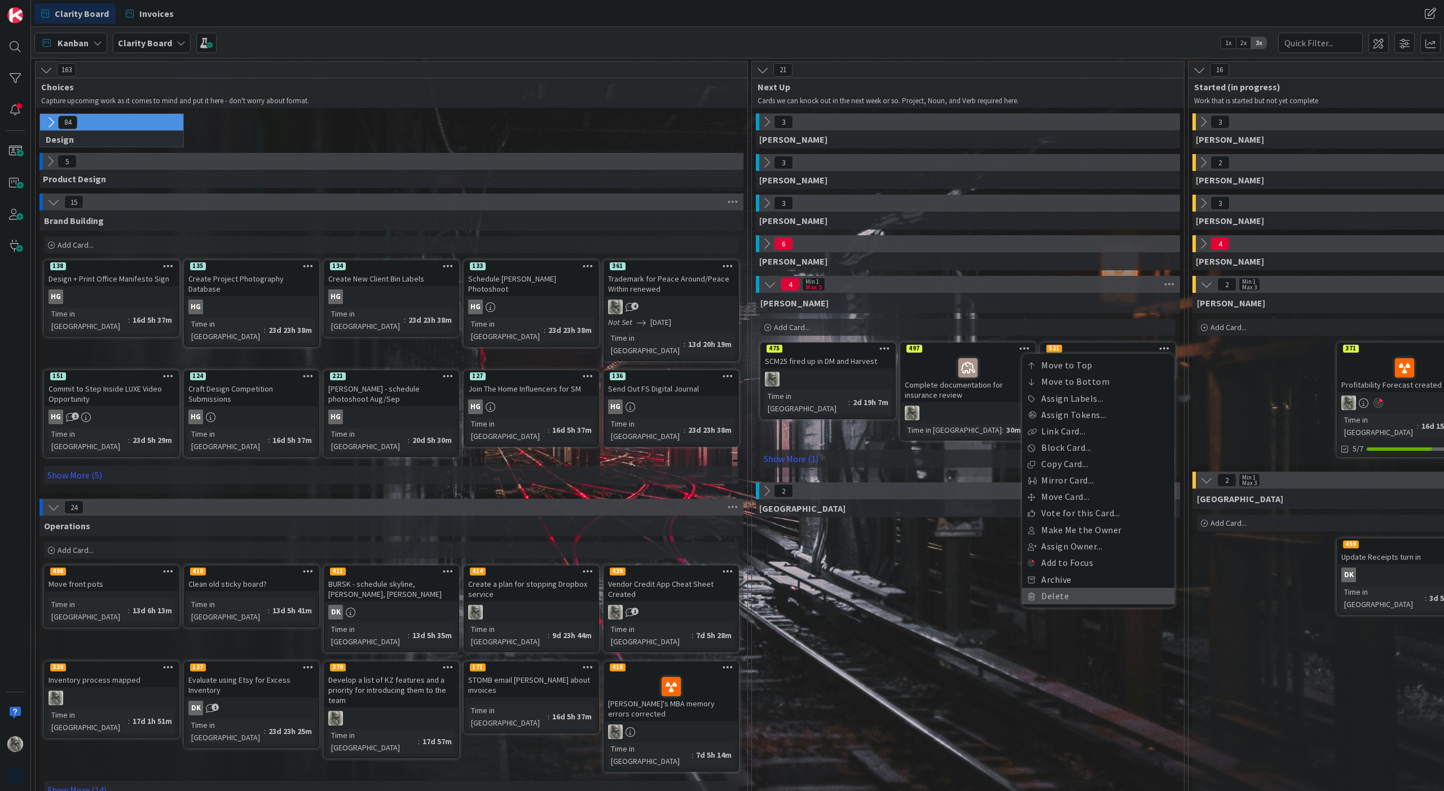
click at [1042, 600] on link "Delete" at bounding box center [1098, 596] width 152 height 16
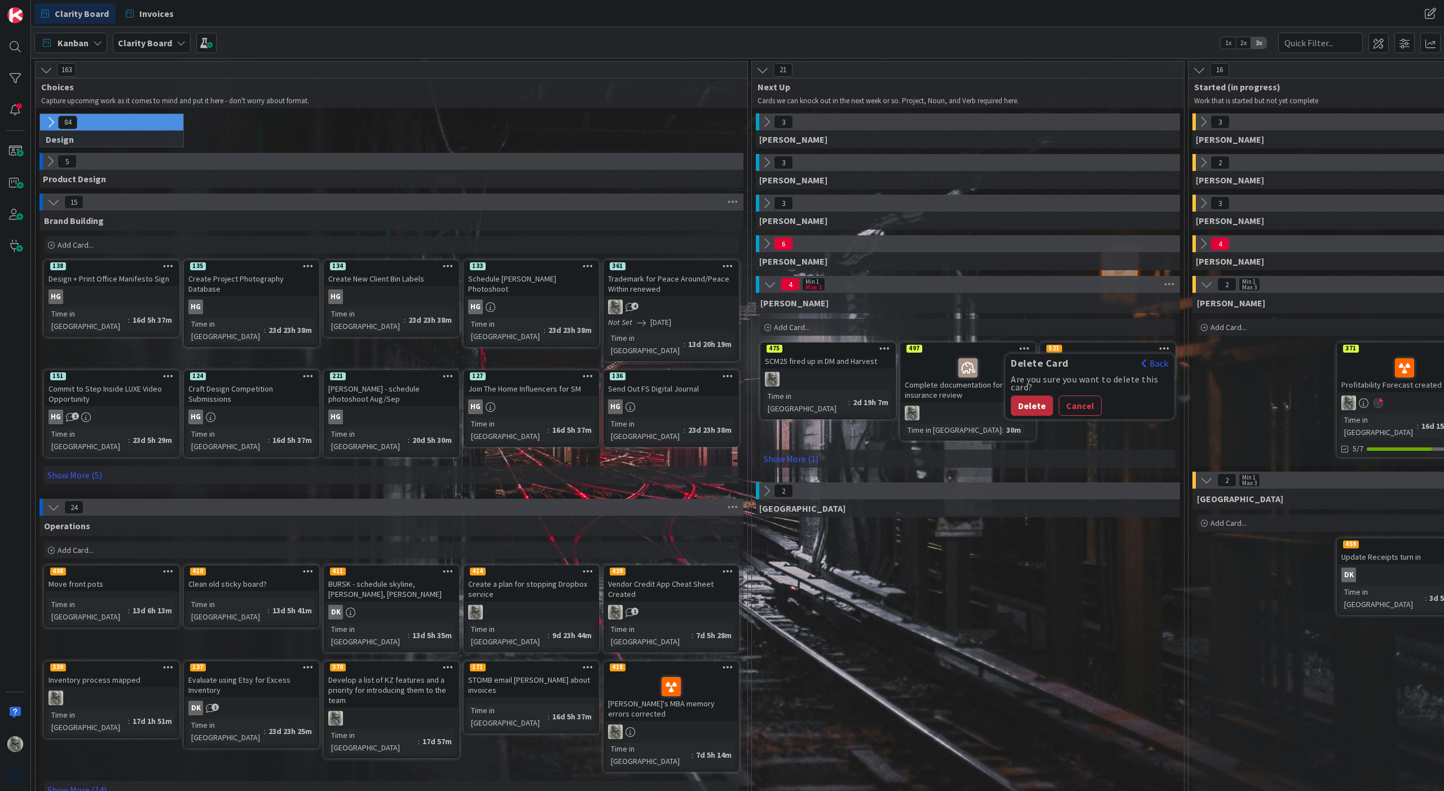
click at [1029, 403] on button "Delete" at bounding box center [1032, 405] width 42 height 20
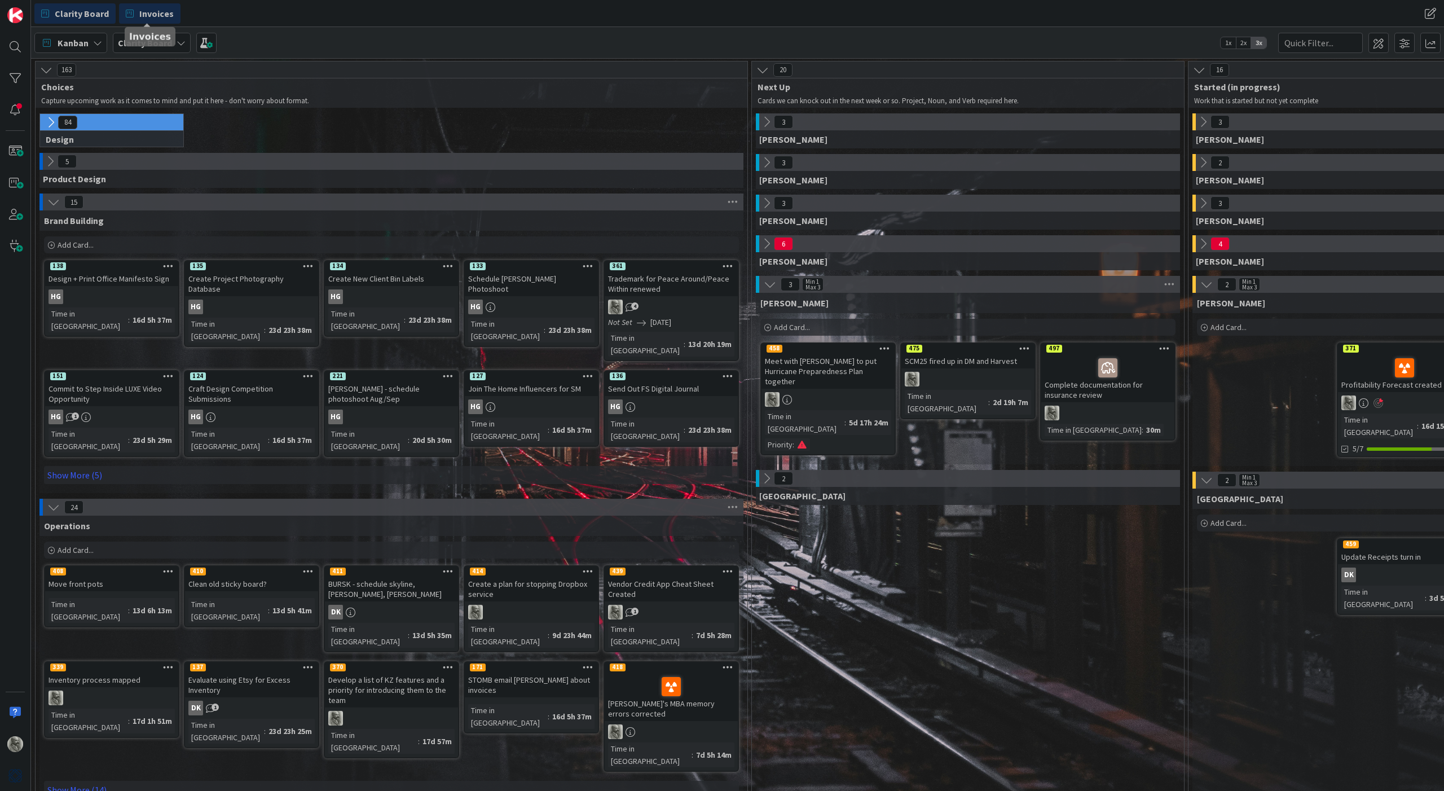
click at [148, 8] on span "Invoices" at bounding box center [156, 14] width 34 height 14
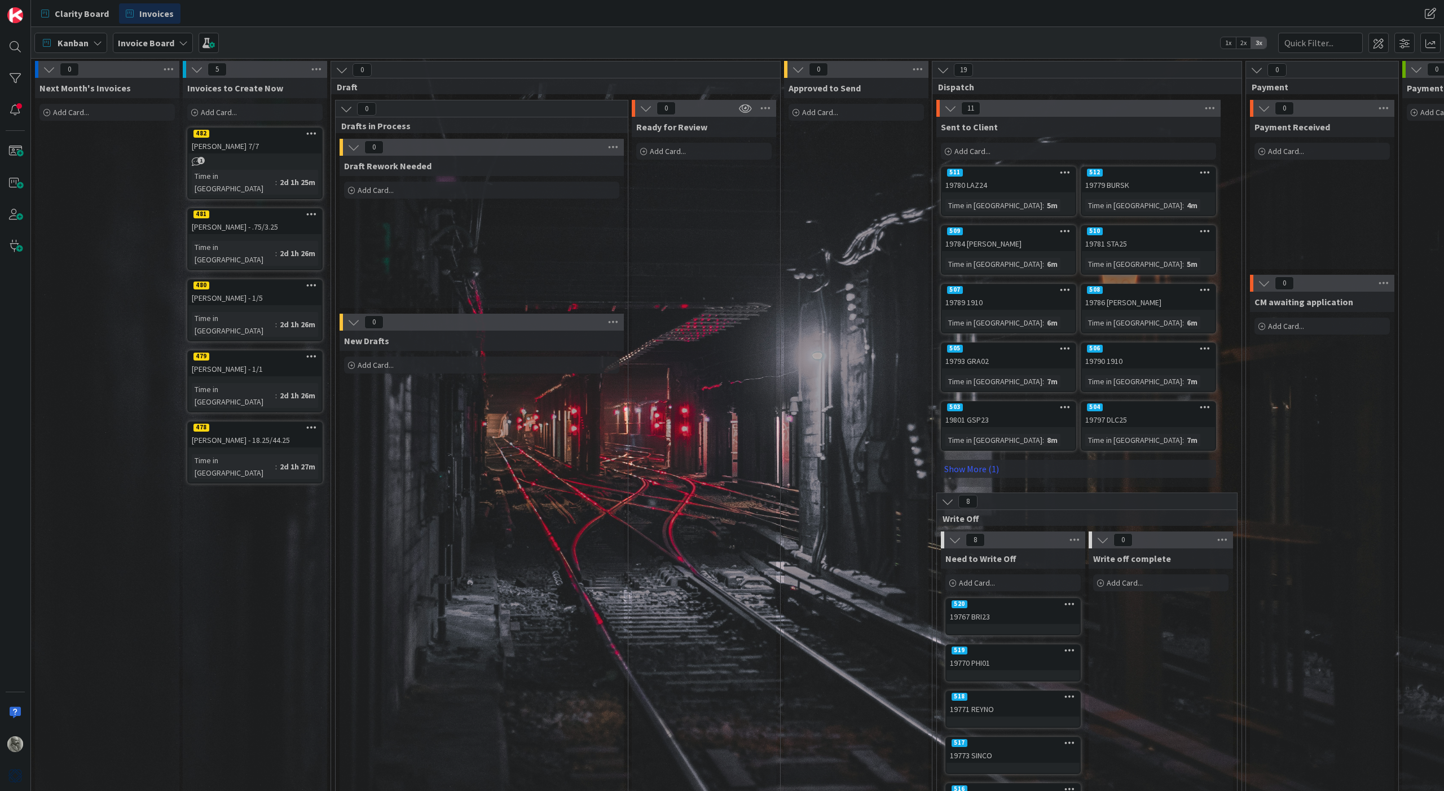
click at [1242, 42] on span "2x" at bounding box center [1243, 42] width 15 height 11
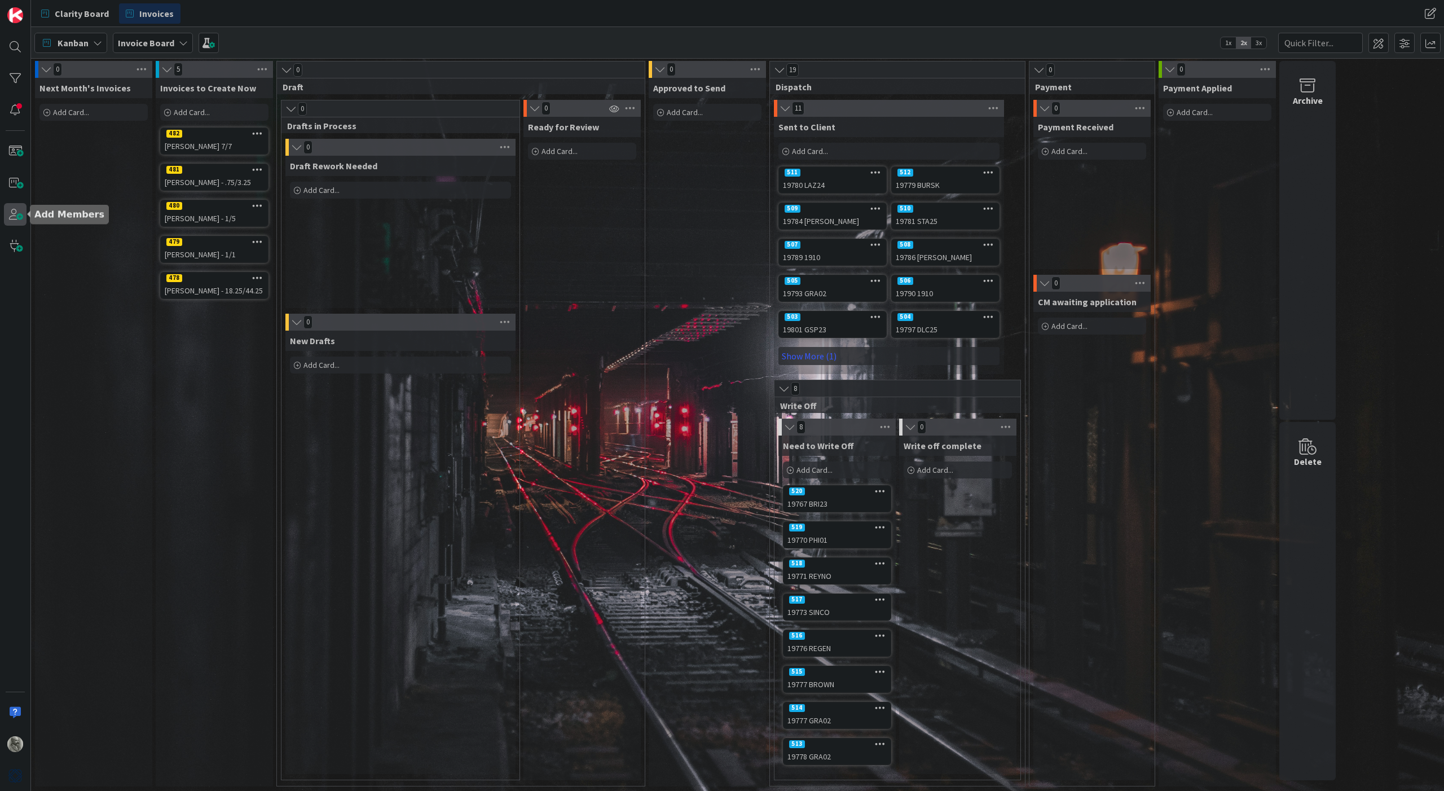
click at [13, 215] on span at bounding box center [15, 214] width 23 height 23
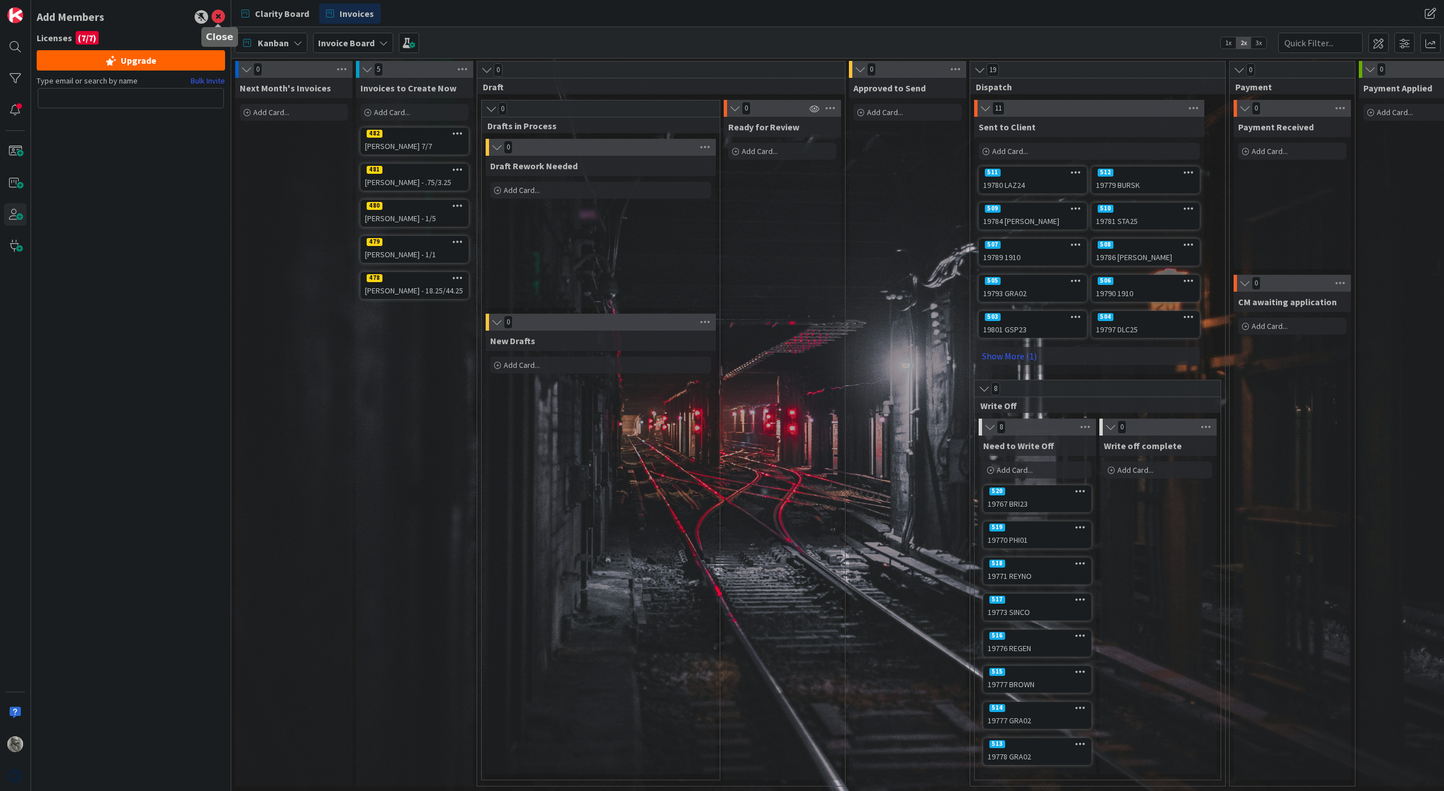
click at [219, 20] on icon at bounding box center [218, 17] width 14 height 14
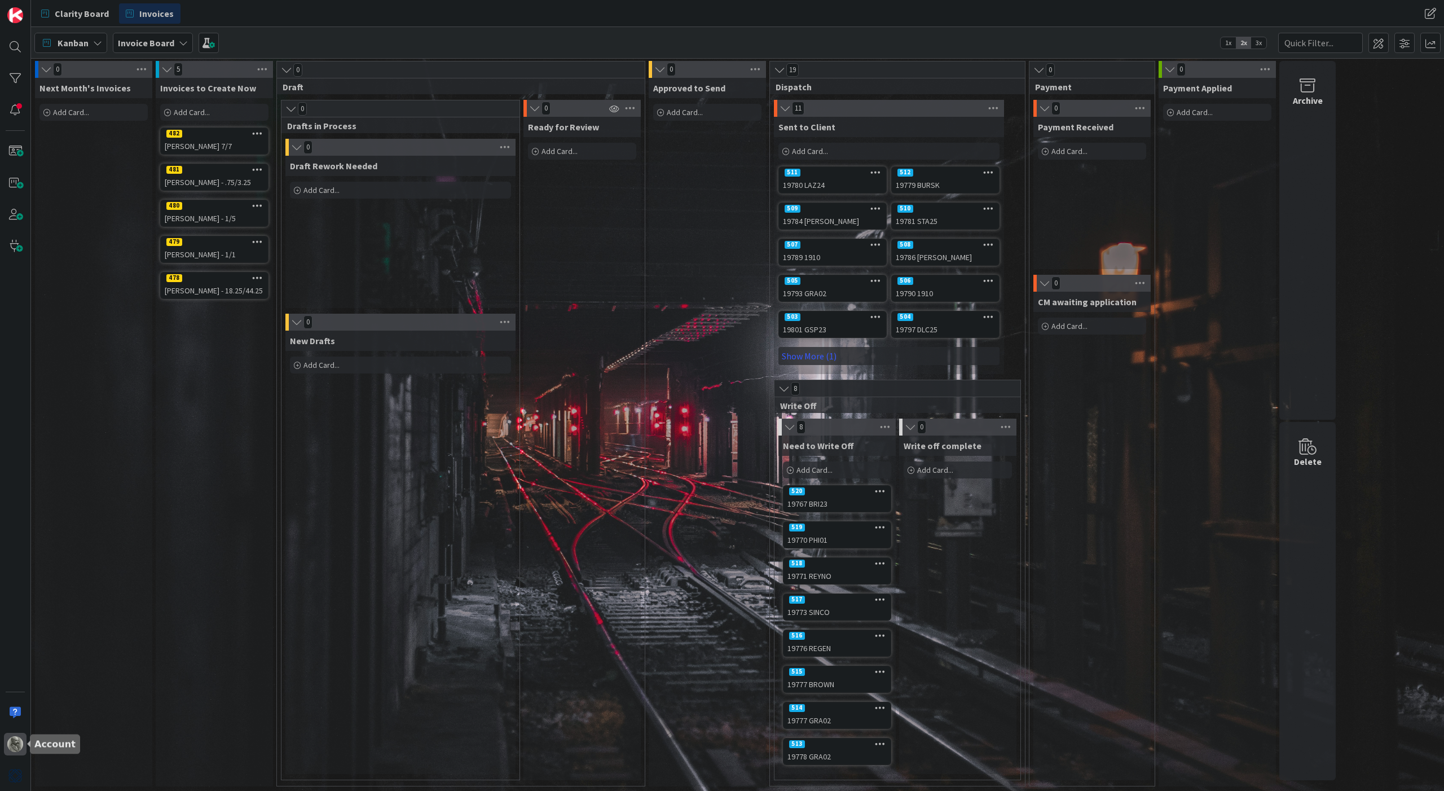
click at [13, 747] on img at bounding box center [15, 744] width 16 height 16
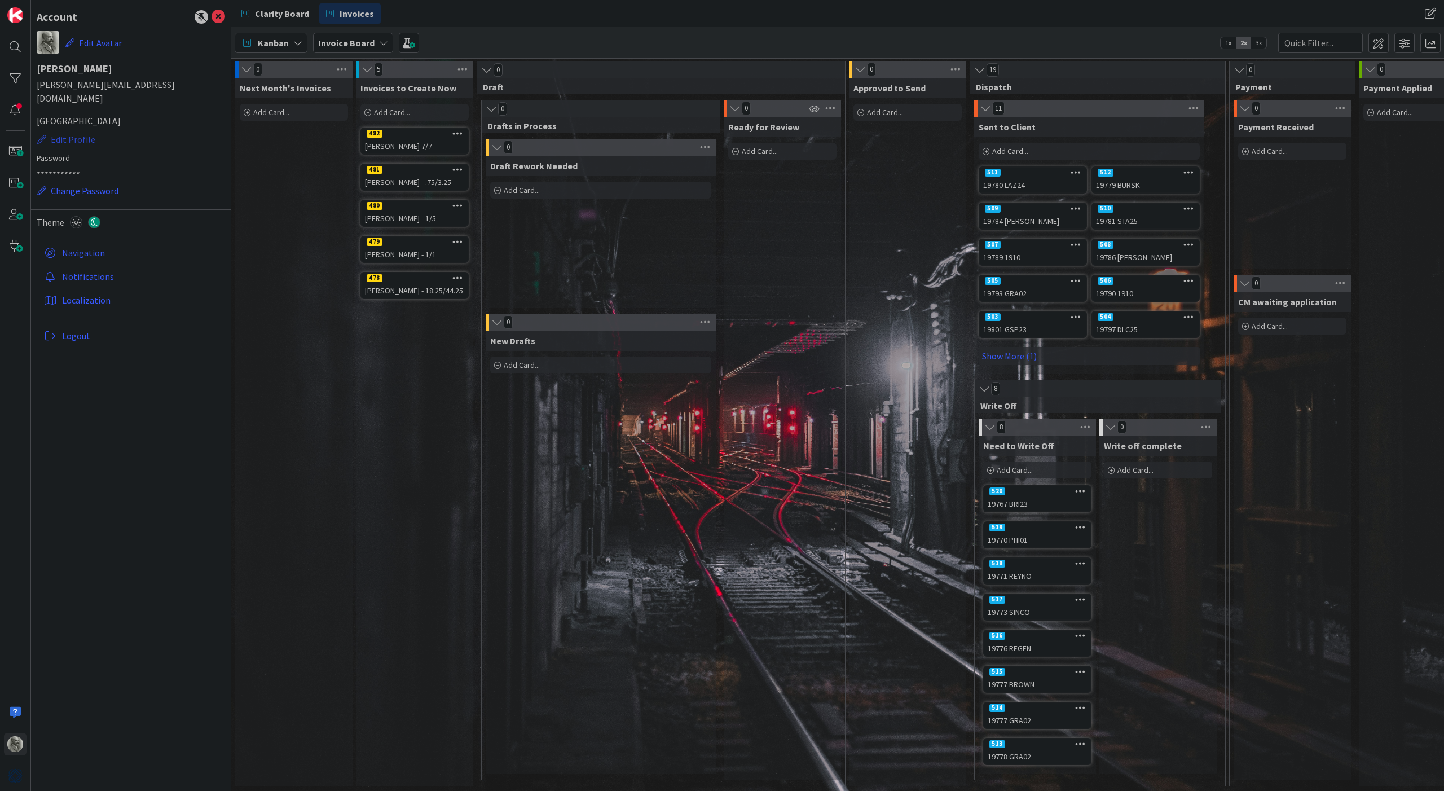
click at [82, 132] on button "Edit Profile" at bounding box center [66, 139] width 59 height 15
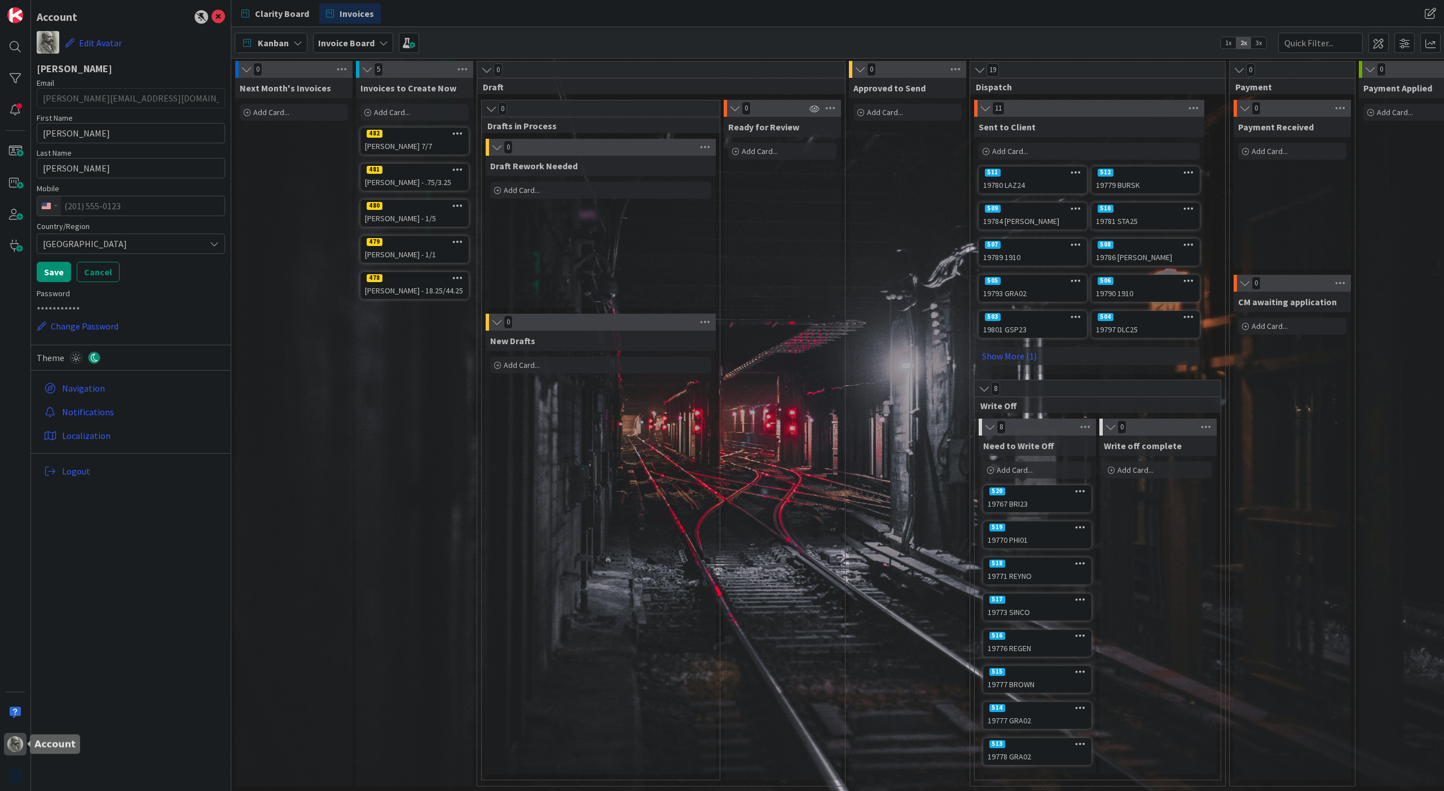
click at [14, 747] on img at bounding box center [15, 744] width 16 height 16
click at [18, 12] on img at bounding box center [15, 15] width 16 height 16
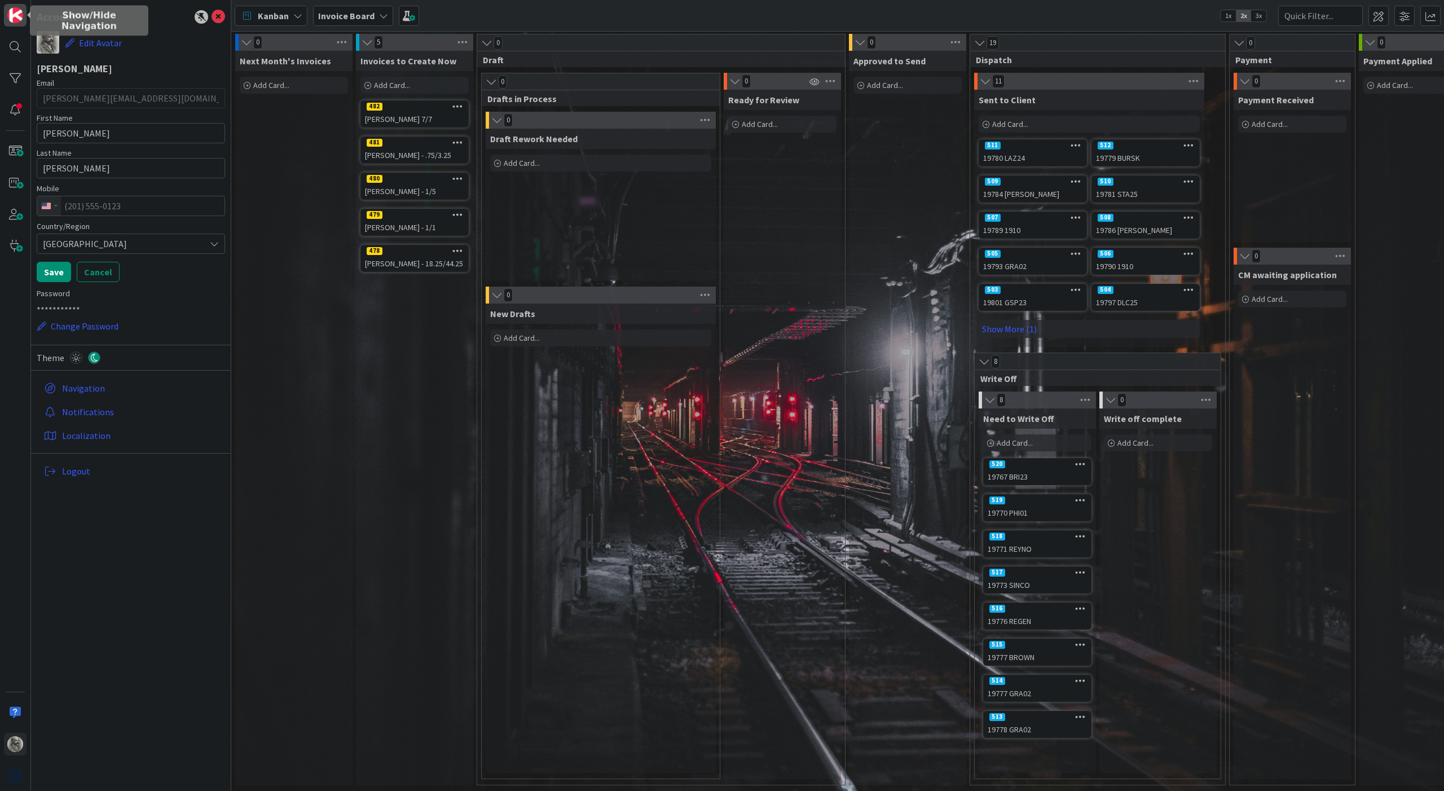
click at [18, 12] on img at bounding box center [15, 15] width 16 height 16
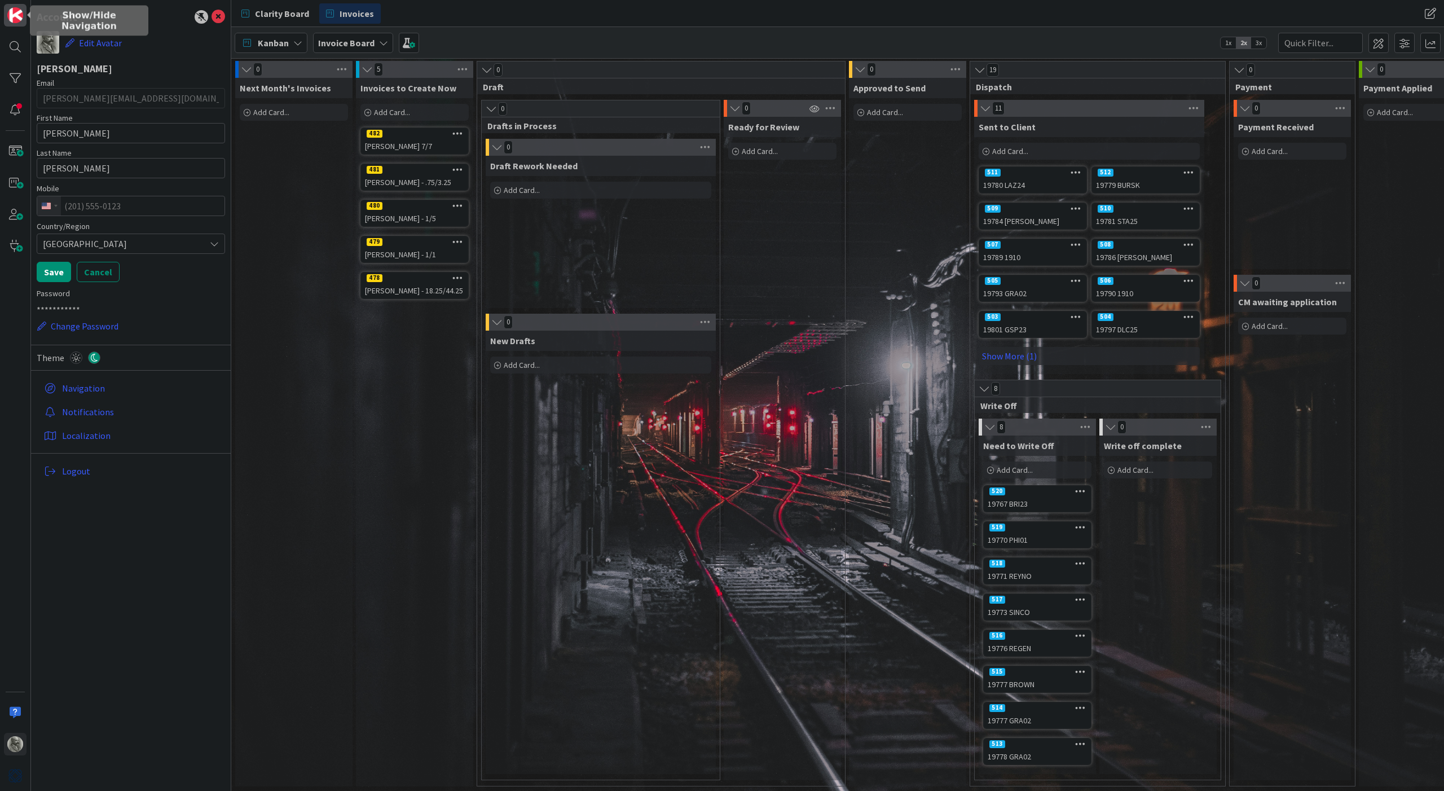
click at [17, 12] on img at bounding box center [15, 15] width 16 height 16
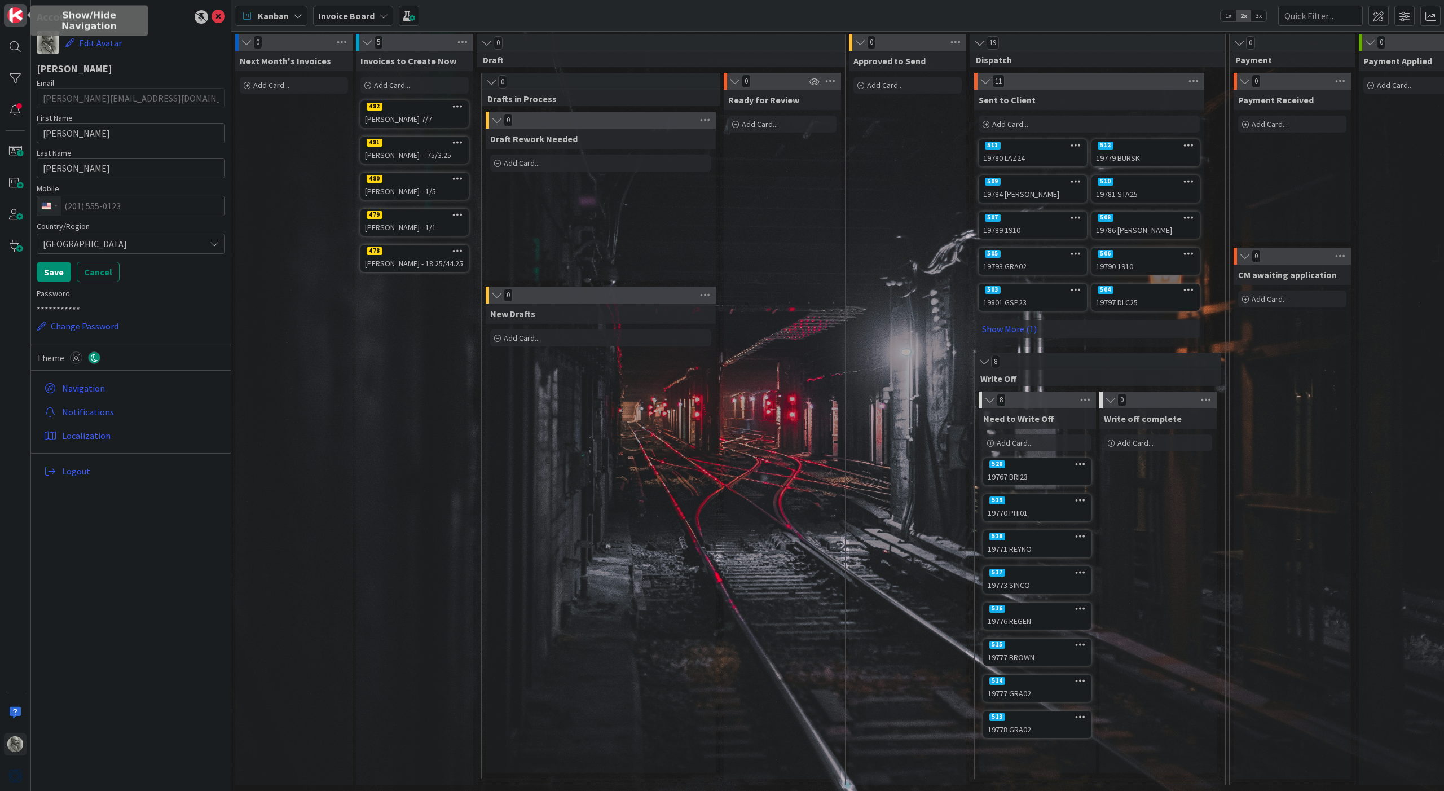
click at [17, 12] on img at bounding box center [15, 15] width 16 height 16
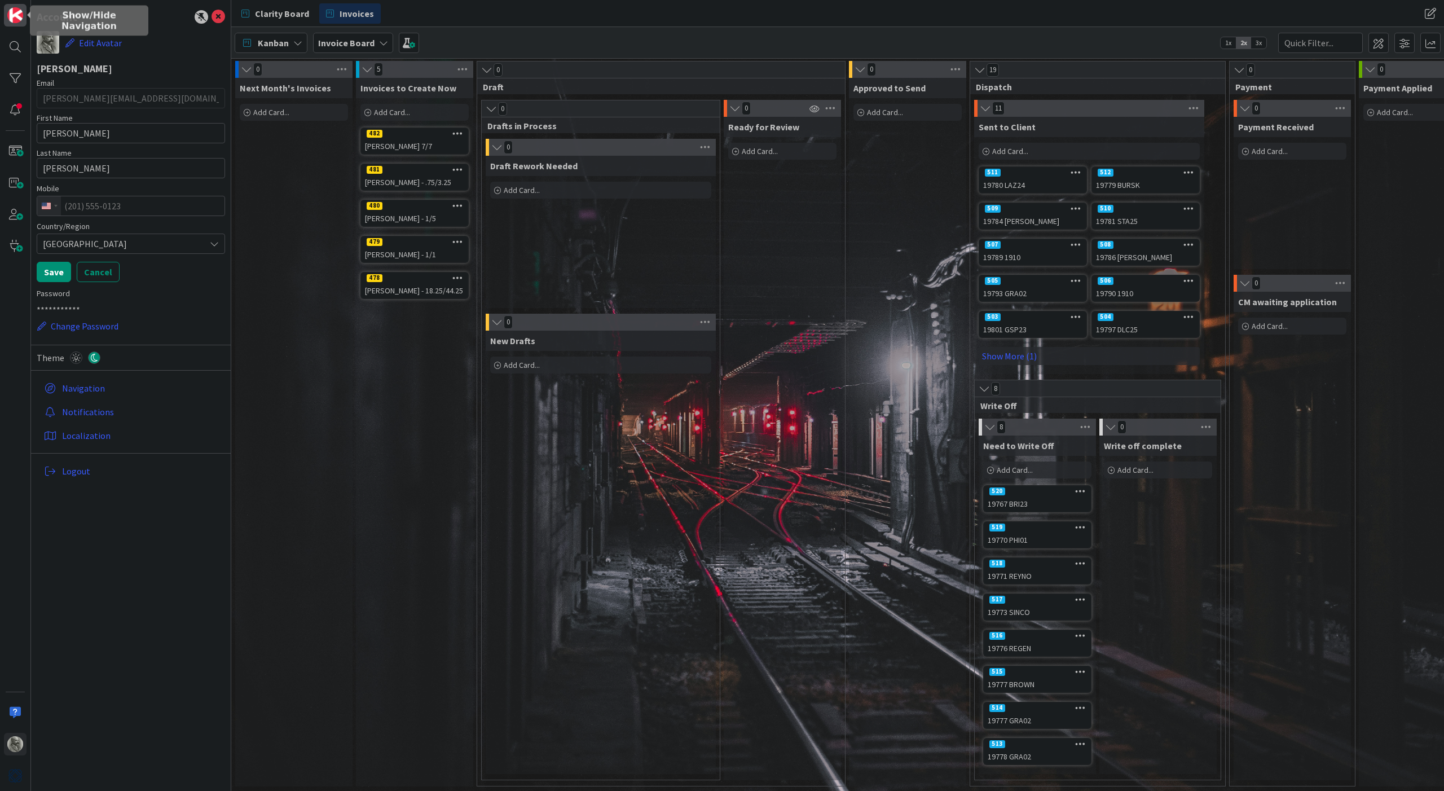
click at [17, 12] on img at bounding box center [15, 15] width 16 height 16
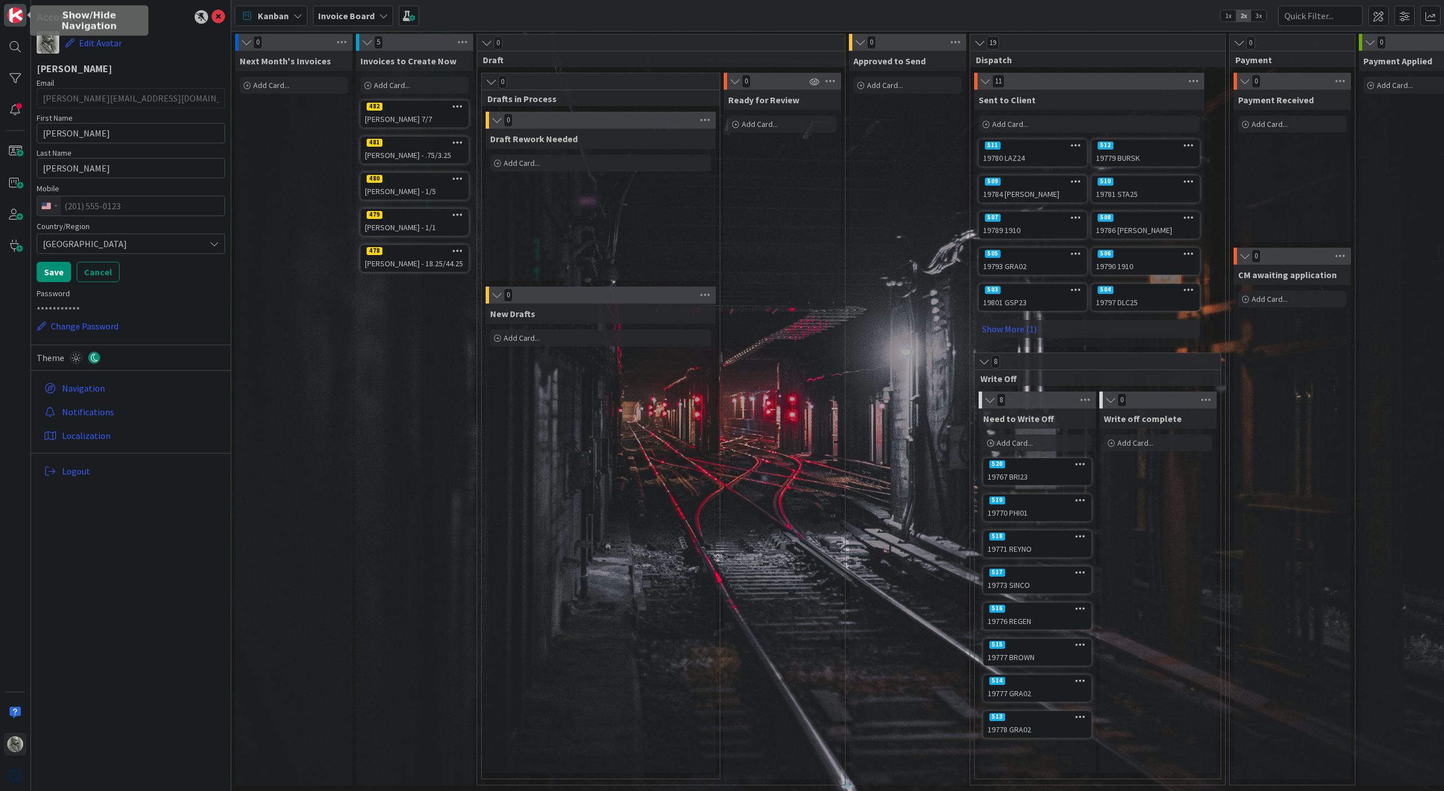
click at [17, 12] on img at bounding box center [15, 15] width 16 height 16
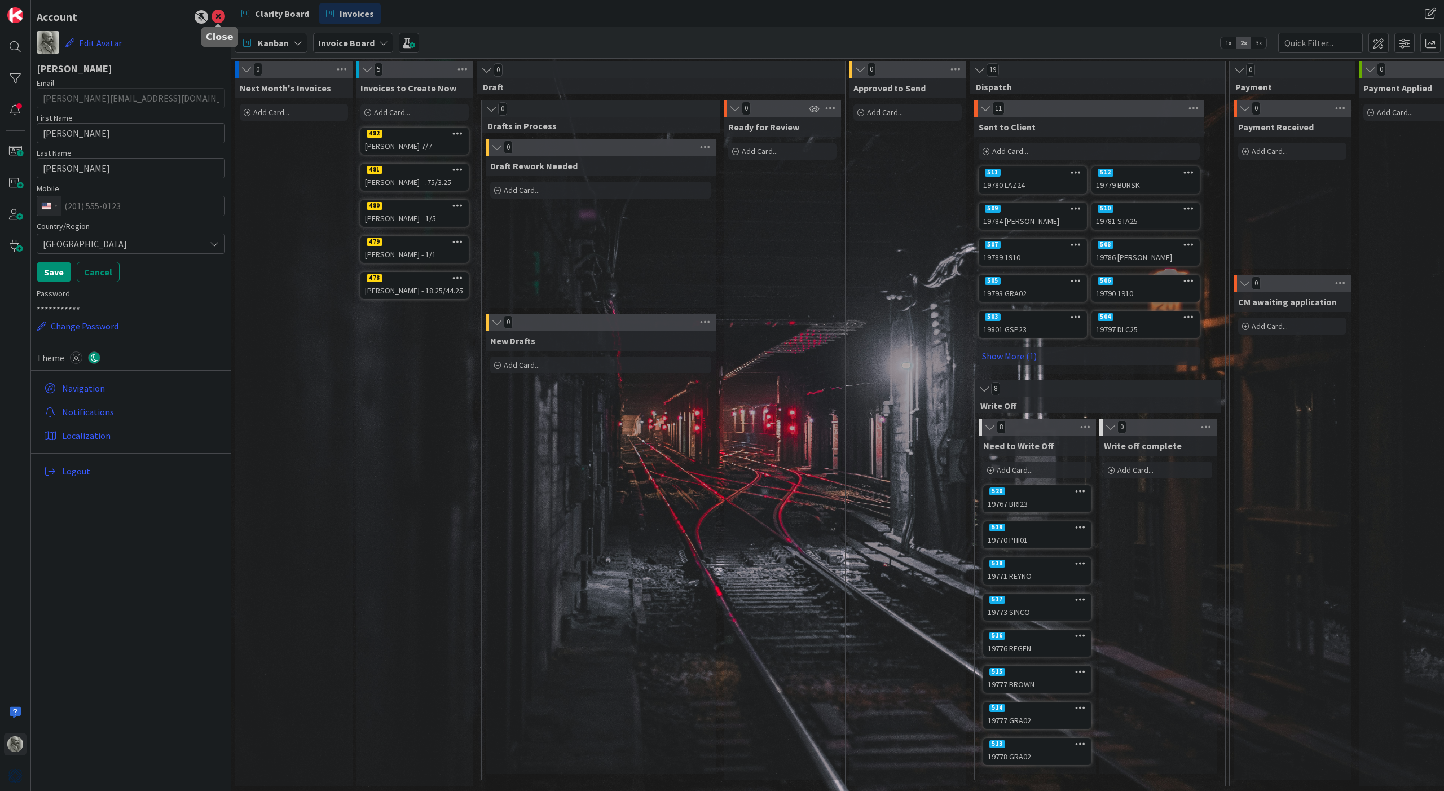
click at [220, 17] on icon at bounding box center [218, 17] width 14 height 14
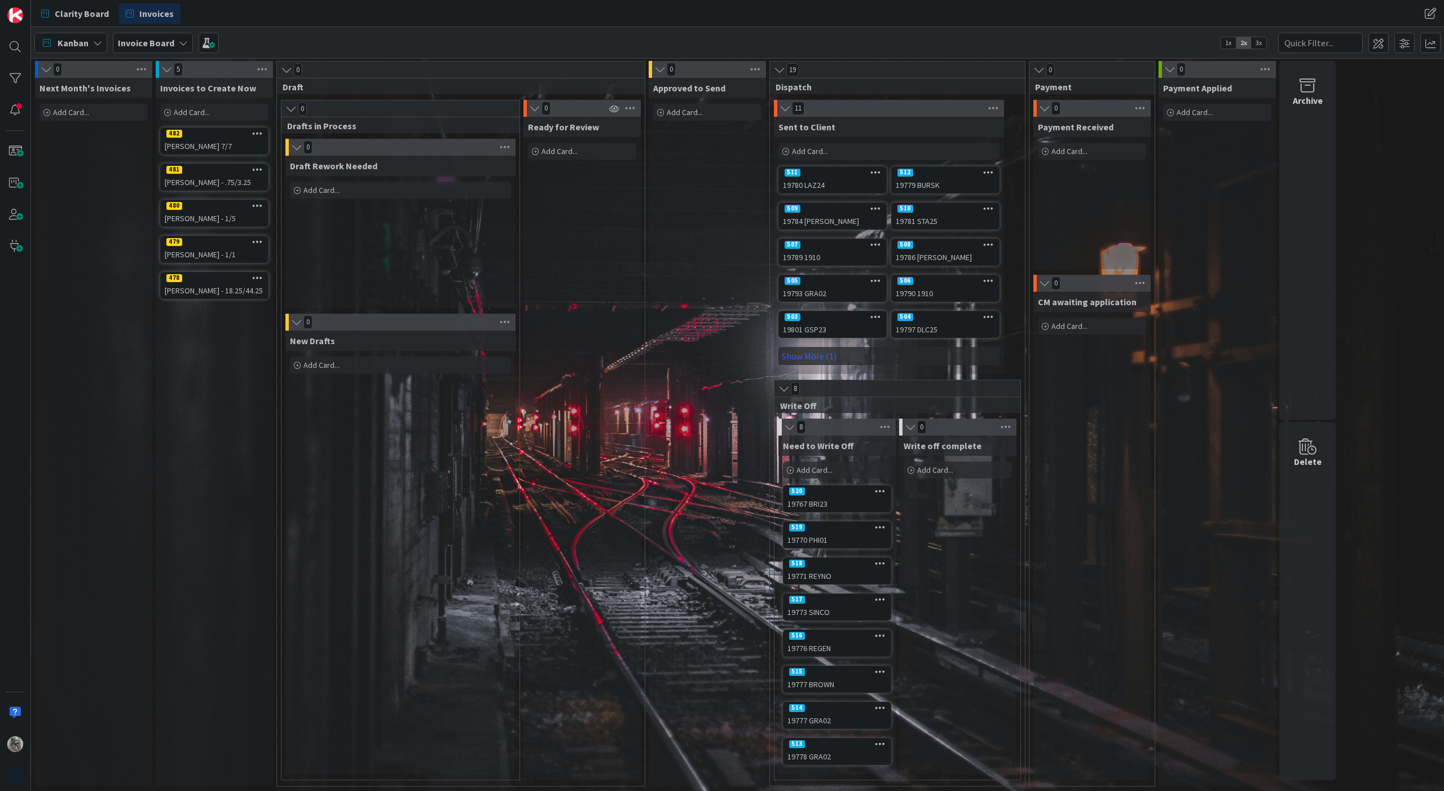
click at [8, 669] on div at bounding box center [15, 395] width 31 height 791
click at [15, 775] on img at bounding box center [15, 776] width 16 height 16
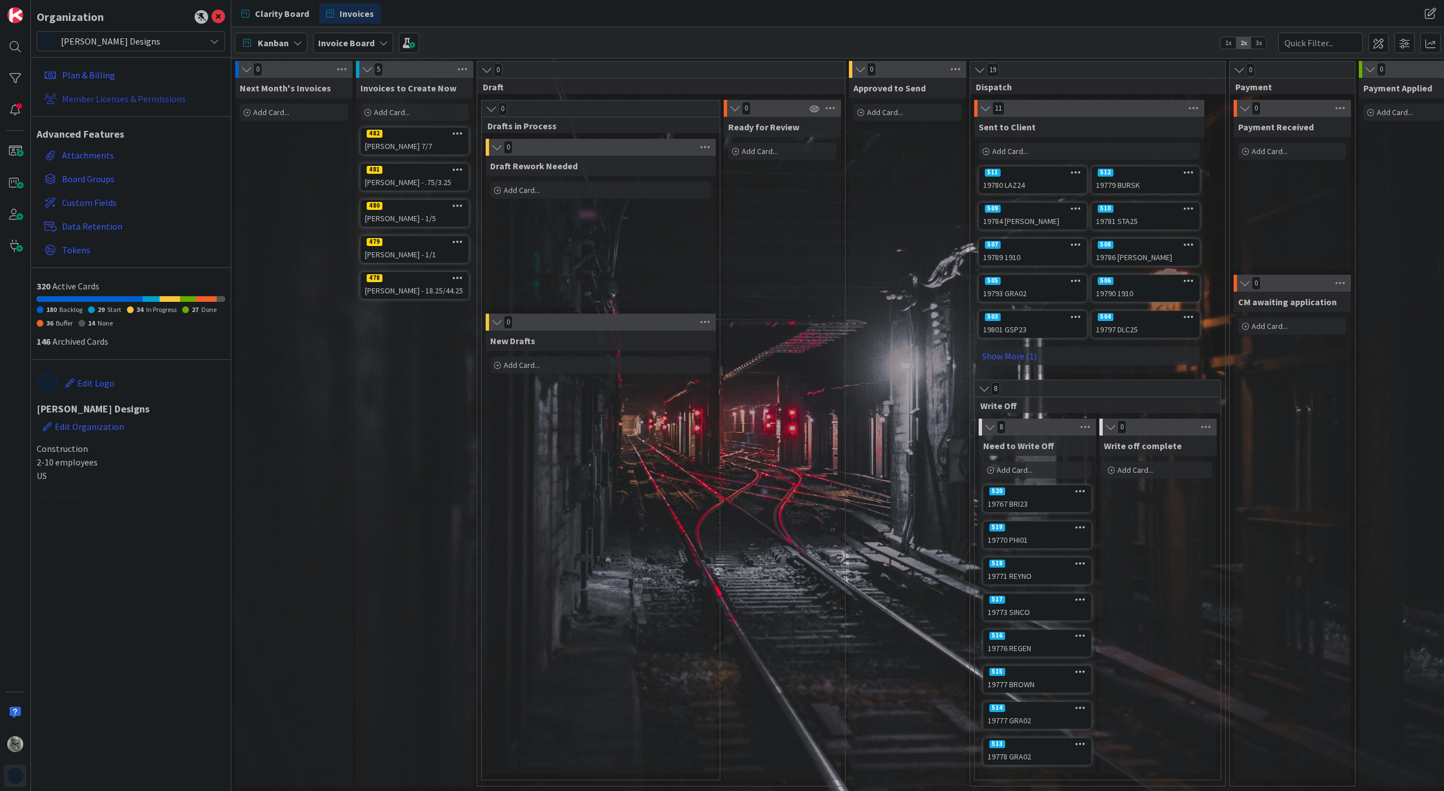
click at [149, 96] on link "Member Licenses & Permissions" at bounding box center [132, 99] width 186 height 20
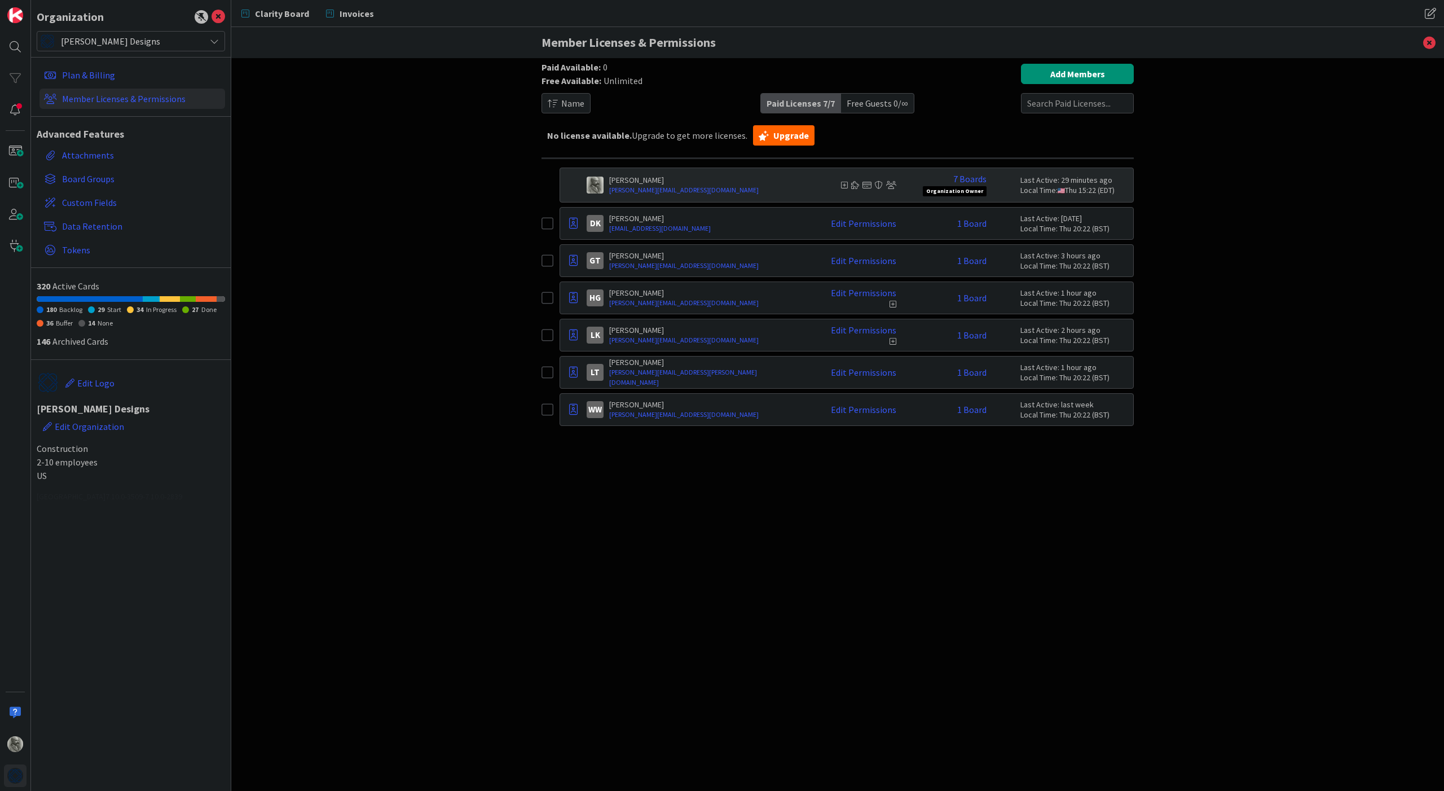
click at [546, 408] on icon at bounding box center [547, 410] width 12 height 14
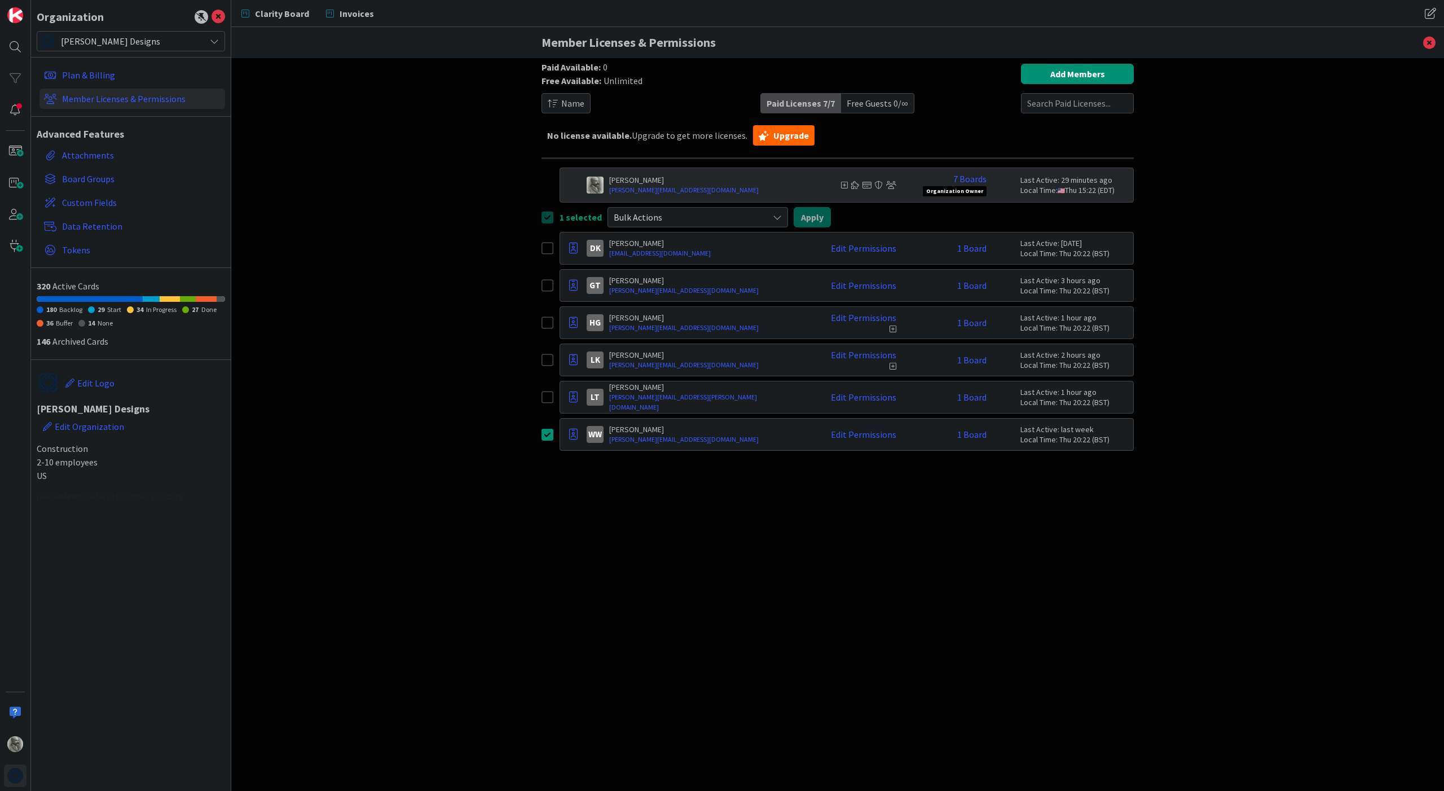
click at [711, 219] on span "Bulk Actions" at bounding box center [688, 217] width 149 height 16
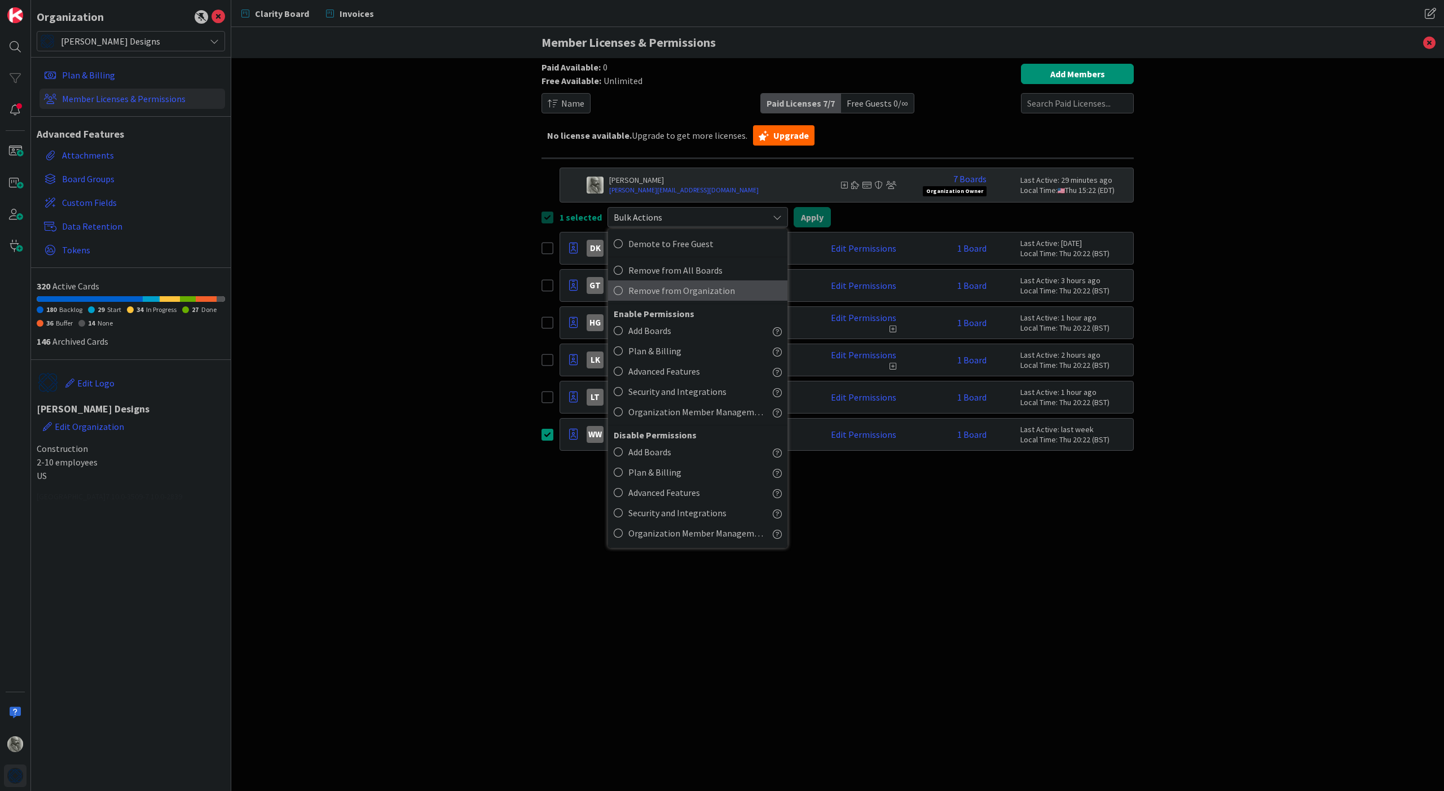
click at [693, 286] on span "Remove from Organization" at bounding box center [704, 290] width 153 height 17
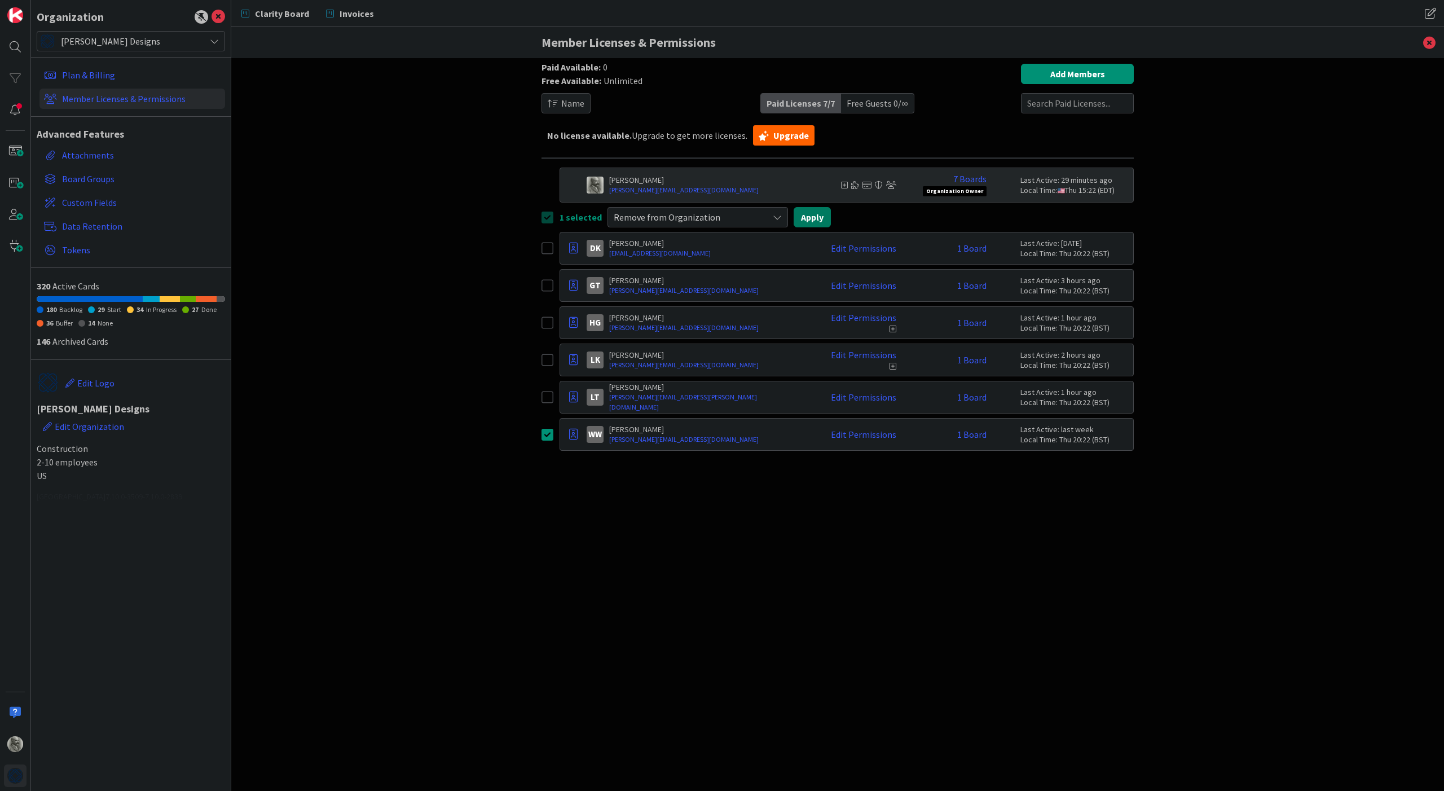
click at [809, 215] on button "Apply" at bounding box center [811, 217] width 37 height 20
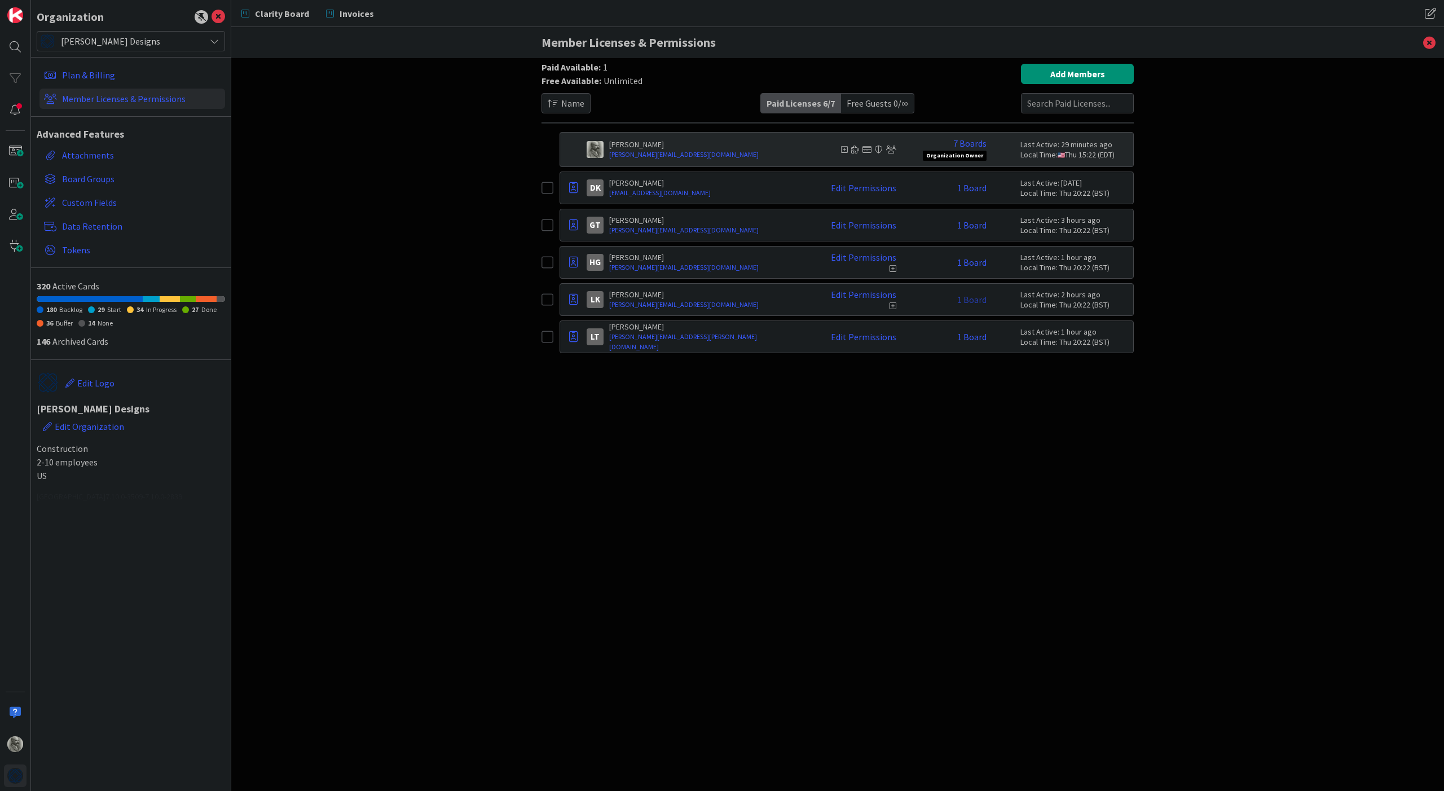
click at [968, 300] on link "1 Board" at bounding box center [971, 299] width 29 height 10
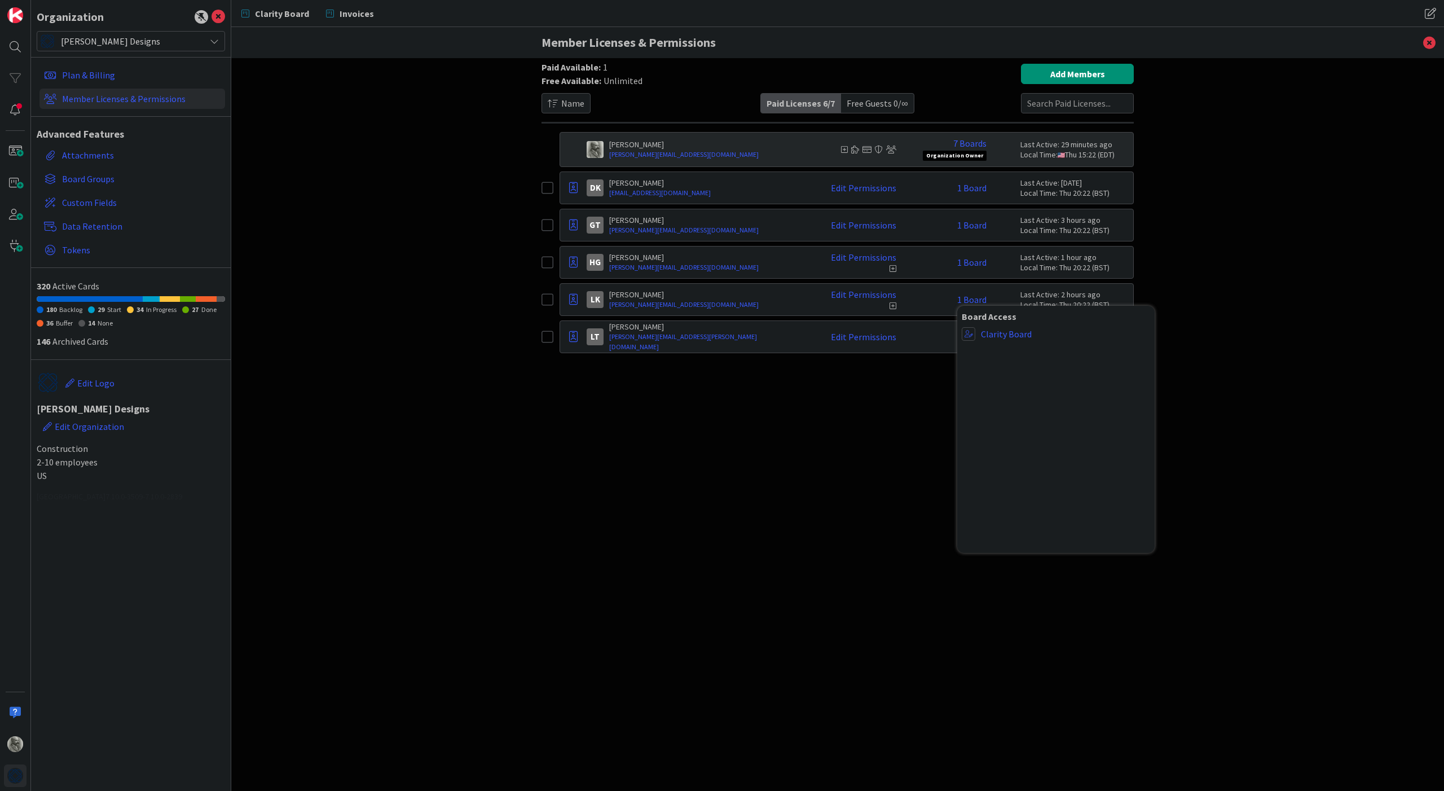
click at [892, 305] on icon at bounding box center [892, 306] width 7 height 8
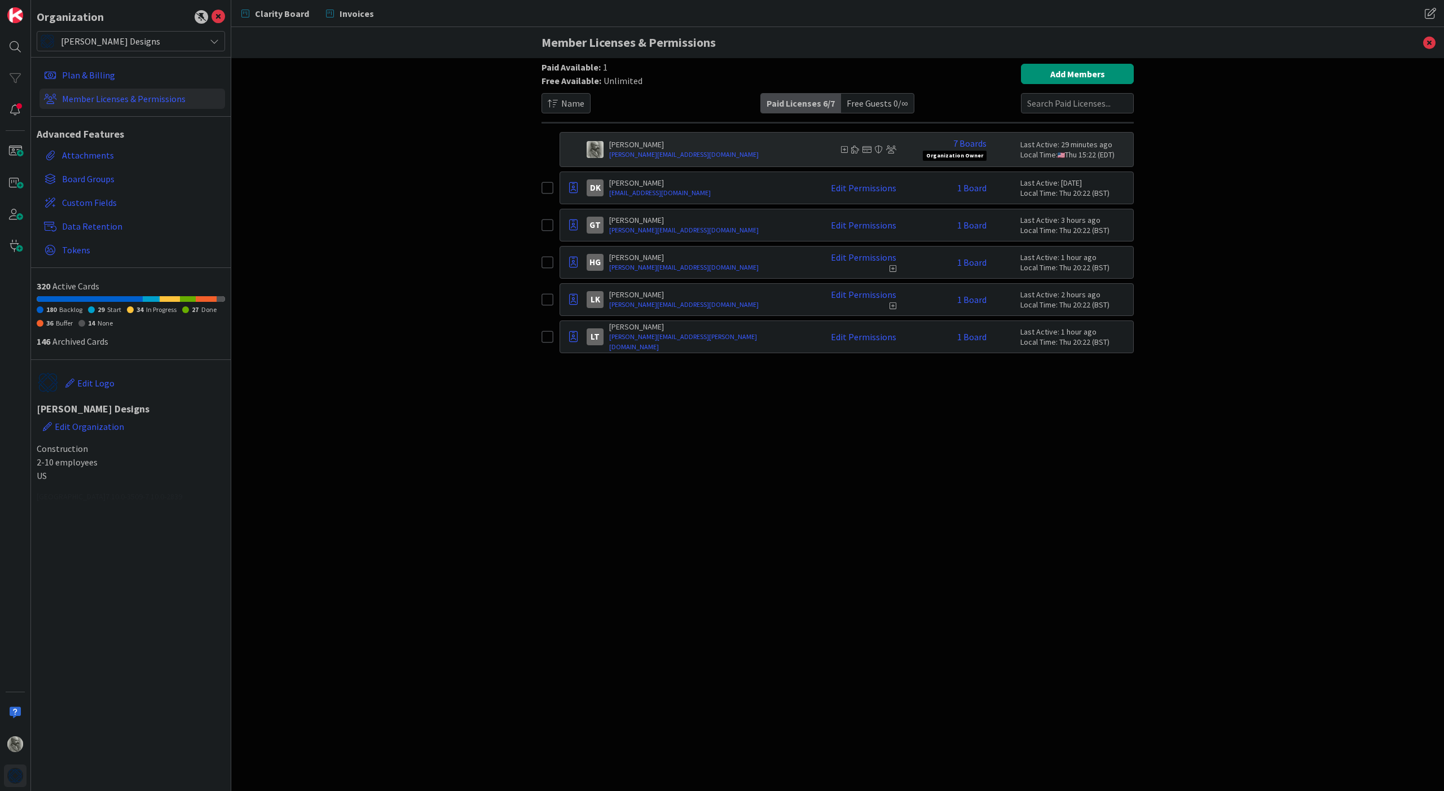
click at [892, 305] on icon at bounding box center [892, 306] width 7 height 8
click at [893, 306] on icon at bounding box center [892, 306] width 7 height 8
click at [872, 296] on link "Edit Permissions" at bounding box center [863, 294] width 65 height 10
click at [792, 409] on div "Paid Available: 1 Free Available: Unlimited Name Paid Licenses 6 / 7 Free Guest…" at bounding box center [837, 413] width 592 height 699
click at [1073, 75] on button "Add Members" at bounding box center [1077, 74] width 113 height 20
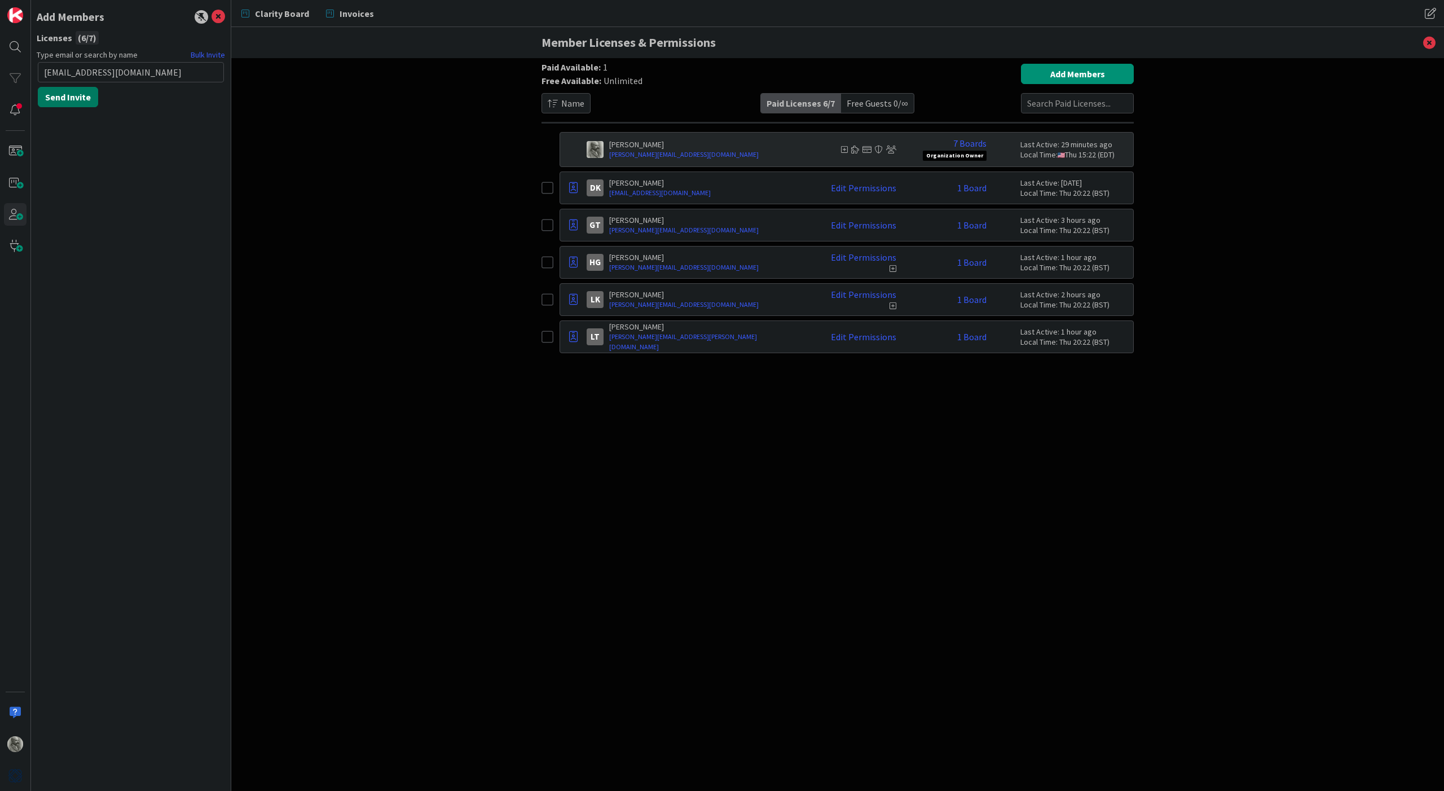
click at [80, 93] on button "Send Invite" at bounding box center [68, 97] width 60 height 20
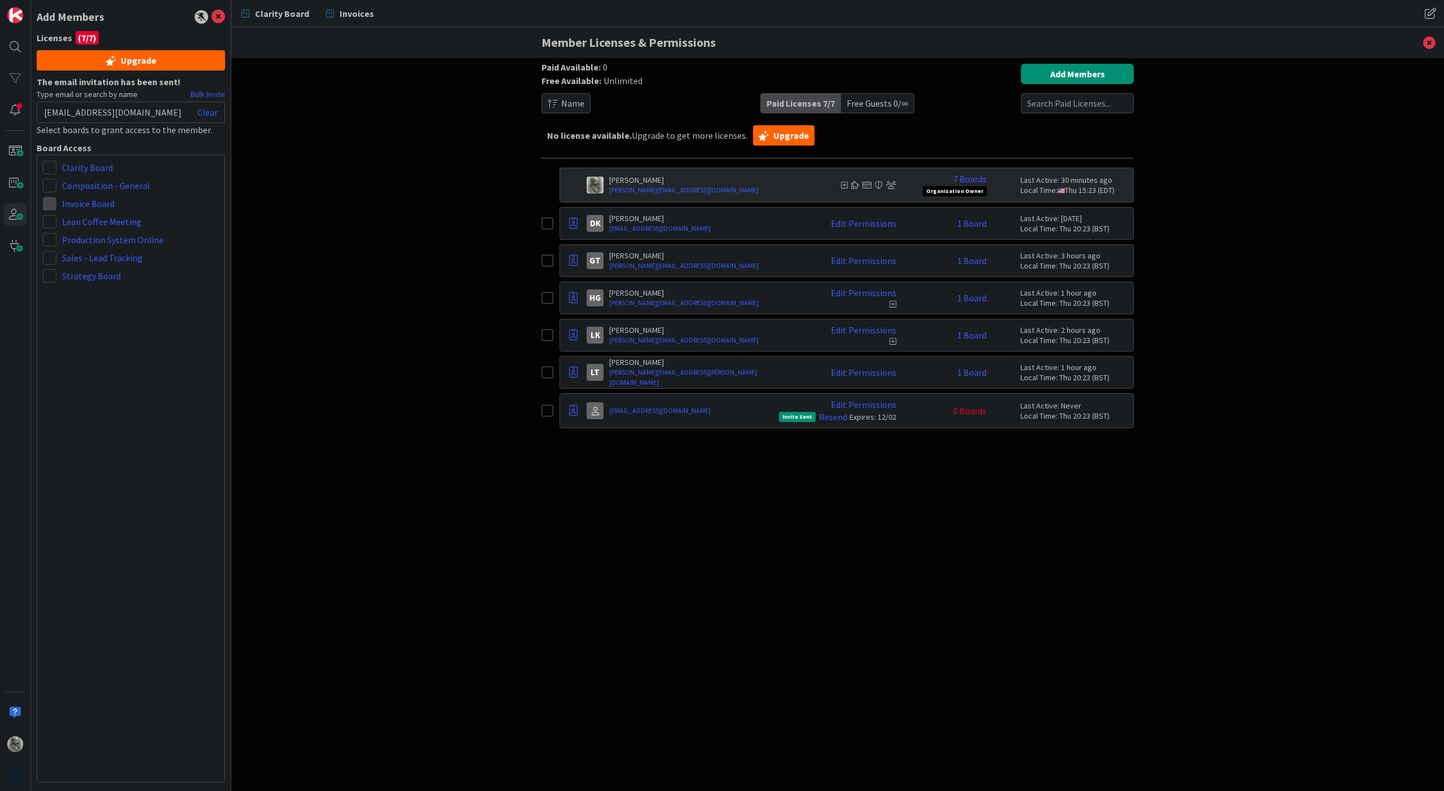
click at [46, 201] on span at bounding box center [50, 204] width 14 height 14
click at [103, 247] on span "Collaborator" at bounding box center [124, 247] width 86 height 17
click at [125, 62] on div "Upgrade" at bounding box center [131, 60] width 188 height 20
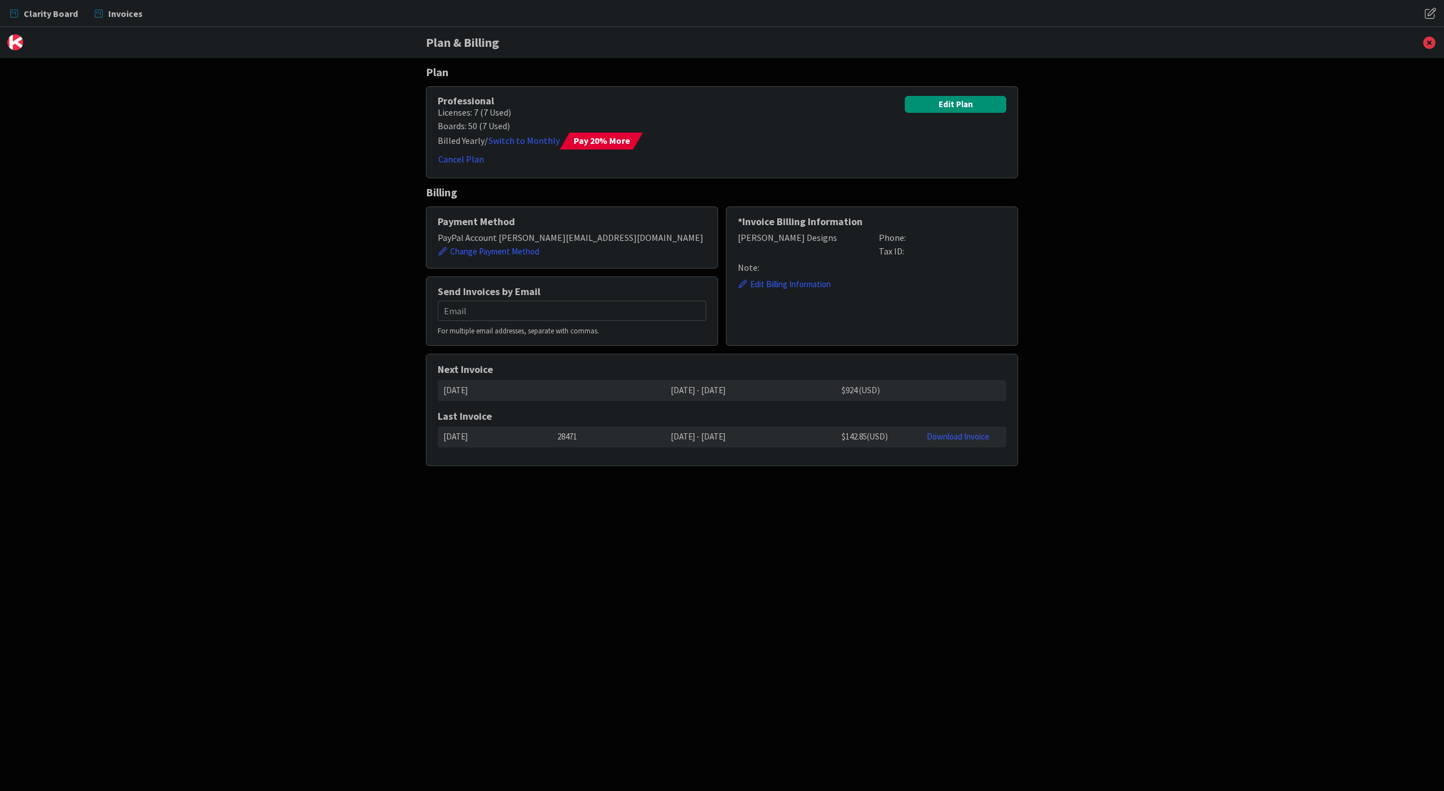
click at [176, 125] on div "Plan Professional Licenses: 7 (7 Used) Boards: 50 (7 Used) Billed Yearly / Swit…" at bounding box center [722, 424] width 1444 height 733
click at [1426, 41] on icon at bounding box center [1428, 42] width 29 height 31
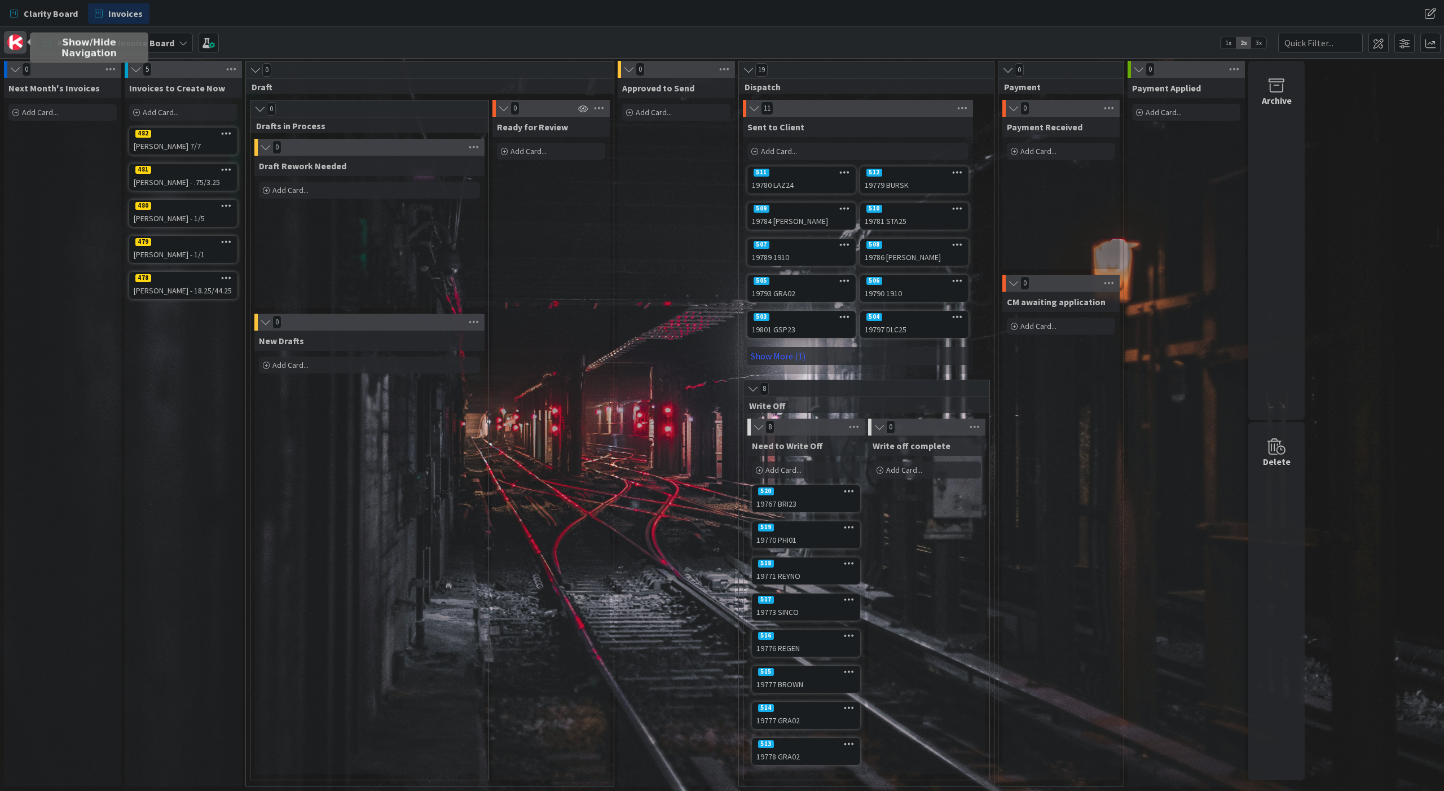
click at [13, 41] on img at bounding box center [15, 42] width 16 height 16
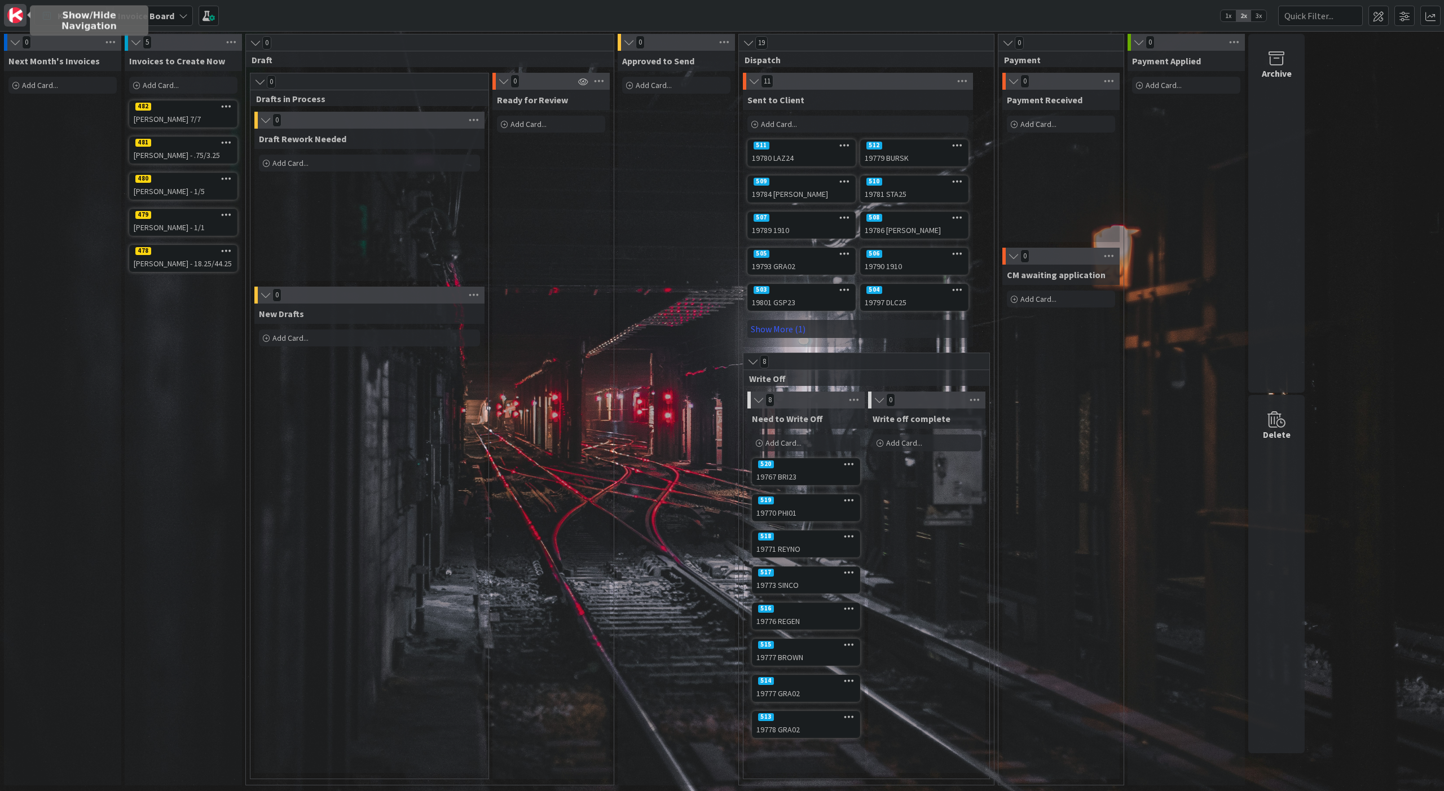
click at [15, 13] on img at bounding box center [15, 15] width 16 height 16
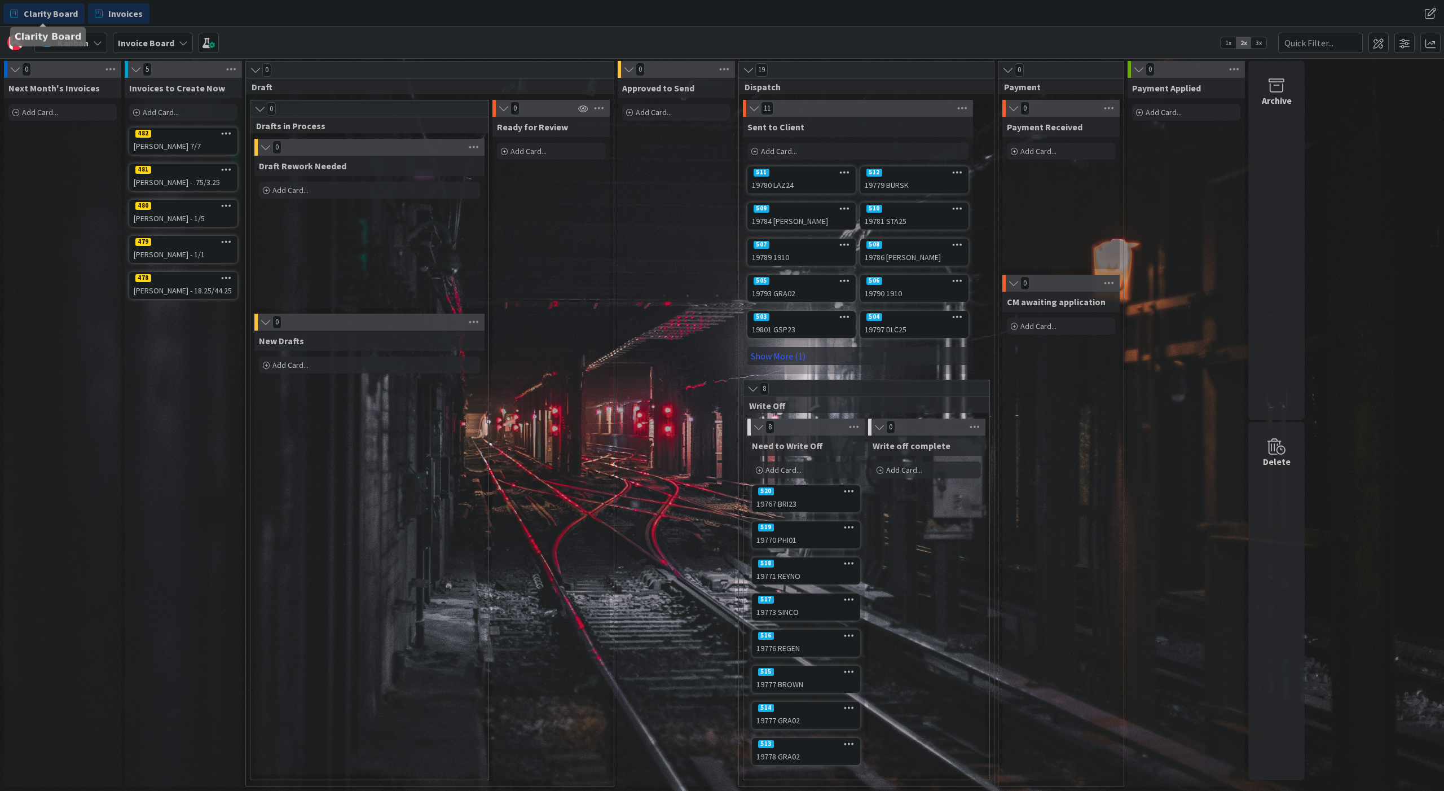
click at [9, 11] on link "Clarity Board" at bounding box center [43, 13] width 81 height 20
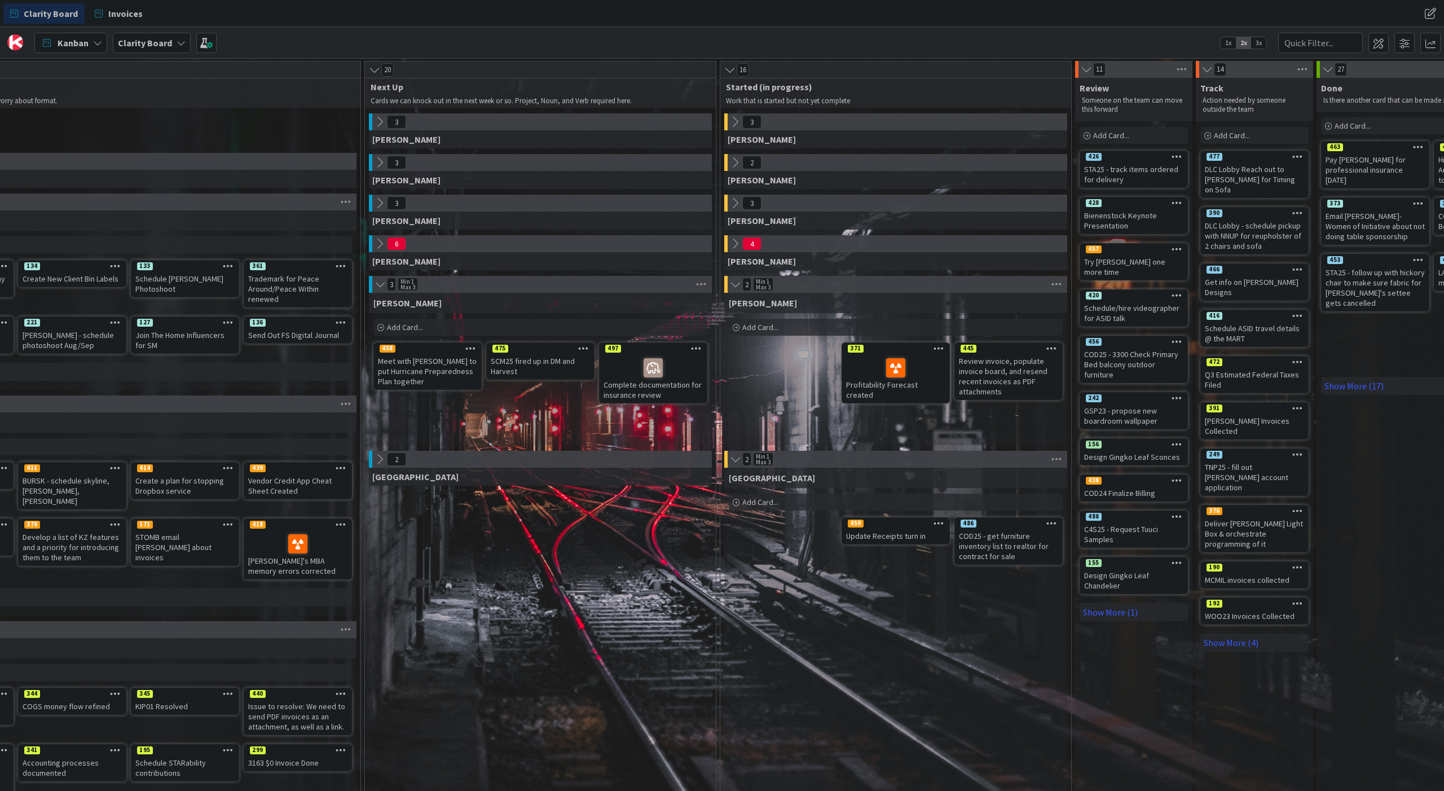
scroll to position [0, 222]
click at [125, 11] on span "Invoices" at bounding box center [125, 14] width 34 height 14
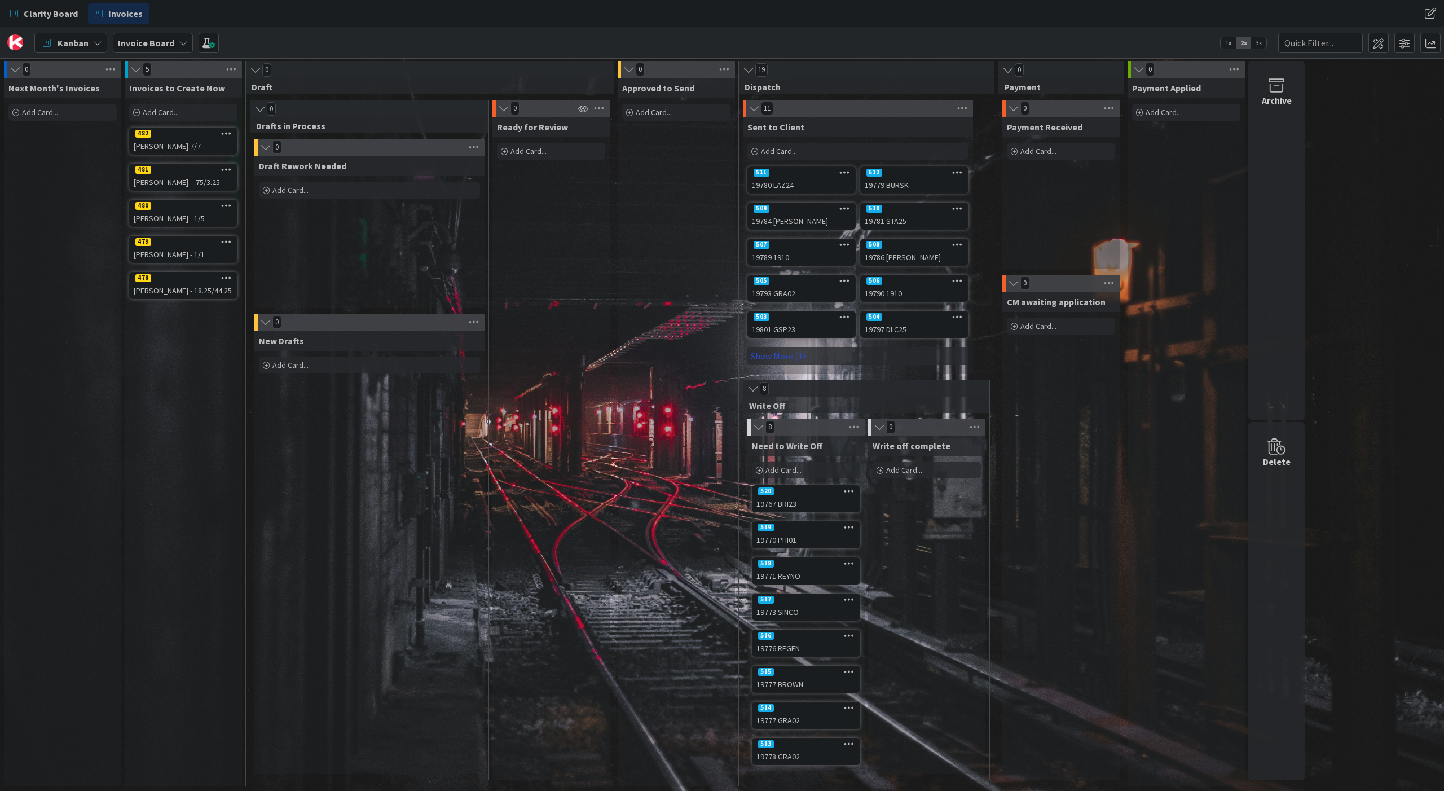
click at [779, 356] on link "Show More (1)" at bounding box center [857, 356] width 221 height 18
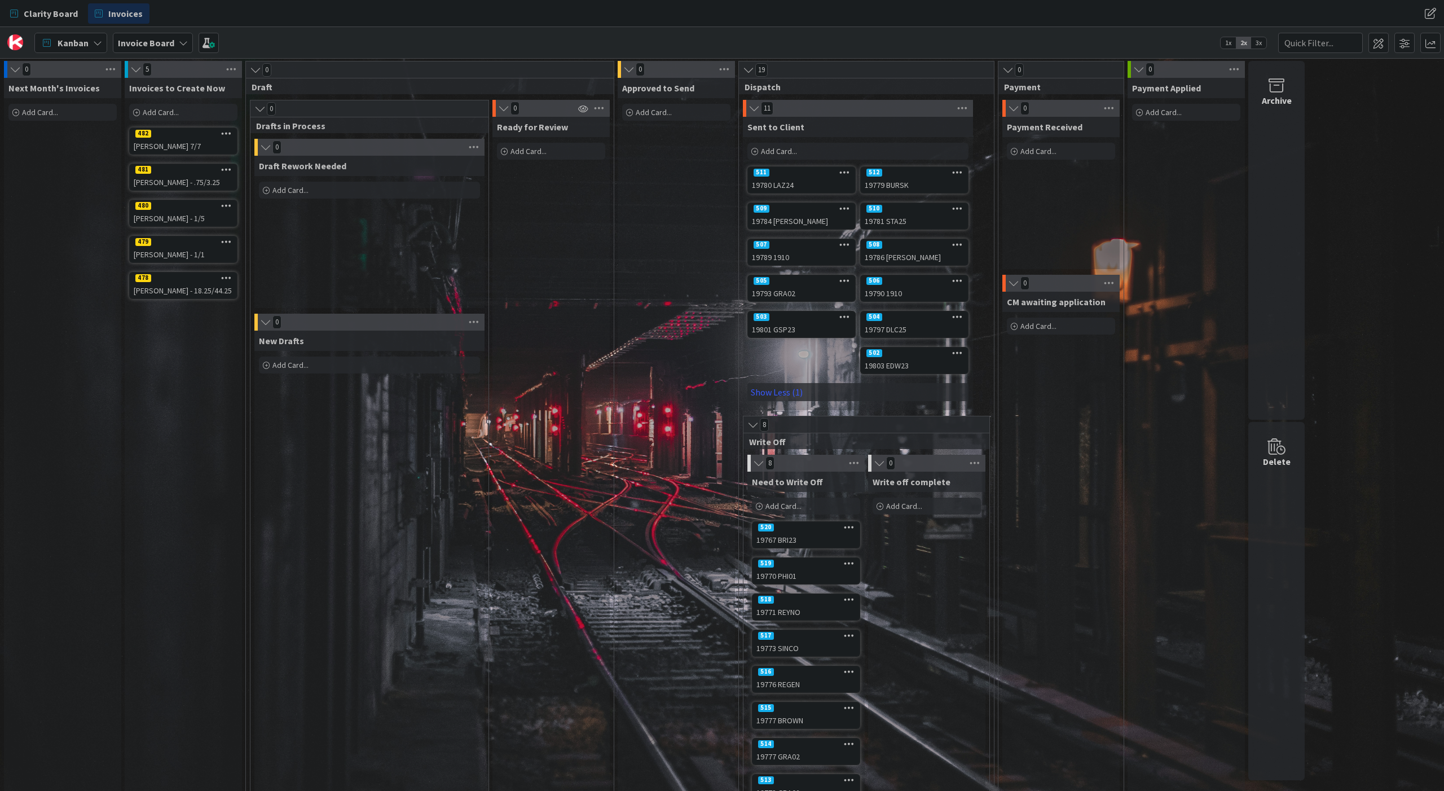
click at [1276, 449] on icon at bounding box center [1276, 447] width 43 height 16
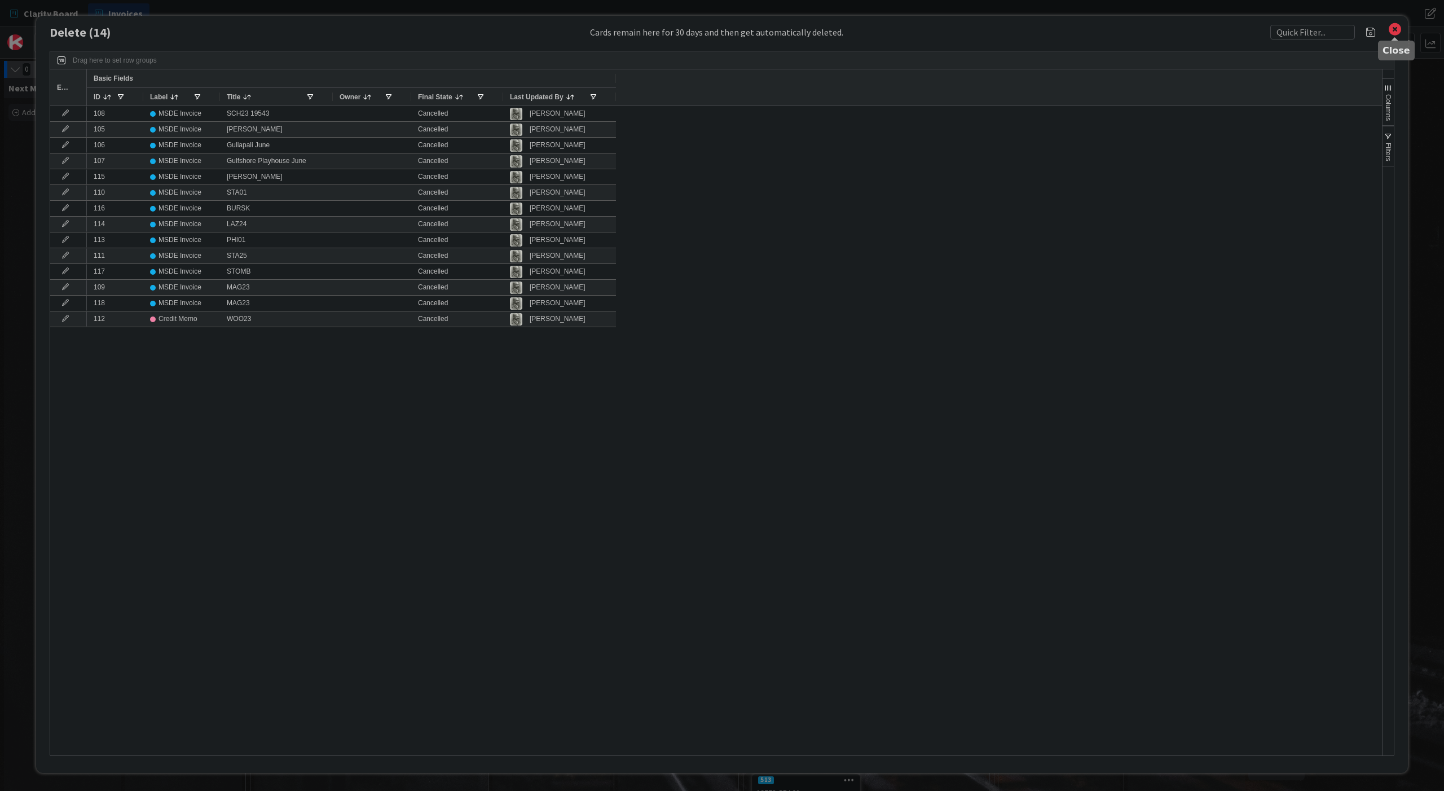
click at [1392, 29] on icon at bounding box center [1394, 29] width 15 height 16
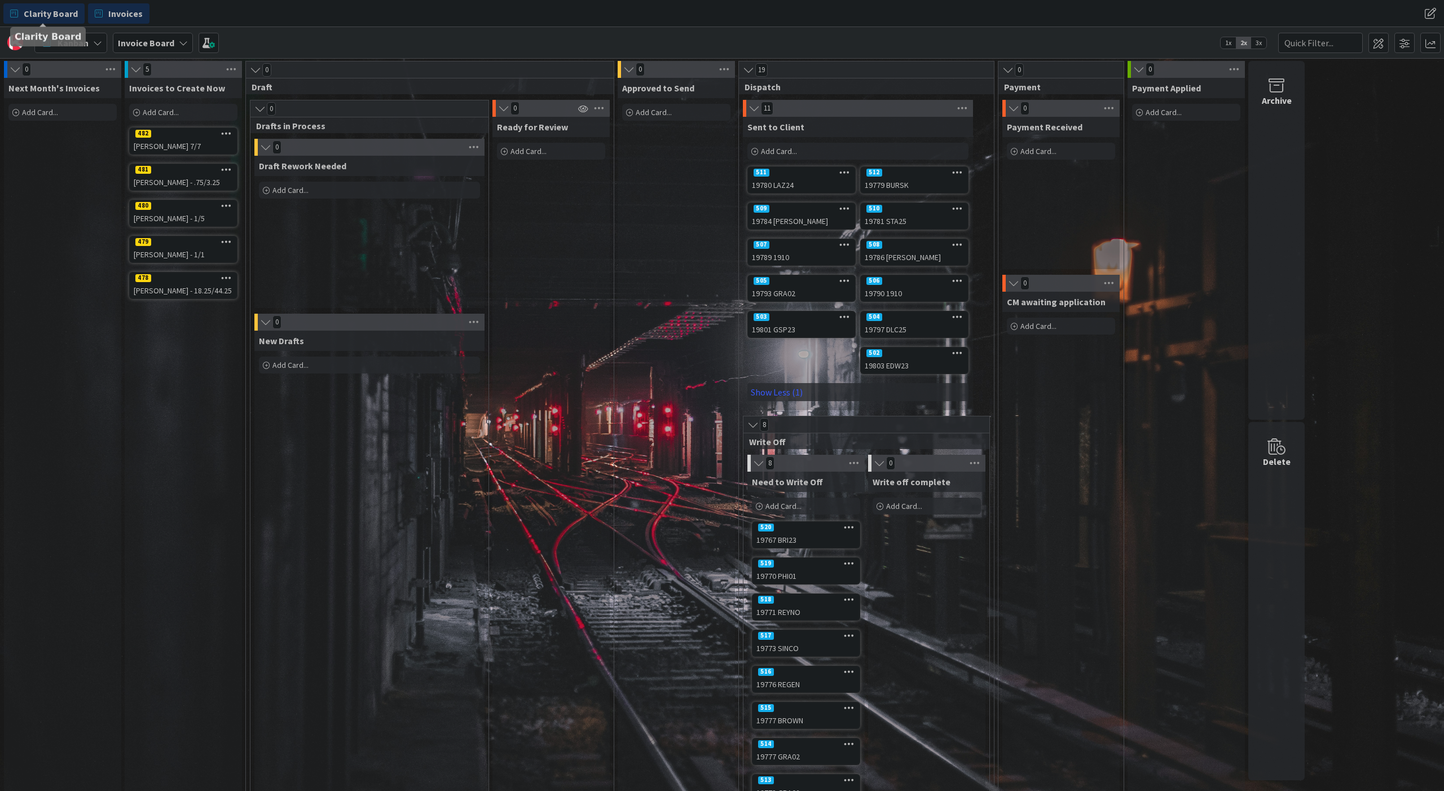
click at [59, 17] on span "Clarity Board" at bounding box center [51, 14] width 54 height 14
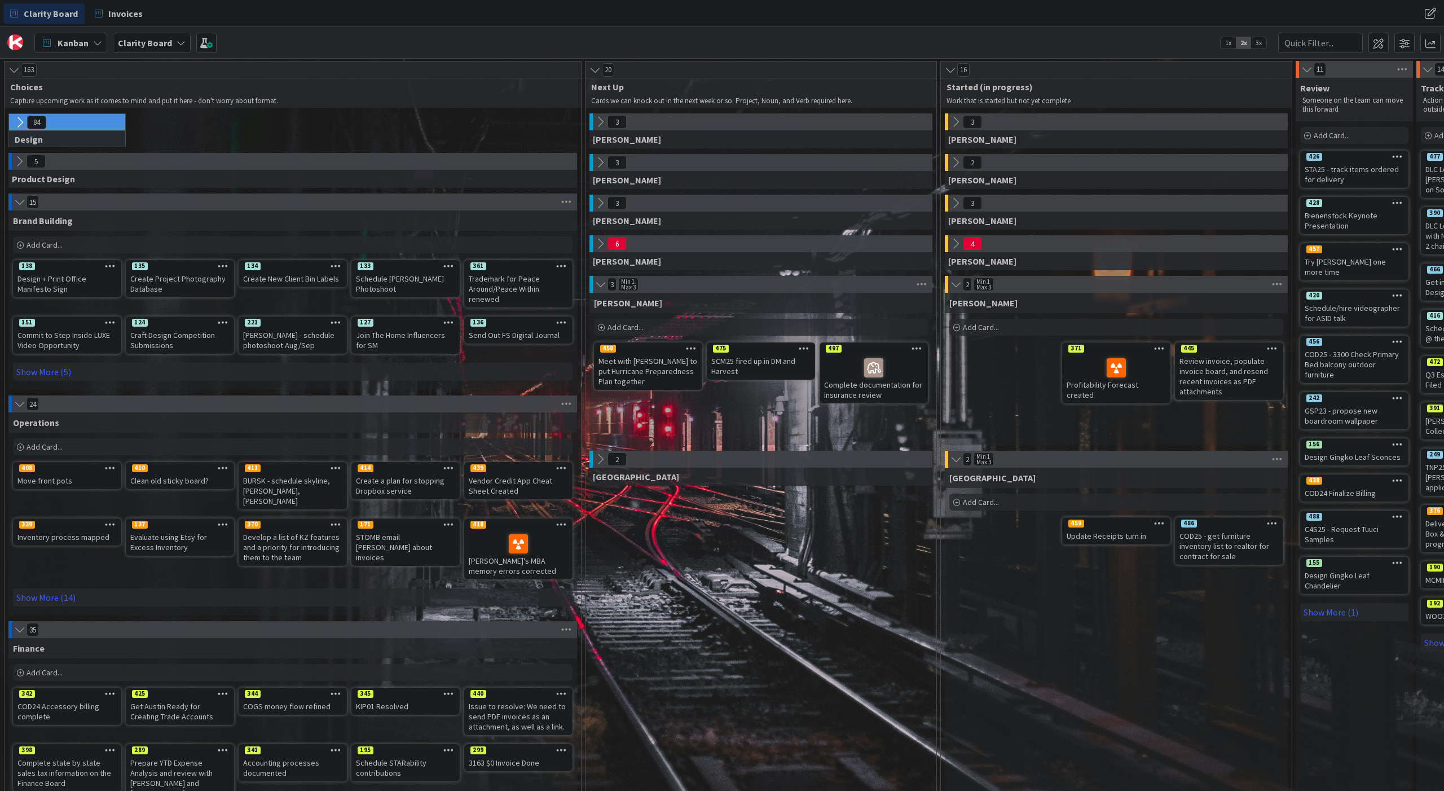
click at [148, 38] on b "Clarity Board" at bounding box center [145, 42] width 54 height 11
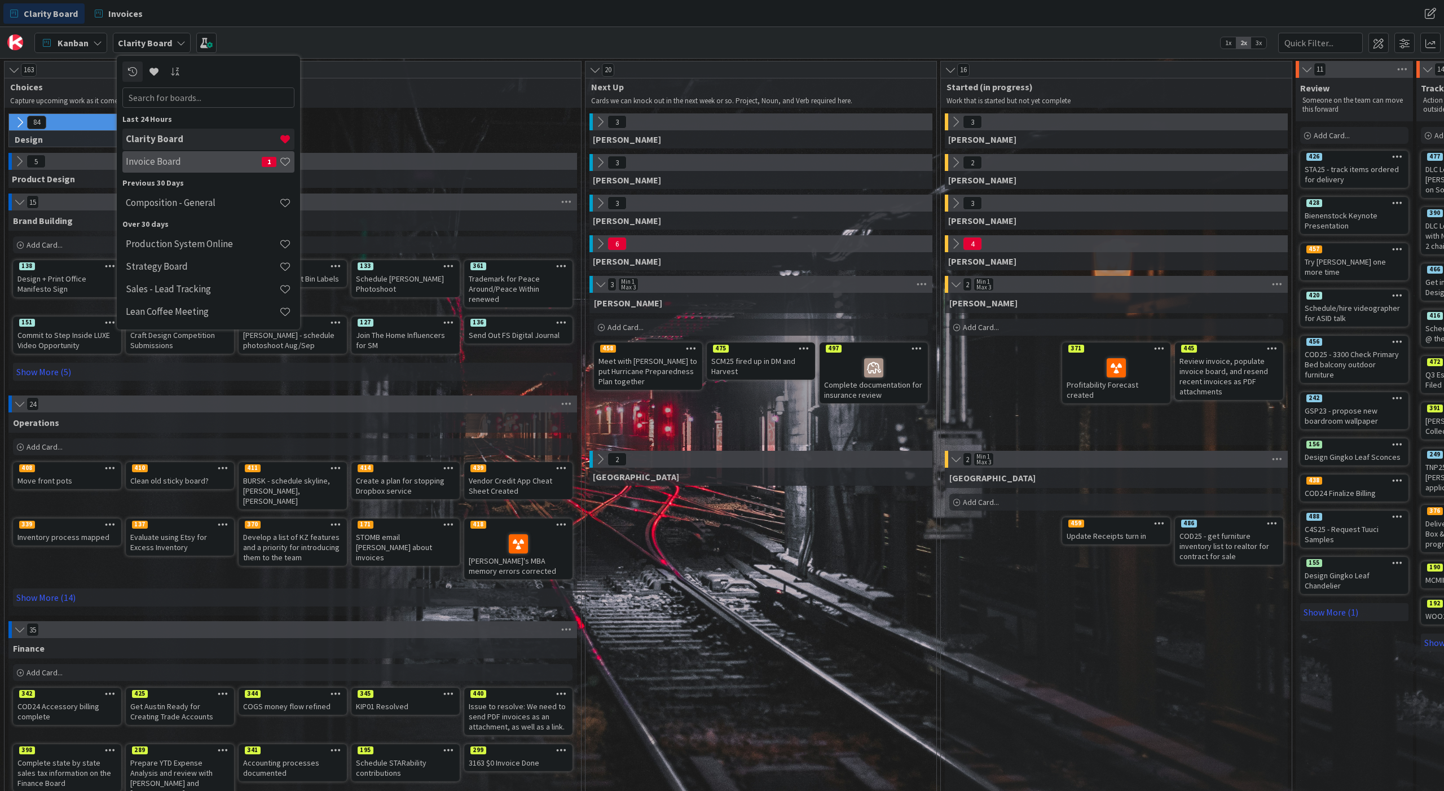
click at [178, 162] on h4 "Invoice Board" at bounding box center [194, 161] width 136 height 11
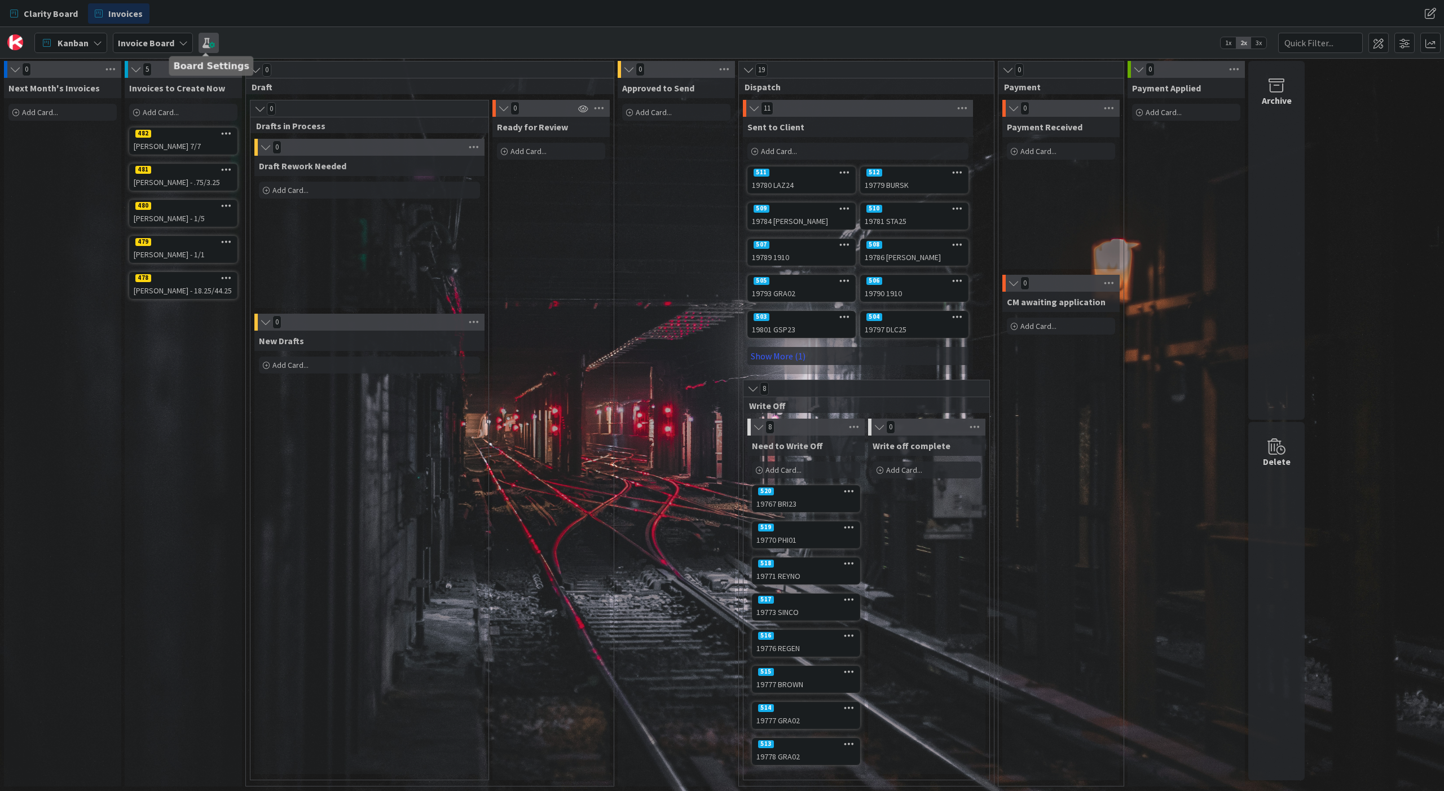
click at [206, 42] on span at bounding box center [209, 43] width 20 height 20
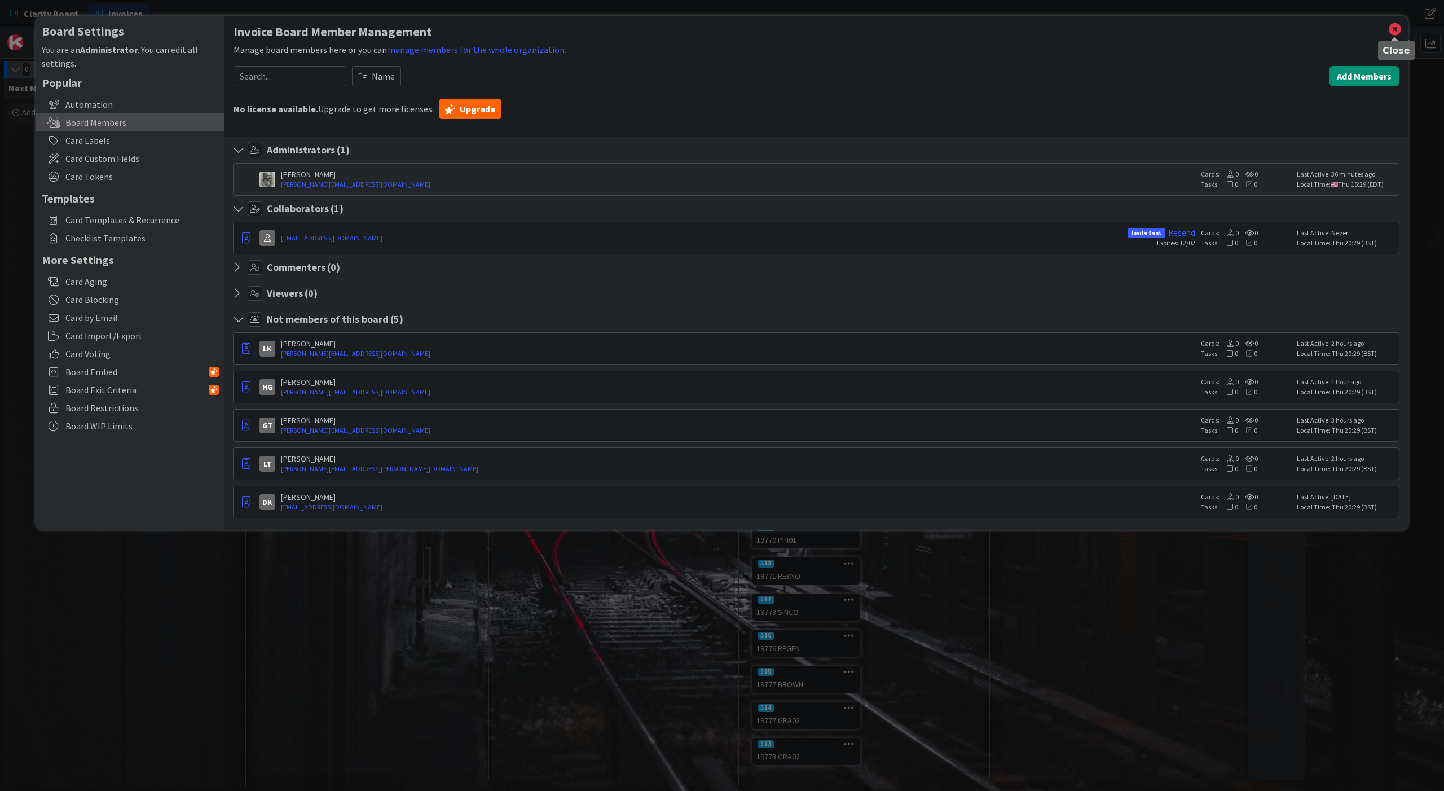
click at [1399, 28] on icon at bounding box center [1394, 29] width 15 height 16
